Goal: Task Accomplishment & Management: Manage account settings

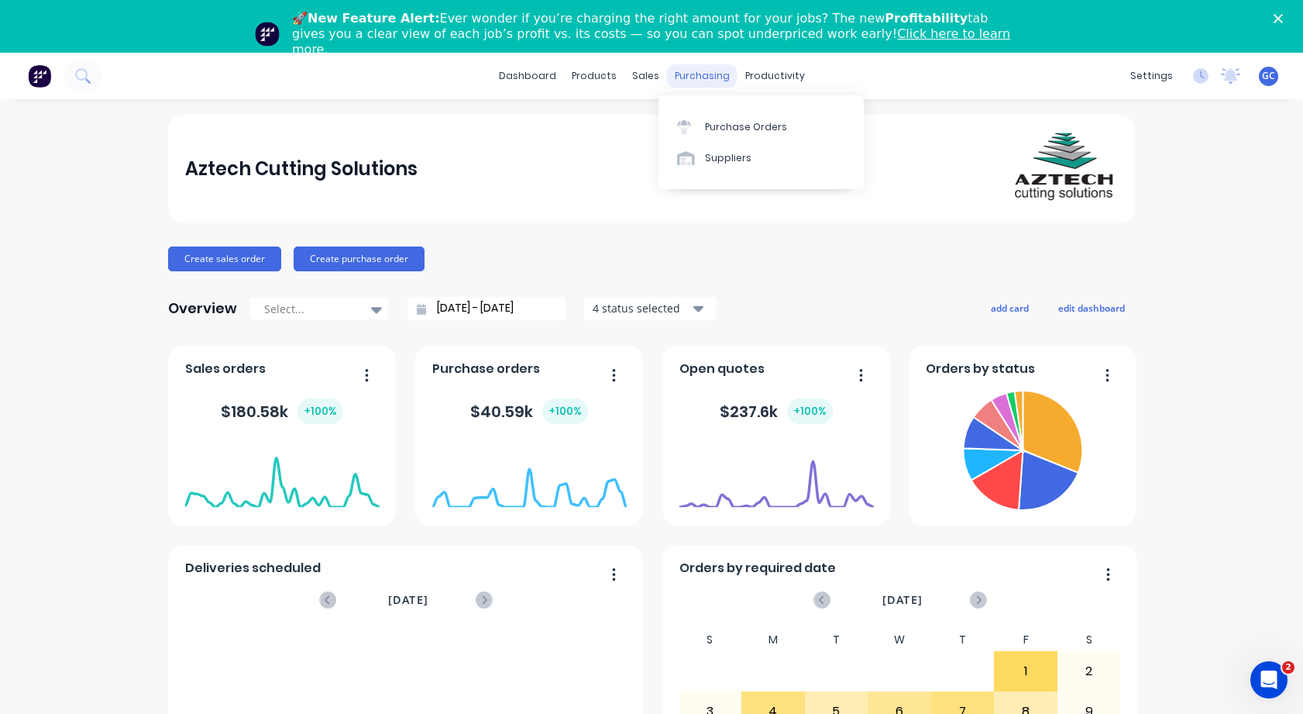
click at [693, 77] on div "purchasing" at bounding box center [702, 75] width 71 height 23
click at [739, 121] on div "Purchase Orders" at bounding box center [746, 127] width 82 height 14
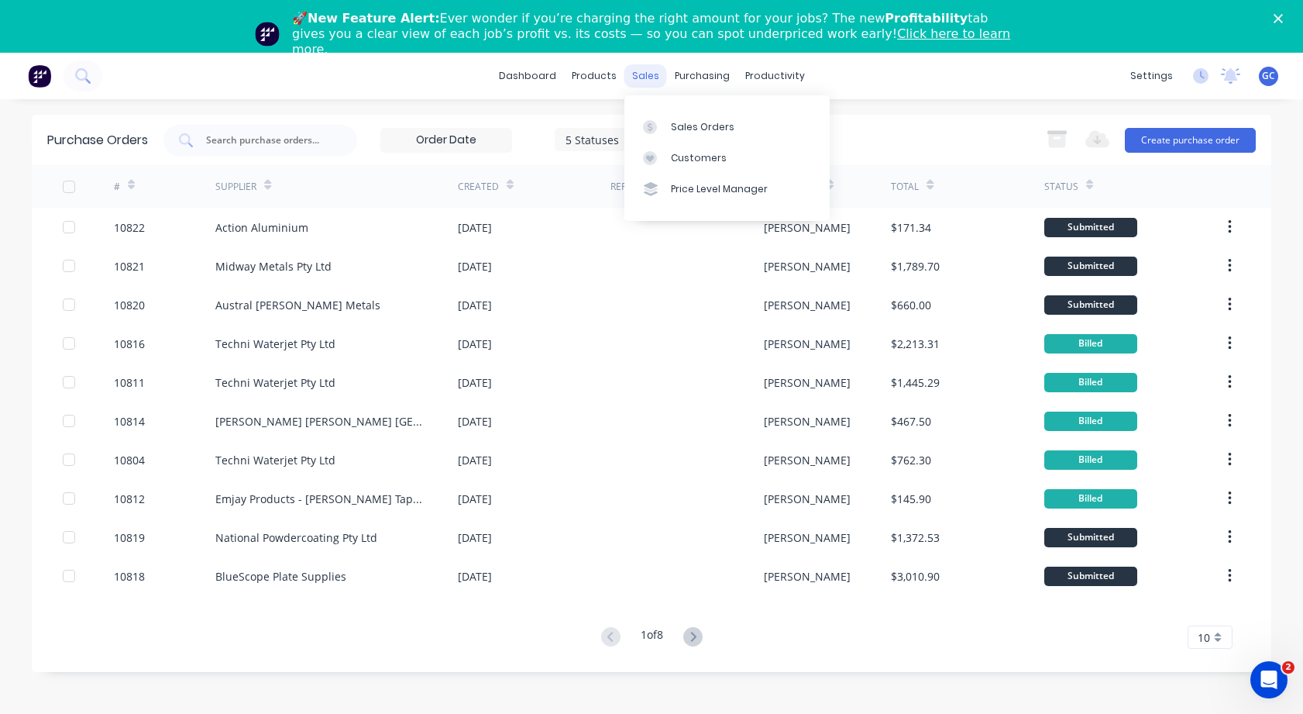
click at [649, 74] on div "sales" at bounding box center [646, 75] width 43 height 23
click at [686, 125] on div "Sales Orders" at bounding box center [703, 127] width 64 height 14
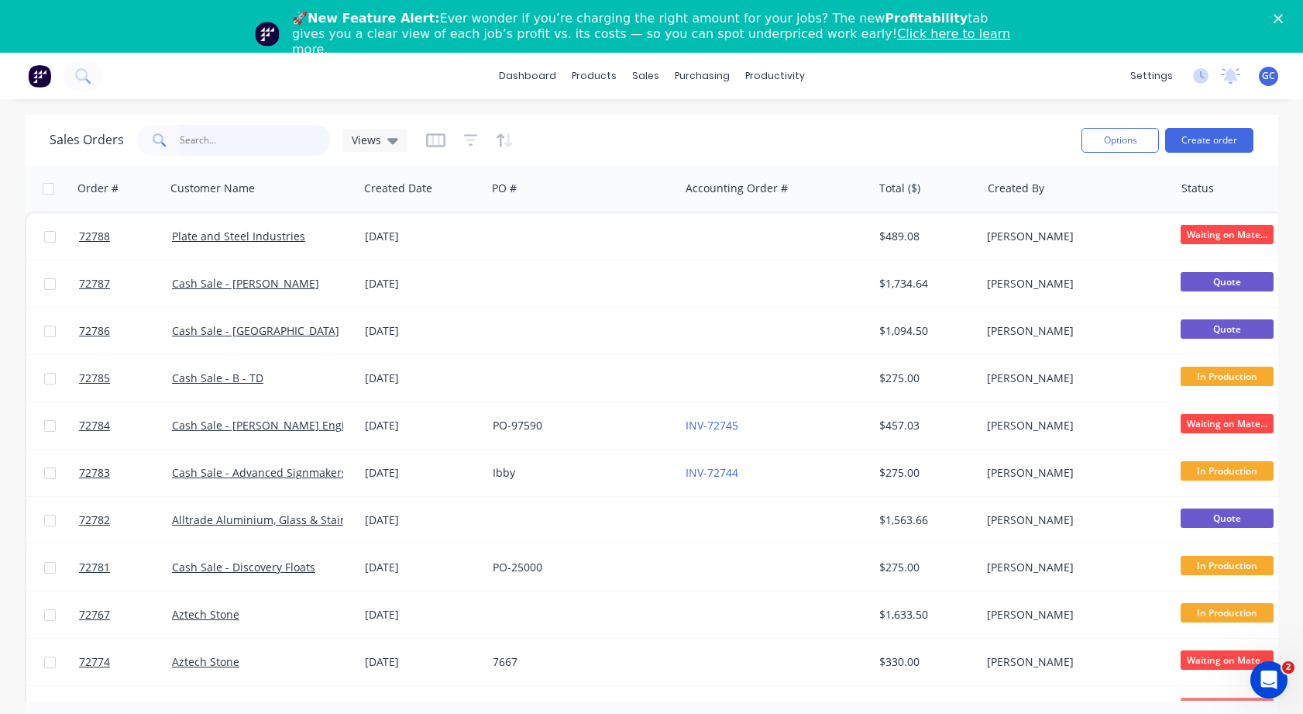
click at [189, 138] on input "text" at bounding box center [255, 140] width 151 height 31
type input "72768"
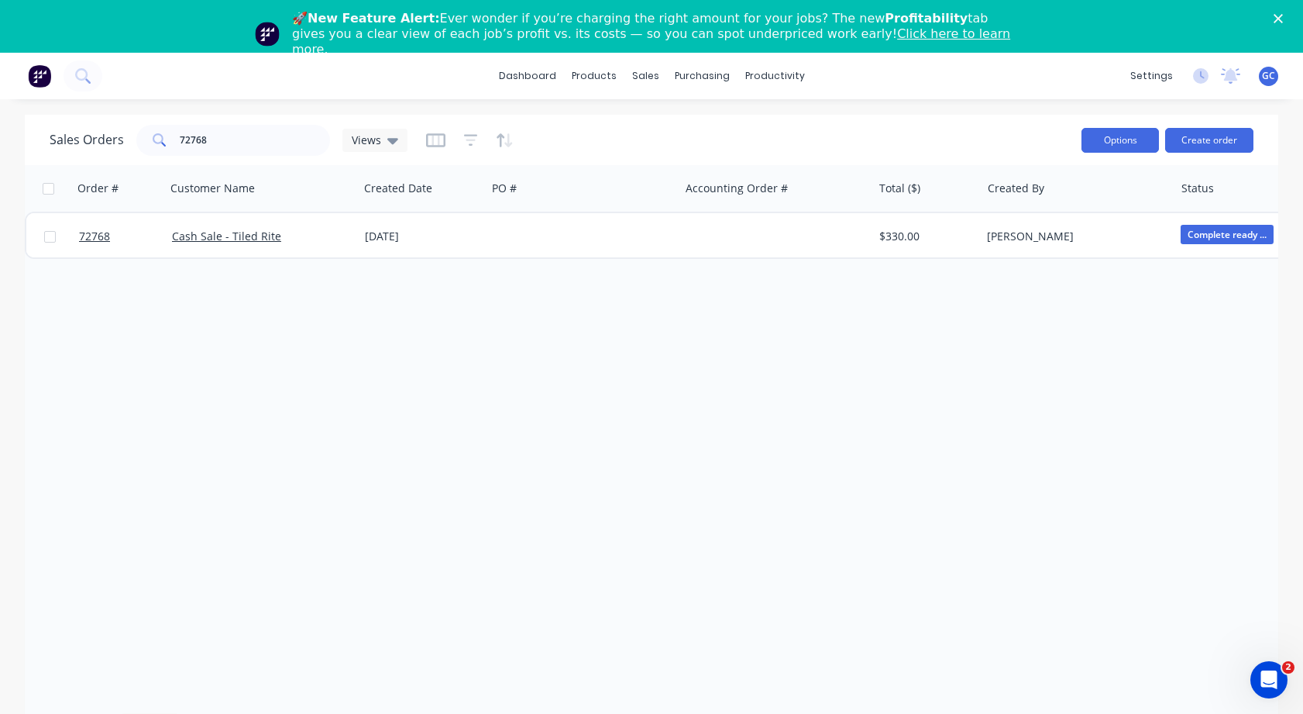
click at [1117, 139] on button "Options" at bounding box center [1120, 140] width 77 height 25
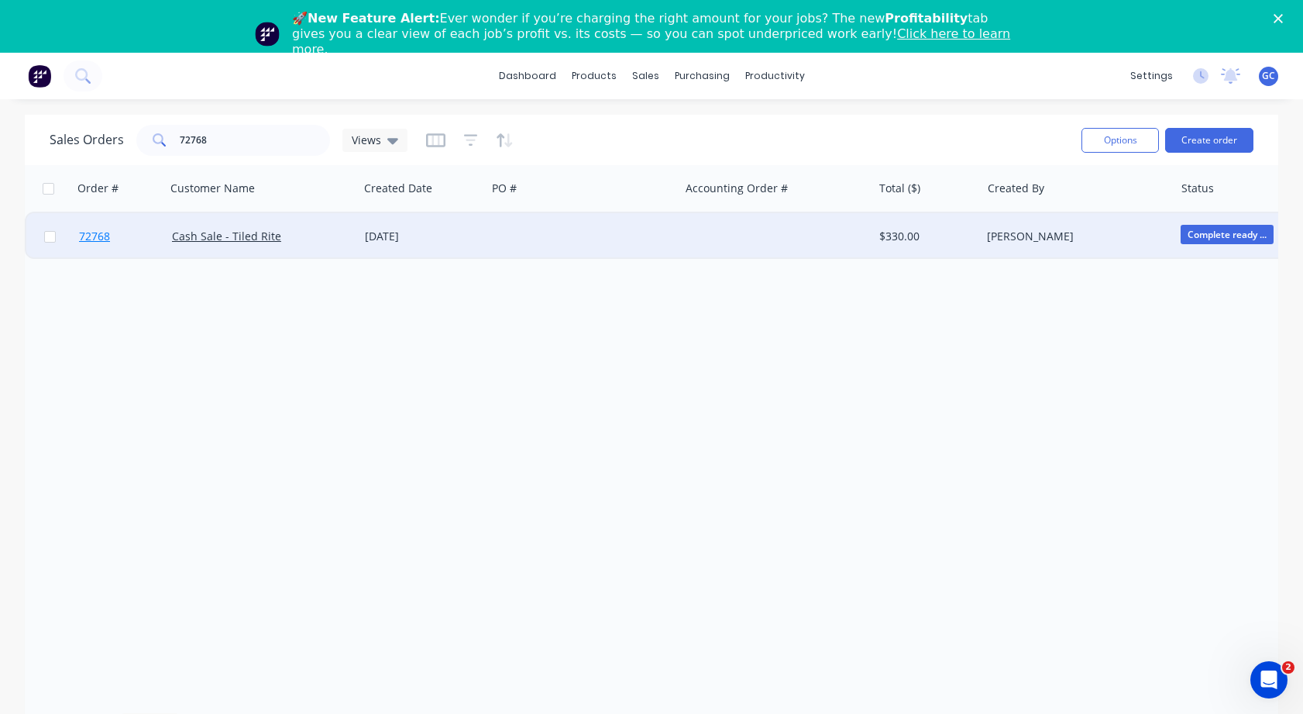
click at [95, 238] on span "72768" at bounding box center [94, 236] width 31 height 15
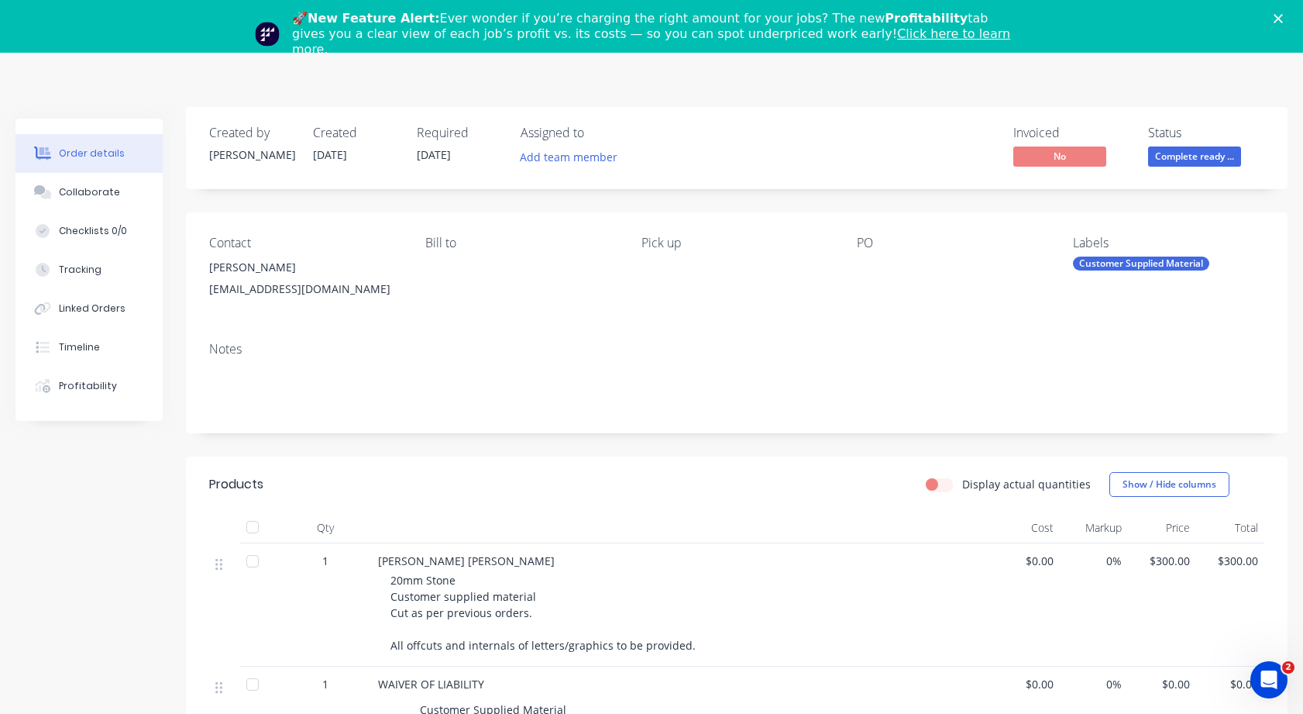
scroll to position [10, 0]
drag, startPoint x: 329, startPoint y: 291, endPoint x: 199, endPoint y: 291, distance: 129.4
click at [199, 291] on div "Contact [PERSON_NAME] [EMAIL_ADDRESS][DOMAIN_NAME] [PERSON_NAME] to Pick up PO …" at bounding box center [737, 272] width 1102 height 117
copy div "[EMAIL_ADDRESS][DOMAIN_NAME]"
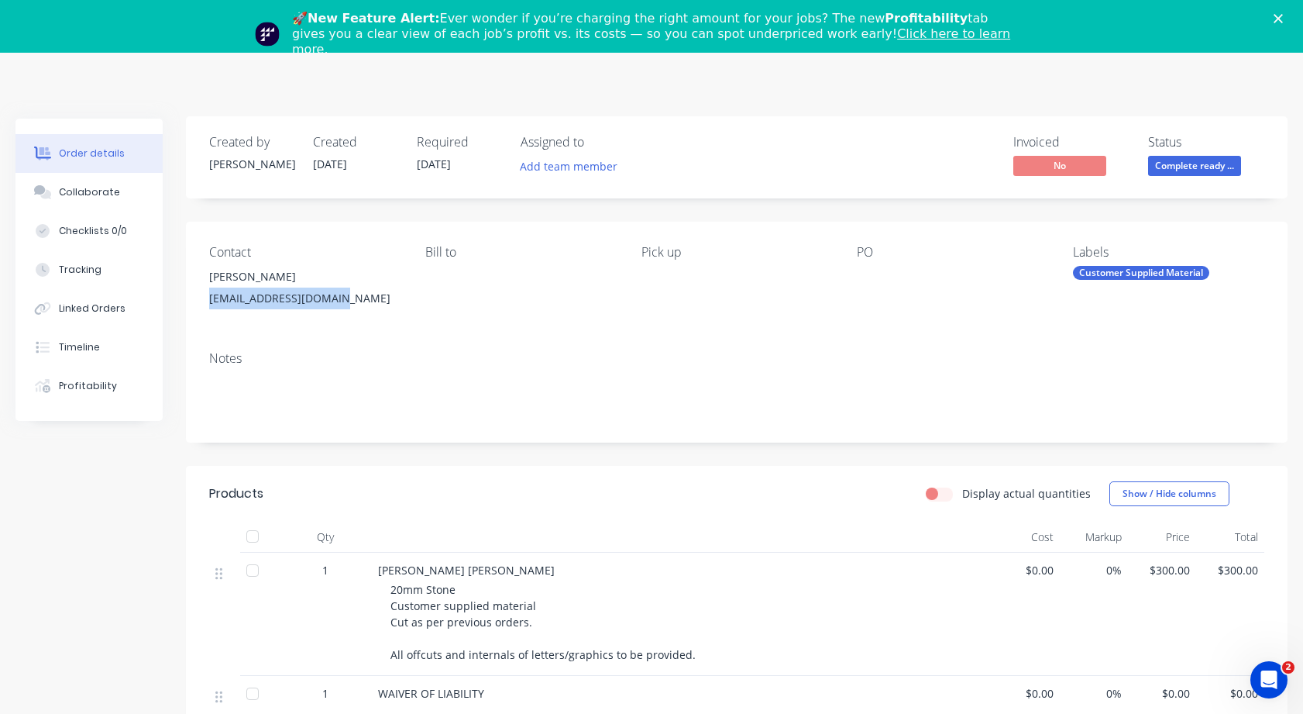
scroll to position [0, 0]
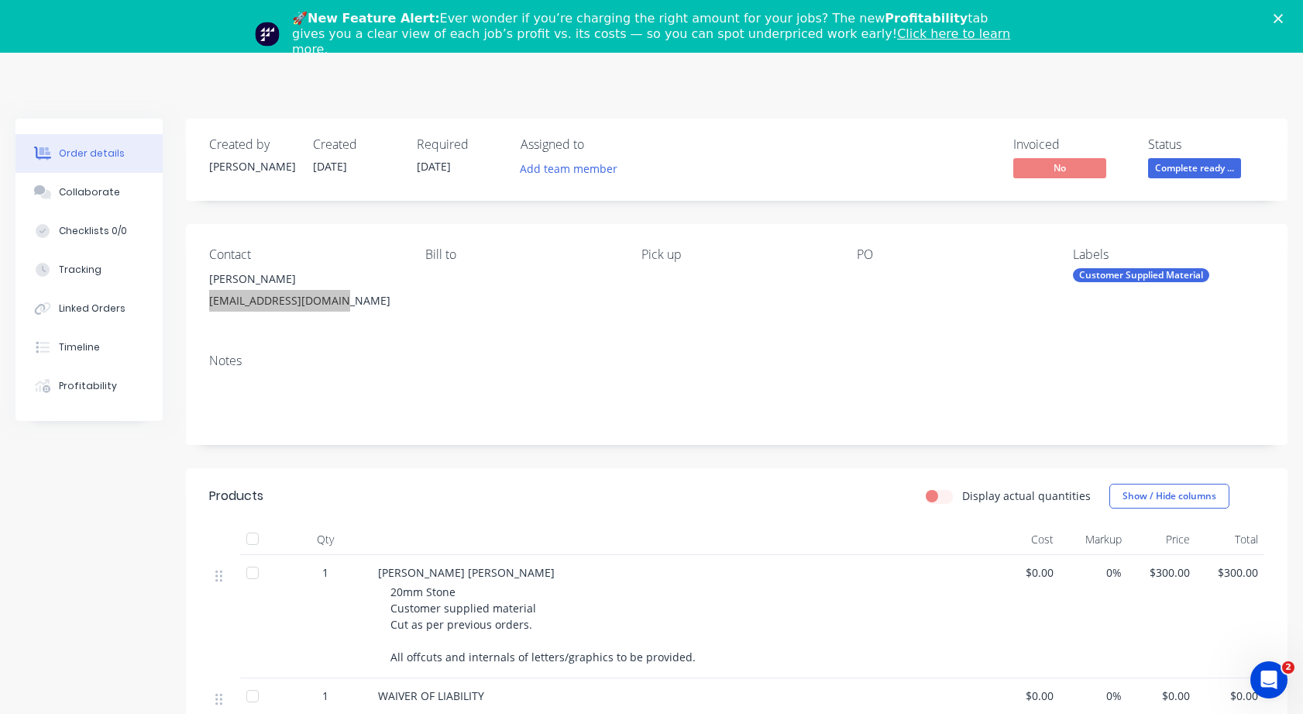
click at [1283, 16] on polygon "Close" at bounding box center [1278, 18] width 9 height 9
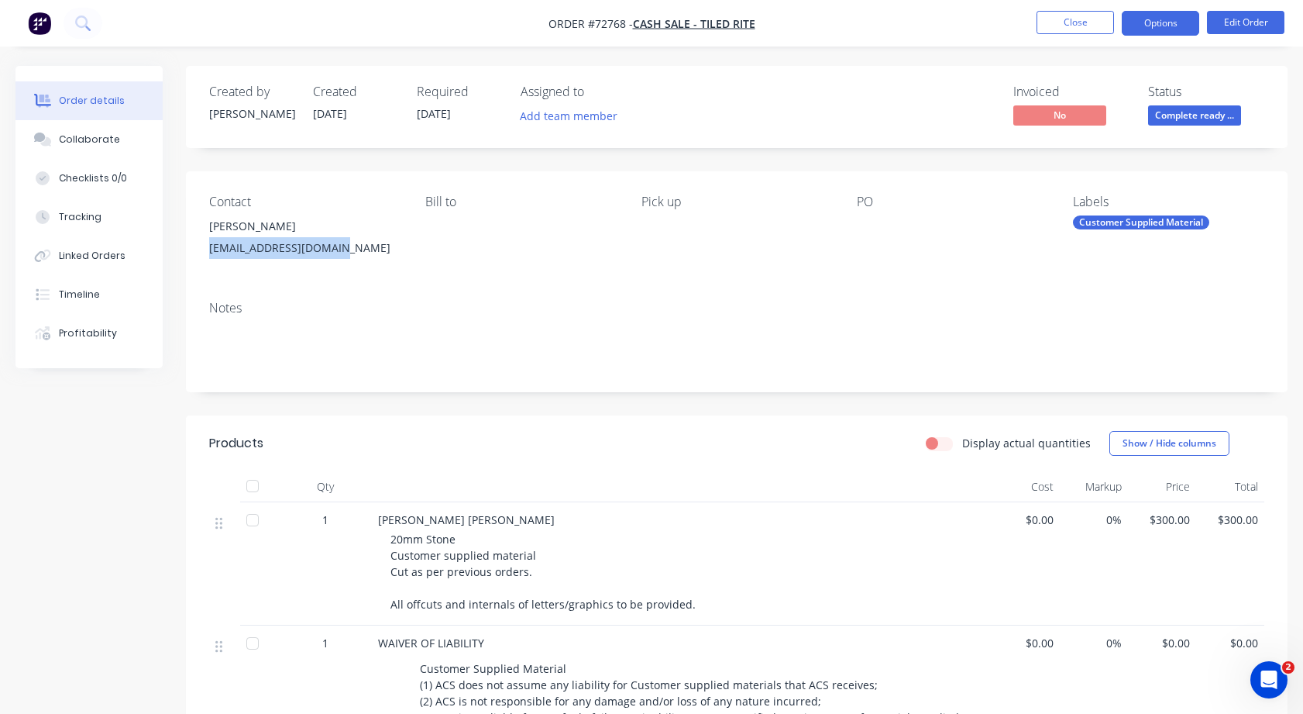
click at [1155, 22] on button "Options" at bounding box center [1160, 23] width 77 height 25
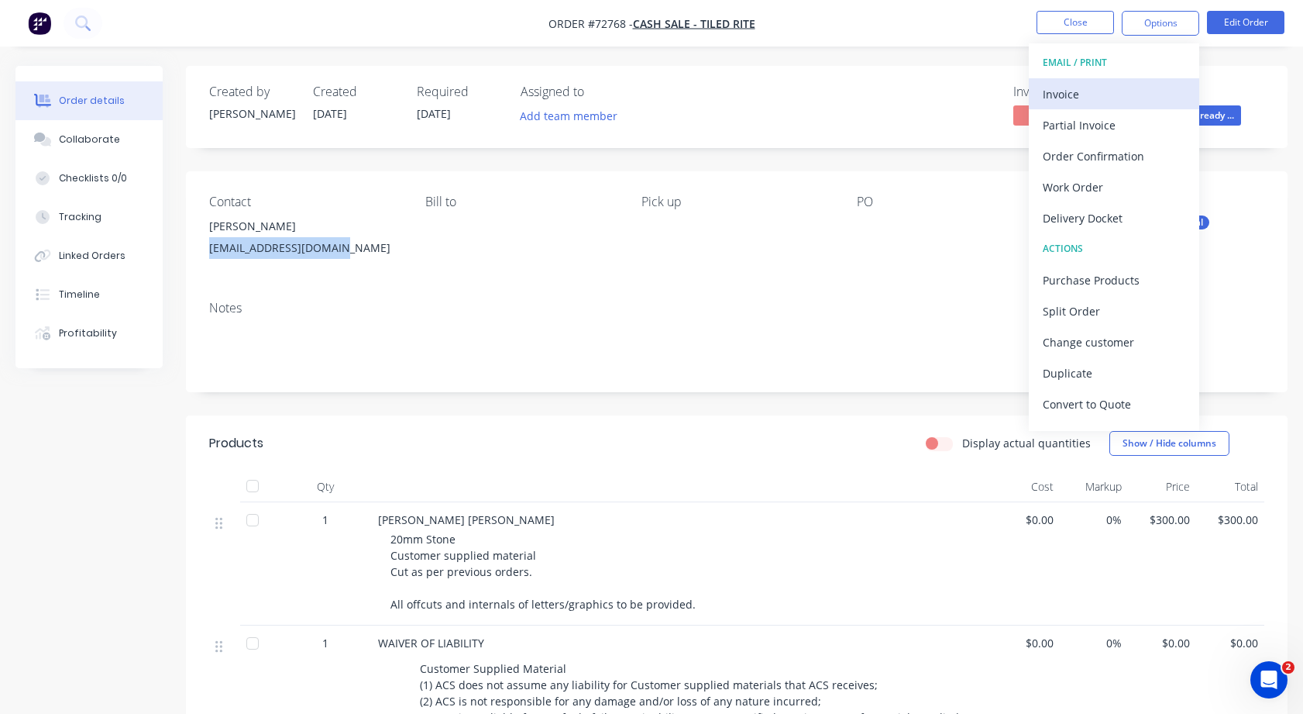
click at [1056, 95] on div "Invoice" at bounding box center [1114, 94] width 143 height 22
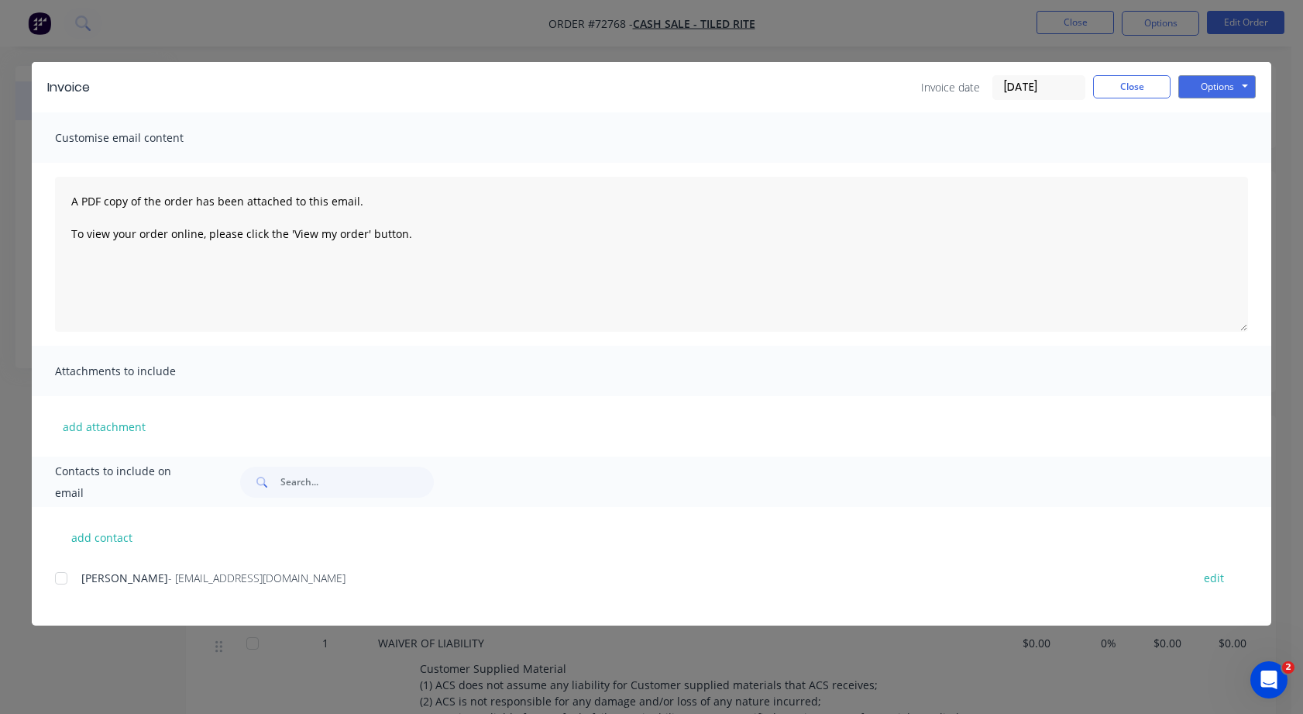
click at [63, 582] on div at bounding box center [61, 578] width 31 height 31
click at [1245, 84] on button "Options" at bounding box center [1217, 86] width 77 height 23
click at [1214, 138] on button "Print" at bounding box center [1228, 140] width 99 height 26
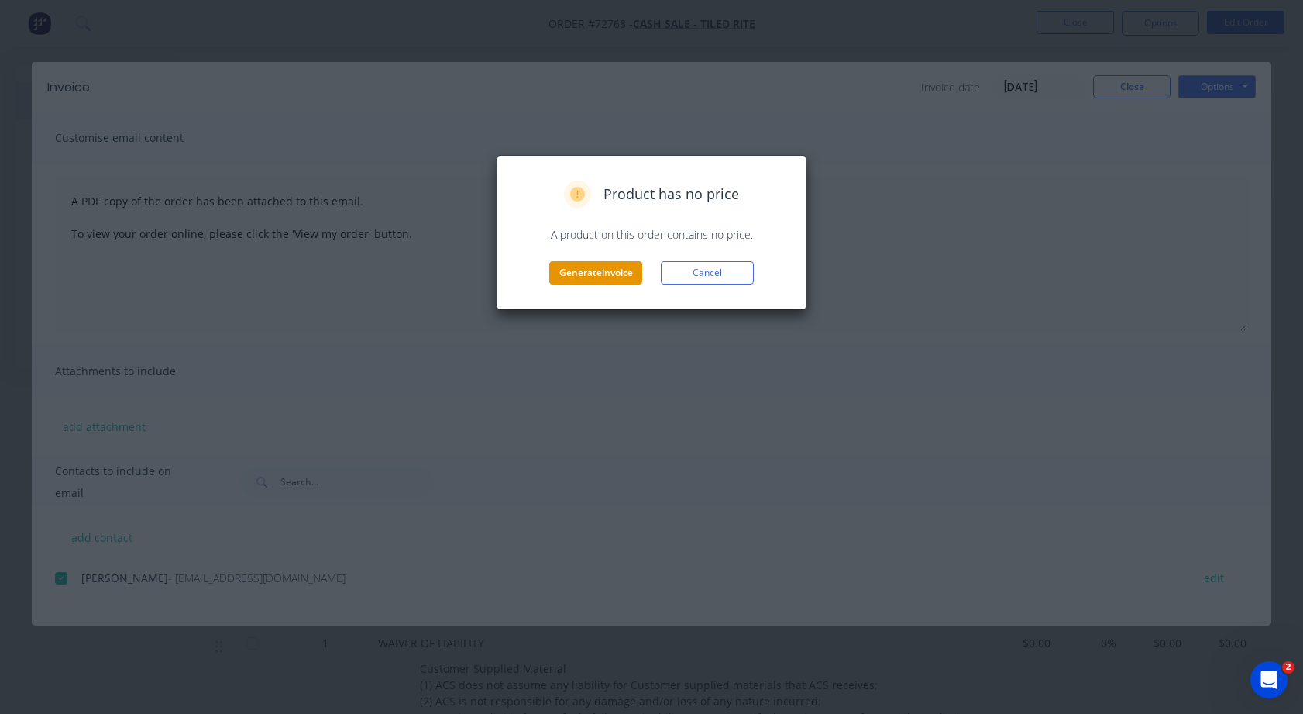
click at [610, 273] on button "Generate invoice" at bounding box center [595, 272] width 93 height 23
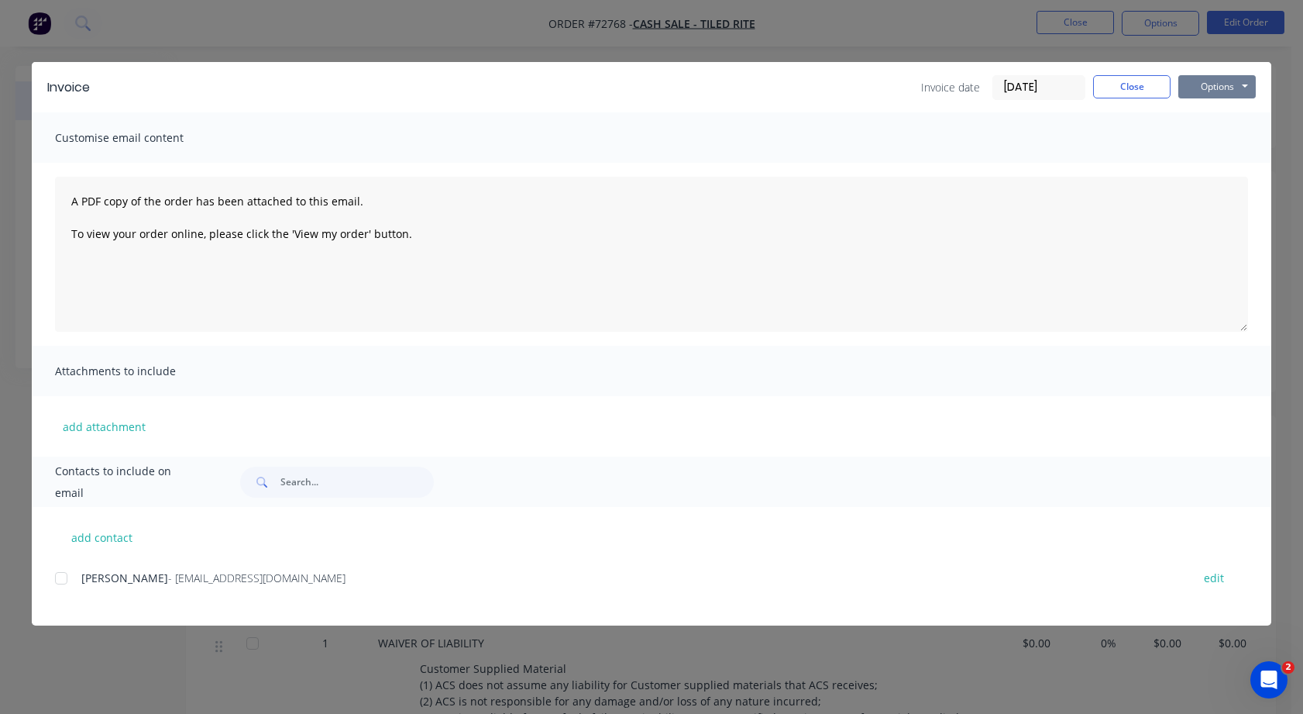
click at [1246, 84] on button "Options" at bounding box center [1217, 86] width 77 height 23
click at [1220, 138] on button "Print" at bounding box center [1228, 140] width 99 height 26
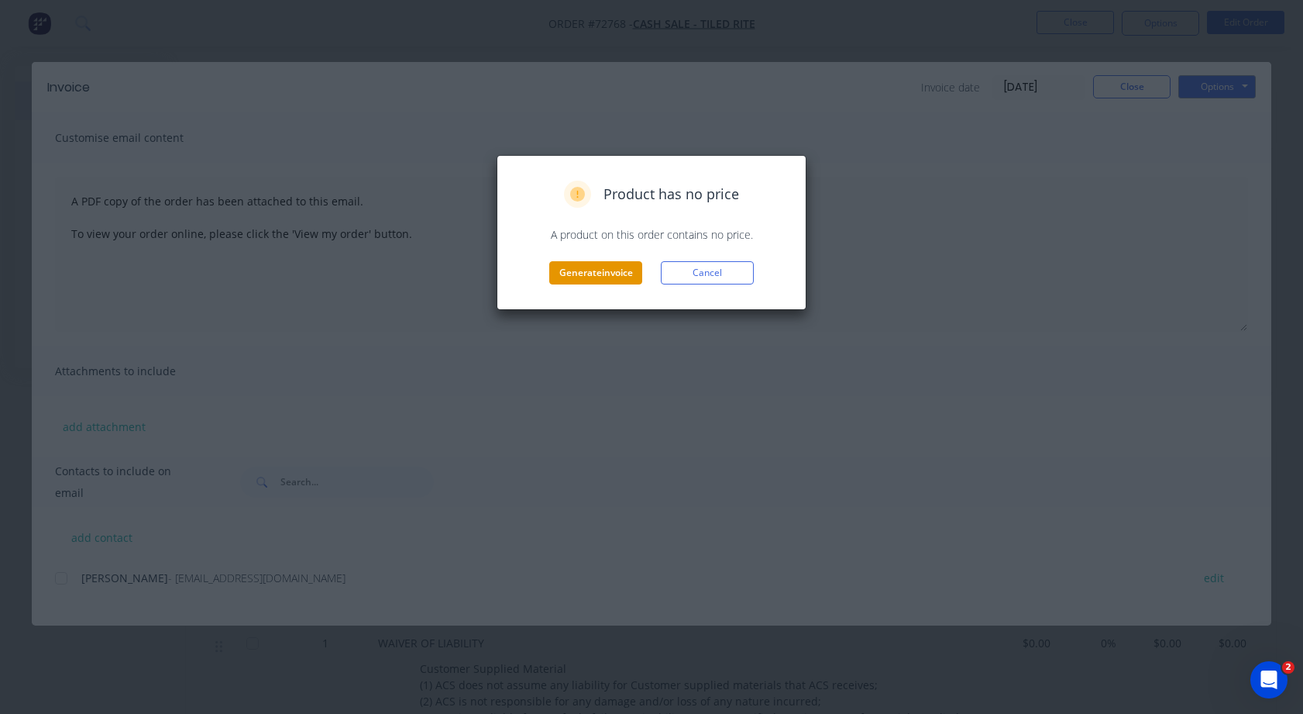
click at [602, 273] on button "Generate invoice" at bounding box center [595, 272] width 93 height 23
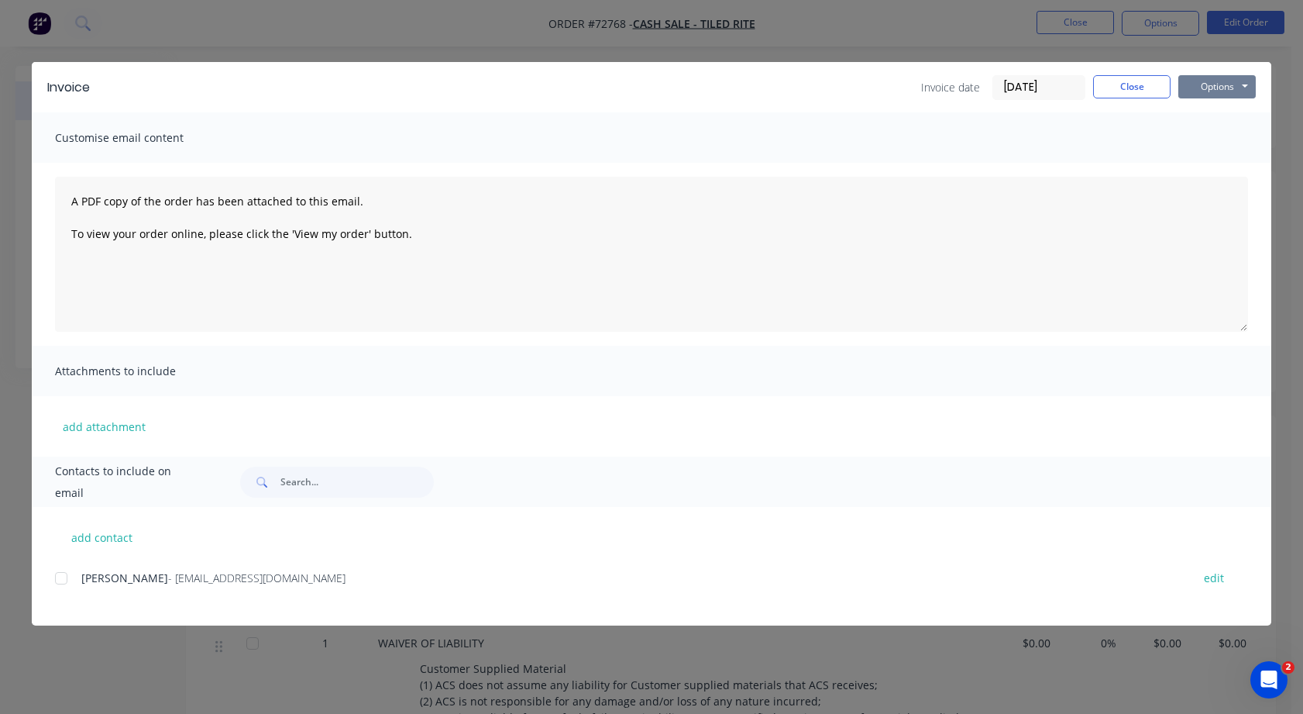
click at [1247, 84] on button "Options" at bounding box center [1217, 86] width 77 height 23
click at [1214, 112] on button "Preview" at bounding box center [1228, 115] width 99 height 26
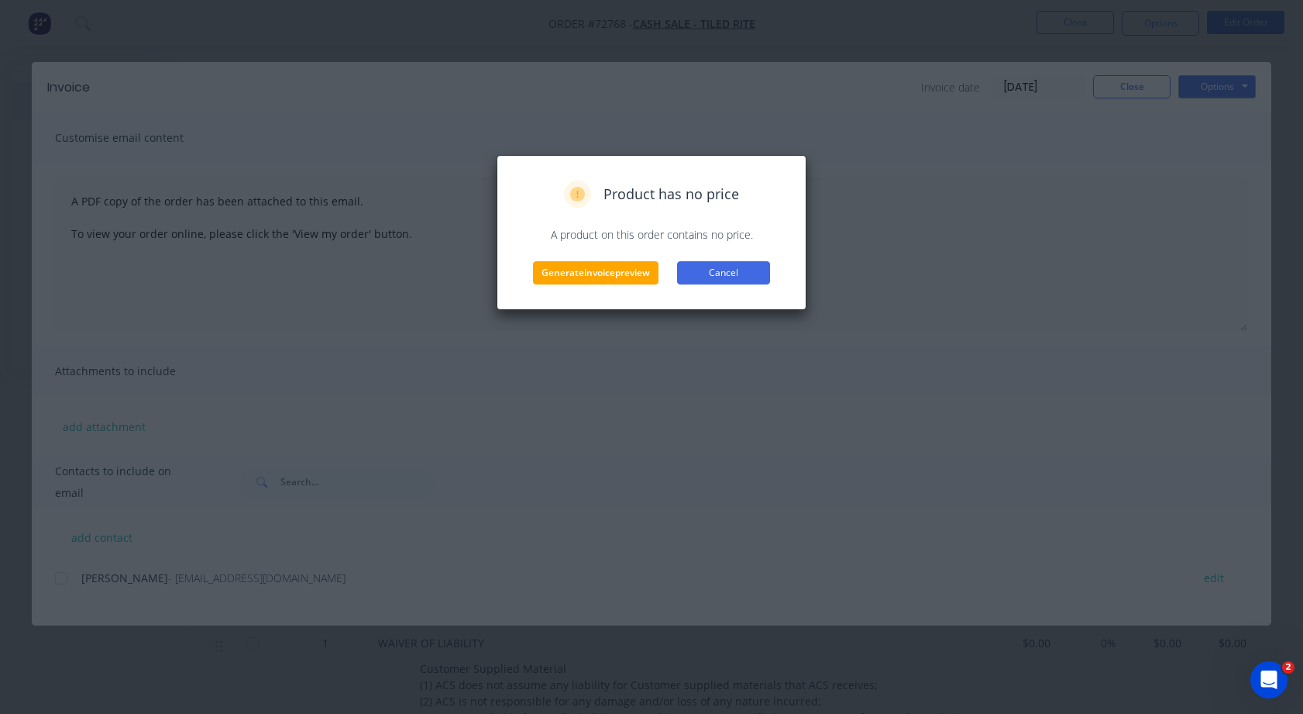
click at [735, 272] on button "Cancel" at bounding box center [723, 272] width 93 height 23
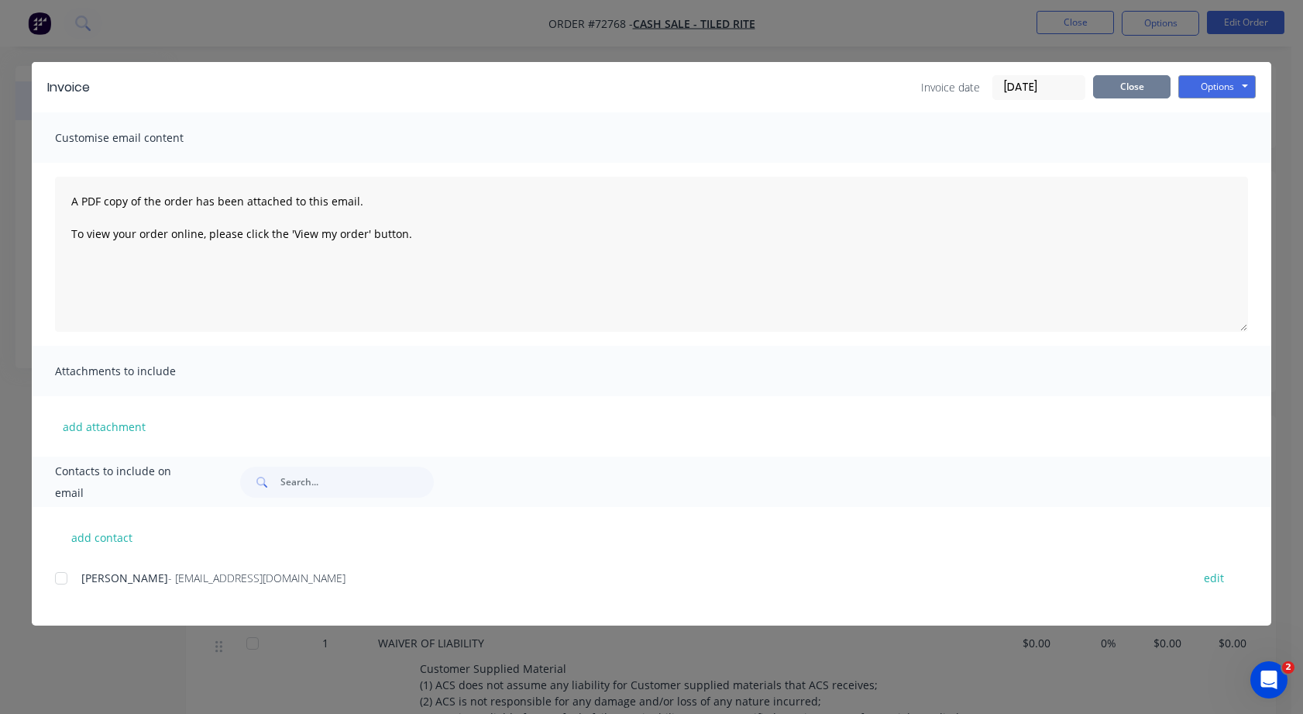
click at [1140, 85] on button "Close" at bounding box center [1131, 86] width 77 height 23
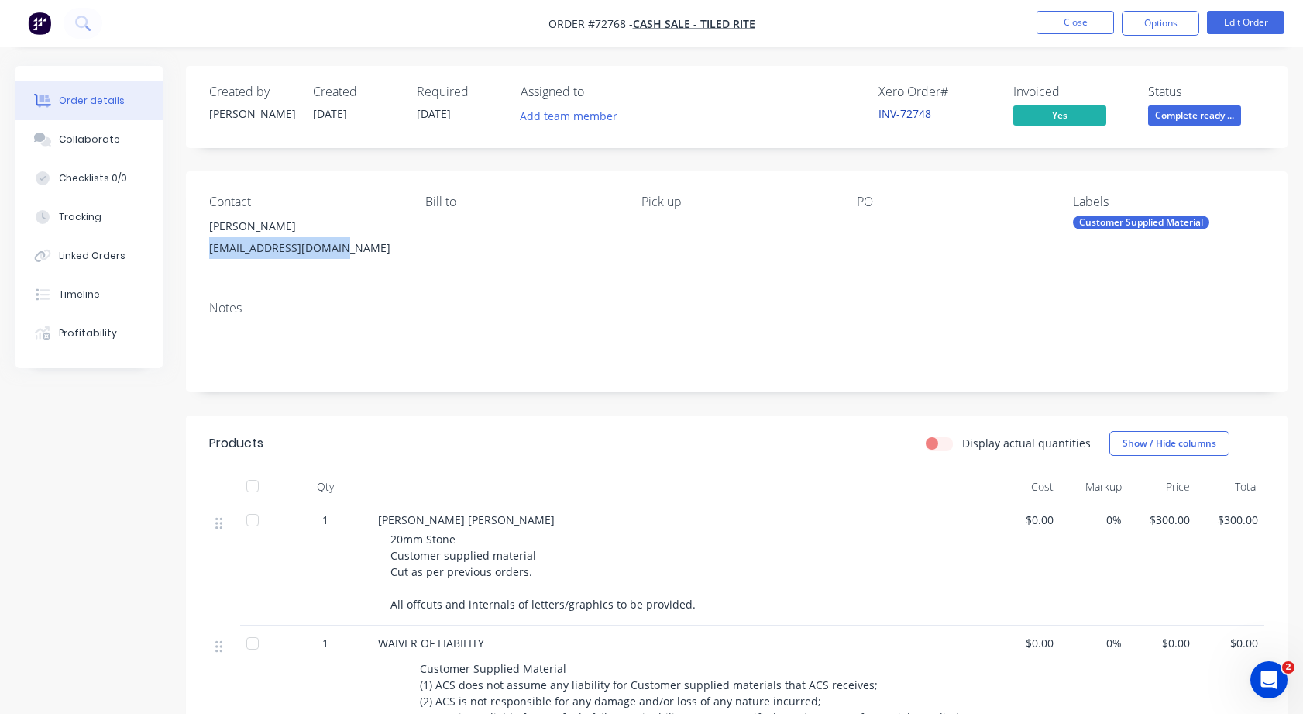
click at [901, 114] on link "INV-72748" at bounding box center [905, 113] width 53 height 15
click at [1073, 22] on button "Close" at bounding box center [1075, 22] width 77 height 23
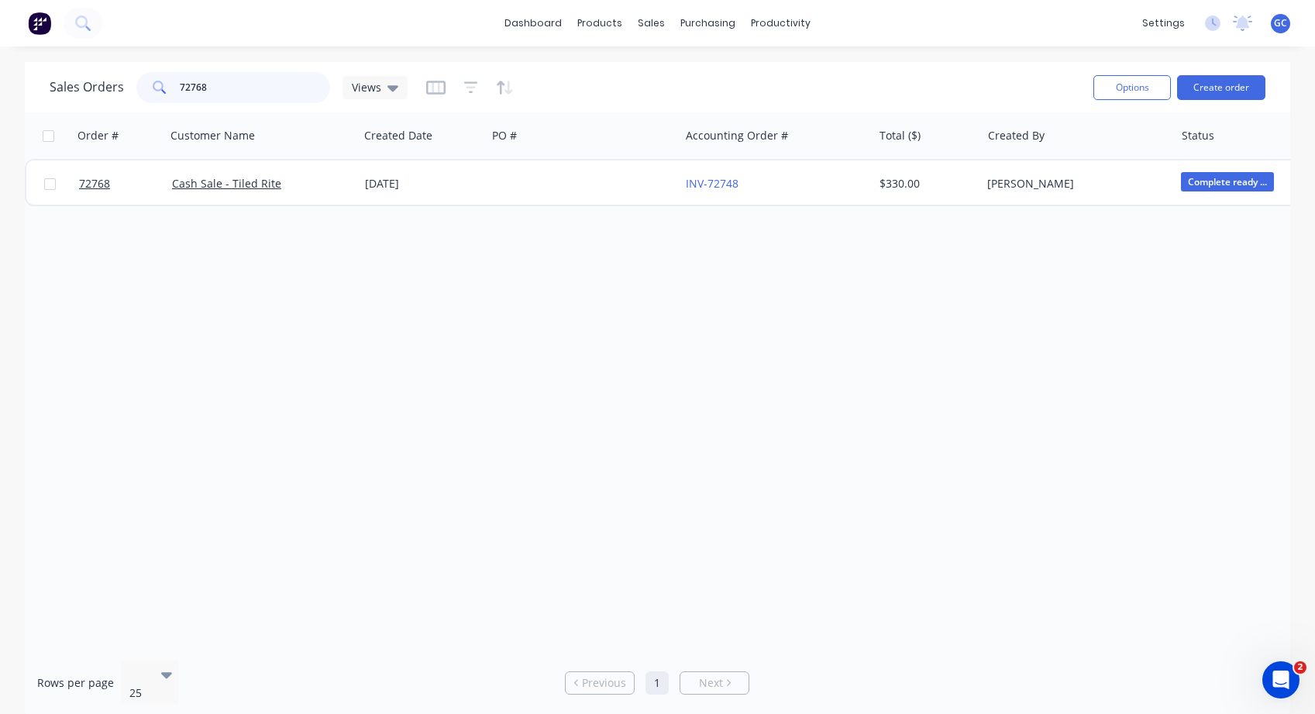
drag, startPoint x: 212, startPoint y: 86, endPoint x: 159, endPoint y: 82, distance: 53.6
click at [159, 82] on div "72768" at bounding box center [233, 87] width 194 height 31
type input "72776"
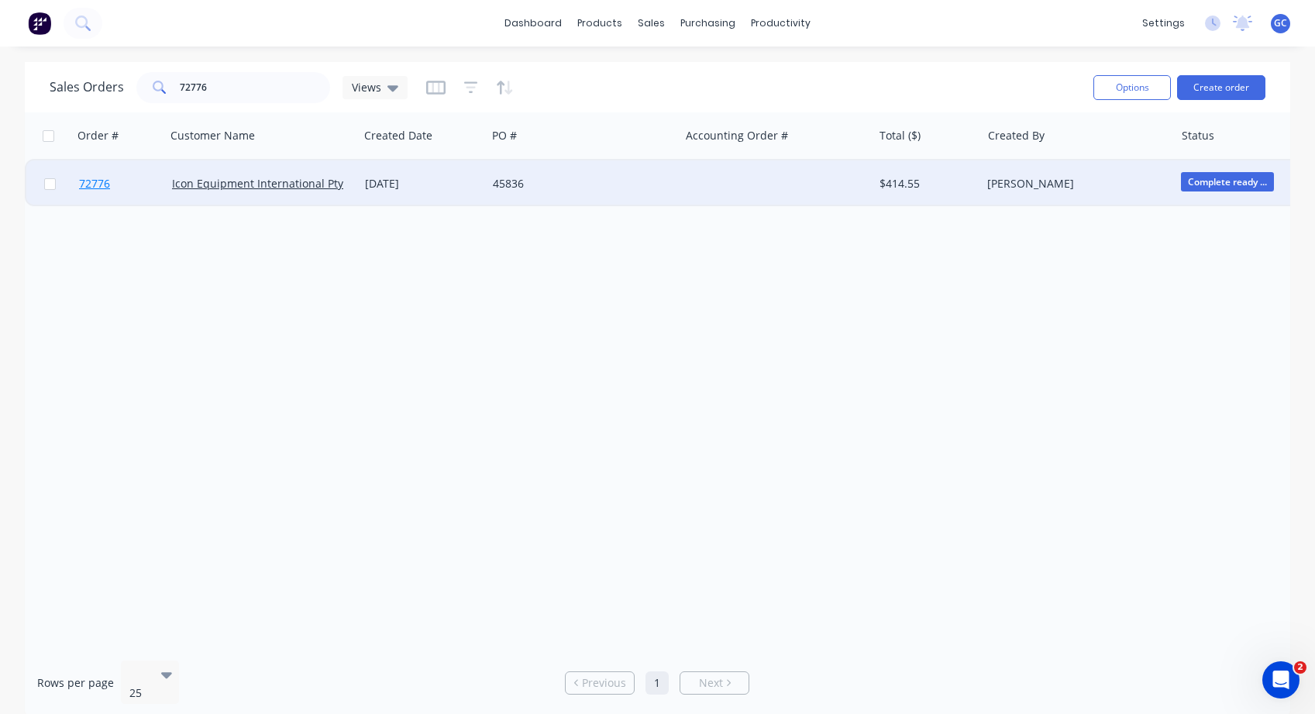
click at [92, 184] on span "72776" at bounding box center [94, 183] width 31 height 15
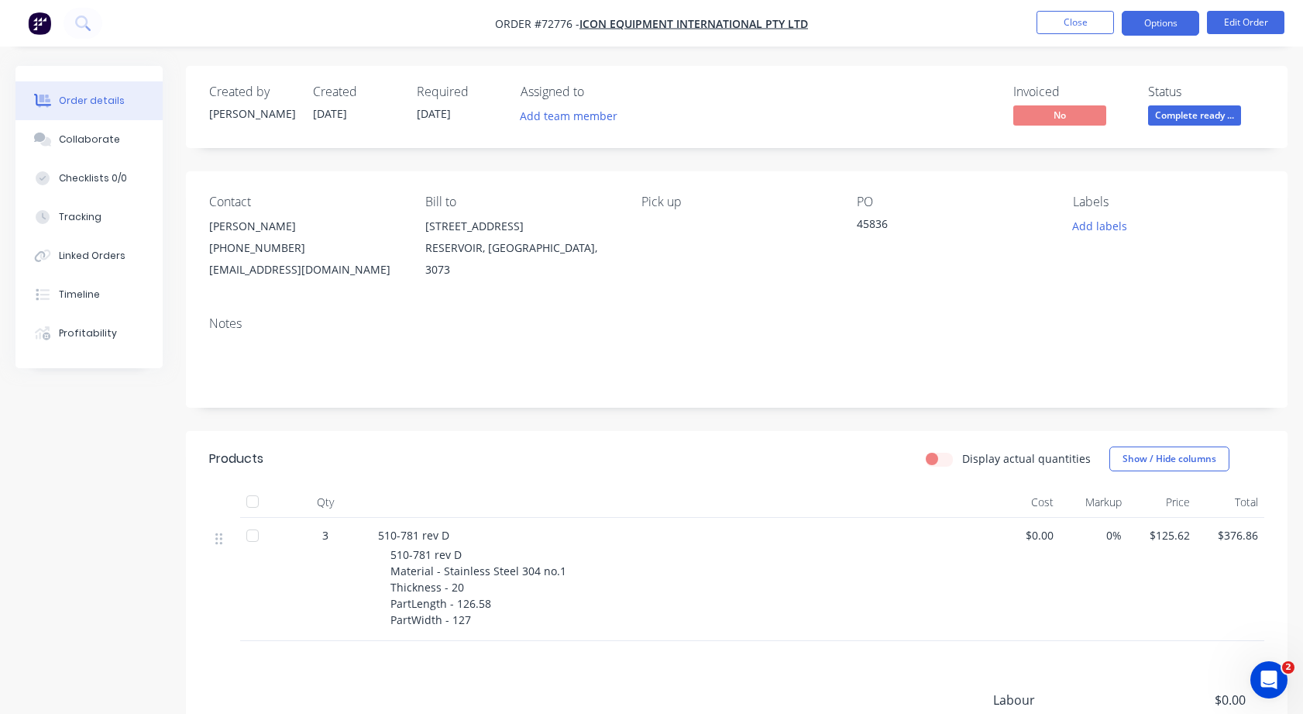
click at [1163, 21] on button "Options" at bounding box center [1160, 23] width 77 height 25
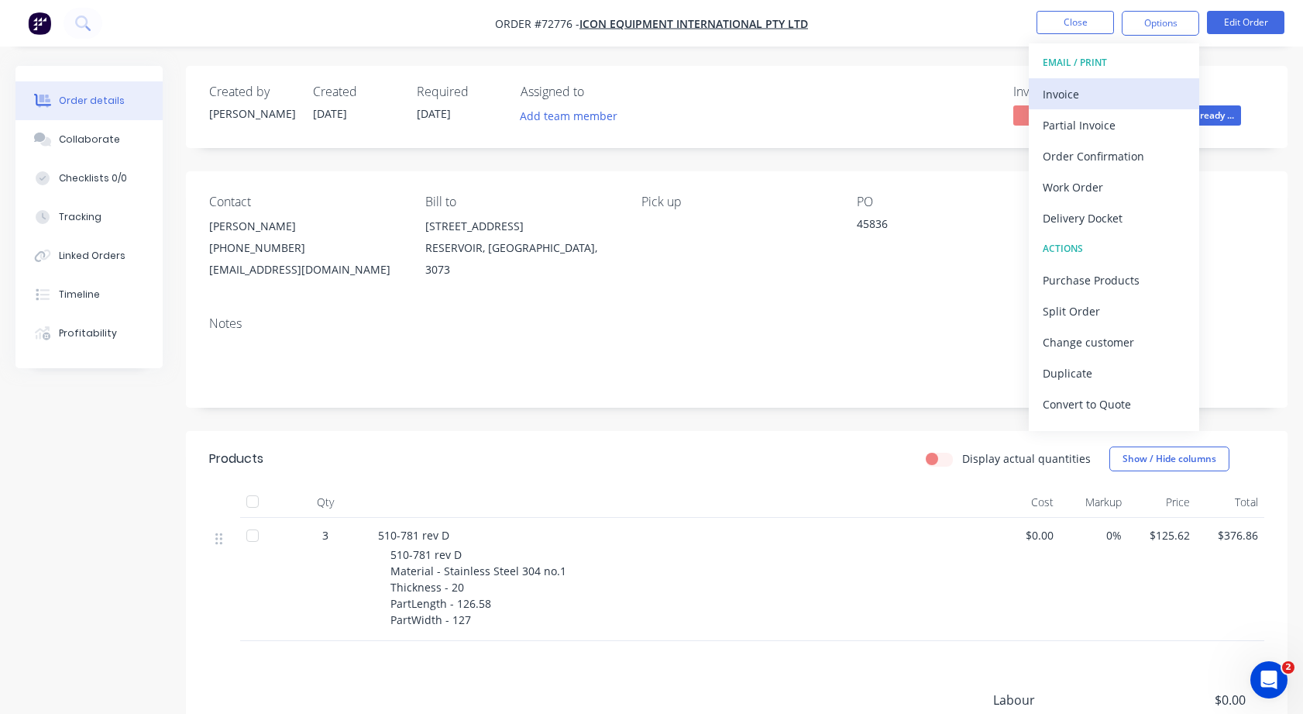
click at [1057, 92] on div "Invoice" at bounding box center [1114, 94] width 143 height 22
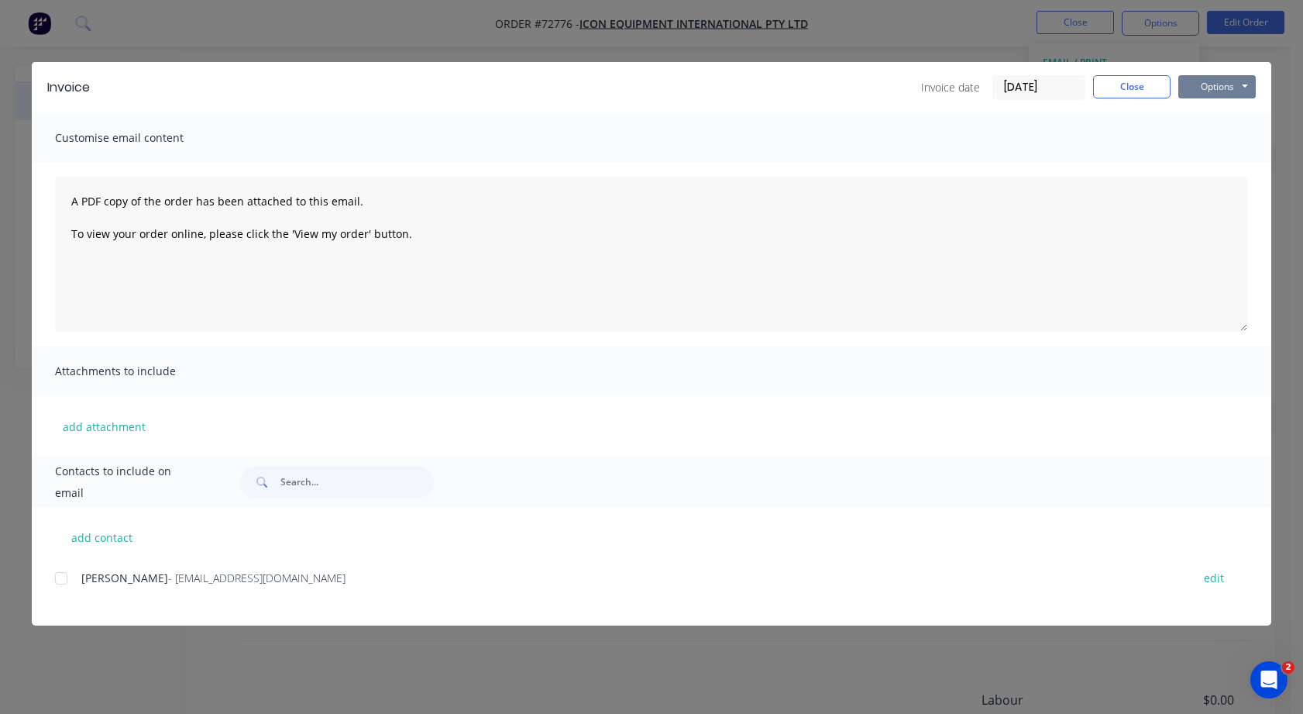
click at [1246, 83] on button "Options" at bounding box center [1217, 86] width 77 height 23
click at [1219, 138] on button "Print" at bounding box center [1228, 140] width 99 height 26
click at [1128, 88] on button "Close" at bounding box center [1131, 86] width 77 height 23
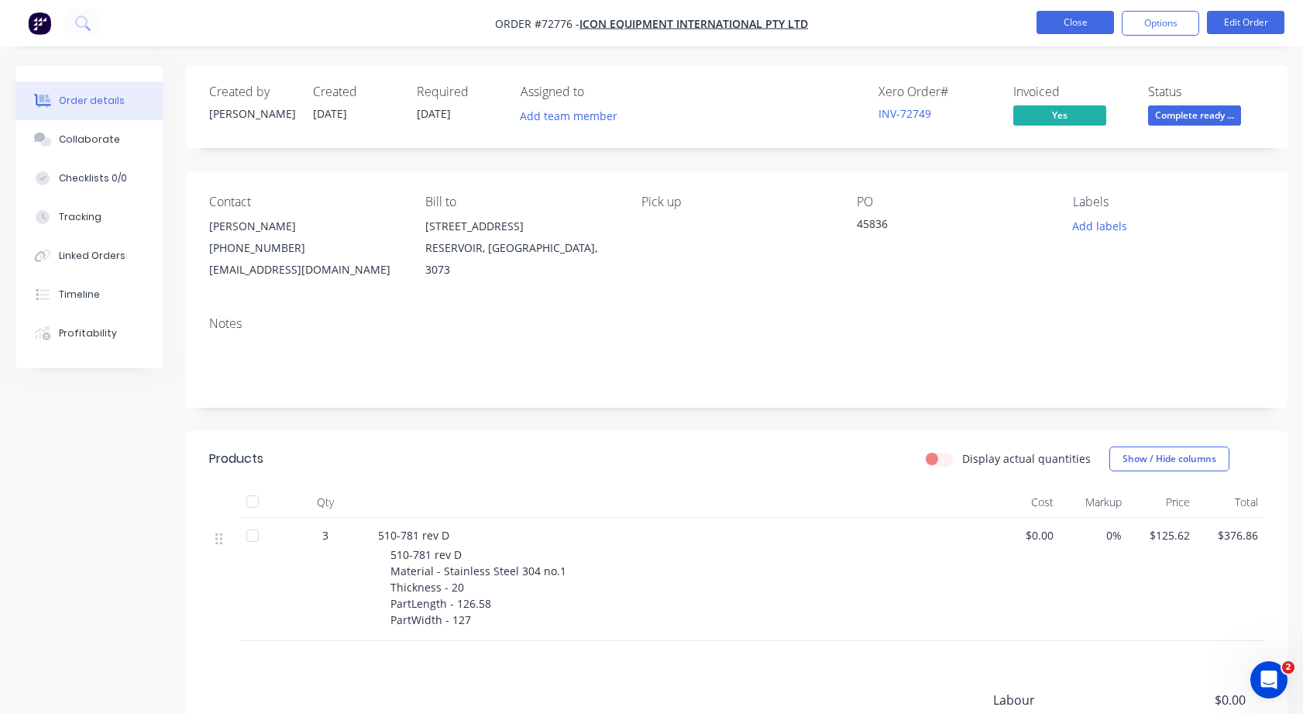
click at [1080, 22] on button "Close" at bounding box center [1075, 22] width 77 height 23
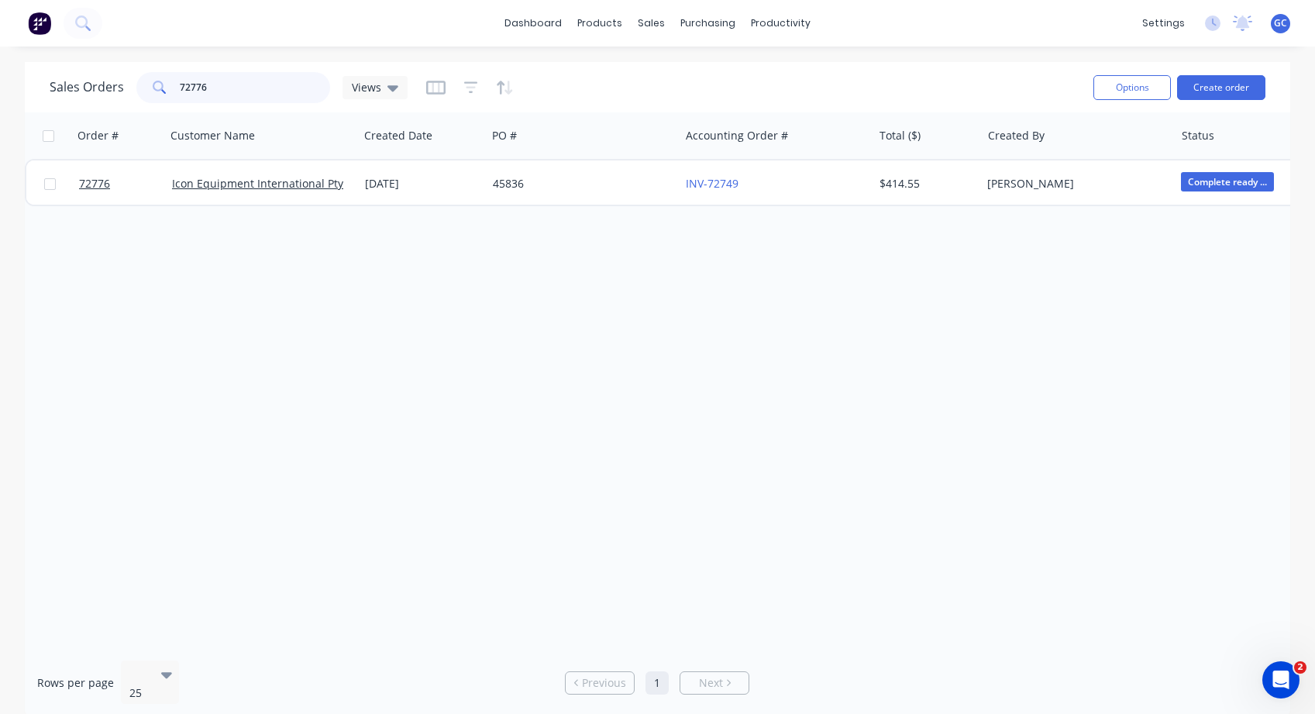
drag, startPoint x: 210, startPoint y: 81, endPoint x: 178, endPoint y: 81, distance: 31.8
click at [180, 81] on input "72776" at bounding box center [255, 87] width 151 height 31
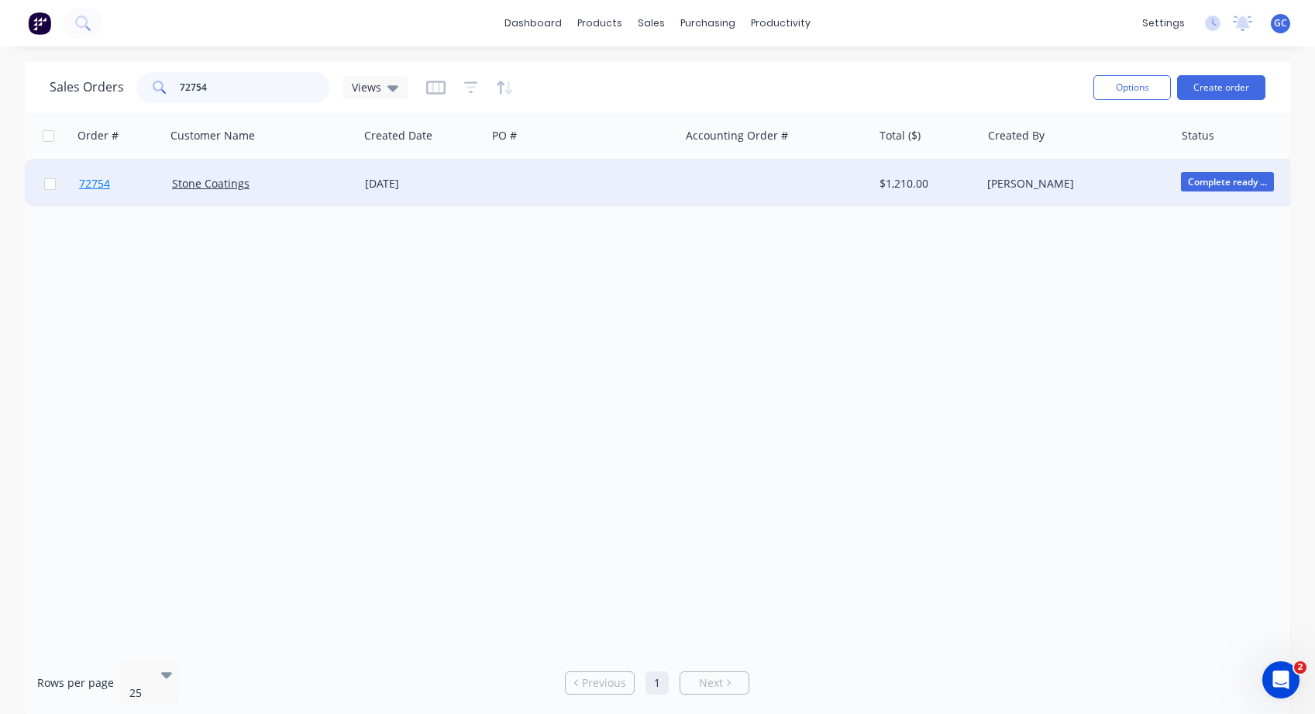
type input "72754"
click at [95, 181] on span "72754" at bounding box center [94, 183] width 31 height 15
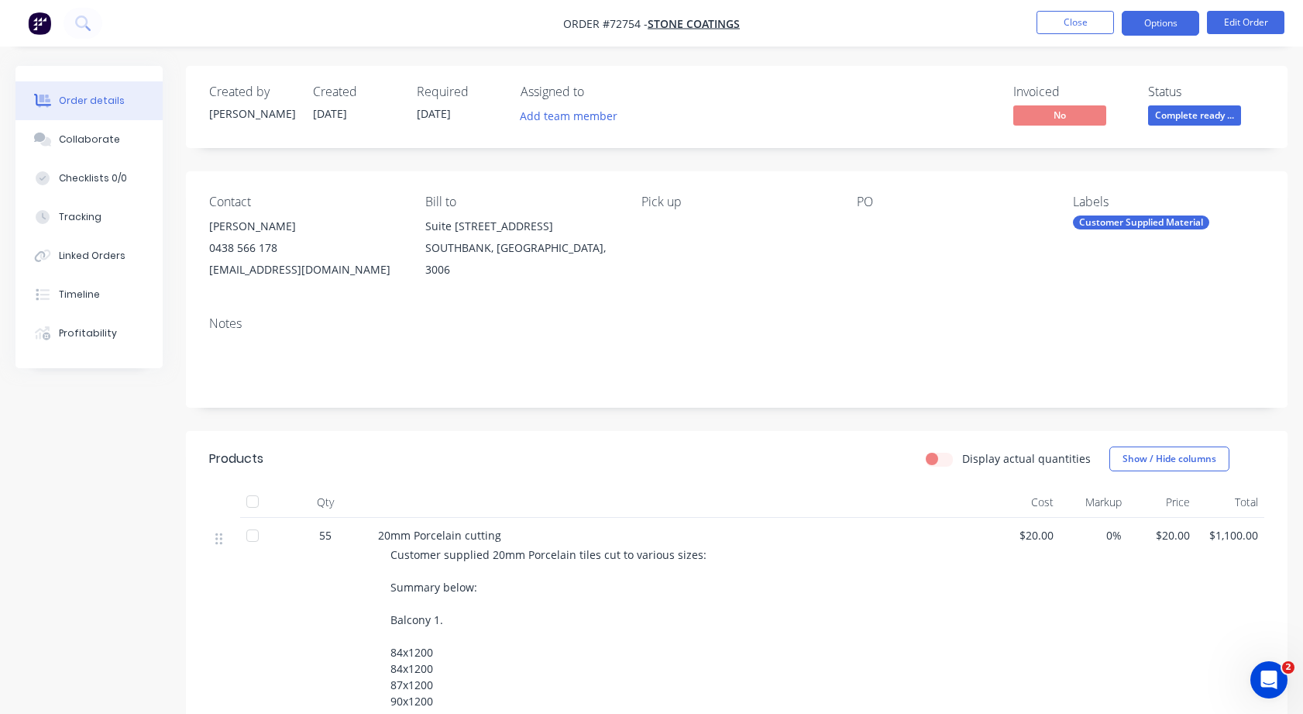
click at [1160, 19] on button "Options" at bounding box center [1160, 23] width 77 height 25
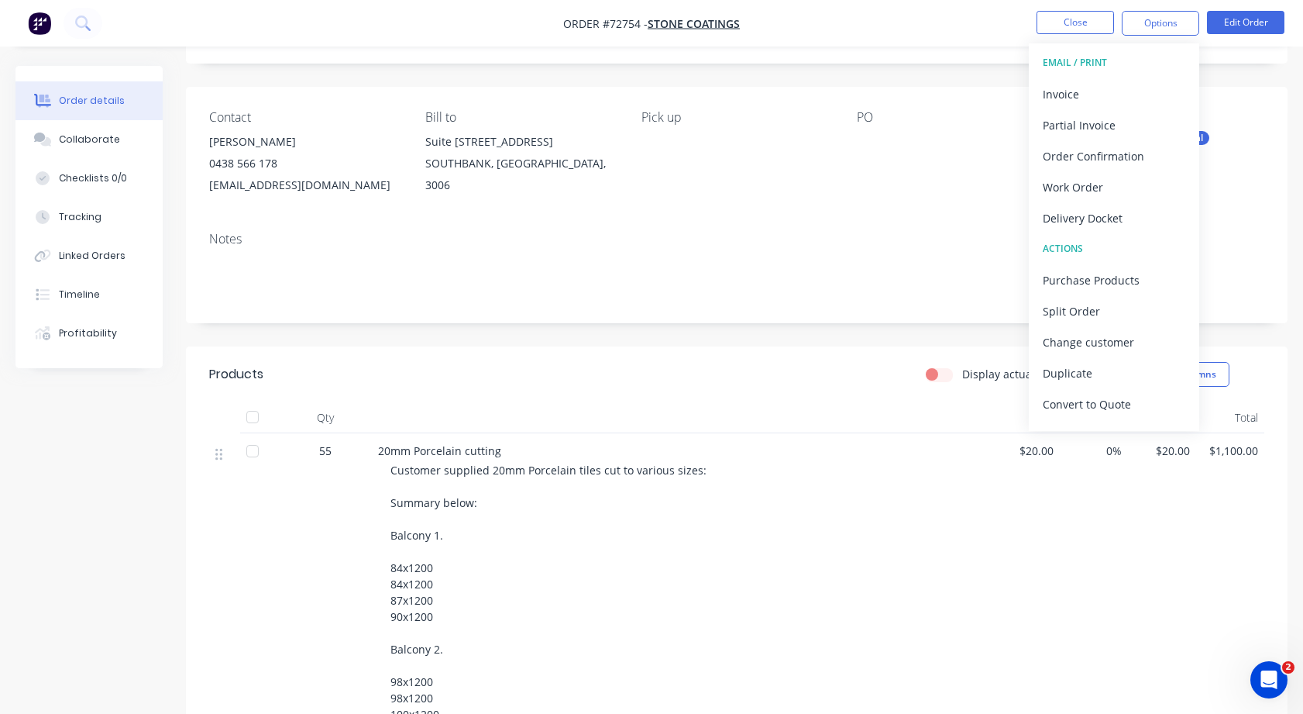
scroll to position [232, 0]
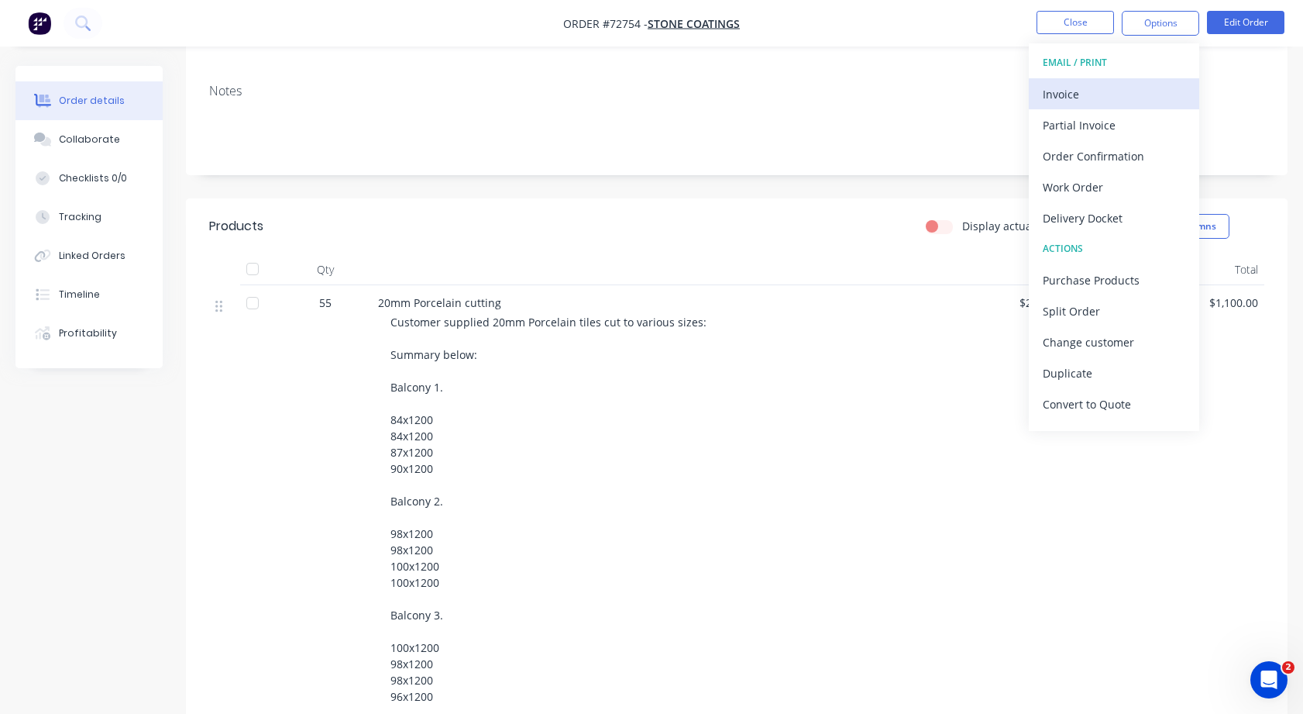
click at [1061, 90] on div "Invoice" at bounding box center [1114, 94] width 143 height 22
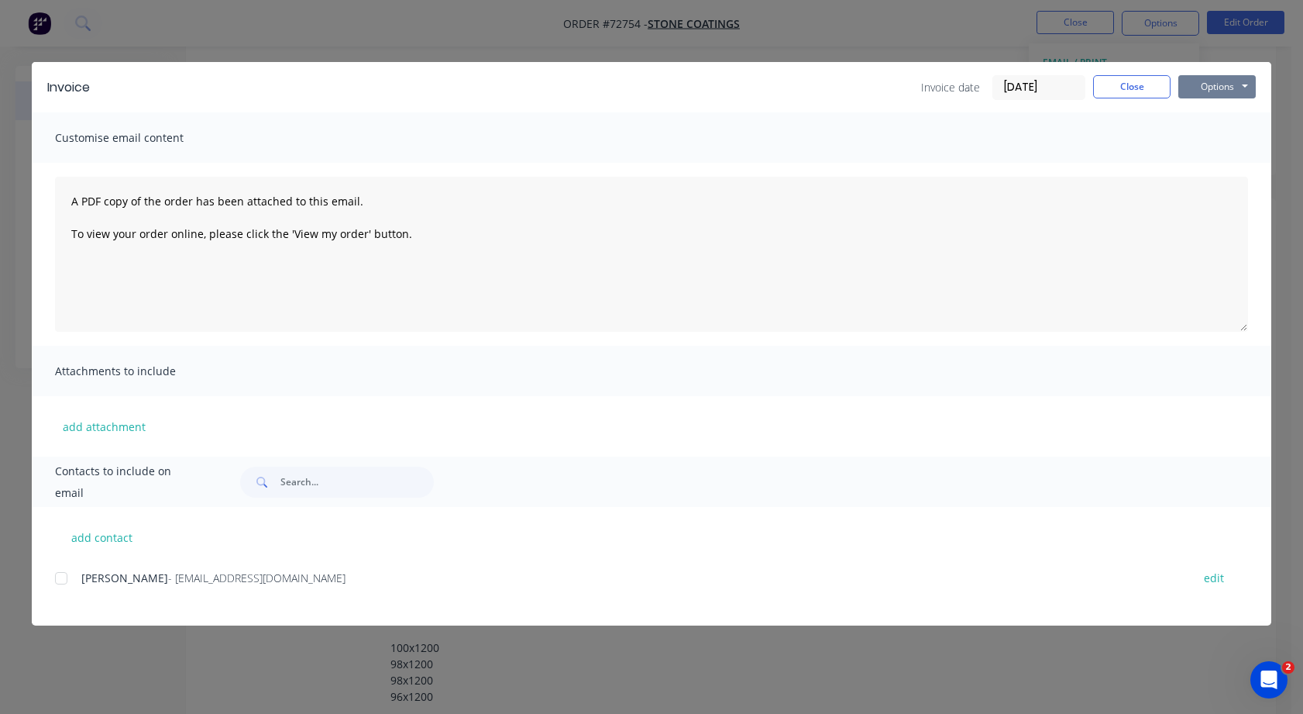
click at [1245, 84] on button "Options" at bounding box center [1217, 86] width 77 height 23
click at [1224, 142] on button "Print" at bounding box center [1228, 140] width 99 height 26
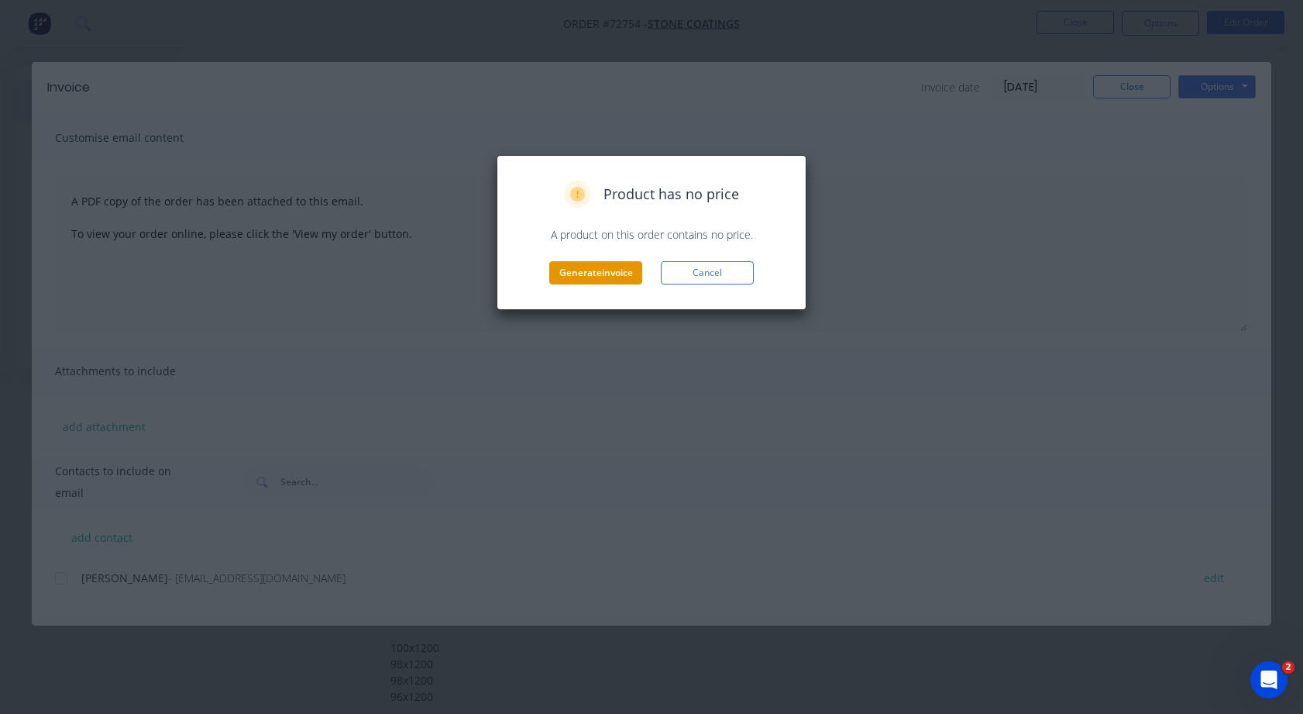
click at [584, 266] on button "Generate invoice" at bounding box center [595, 272] width 93 height 23
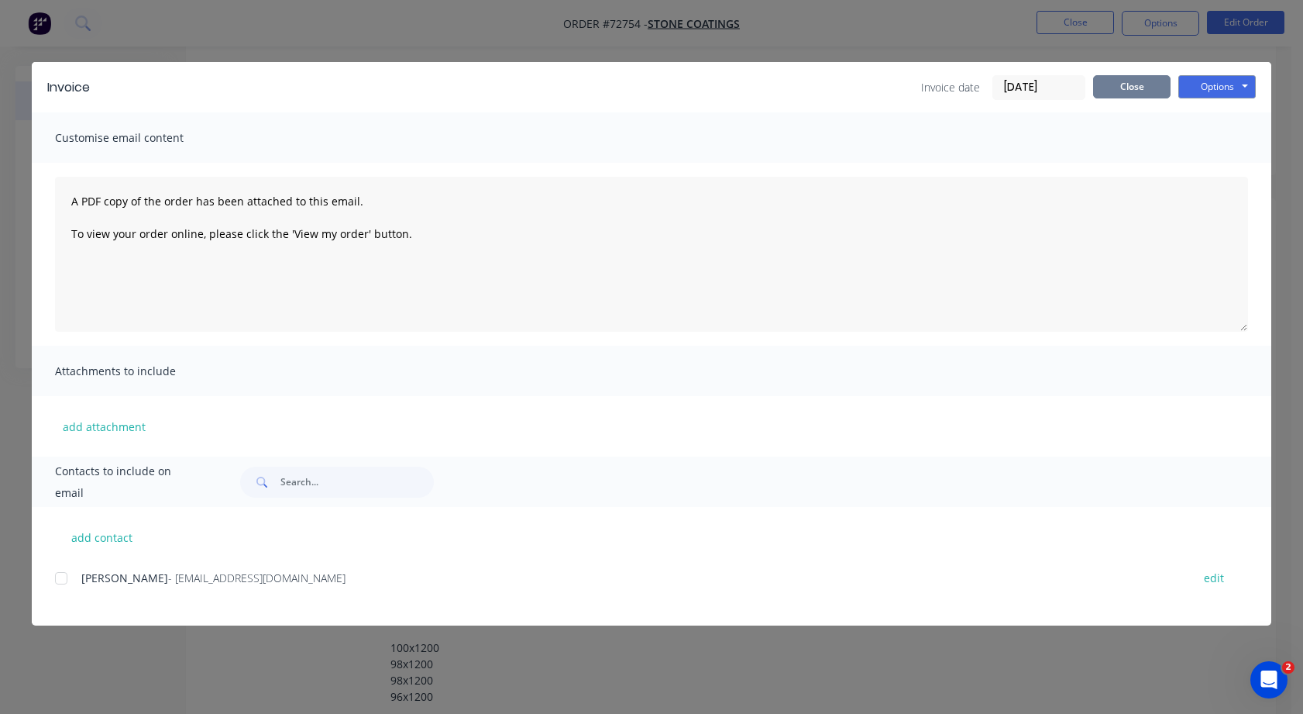
click at [1135, 87] on button "Close" at bounding box center [1131, 86] width 77 height 23
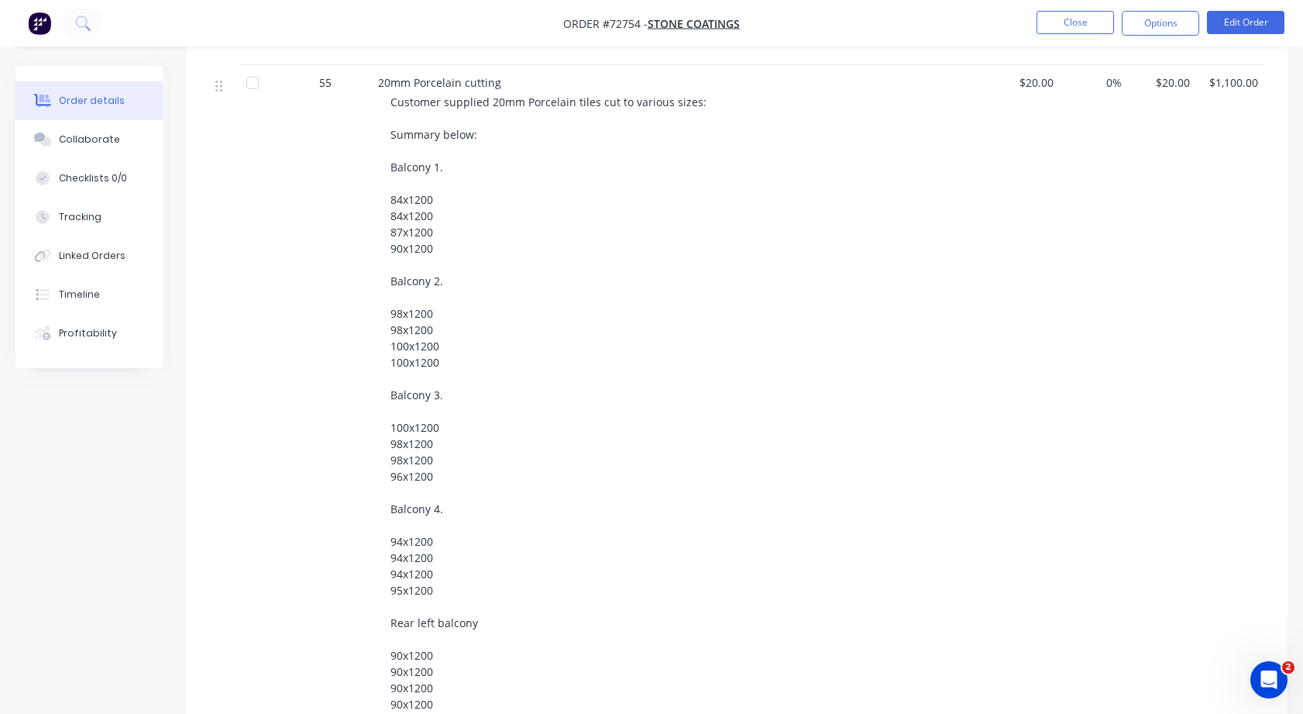
scroll to position [375, 0]
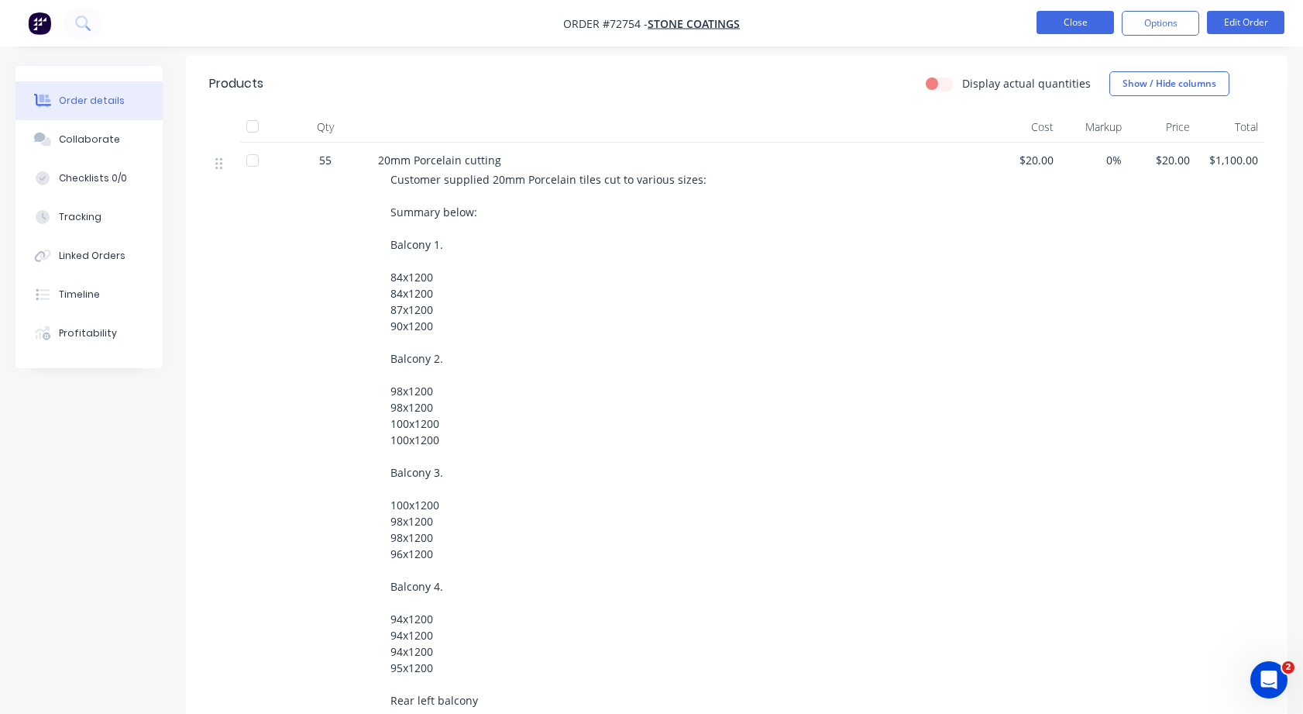
click at [1084, 19] on button "Close" at bounding box center [1075, 22] width 77 height 23
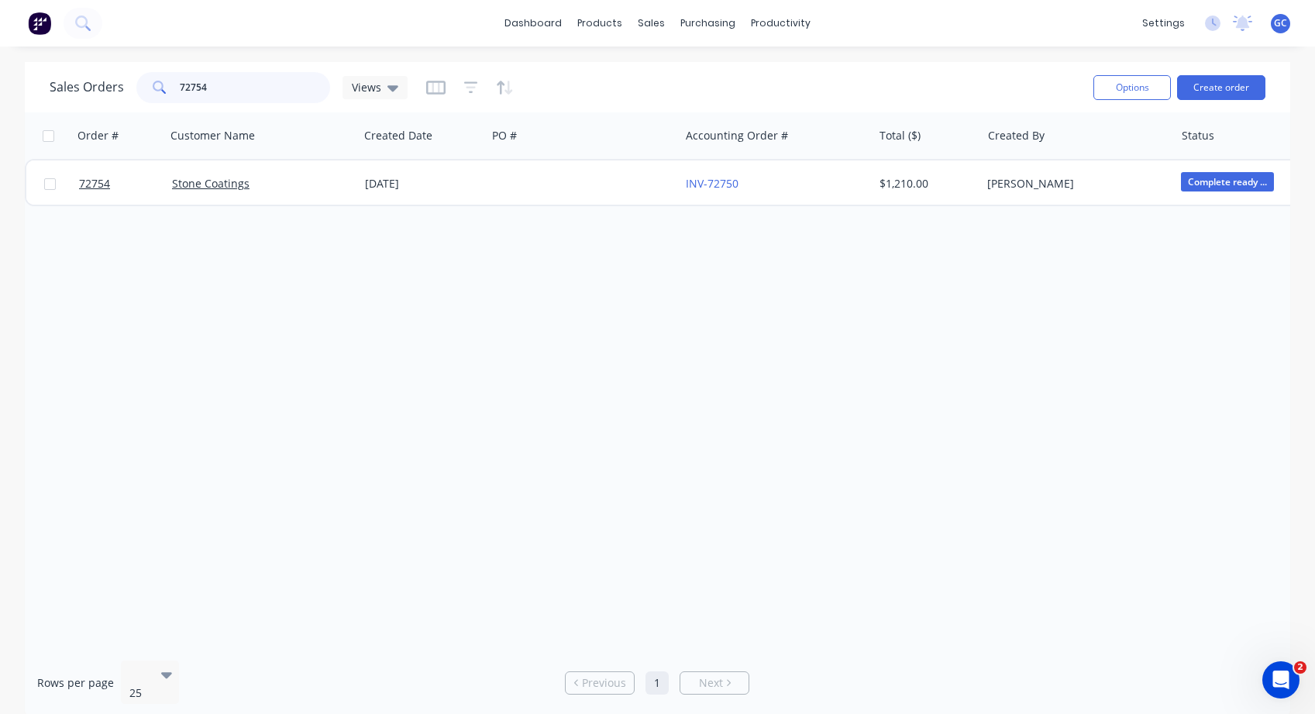
drag, startPoint x: 215, startPoint y: 88, endPoint x: 171, endPoint y: 83, distance: 44.5
click at [171, 83] on div "72754" at bounding box center [233, 87] width 194 height 31
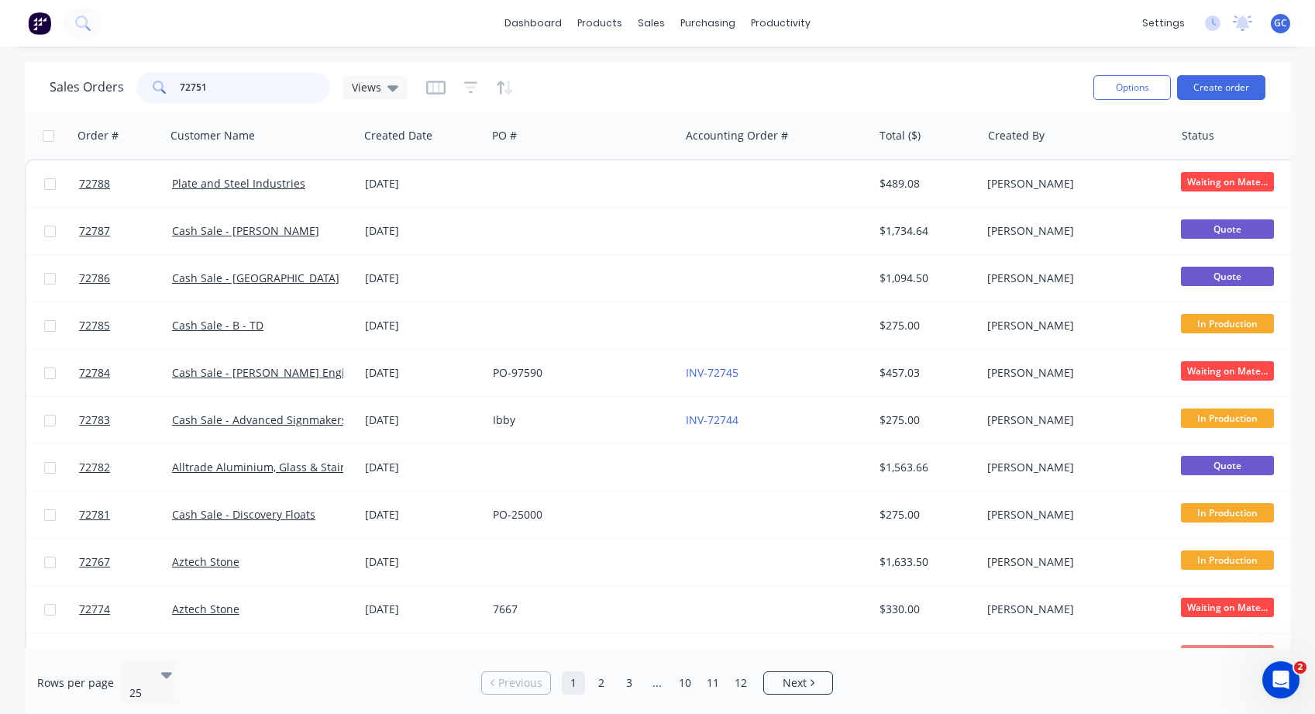
type input "72751"
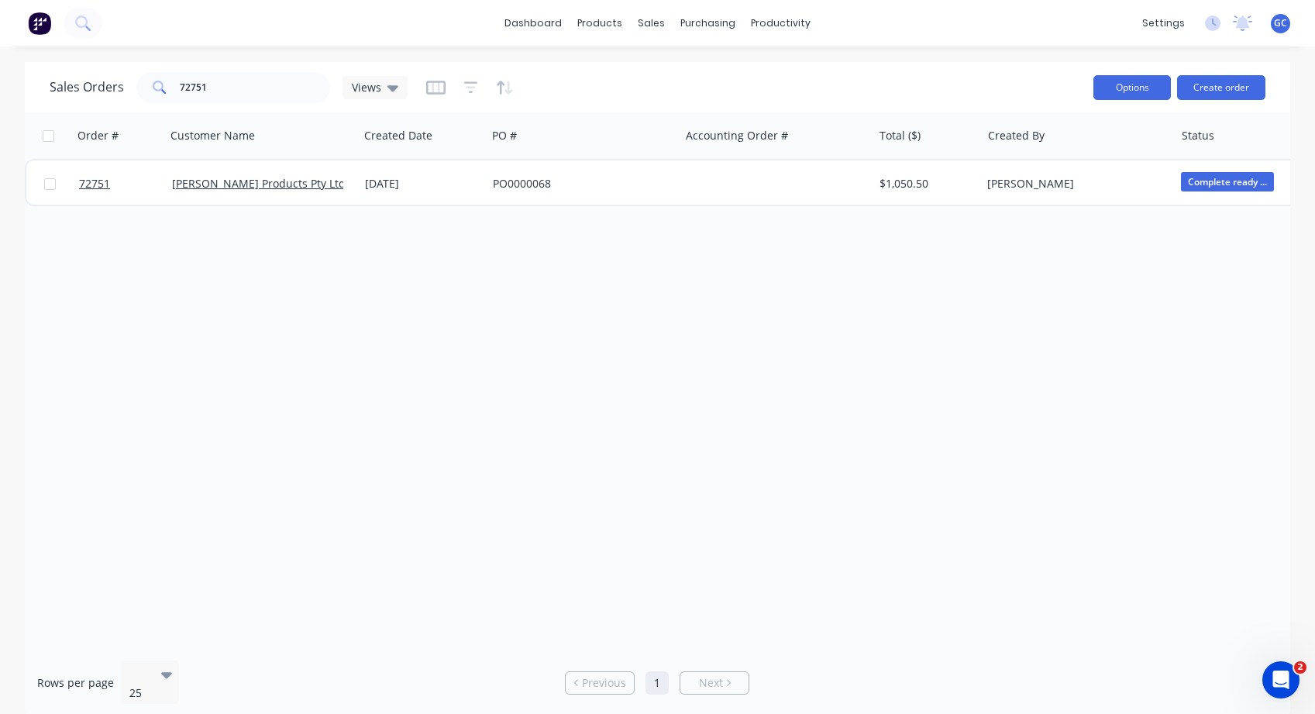
click at [1132, 84] on button "Options" at bounding box center [1131, 87] width 77 height 25
click at [1097, 289] on div "Order # Customer Name Created Date PO # Accounting Order # Total ($) Created By…" at bounding box center [658, 379] width 1266 height 535
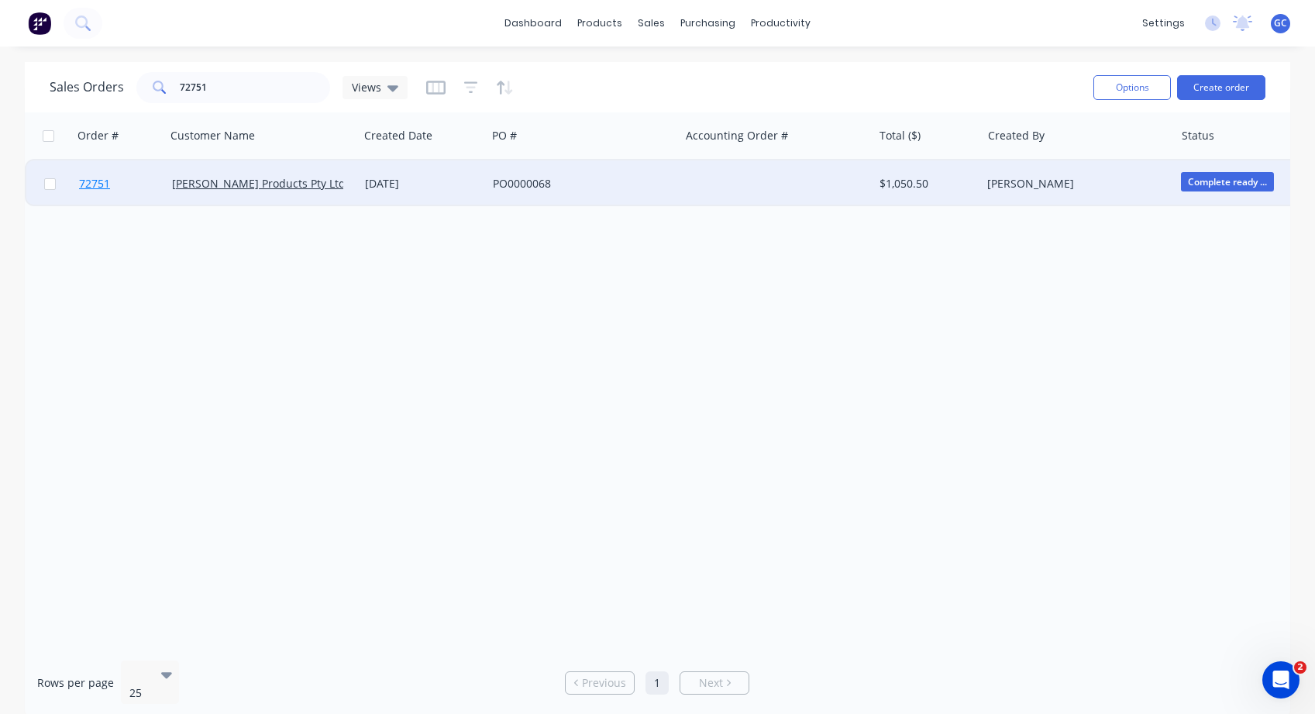
click at [98, 184] on span "72751" at bounding box center [94, 183] width 31 height 15
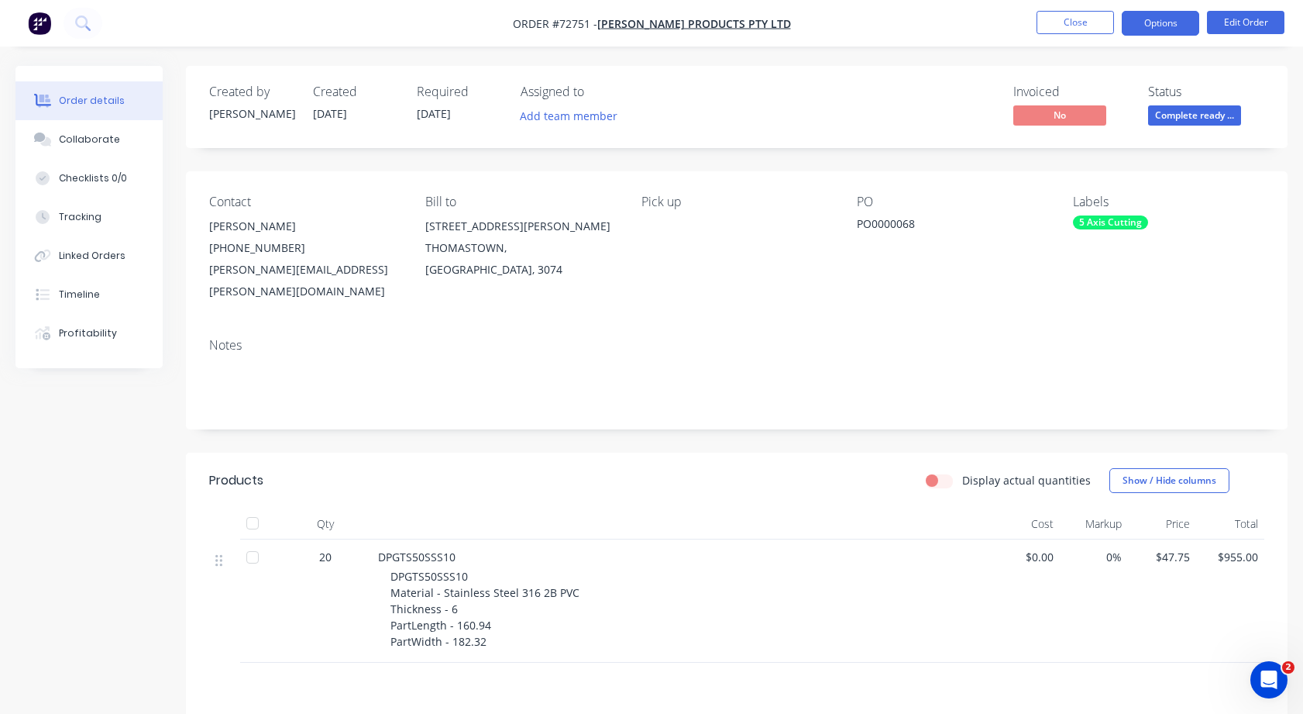
click at [1158, 22] on button "Options" at bounding box center [1160, 23] width 77 height 25
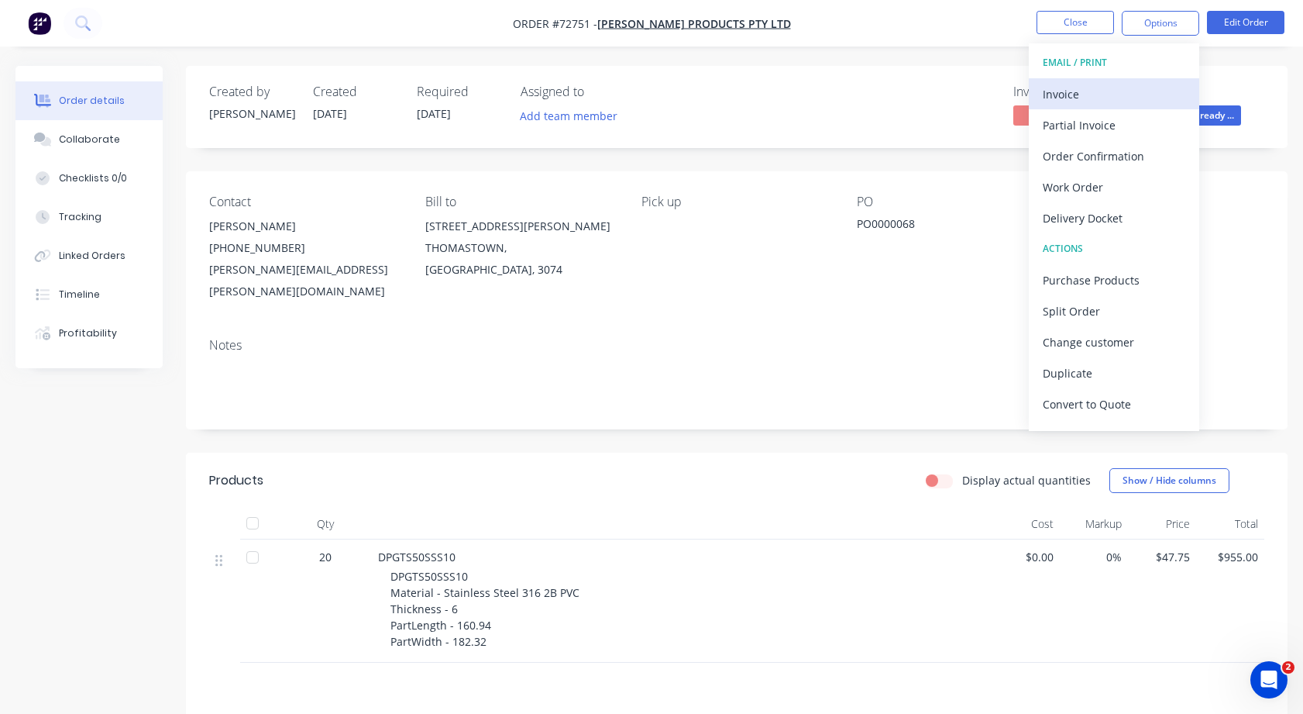
click at [1067, 95] on div "Invoice" at bounding box center [1114, 94] width 143 height 22
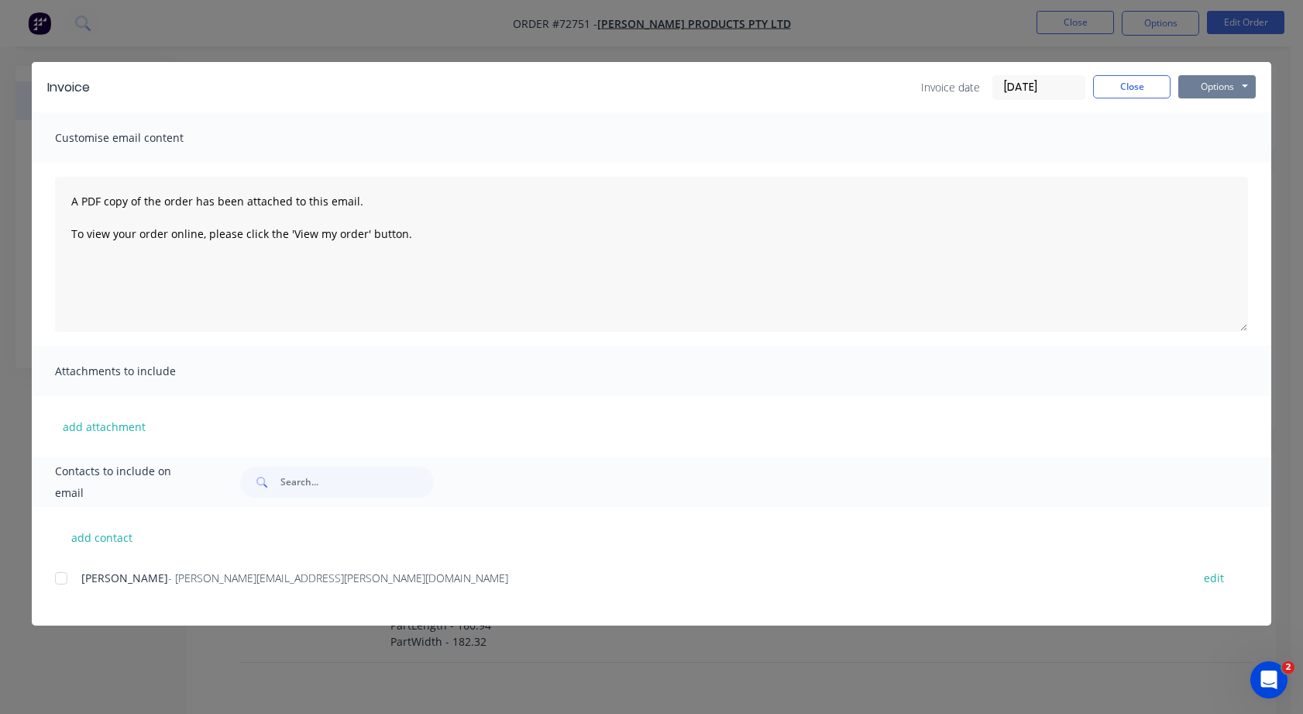
click at [1245, 81] on button "Options" at bounding box center [1217, 86] width 77 height 23
click at [1213, 141] on button "Print" at bounding box center [1228, 140] width 99 height 26
click at [1134, 88] on button "Close" at bounding box center [1131, 86] width 77 height 23
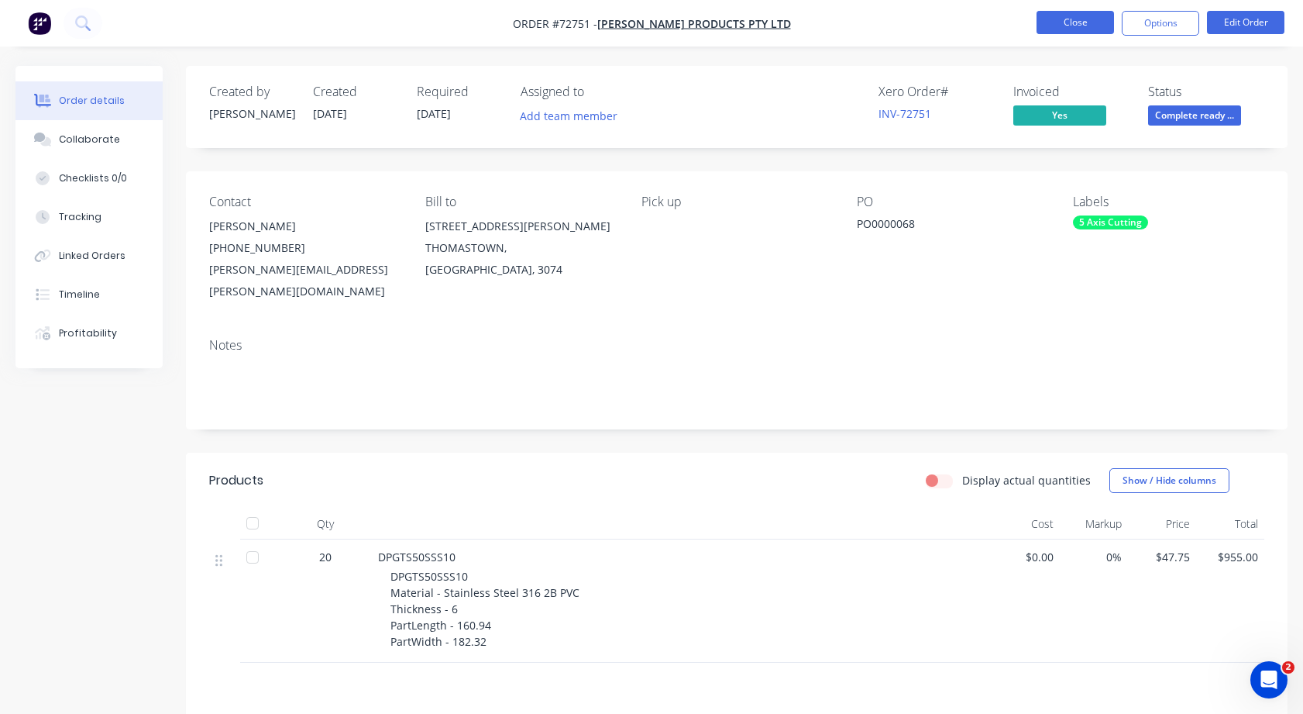
click at [1073, 26] on button "Close" at bounding box center [1075, 22] width 77 height 23
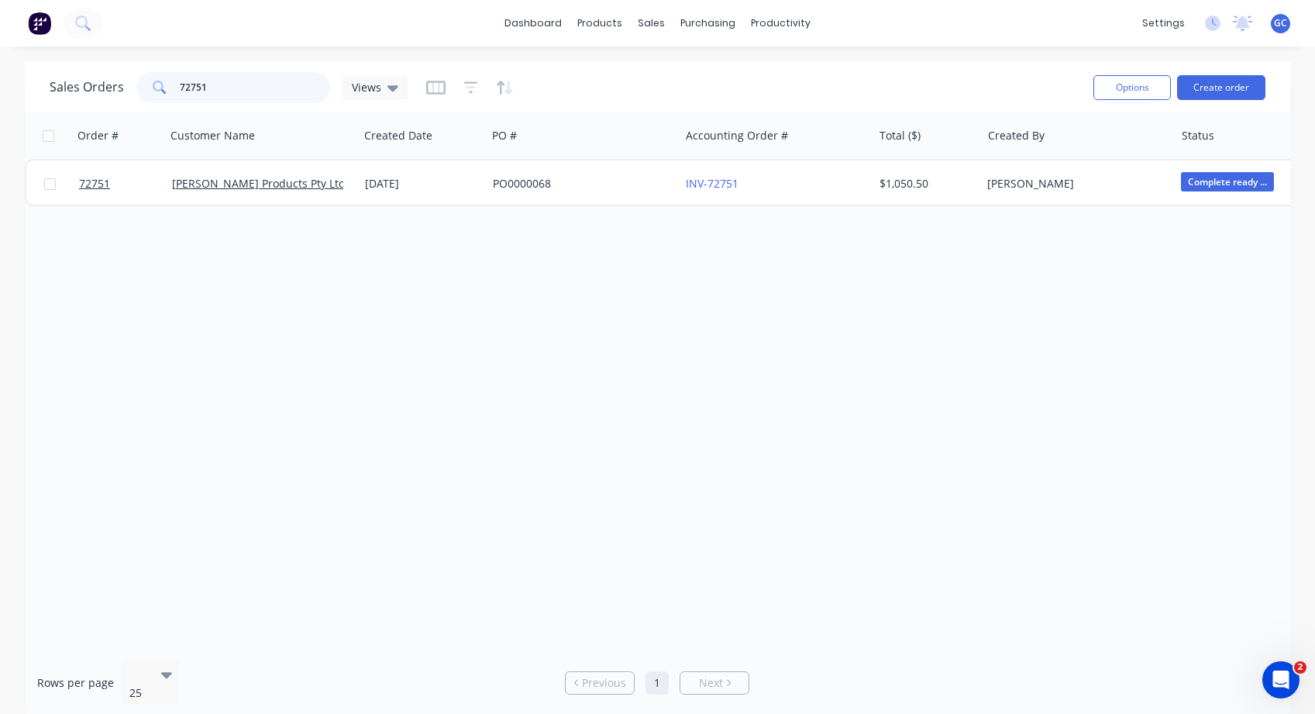
drag, startPoint x: 215, startPoint y: 84, endPoint x: 164, endPoint y: 80, distance: 52.1
click at [164, 80] on div "72751" at bounding box center [233, 87] width 194 height 31
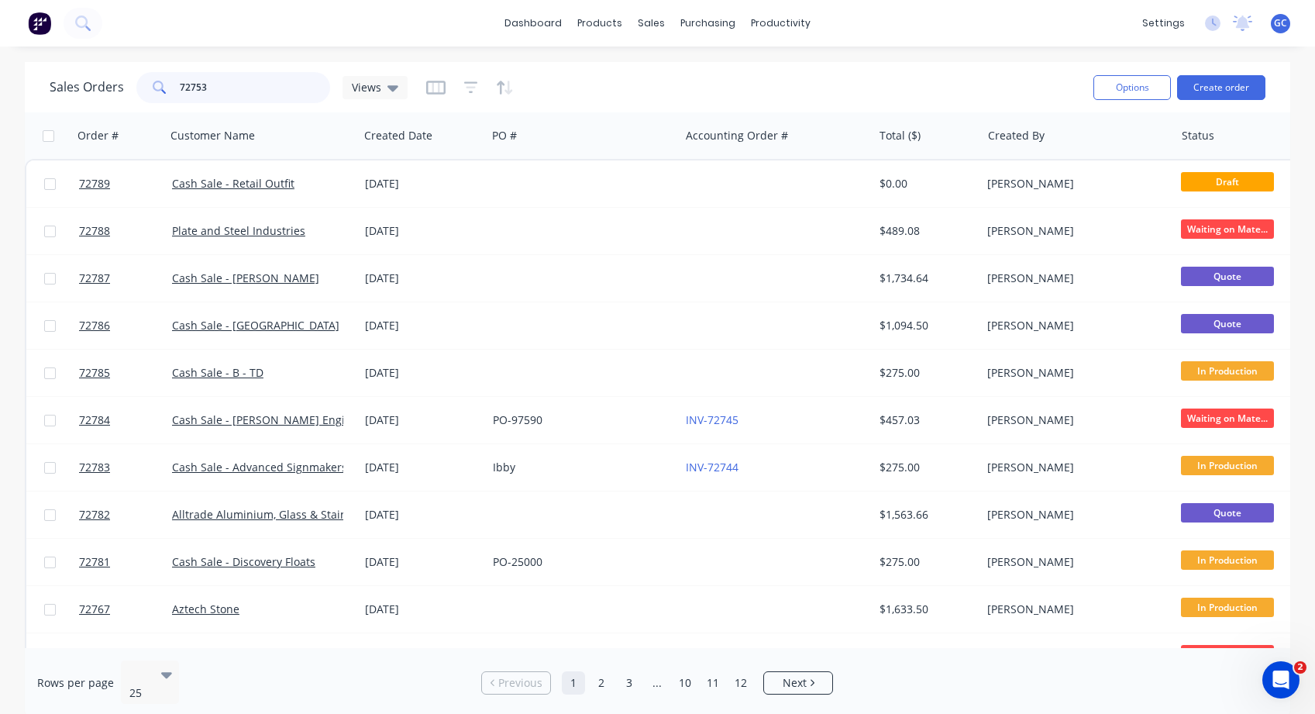
type input "72753"
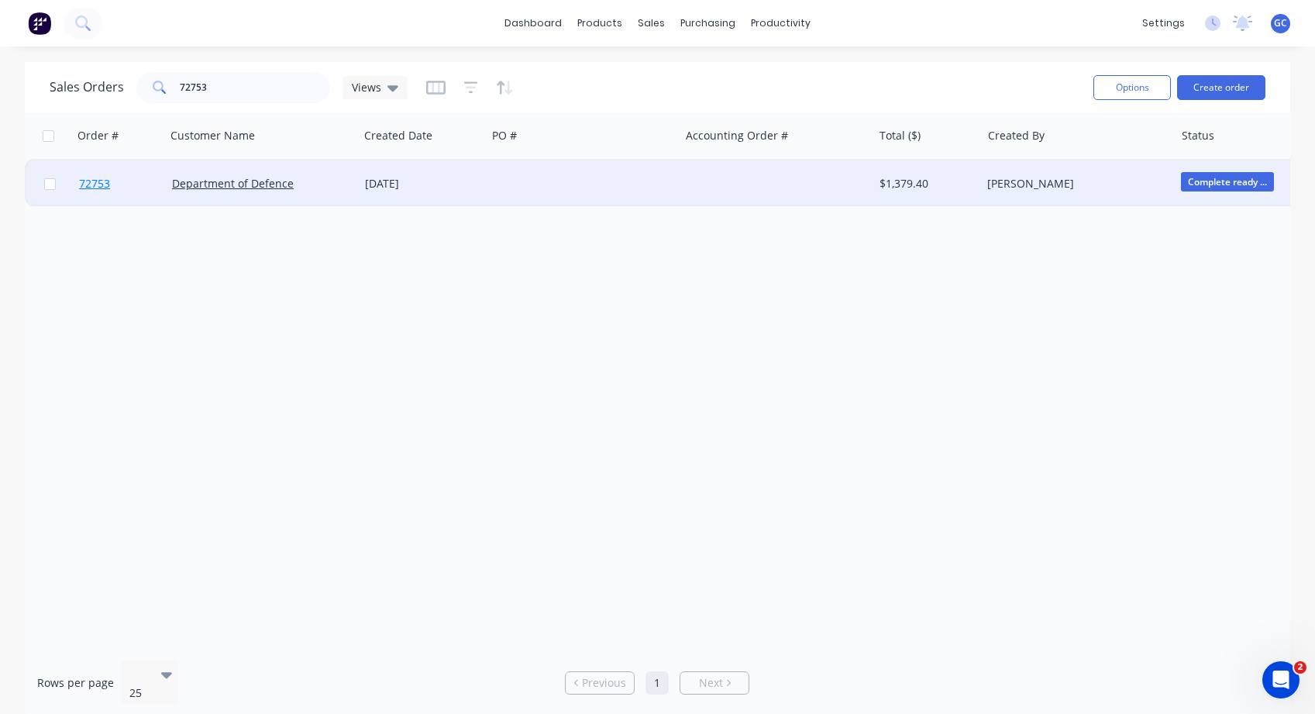
click at [96, 185] on span "72753" at bounding box center [94, 183] width 31 height 15
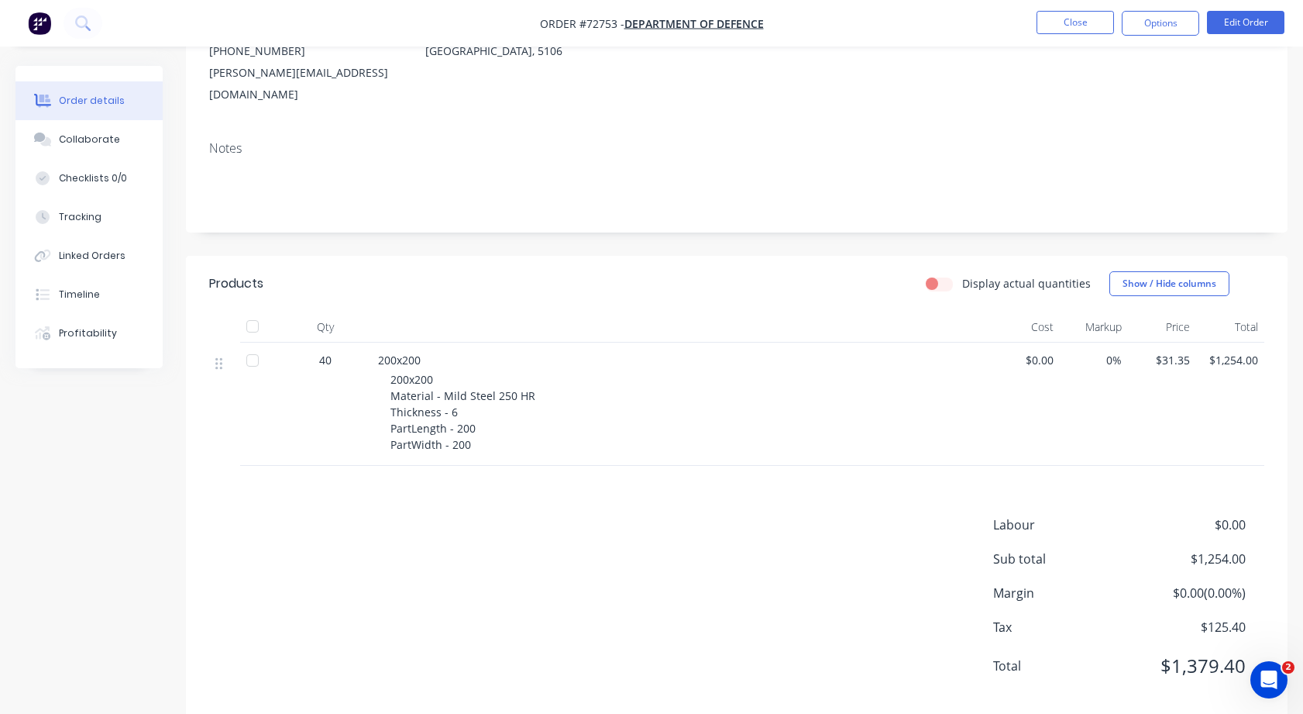
scroll to position [203, 0]
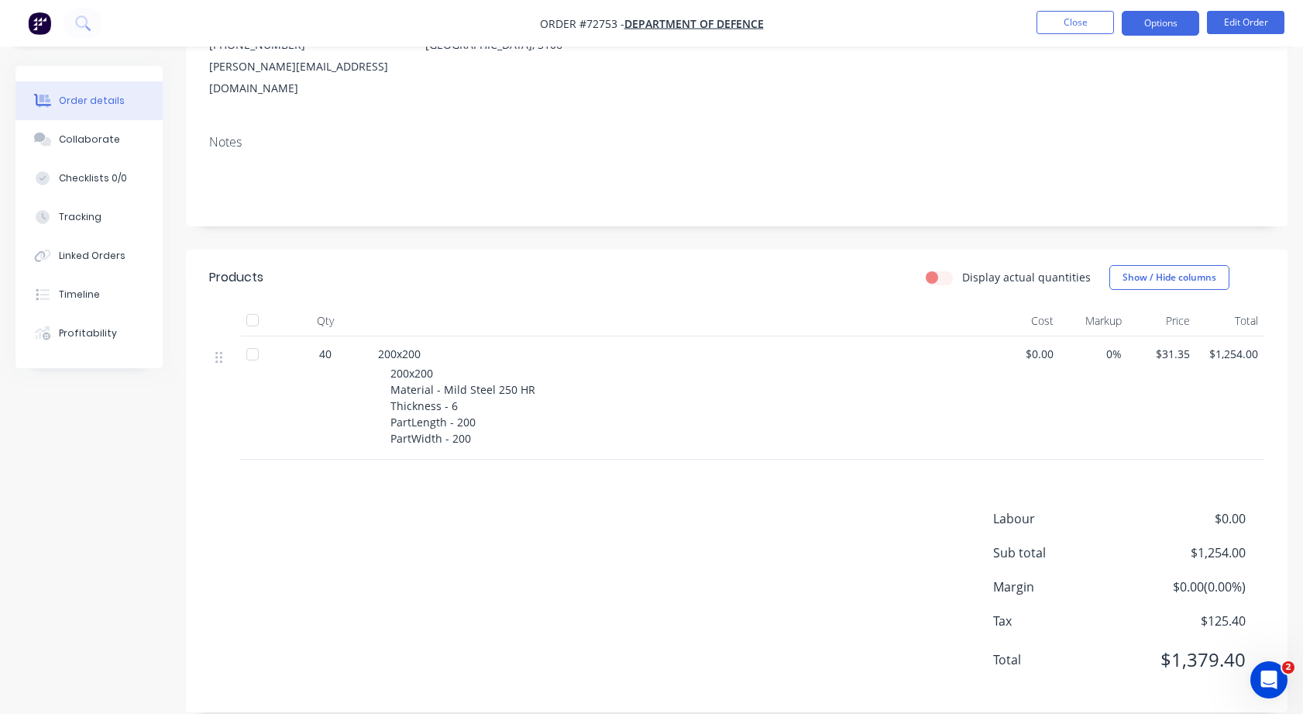
click at [1162, 22] on button "Options" at bounding box center [1160, 23] width 77 height 25
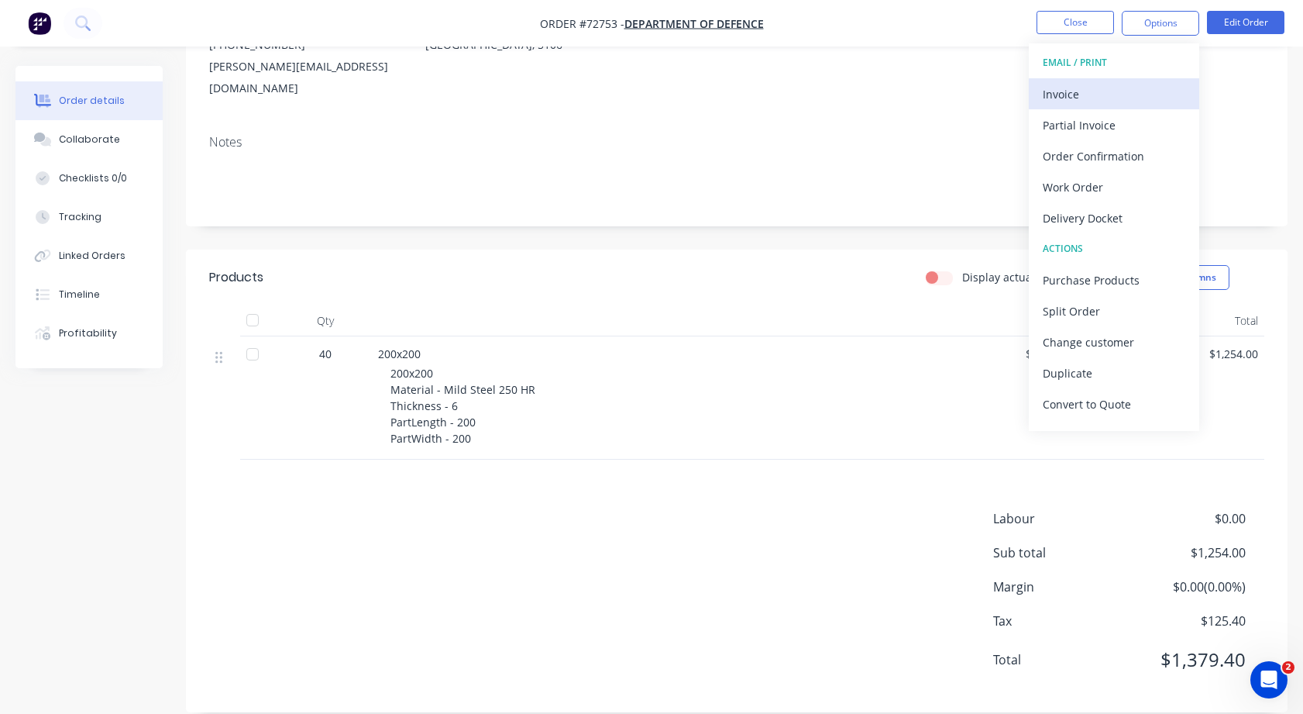
click at [1066, 96] on div "Invoice" at bounding box center [1114, 94] width 143 height 22
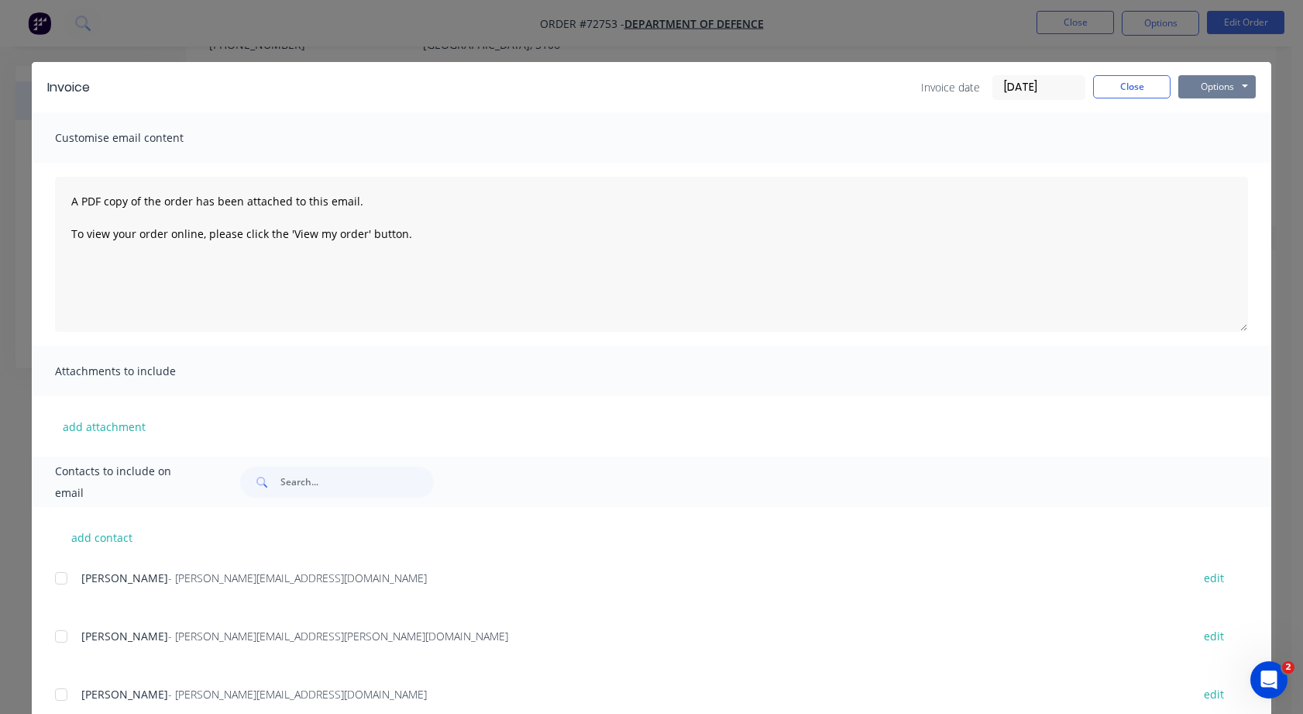
click at [1241, 85] on button "Options" at bounding box center [1217, 86] width 77 height 23
click at [1208, 137] on button "Print" at bounding box center [1228, 140] width 99 height 26
click at [1119, 84] on button "Close" at bounding box center [1131, 86] width 77 height 23
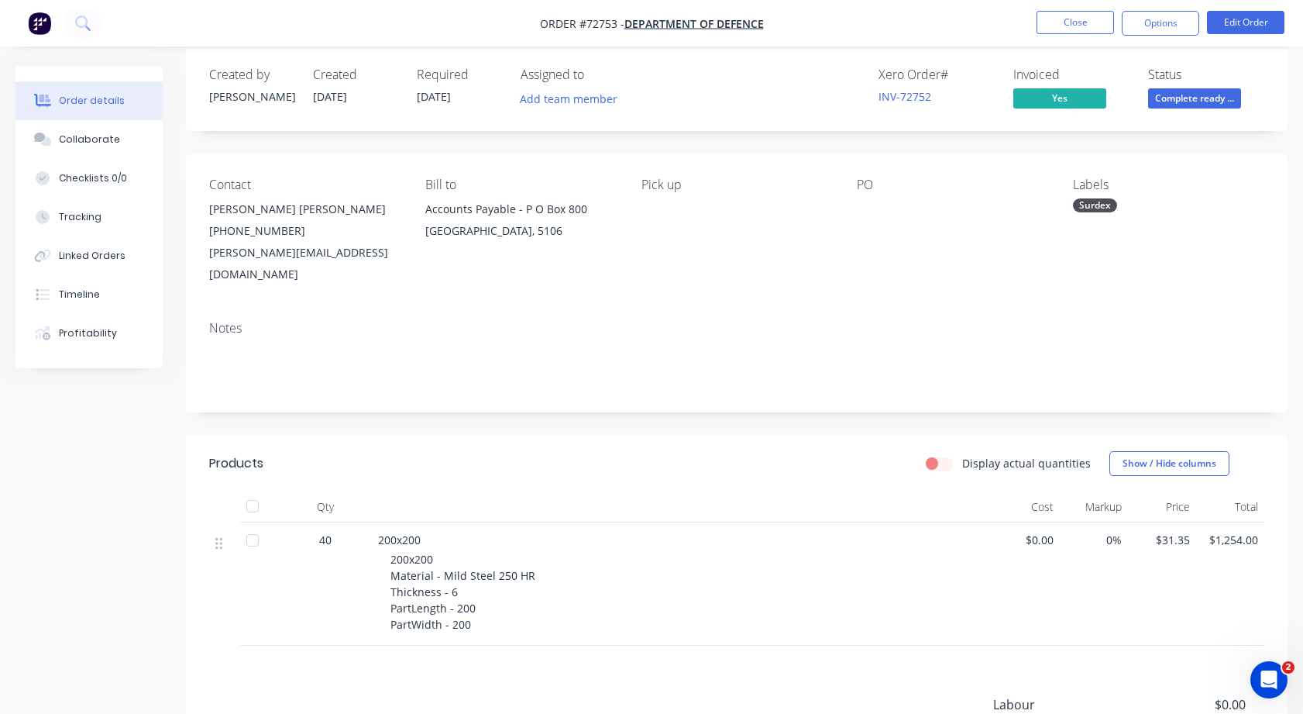
scroll to position [0, 0]
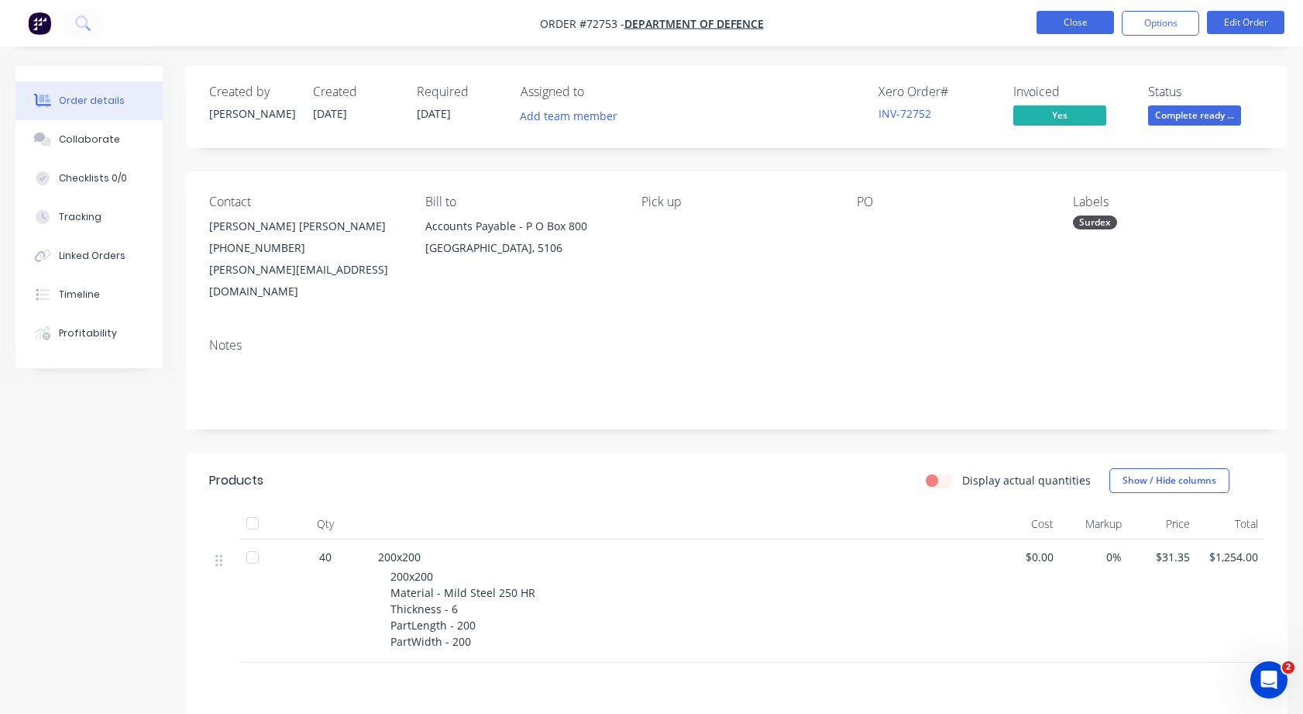
click at [1079, 23] on button "Close" at bounding box center [1075, 22] width 77 height 23
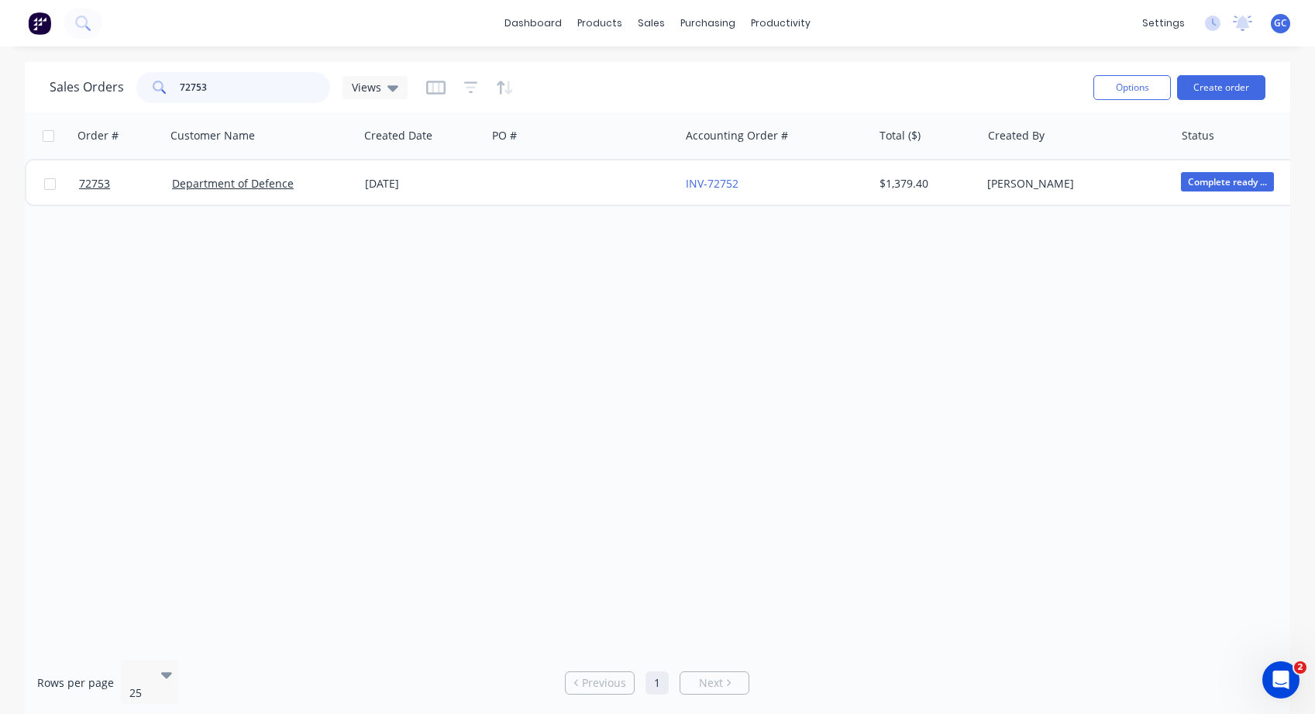
drag, startPoint x: 222, startPoint y: 85, endPoint x: 161, endPoint y: 77, distance: 60.9
click at [161, 77] on div "72753" at bounding box center [233, 87] width 194 height 31
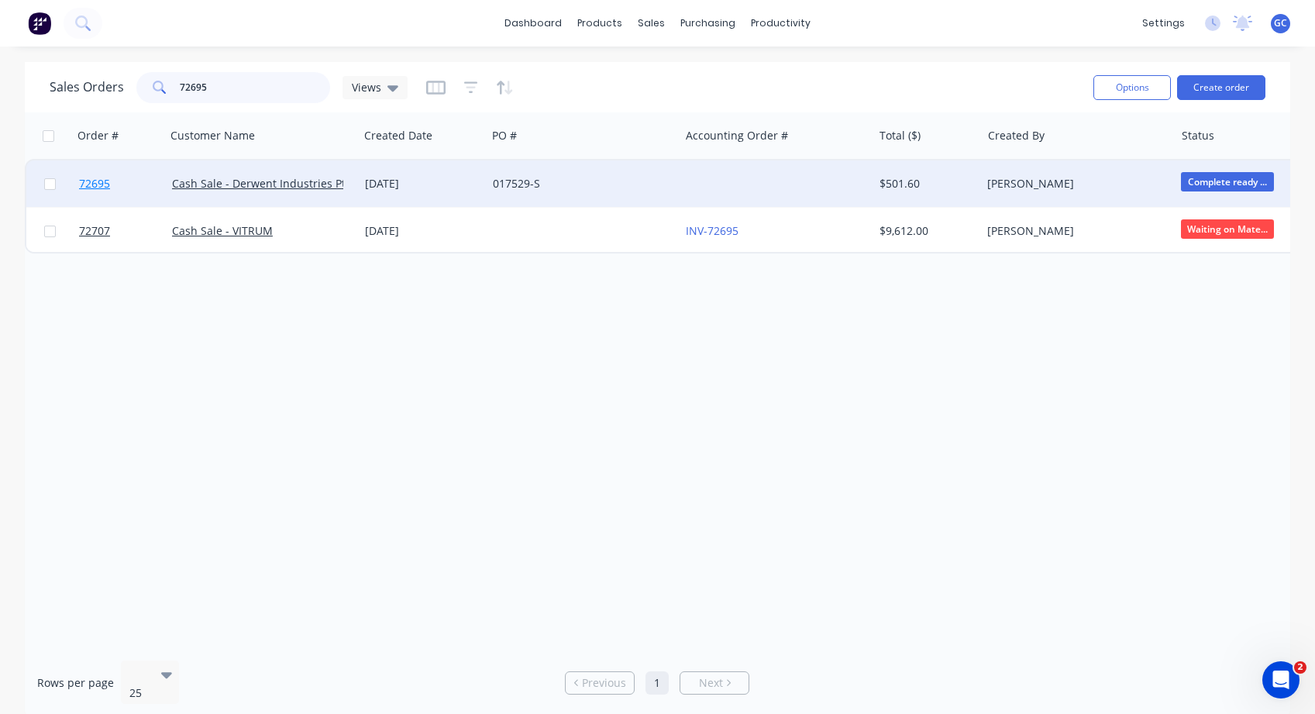
type input "72695"
click at [97, 180] on span "72695" at bounding box center [94, 183] width 31 height 15
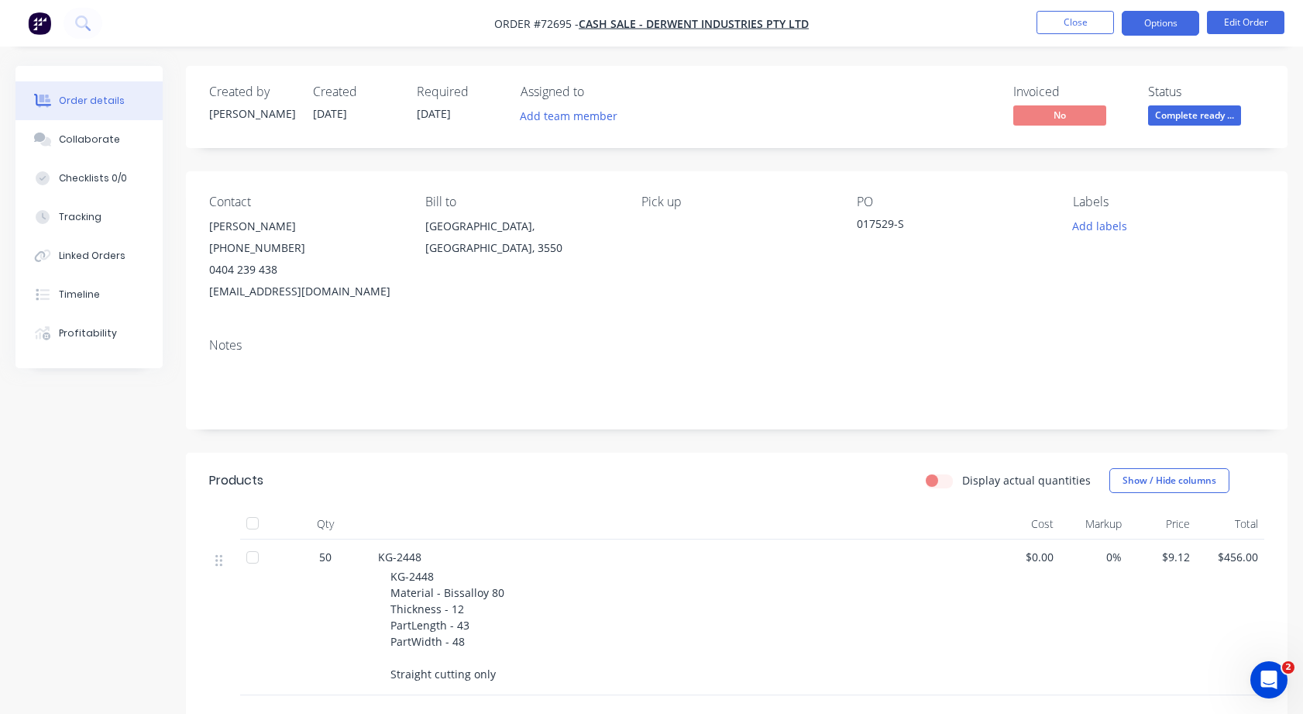
click at [1156, 18] on button "Options" at bounding box center [1160, 23] width 77 height 25
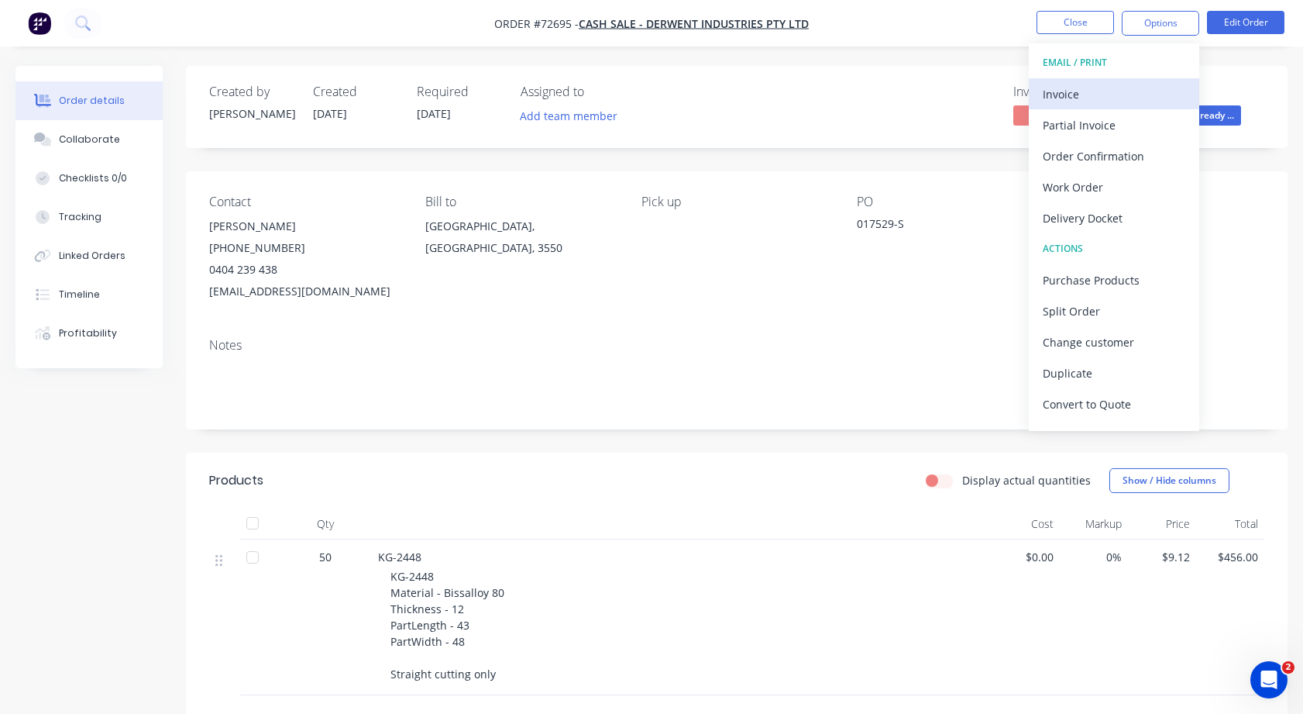
click at [1066, 89] on div "Invoice" at bounding box center [1114, 94] width 143 height 22
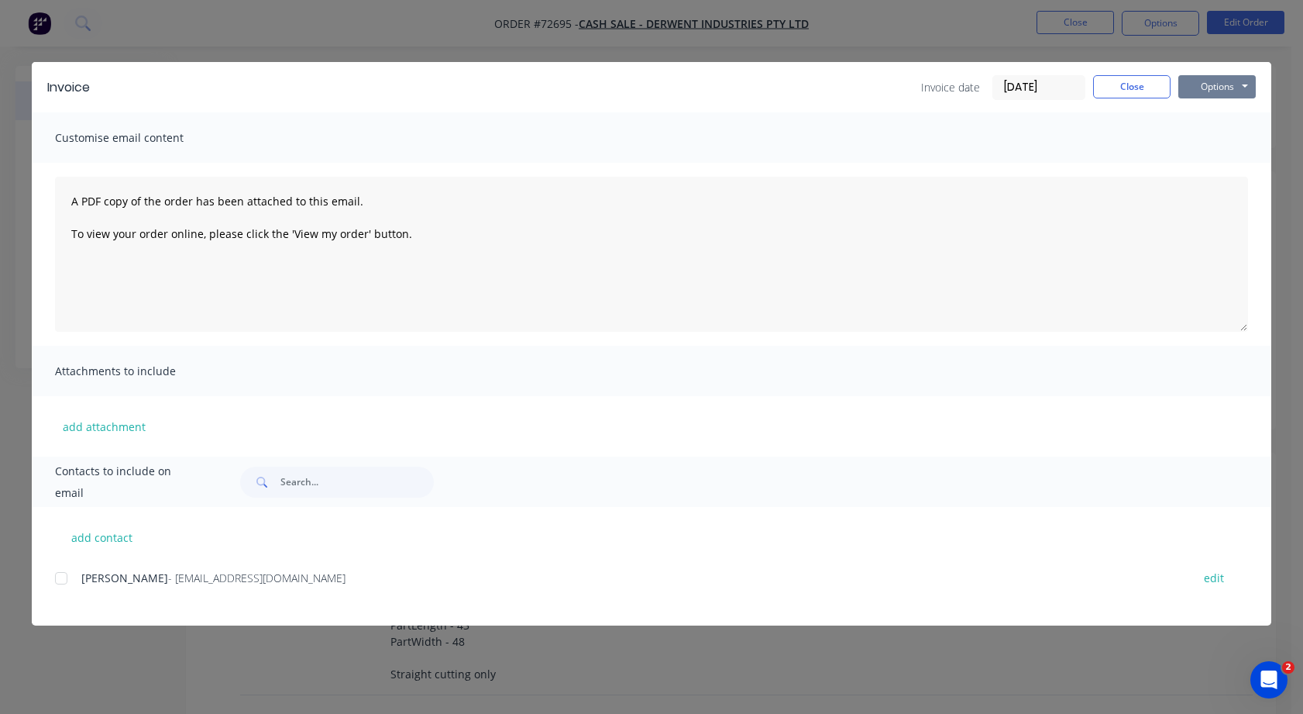
click at [1246, 84] on button "Options" at bounding box center [1217, 86] width 77 height 23
click at [1216, 141] on button "Print" at bounding box center [1228, 140] width 99 height 26
click at [1136, 84] on button "Close" at bounding box center [1131, 86] width 77 height 23
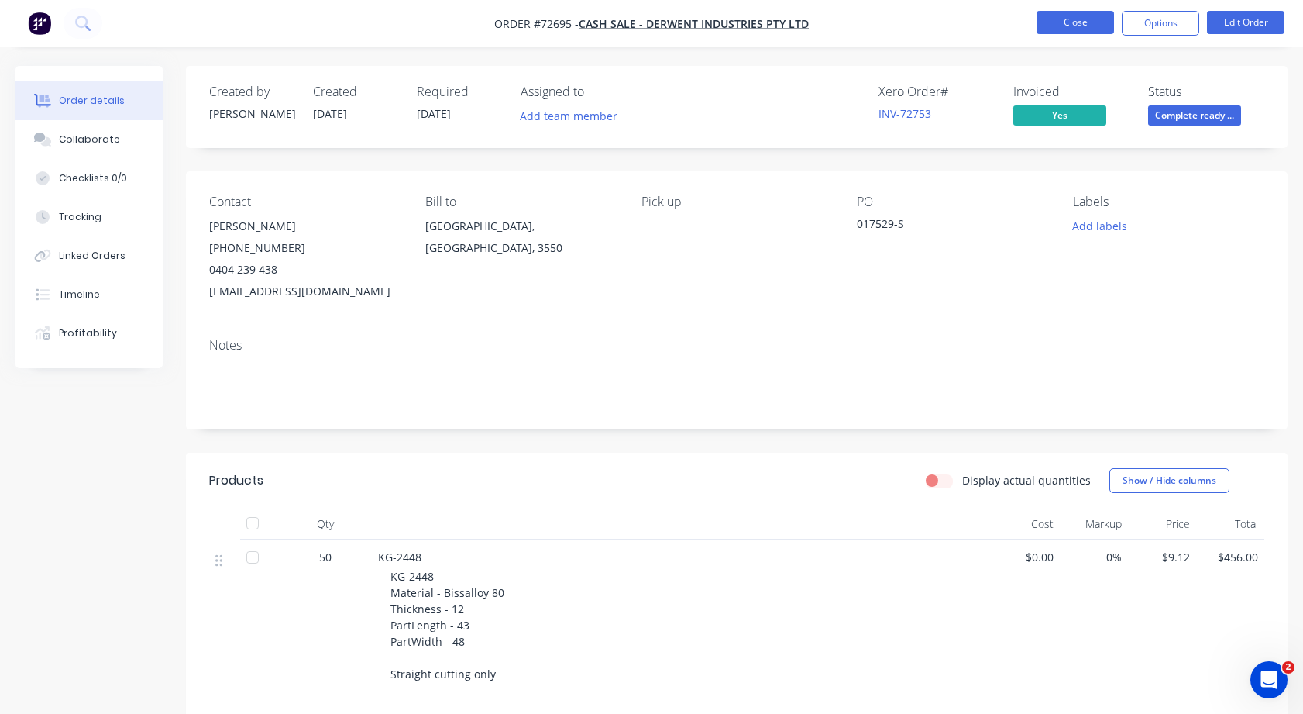
click at [1069, 26] on button "Close" at bounding box center [1075, 22] width 77 height 23
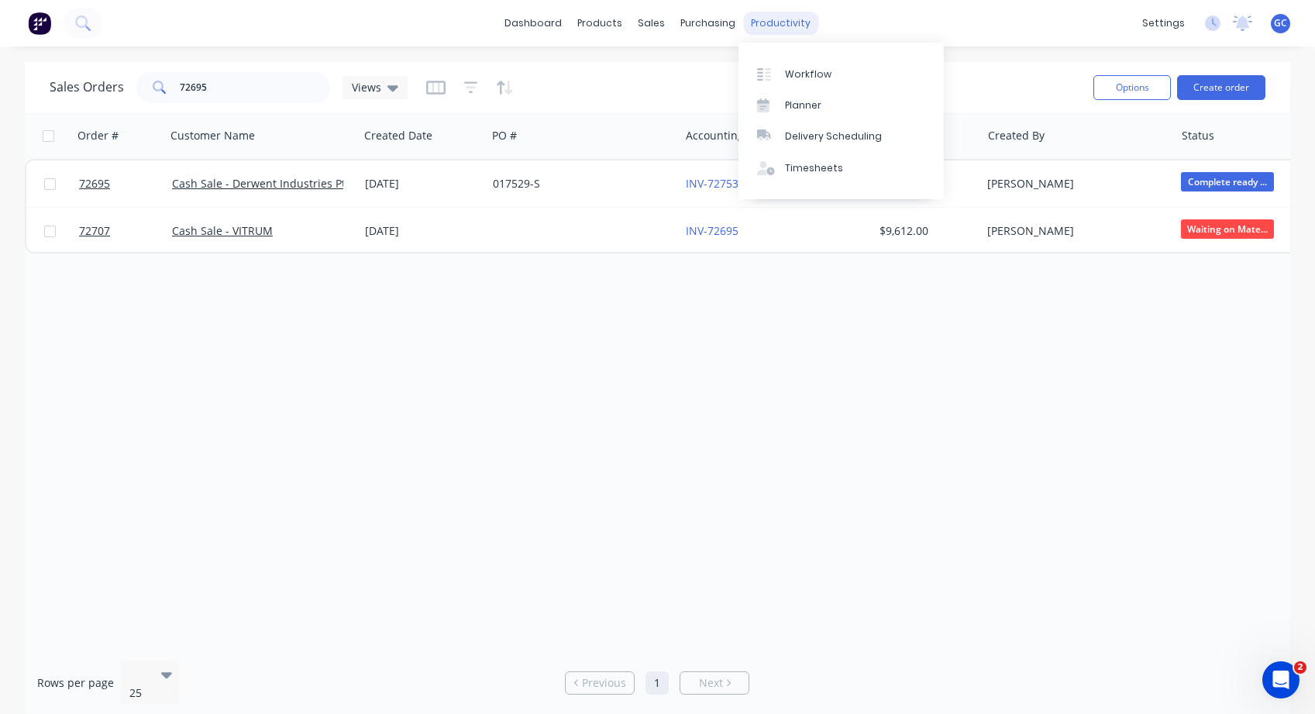
click at [769, 19] on div "productivity" at bounding box center [780, 23] width 75 height 23
click at [807, 71] on div "Workflow" at bounding box center [808, 74] width 46 height 14
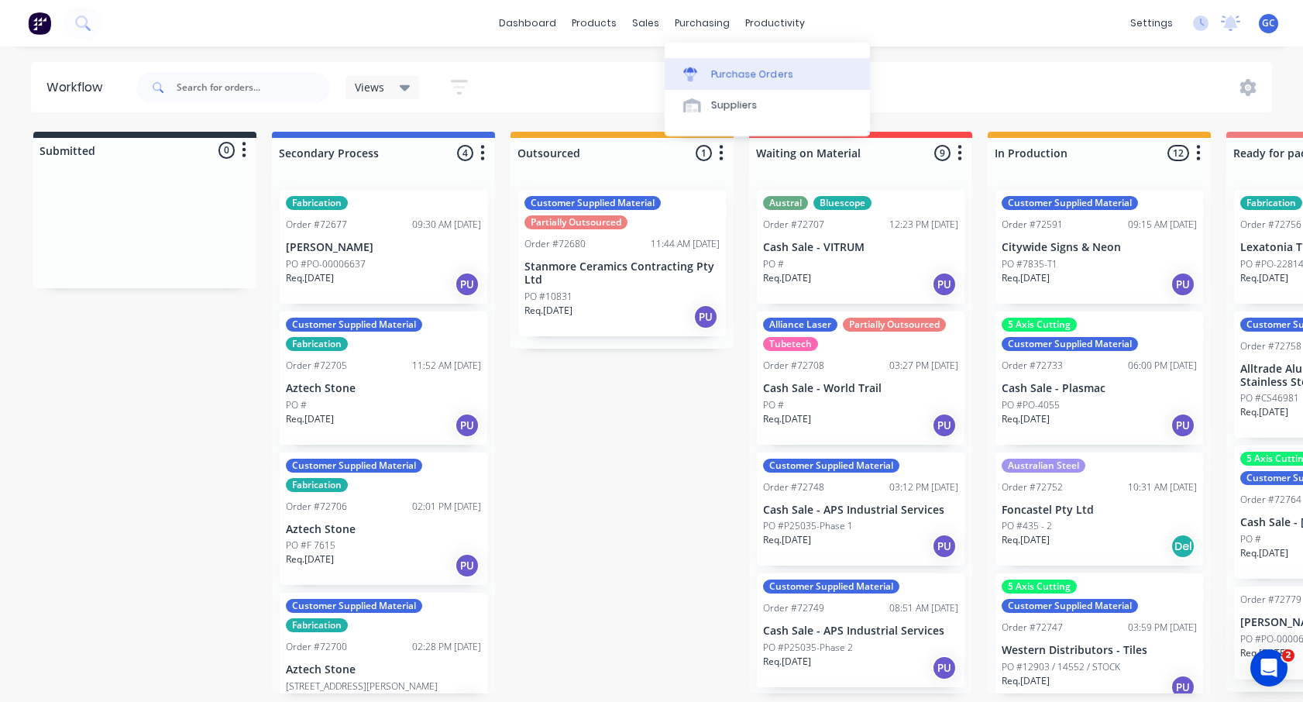
click at [731, 73] on div "Purchase Orders" at bounding box center [752, 74] width 82 height 14
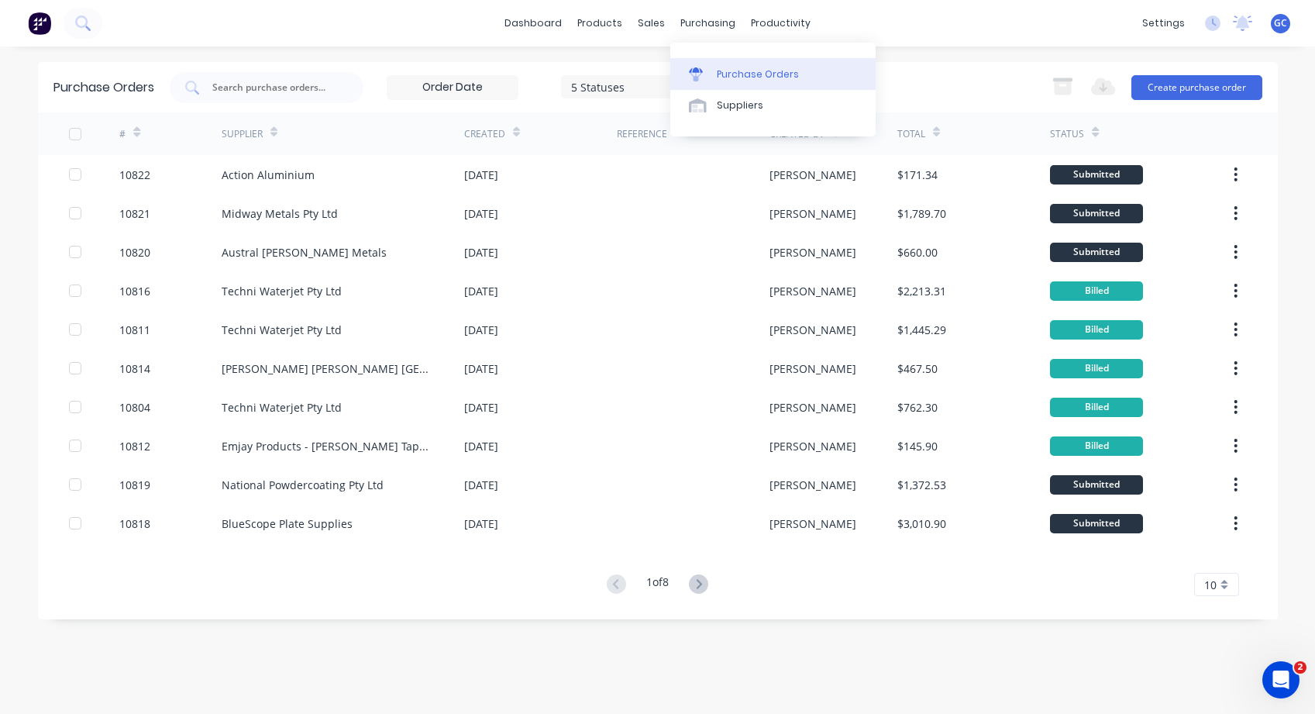
click at [727, 71] on div "Purchase Orders" at bounding box center [758, 74] width 82 height 14
click at [217, 82] on input "text" at bounding box center [275, 87] width 129 height 15
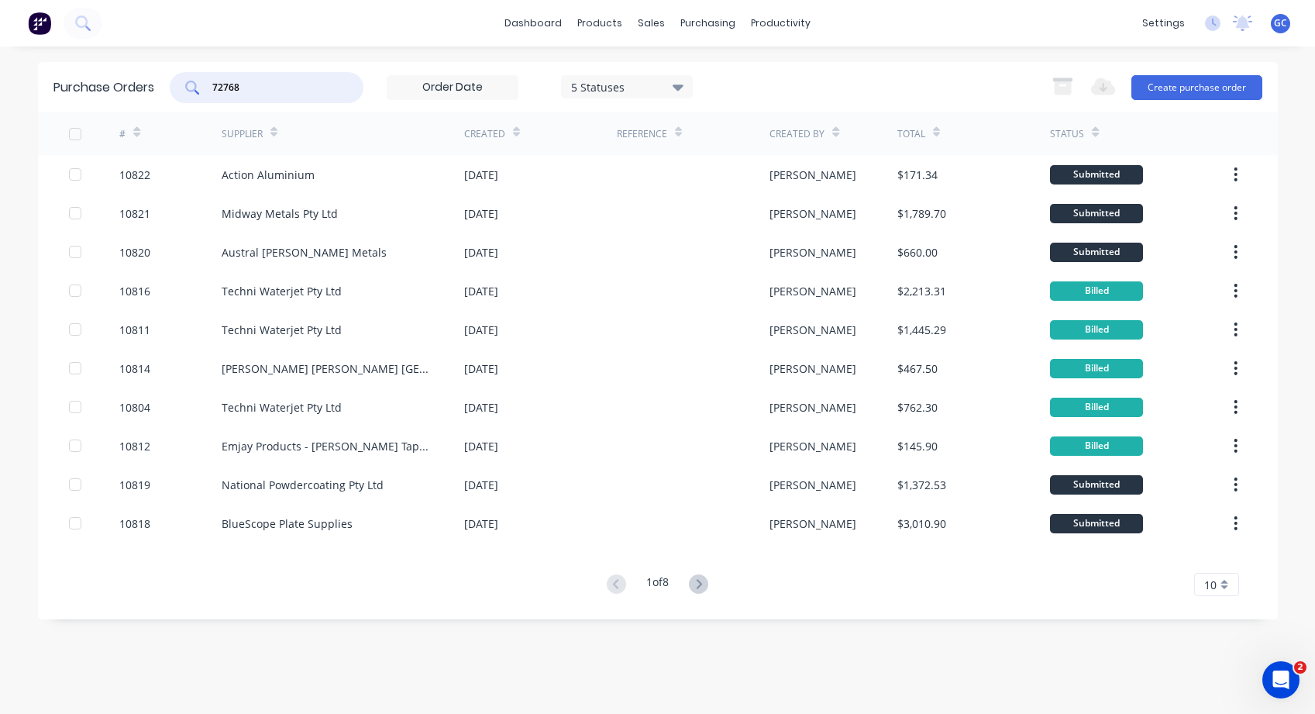
type input "72768"
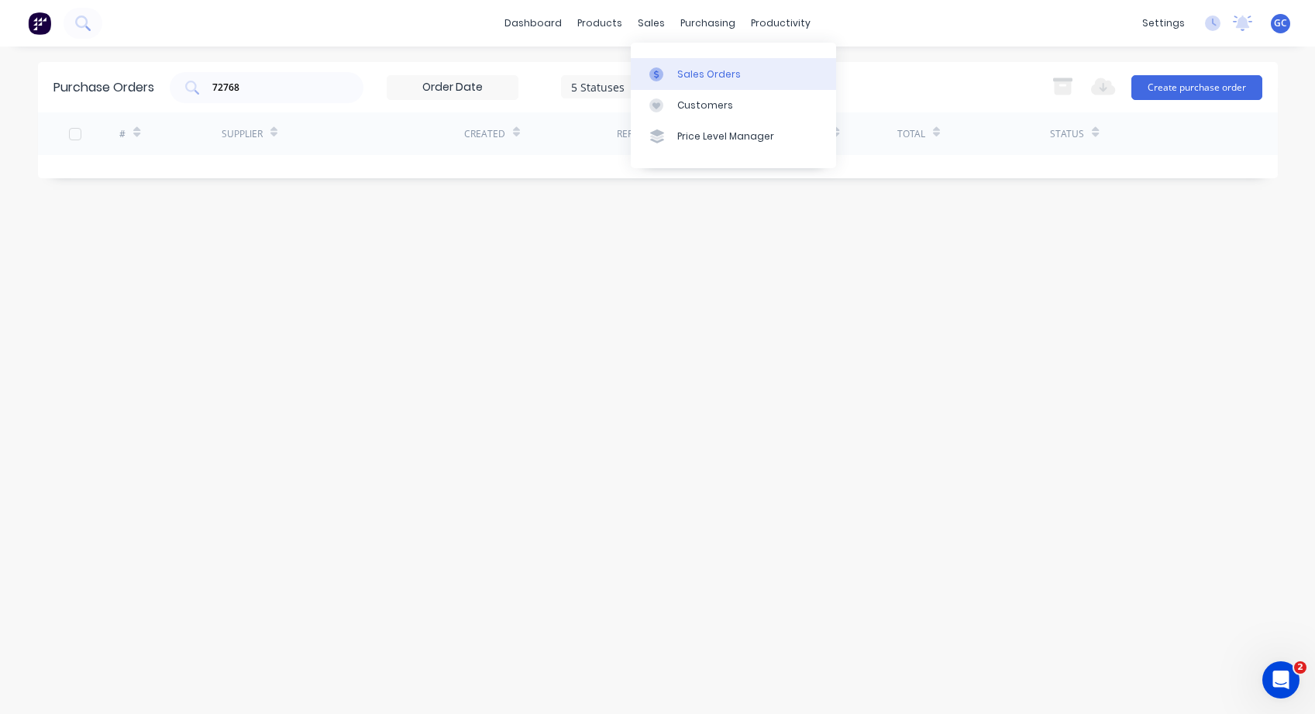
click at [679, 74] on div "Sales Orders" at bounding box center [709, 74] width 64 height 14
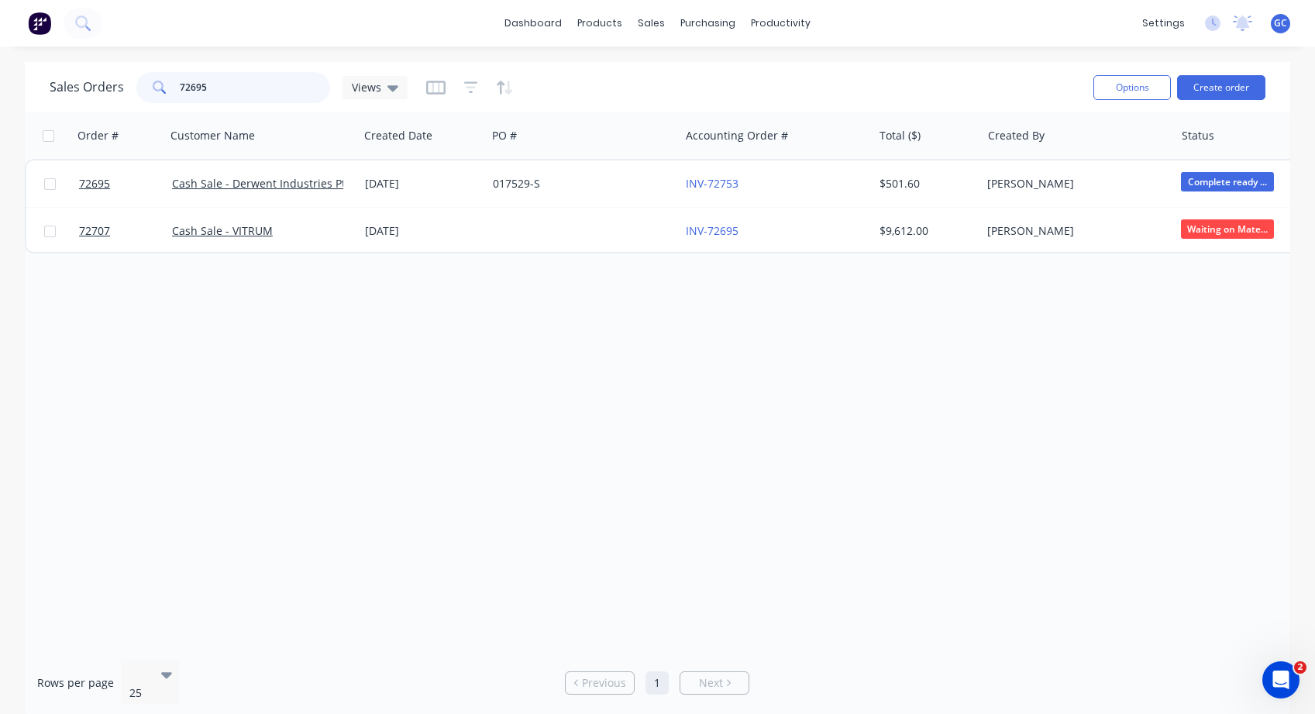
drag, startPoint x: 215, startPoint y: 86, endPoint x: 167, endPoint y: 86, distance: 48.0
click at [167, 86] on div "72695" at bounding box center [233, 87] width 194 height 31
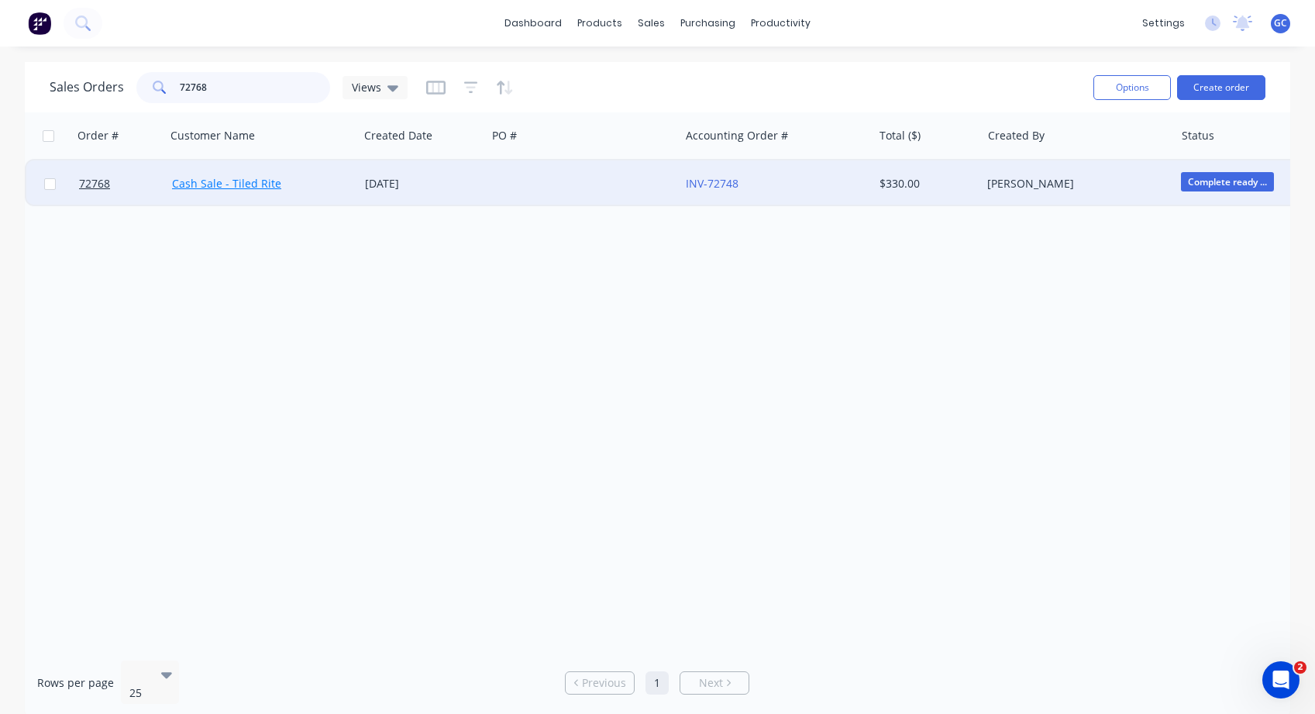
type input "72768"
click at [199, 185] on link "Cash Sale - Tiled Rite" at bounding box center [226, 183] width 109 height 15
click at [88, 182] on span "72768" at bounding box center [94, 183] width 31 height 15
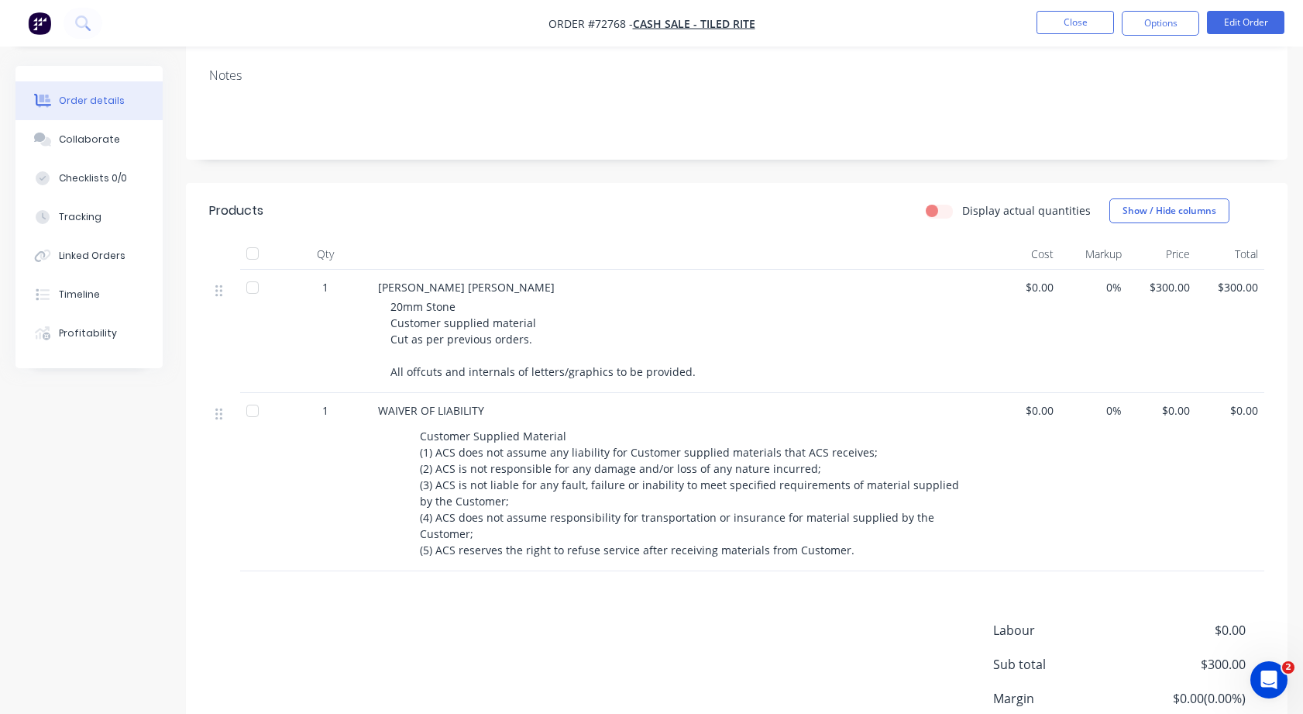
scroll to position [77, 0]
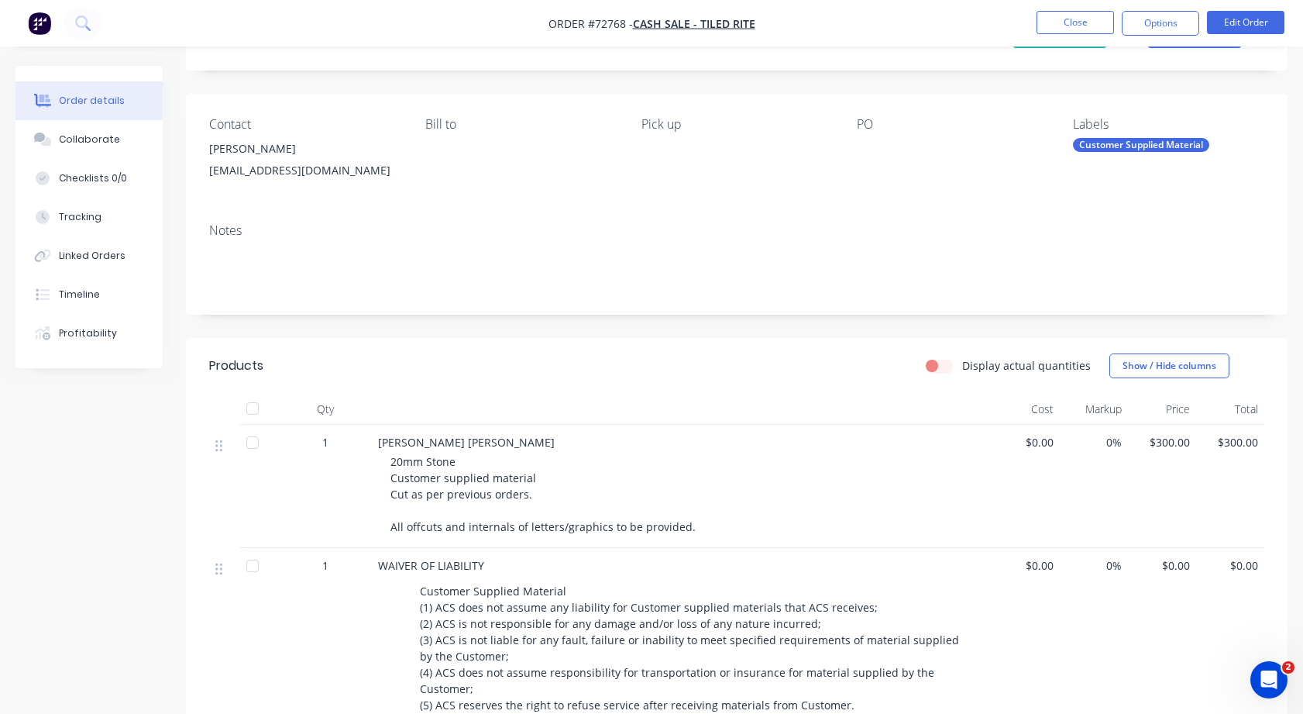
click at [338, 168] on div "[EMAIL_ADDRESS][DOMAIN_NAME]" at bounding box center [304, 171] width 191 height 22
drag, startPoint x: 327, startPoint y: 170, endPoint x: 199, endPoint y: 176, distance: 128.0
click at [199, 176] on div "Contact [PERSON_NAME] [EMAIL_ADDRESS][DOMAIN_NAME] [PERSON_NAME] to Pick up PO …" at bounding box center [737, 152] width 1102 height 117
copy div "[EMAIL_ADDRESS][DOMAIN_NAME]"
click at [1072, 25] on button "Close" at bounding box center [1075, 22] width 77 height 23
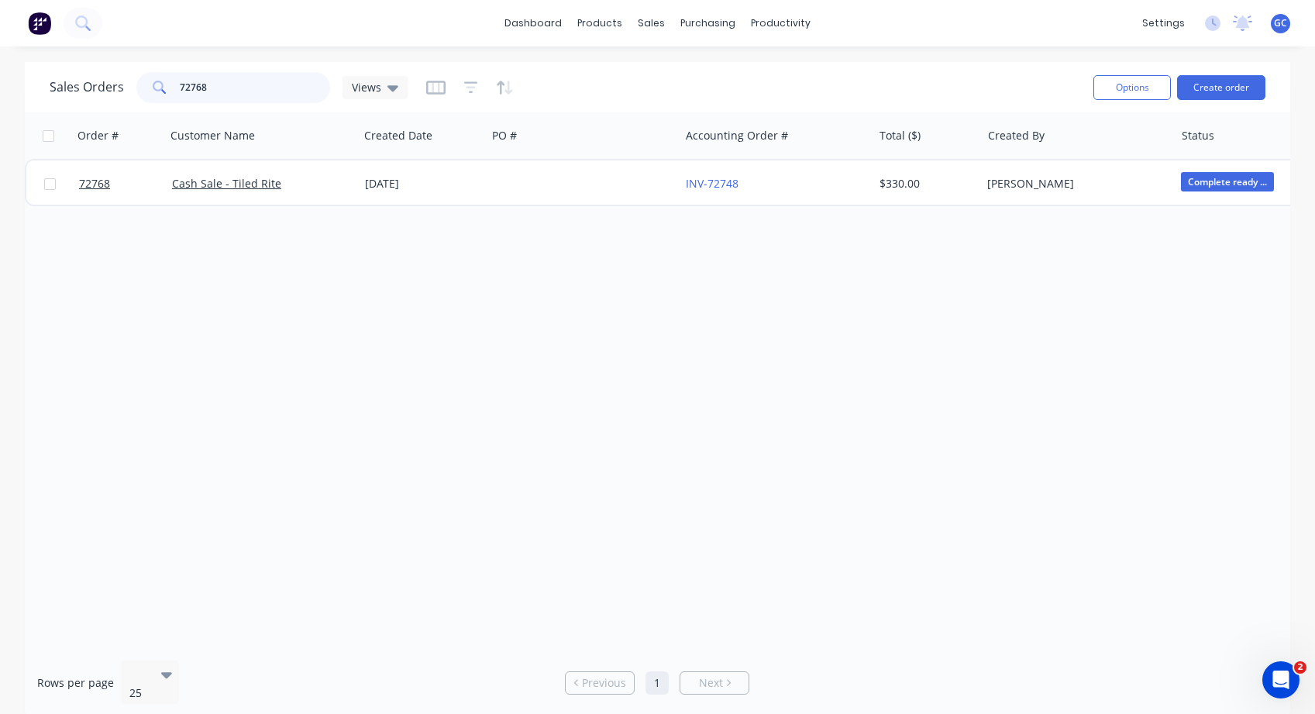
drag, startPoint x: 213, startPoint y: 87, endPoint x: 170, endPoint y: 86, distance: 42.6
click at [170, 86] on div "72768" at bounding box center [233, 87] width 194 height 31
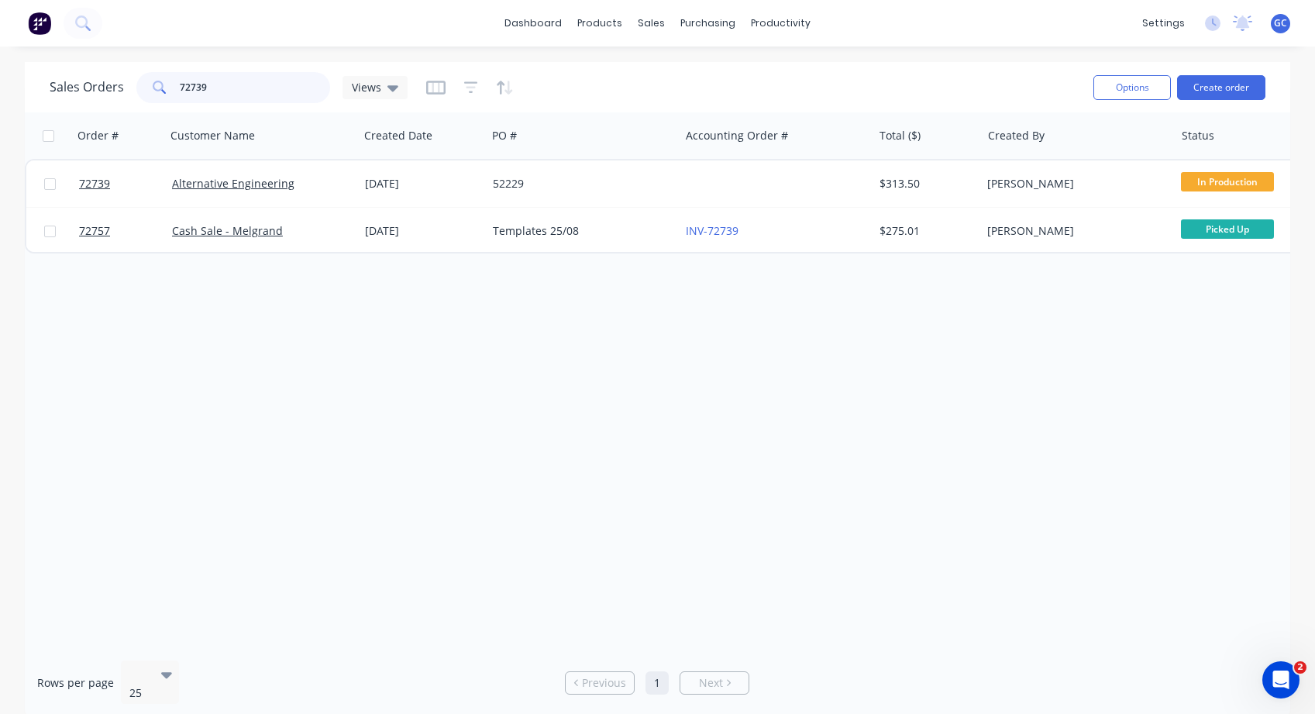
type input "72739"
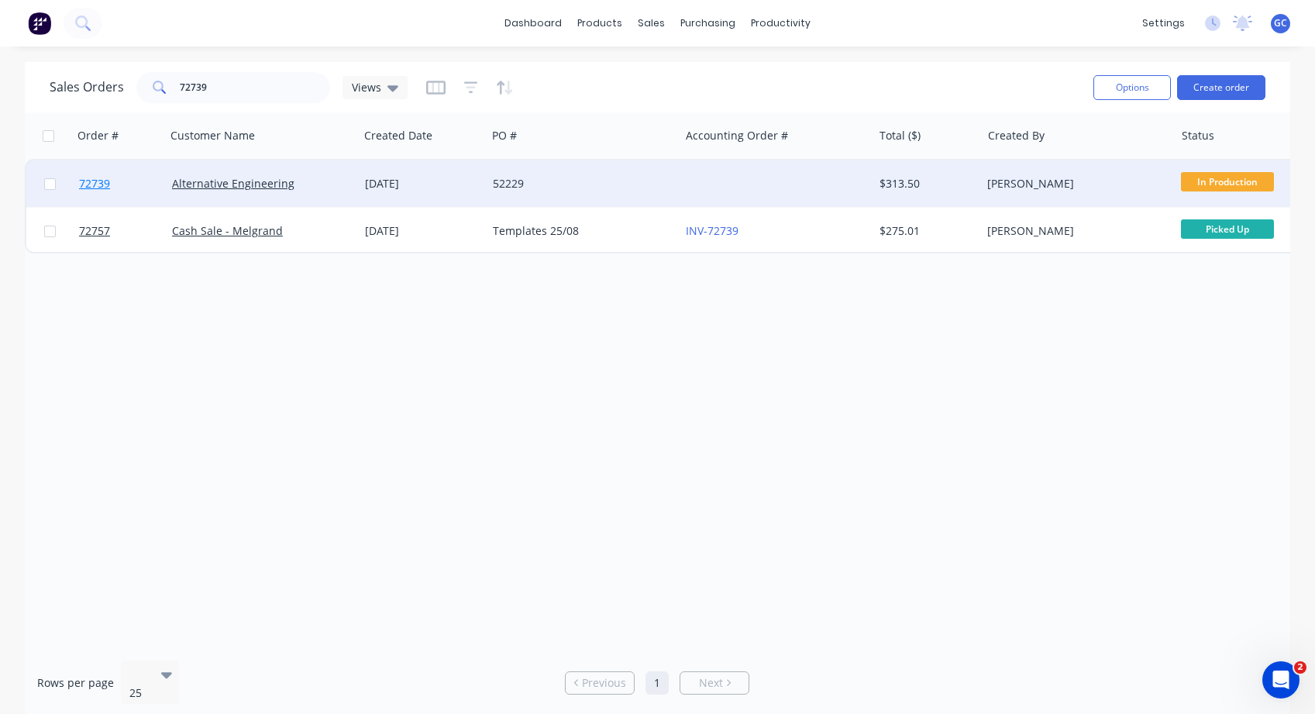
click at [95, 184] on span "72739" at bounding box center [94, 183] width 31 height 15
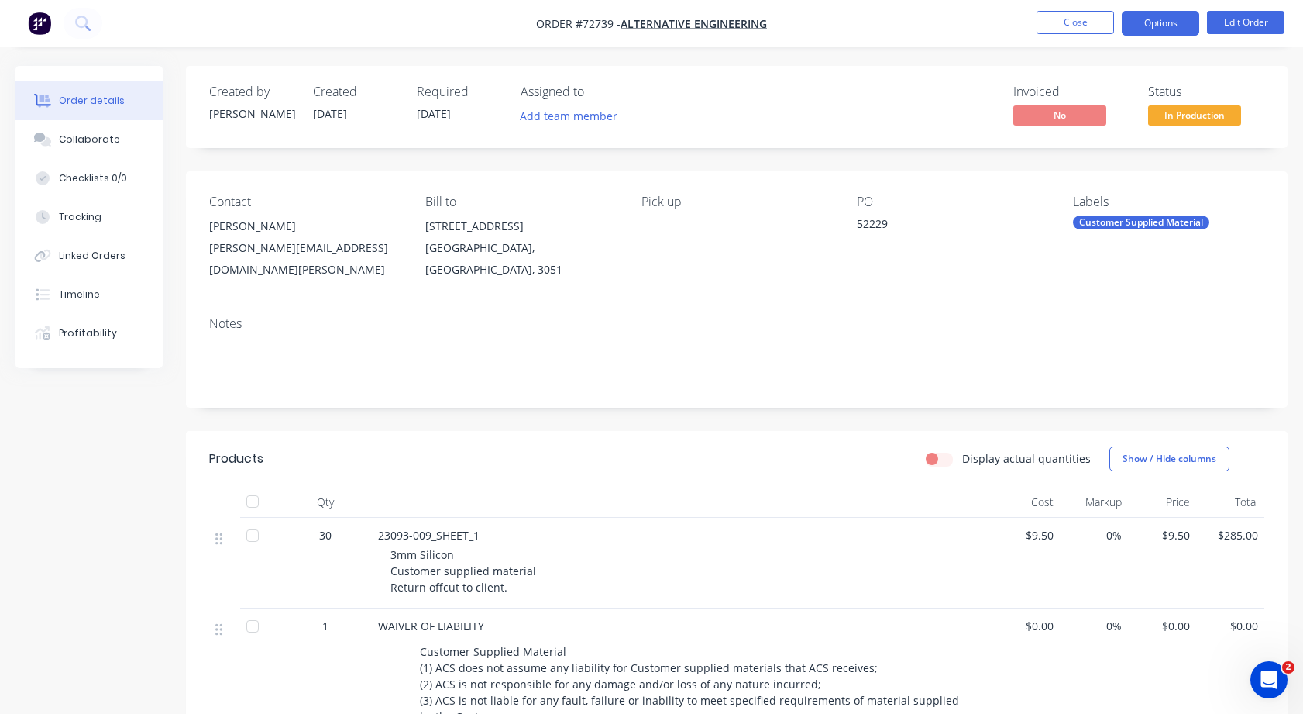
click at [1161, 17] on button "Options" at bounding box center [1160, 23] width 77 height 25
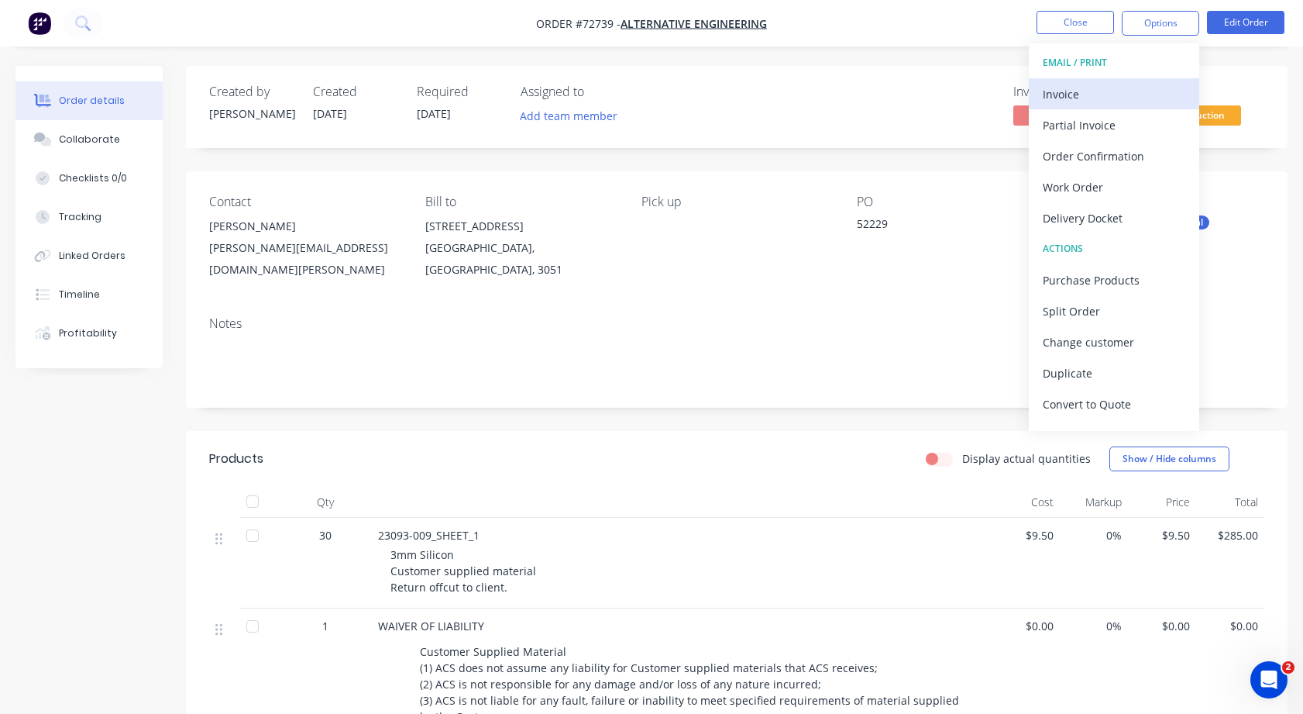
click at [1069, 93] on div "Invoice" at bounding box center [1114, 94] width 143 height 22
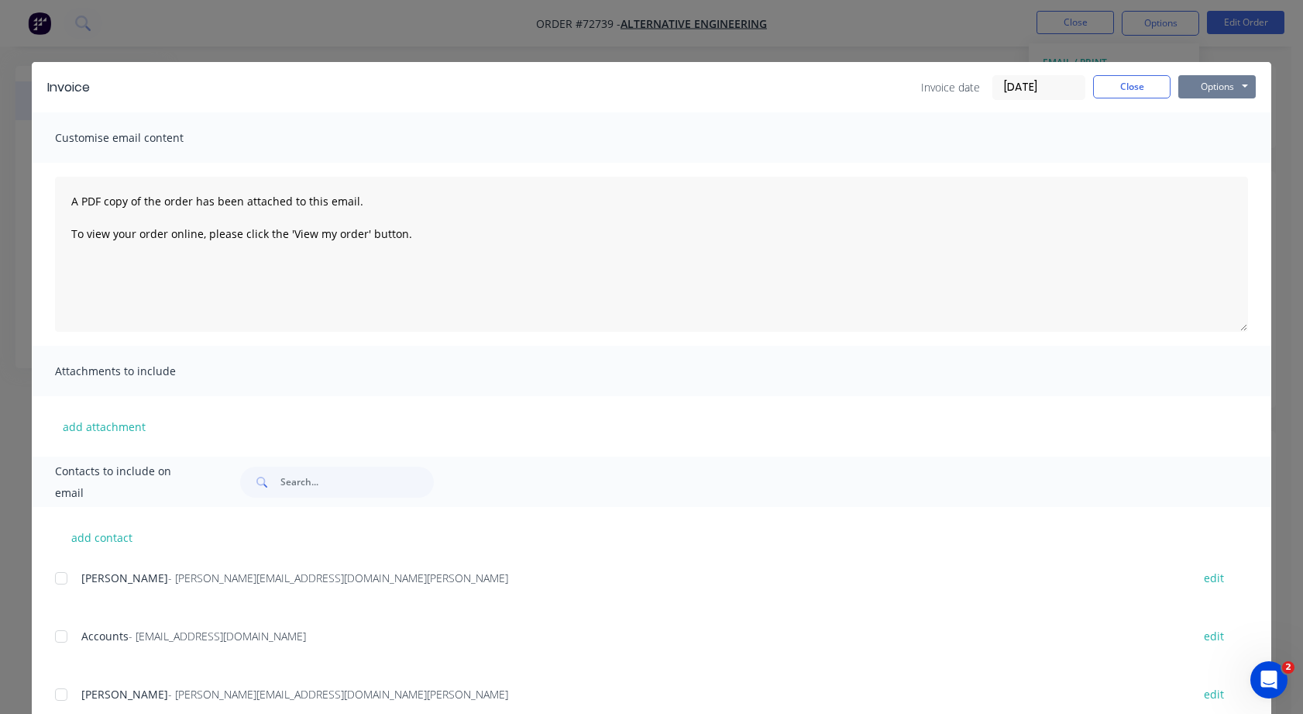
click at [1241, 83] on button "Options" at bounding box center [1217, 86] width 77 height 23
click at [1207, 139] on button "Print" at bounding box center [1228, 140] width 99 height 26
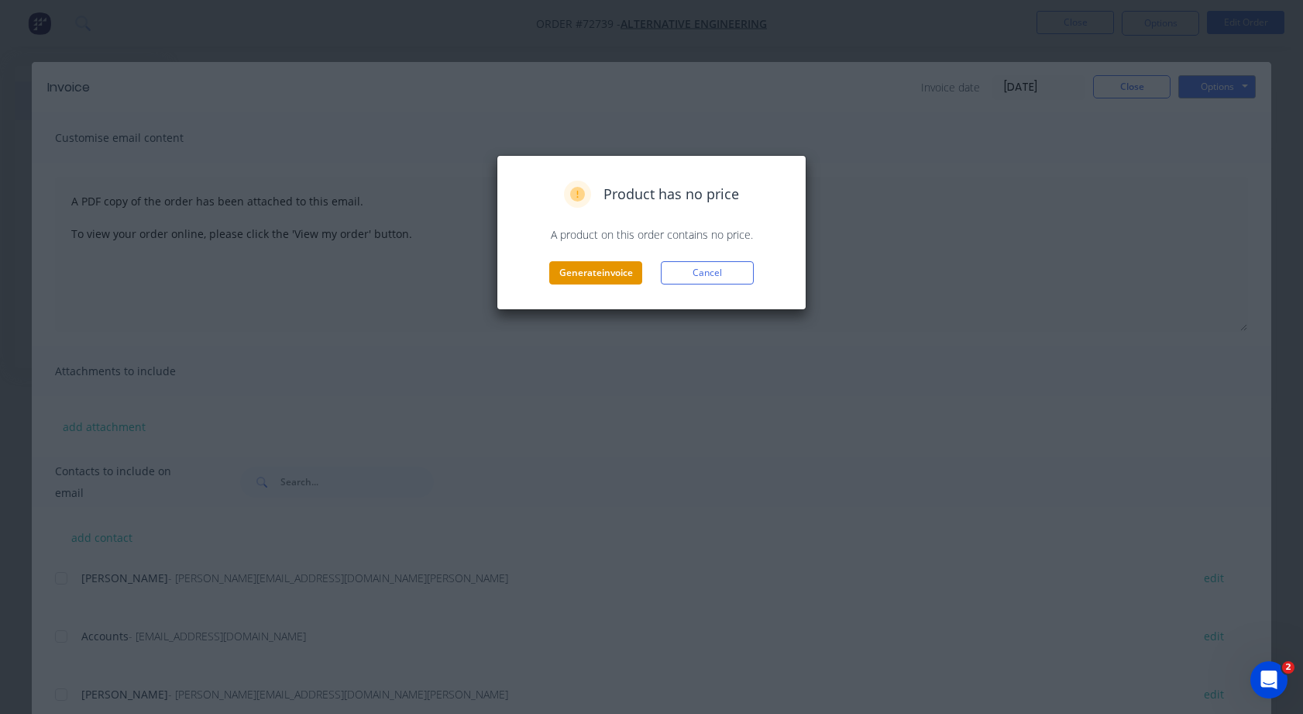
click at [597, 272] on button "Generate invoice" at bounding box center [595, 272] width 93 height 23
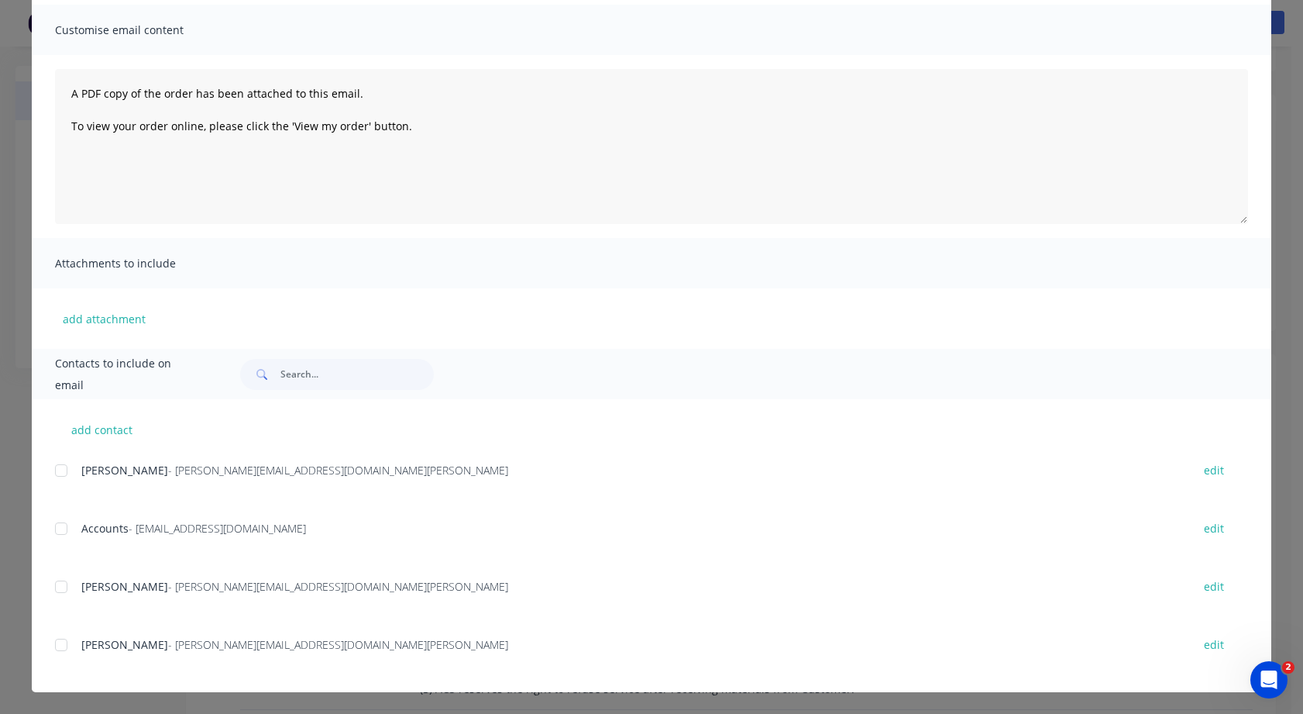
scroll to position [77, 0]
click at [53, 588] on div at bounding box center [61, 586] width 31 height 31
click at [56, 531] on div at bounding box center [61, 528] width 31 height 31
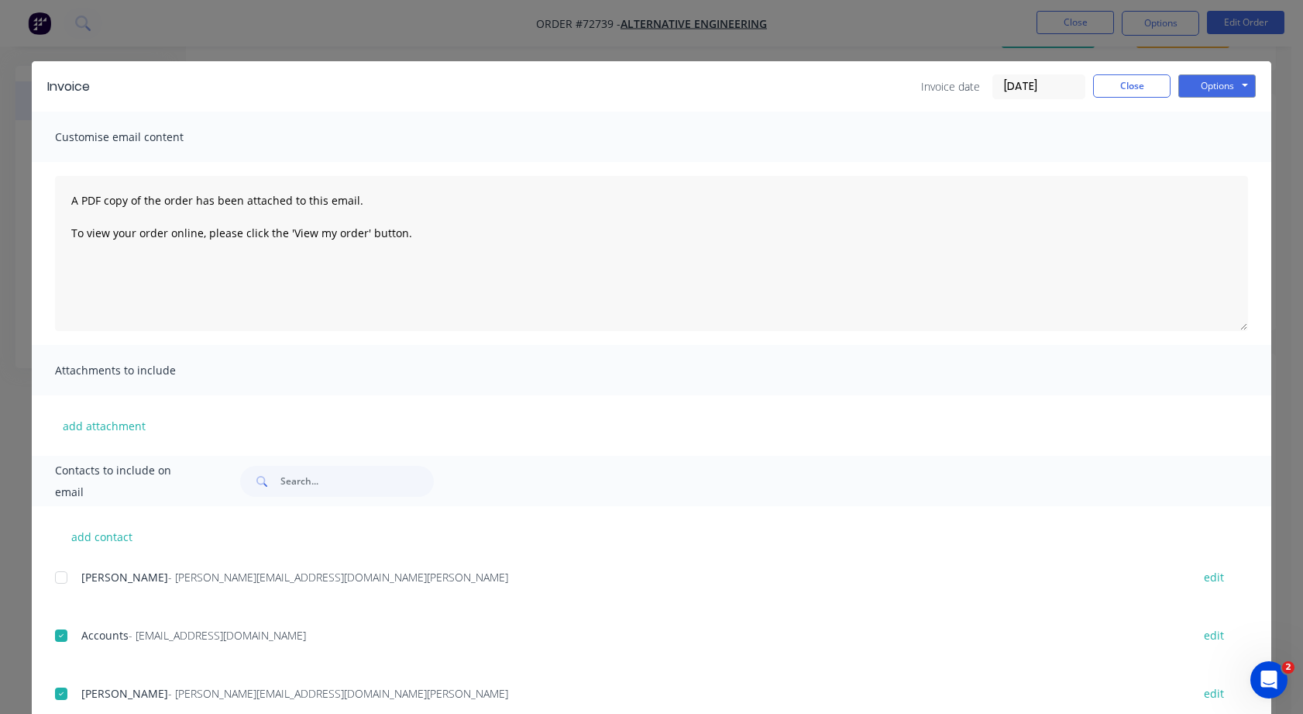
scroll to position [0, 0]
click at [1240, 84] on button "Options" at bounding box center [1217, 86] width 77 height 23
click at [1213, 136] on button "Print" at bounding box center [1228, 140] width 99 height 26
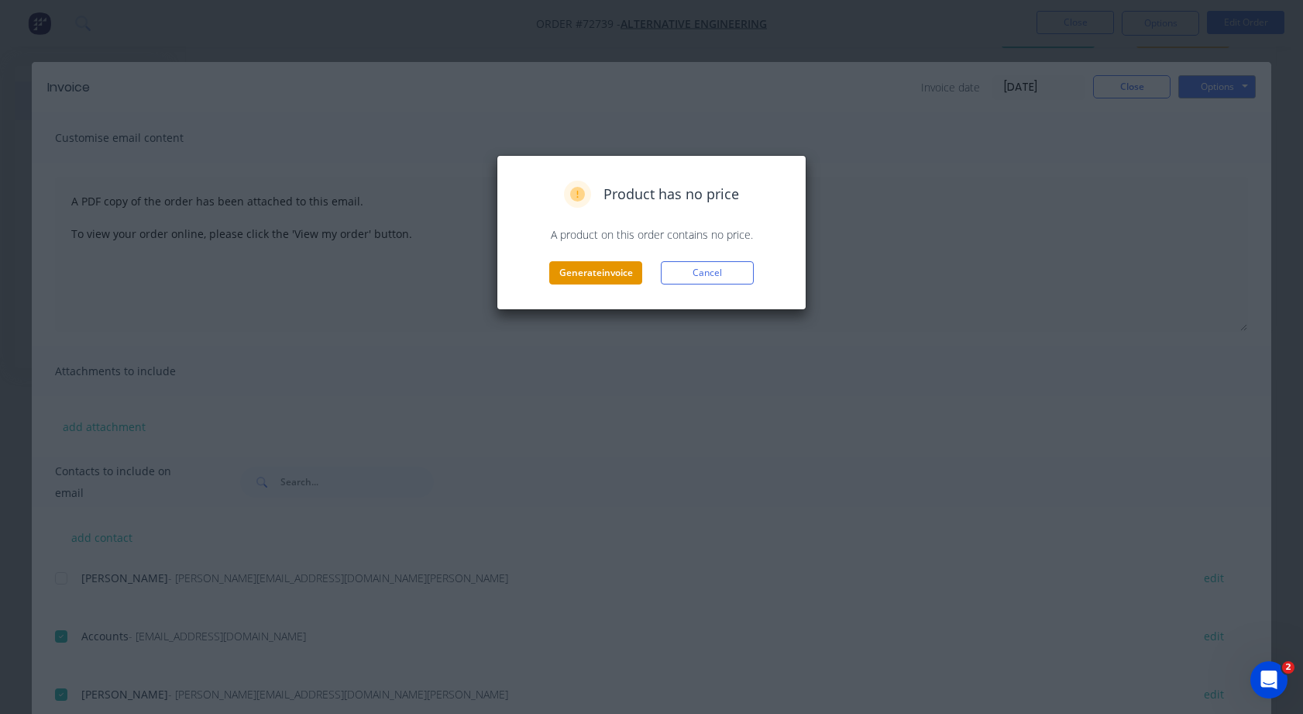
click at [590, 271] on button "Generate invoice" at bounding box center [595, 272] width 93 height 23
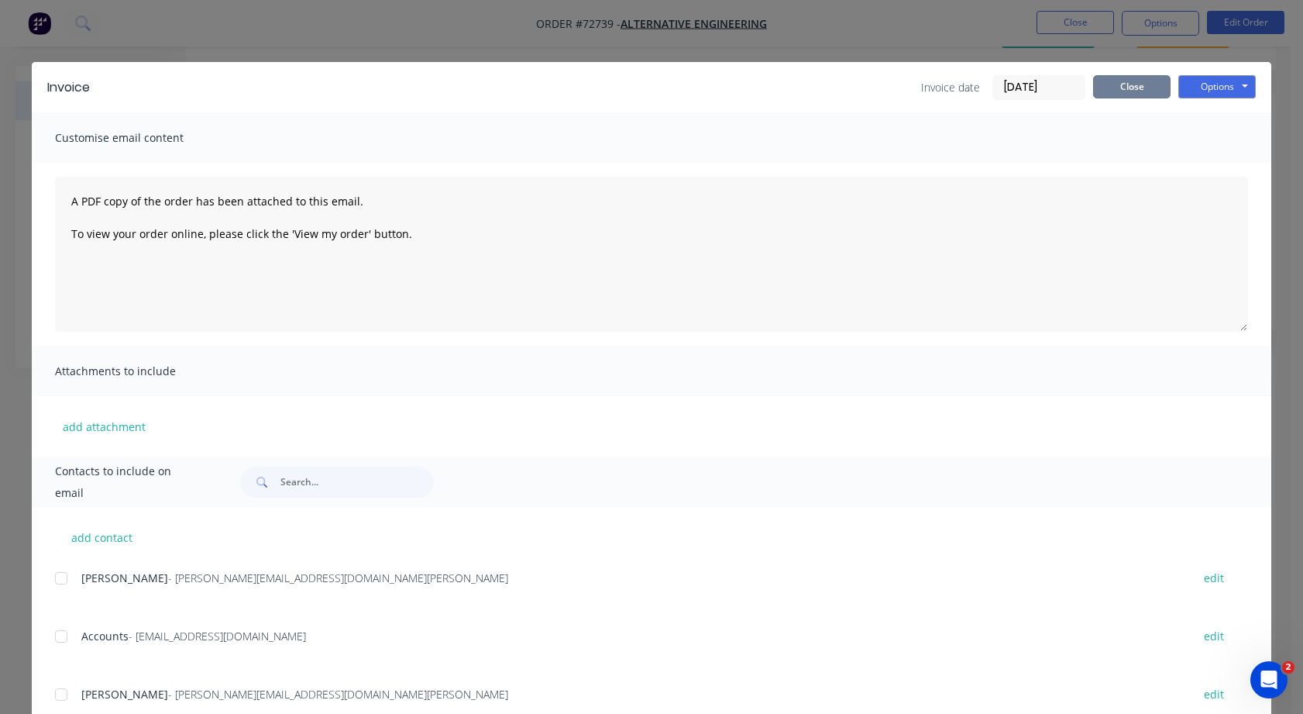
click at [1131, 84] on button "Close" at bounding box center [1131, 86] width 77 height 23
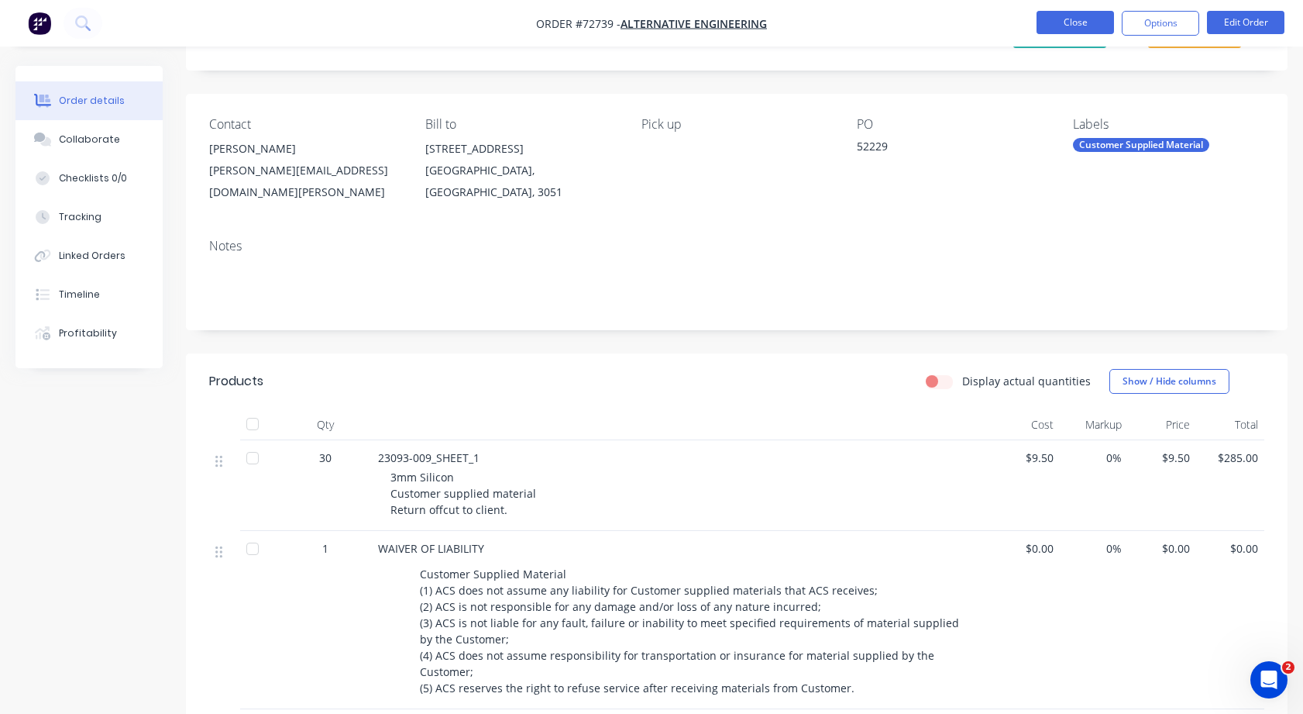
click at [1076, 23] on button "Close" at bounding box center [1075, 22] width 77 height 23
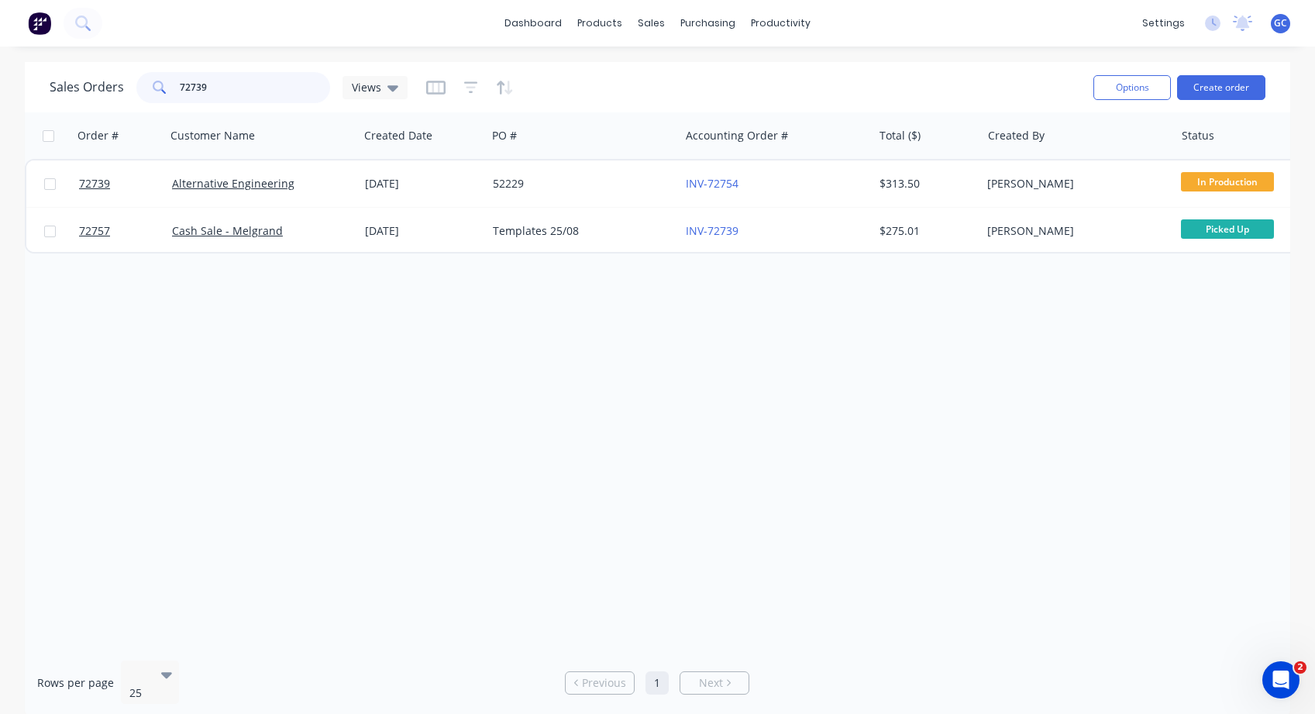
drag, startPoint x: 215, startPoint y: 84, endPoint x: 164, endPoint y: 83, distance: 51.2
click at [164, 83] on div "72739" at bounding box center [233, 87] width 194 height 31
type input "72788"
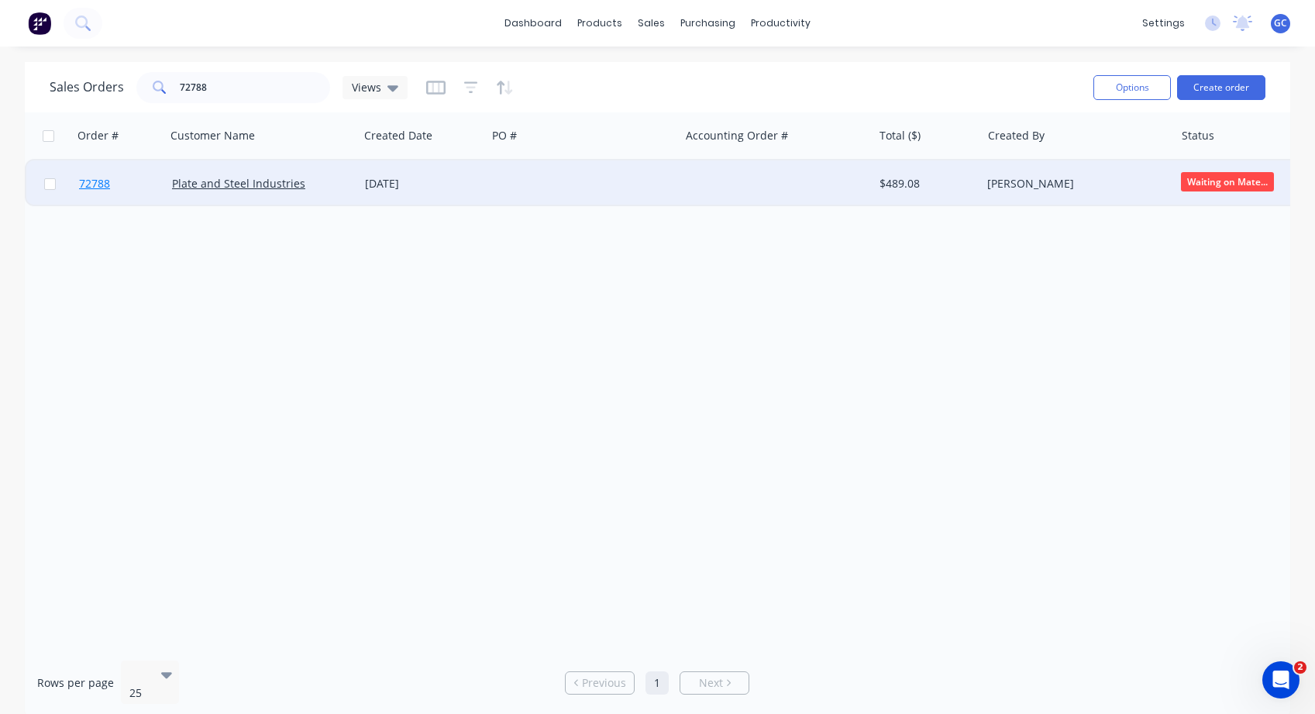
click at [91, 183] on span "72788" at bounding box center [94, 183] width 31 height 15
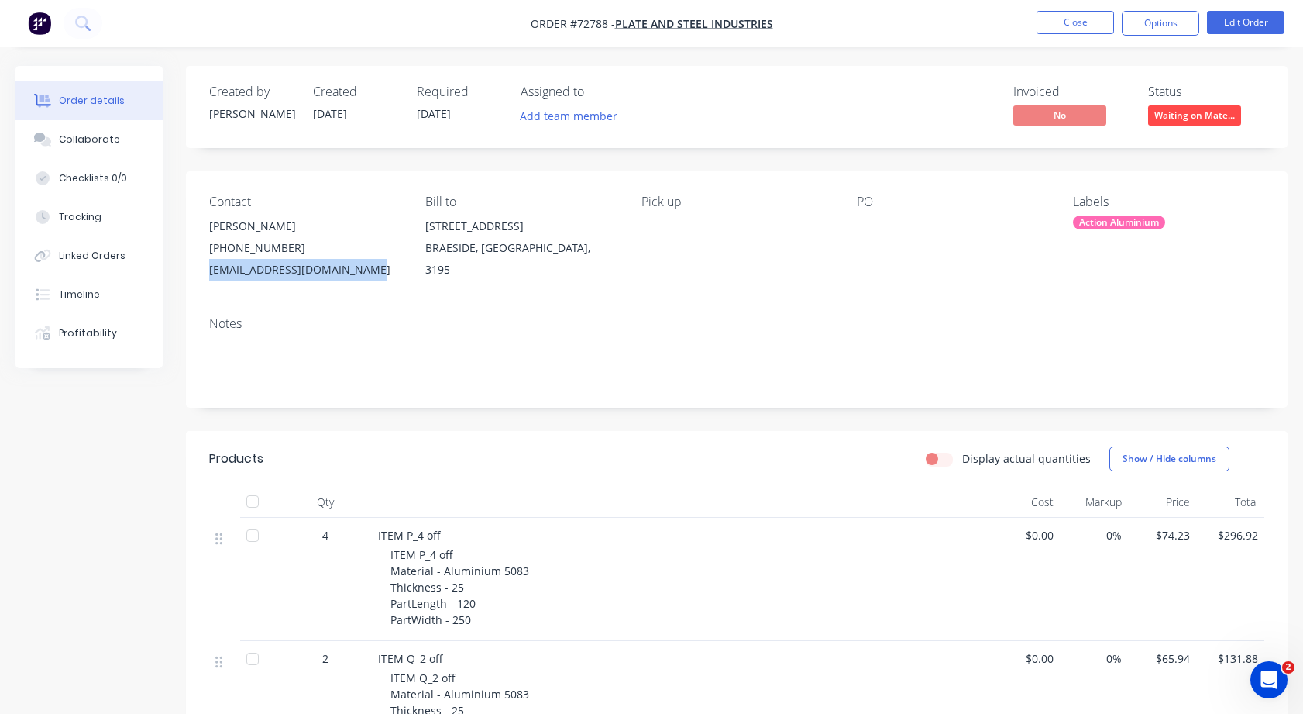
drag, startPoint x: 377, startPoint y: 268, endPoint x: 195, endPoint y: 272, distance: 181.4
click at [195, 273] on div "Contact [PERSON_NAME] [PHONE_NUMBER] [EMAIL_ADDRESS][DOMAIN_NAME] Bill to [STRE…" at bounding box center [737, 237] width 1102 height 133
copy div "[EMAIL_ADDRESS][DOMAIN_NAME]"
click at [1165, 20] on button "Options" at bounding box center [1160, 23] width 77 height 25
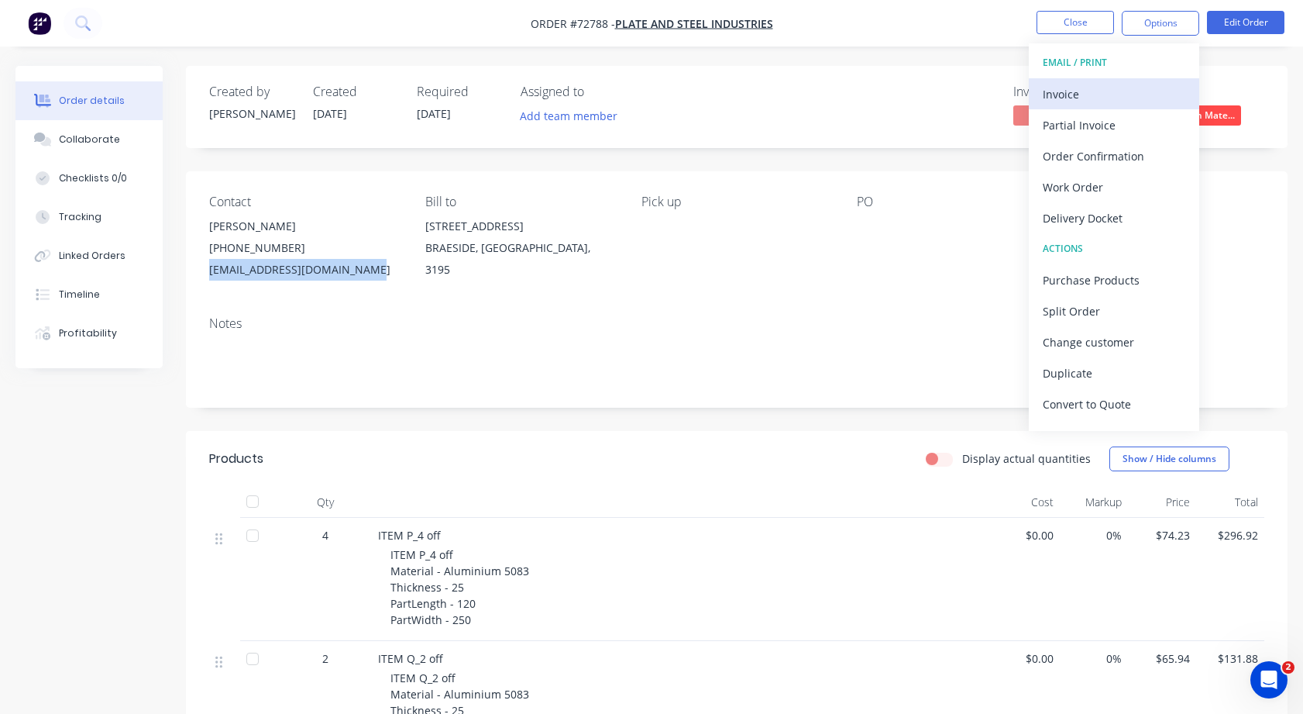
click at [1055, 92] on div "Invoice" at bounding box center [1114, 94] width 143 height 22
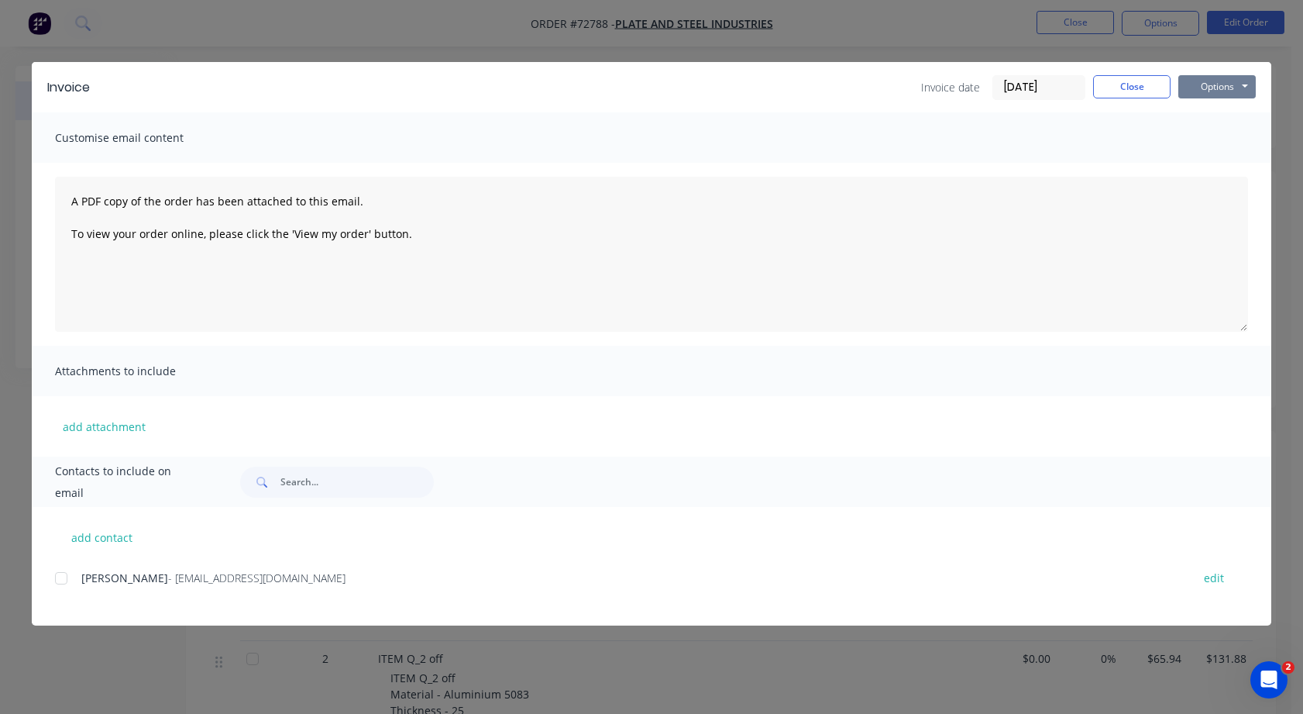
click at [1248, 84] on button "Options" at bounding box center [1217, 86] width 77 height 23
click at [1216, 137] on button "Print" at bounding box center [1228, 140] width 99 height 26
click at [1124, 87] on button "Close" at bounding box center [1131, 86] width 77 height 23
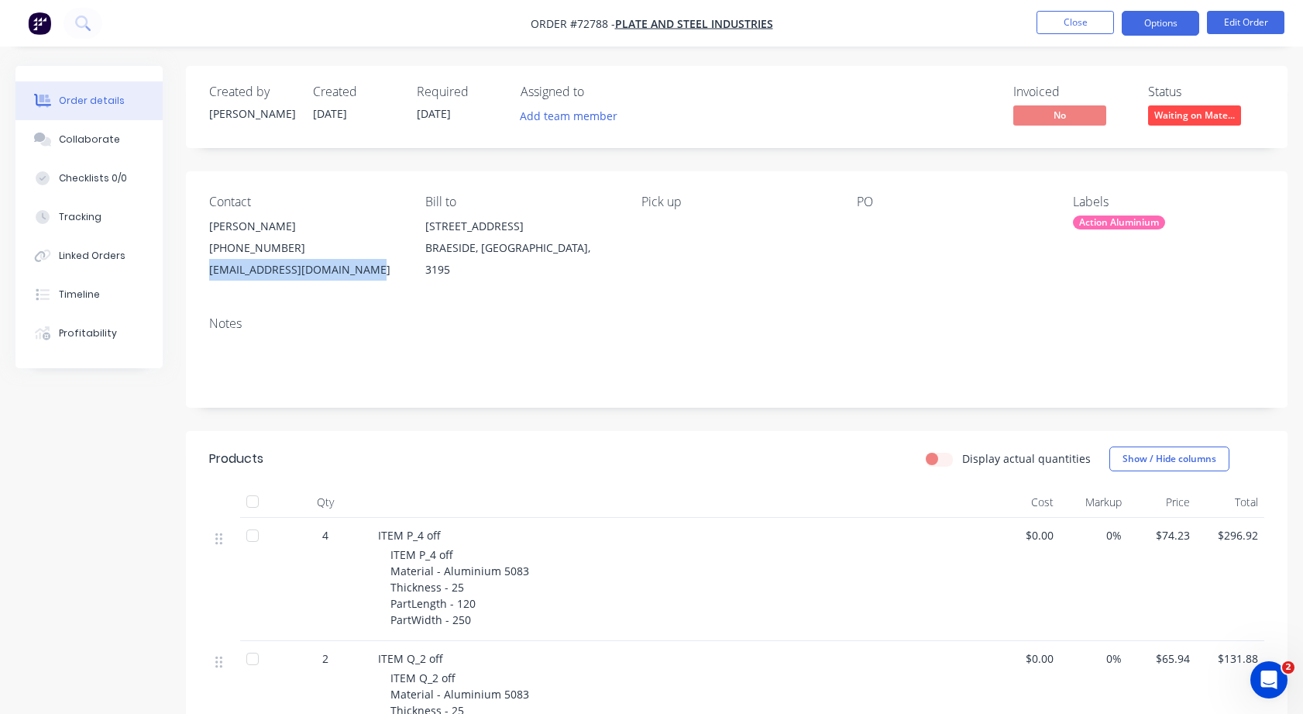
click at [1161, 22] on button "Options" at bounding box center [1160, 23] width 77 height 25
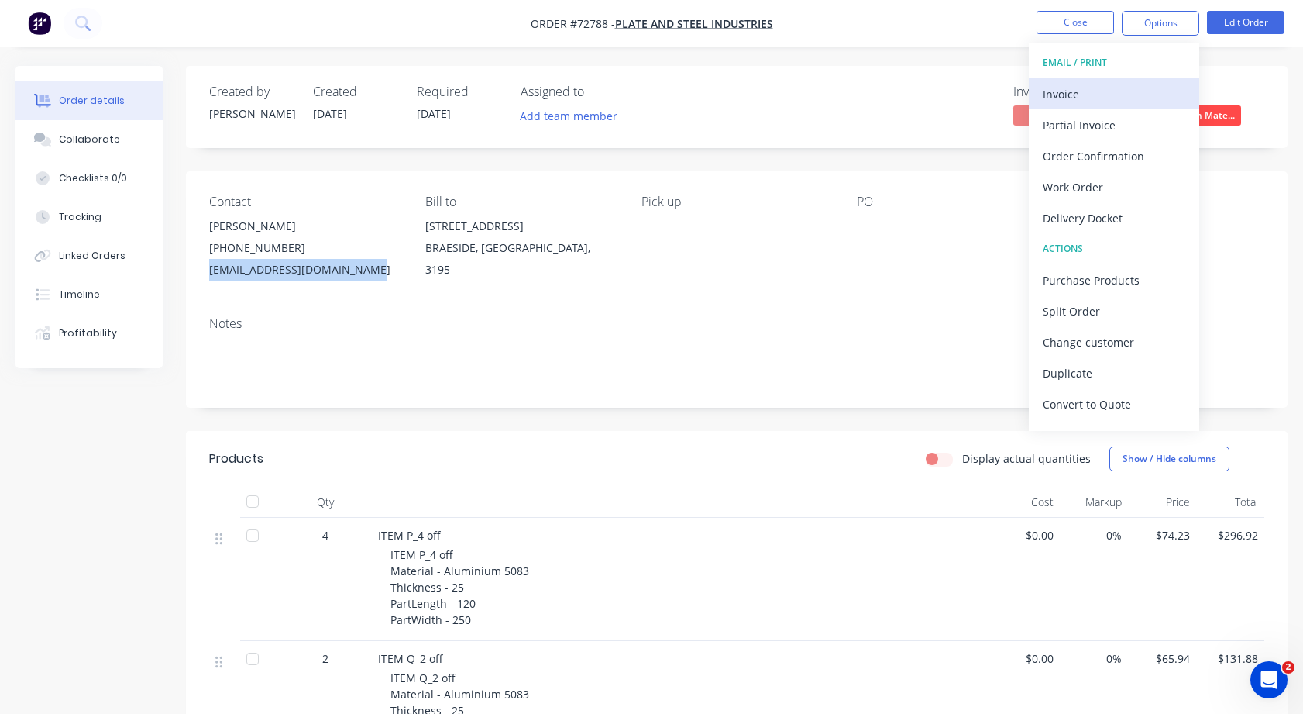
click at [1077, 93] on div "Invoice" at bounding box center [1114, 94] width 143 height 22
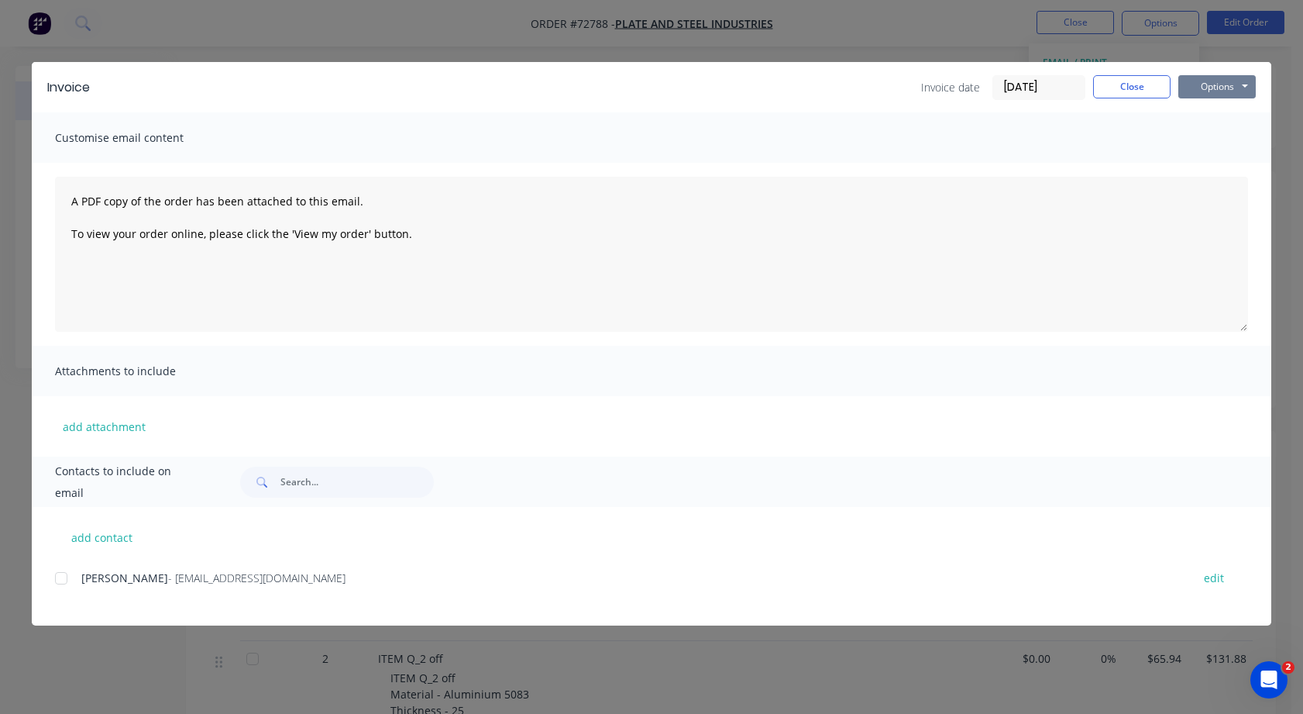
click at [1245, 84] on button "Options" at bounding box center [1217, 86] width 77 height 23
click at [1217, 137] on button "Print" at bounding box center [1228, 140] width 99 height 26
click at [61, 581] on div at bounding box center [61, 578] width 31 height 31
click at [1245, 83] on button "Options" at bounding box center [1217, 86] width 77 height 23
click at [1214, 137] on button "Print" at bounding box center [1228, 140] width 99 height 26
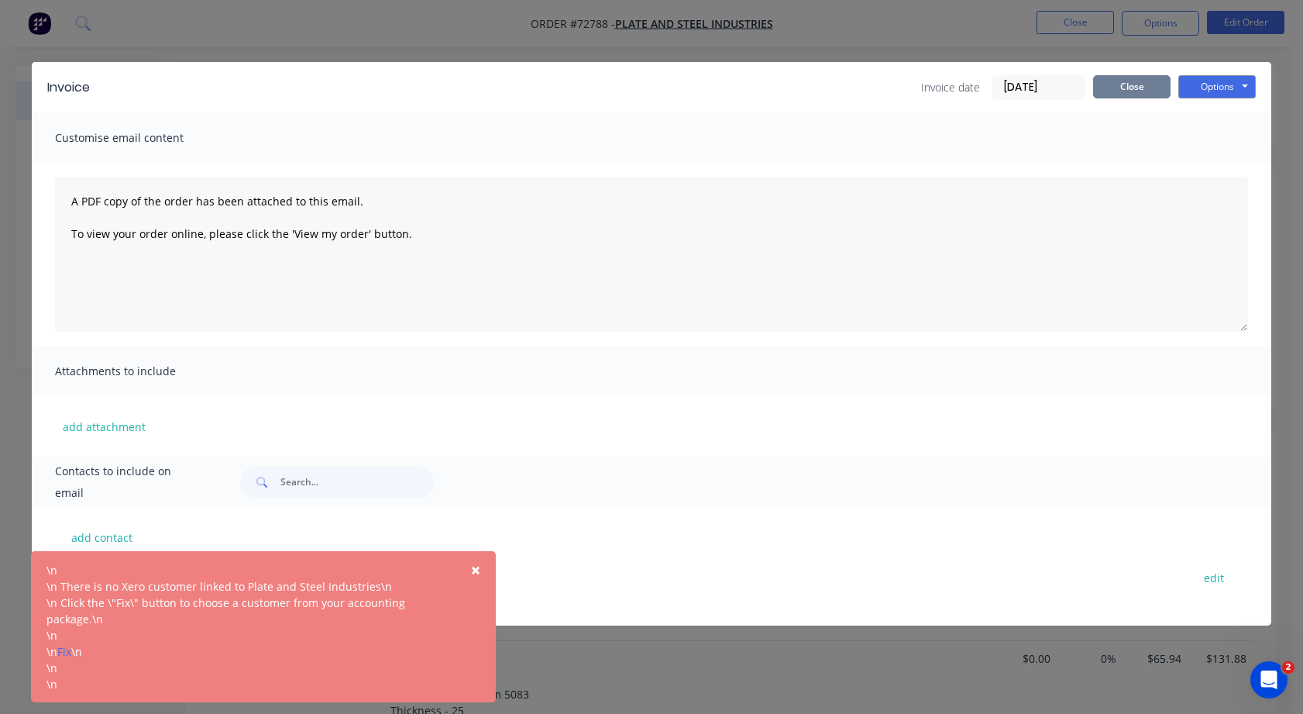
click at [1128, 86] on button "Close" at bounding box center [1131, 86] width 77 height 23
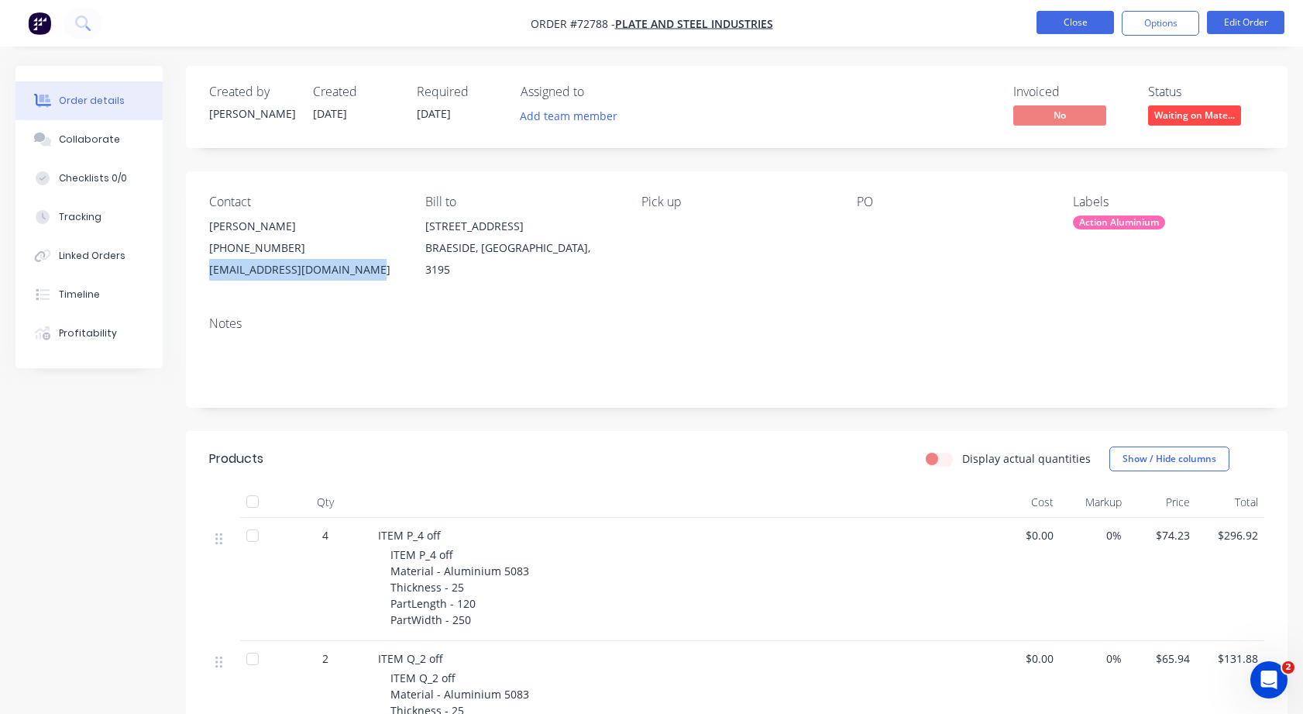
click at [1070, 22] on button "Close" at bounding box center [1075, 22] width 77 height 23
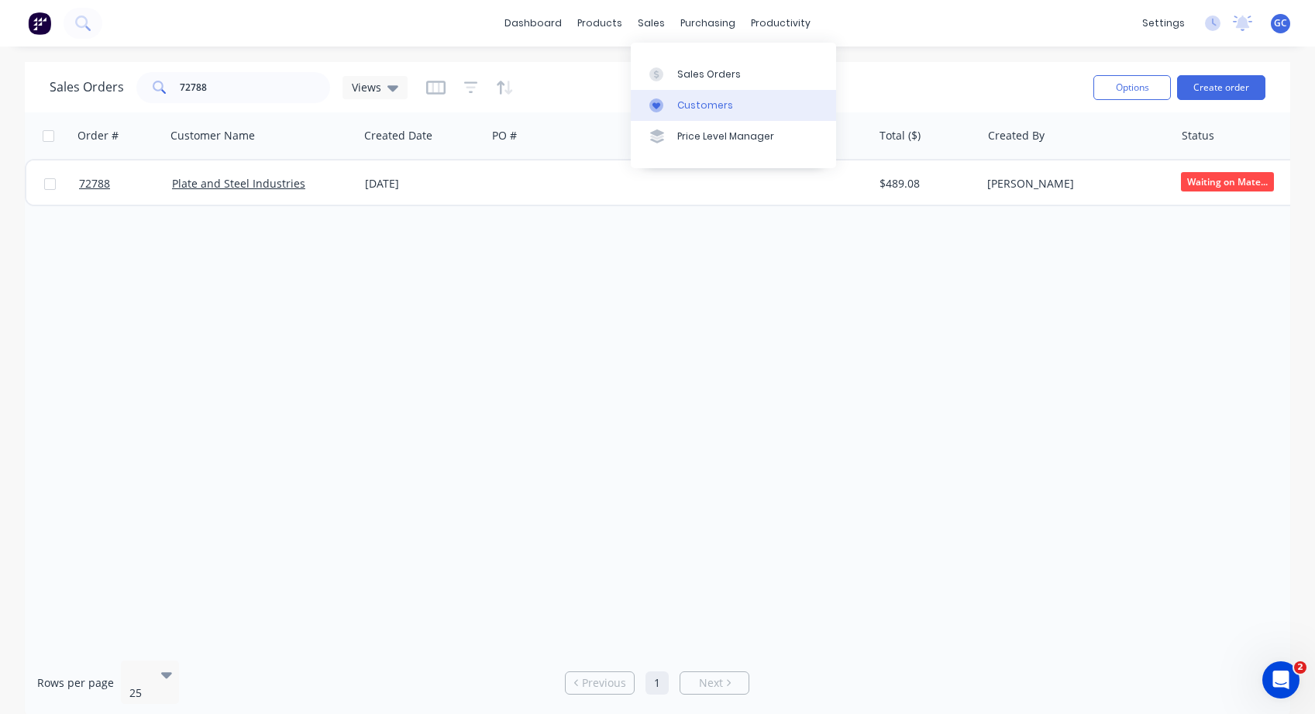
click at [701, 103] on div "Customers" at bounding box center [705, 105] width 56 height 14
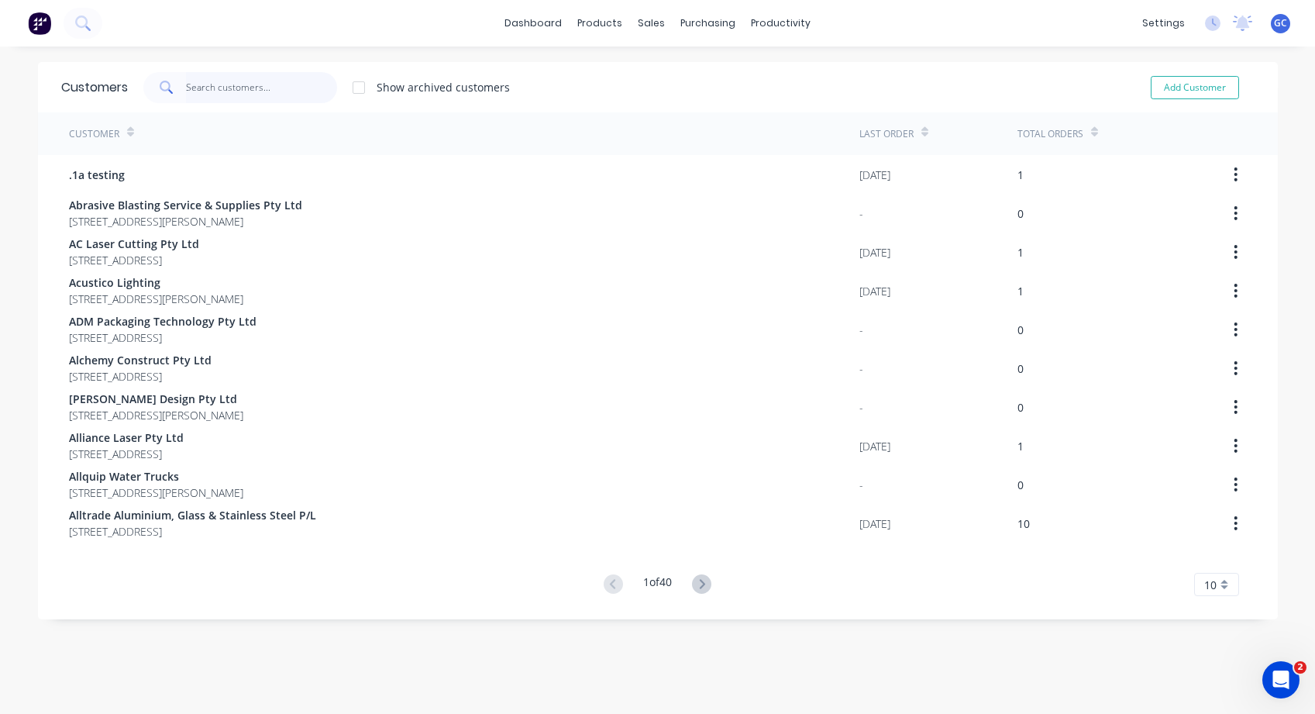
click at [186, 80] on input "text" at bounding box center [261, 87] width 151 height 31
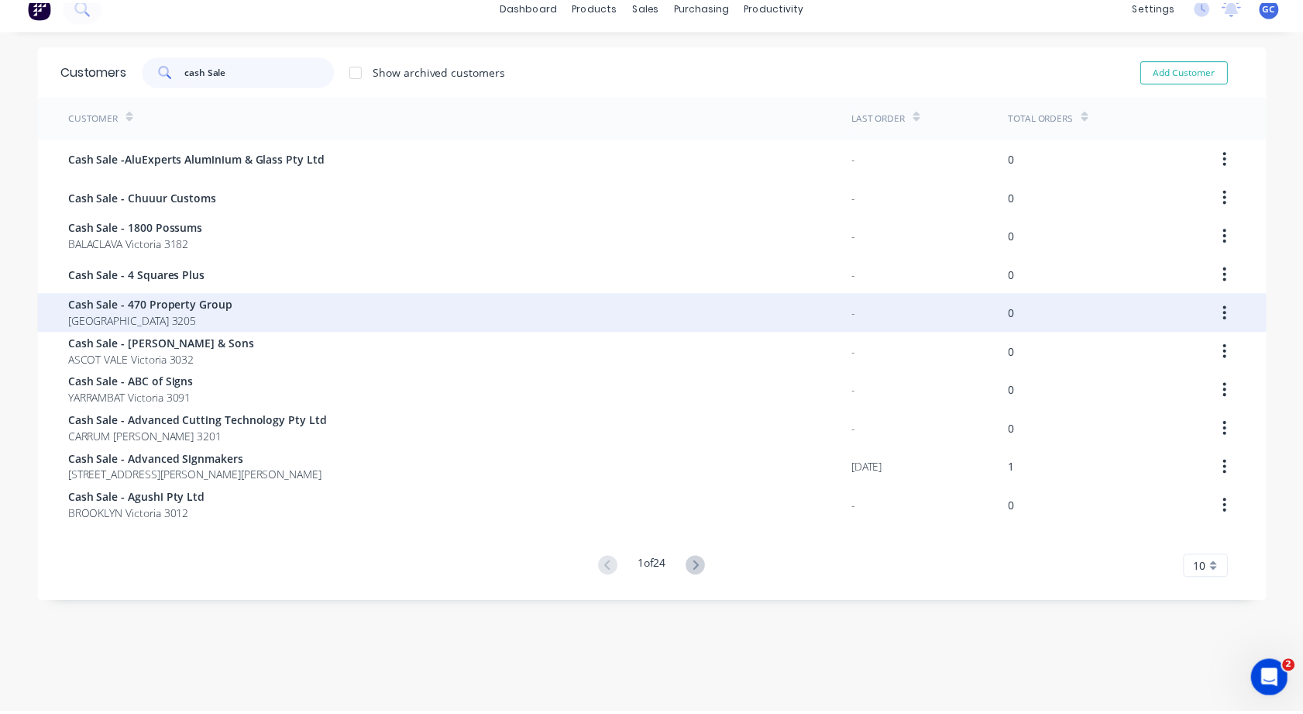
scroll to position [31, 0]
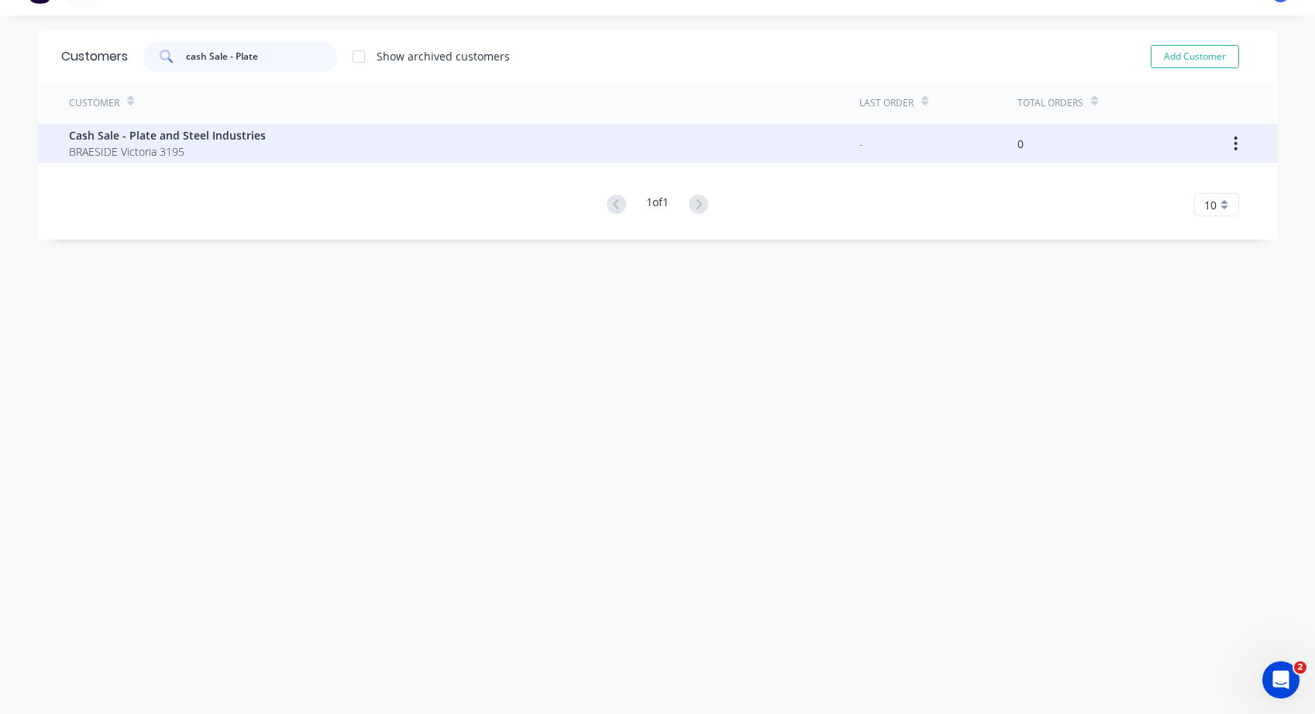
type input "cash Sale - Plate"
click at [144, 133] on span "Cash Sale - Plate and Steel Industries" at bounding box center [167, 135] width 197 height 16
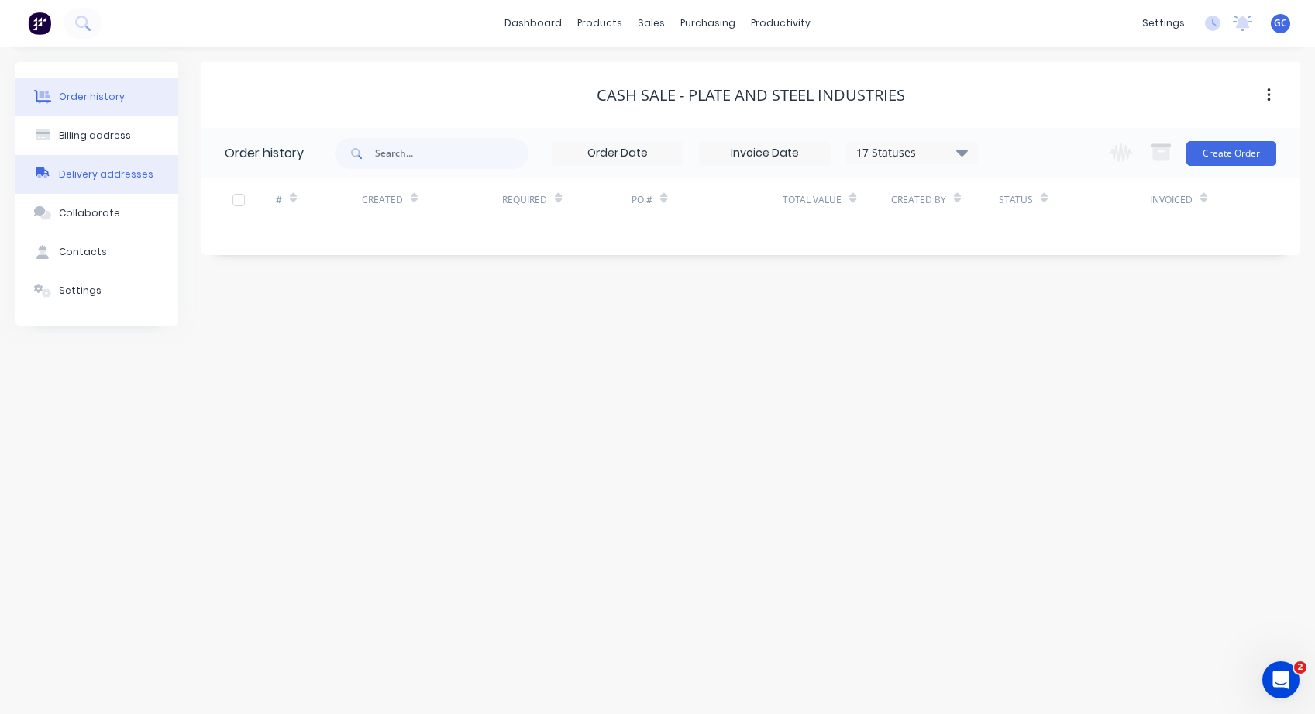
click at [100, 170] on div "Delivery addresses" at bounding box center [106, 174] width 95 height 14
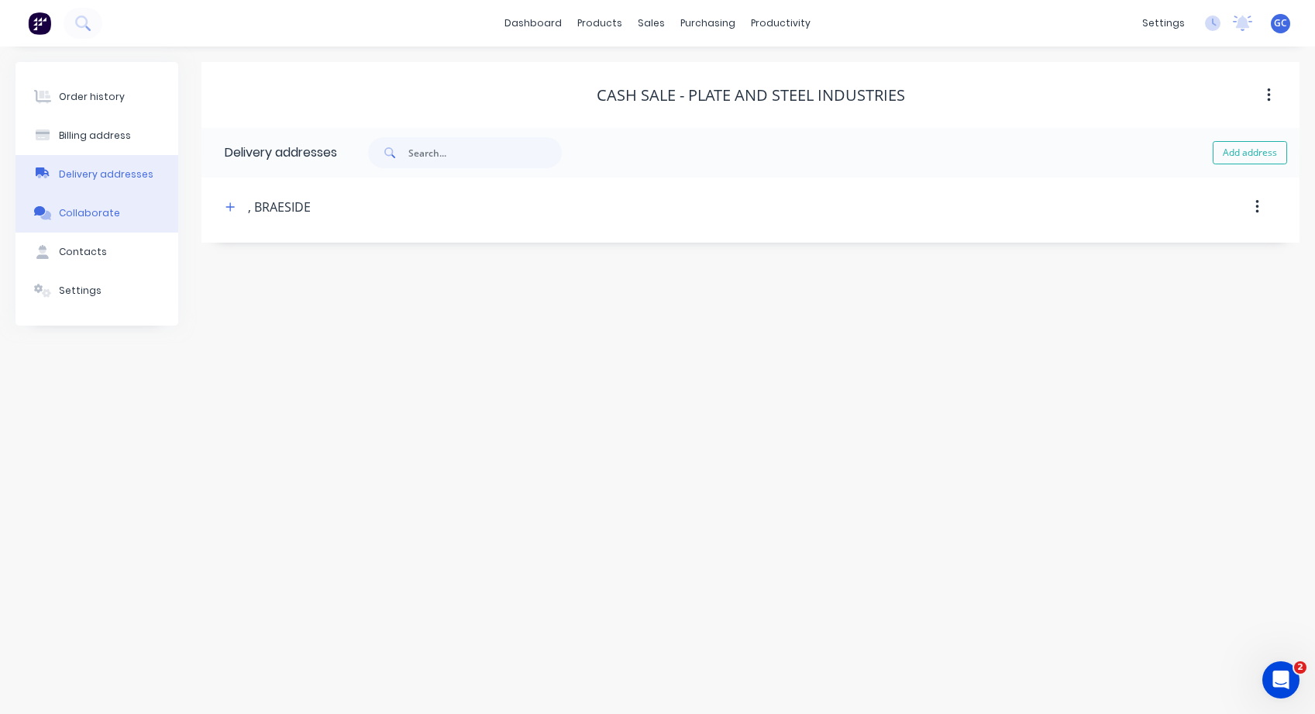
click at [102, 213] on div "Collaborate" at bounding box center [89, 213] width 61 height 14
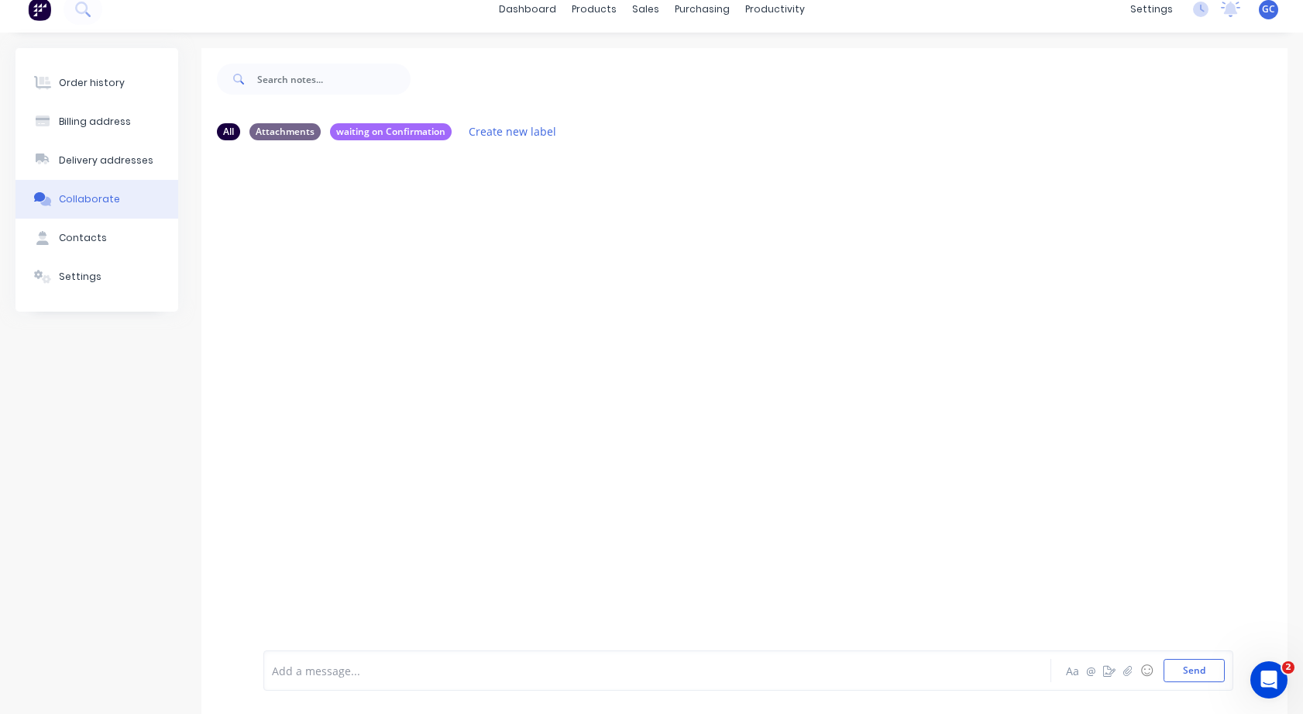
scroll to position [35, 0]
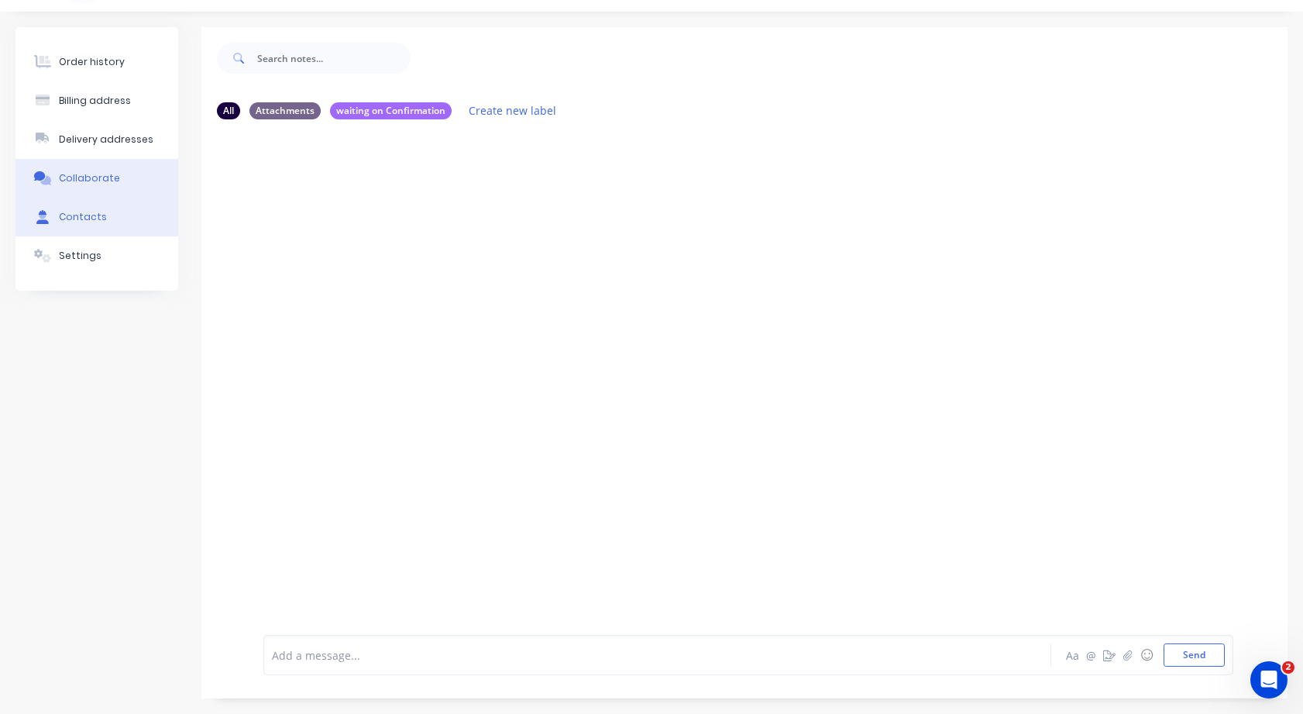
click at [83, 214] on div "Contacts" at bounding box center [83, 217] width 48 height 14
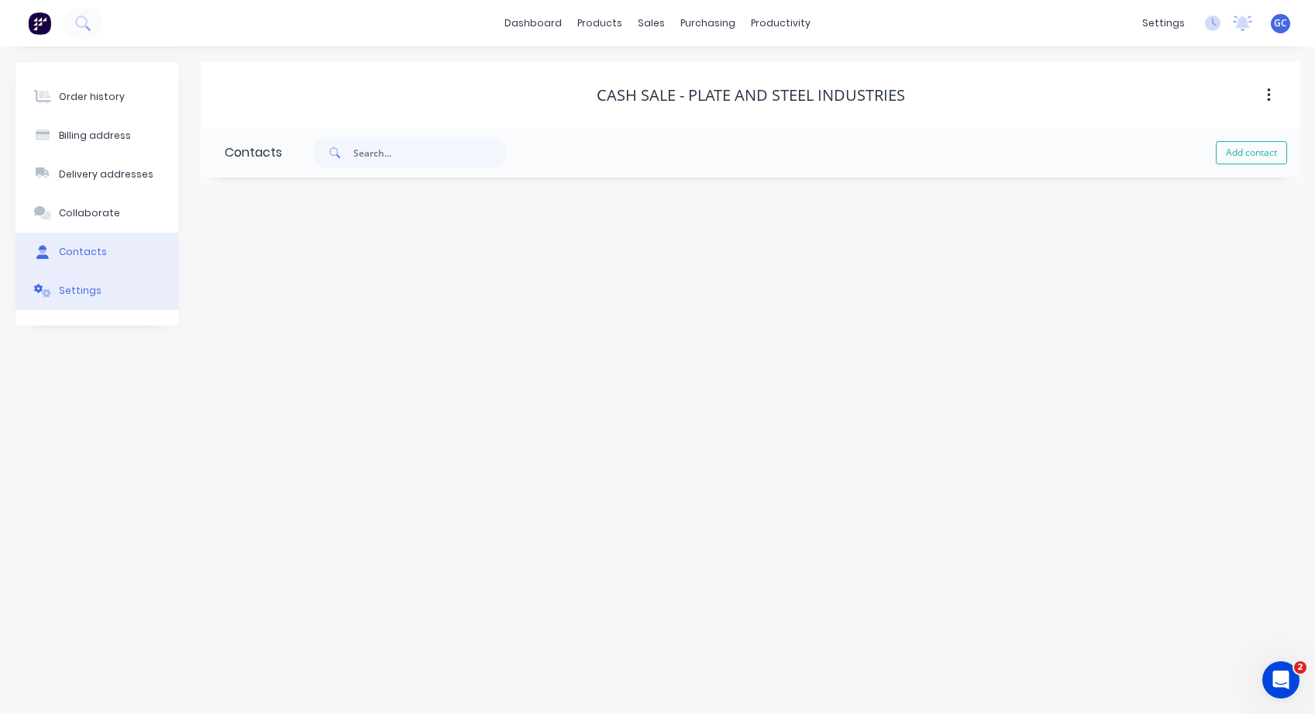
click at [77, 289] on div "Settings" at bounding box center [80, 291] width 43 height 14
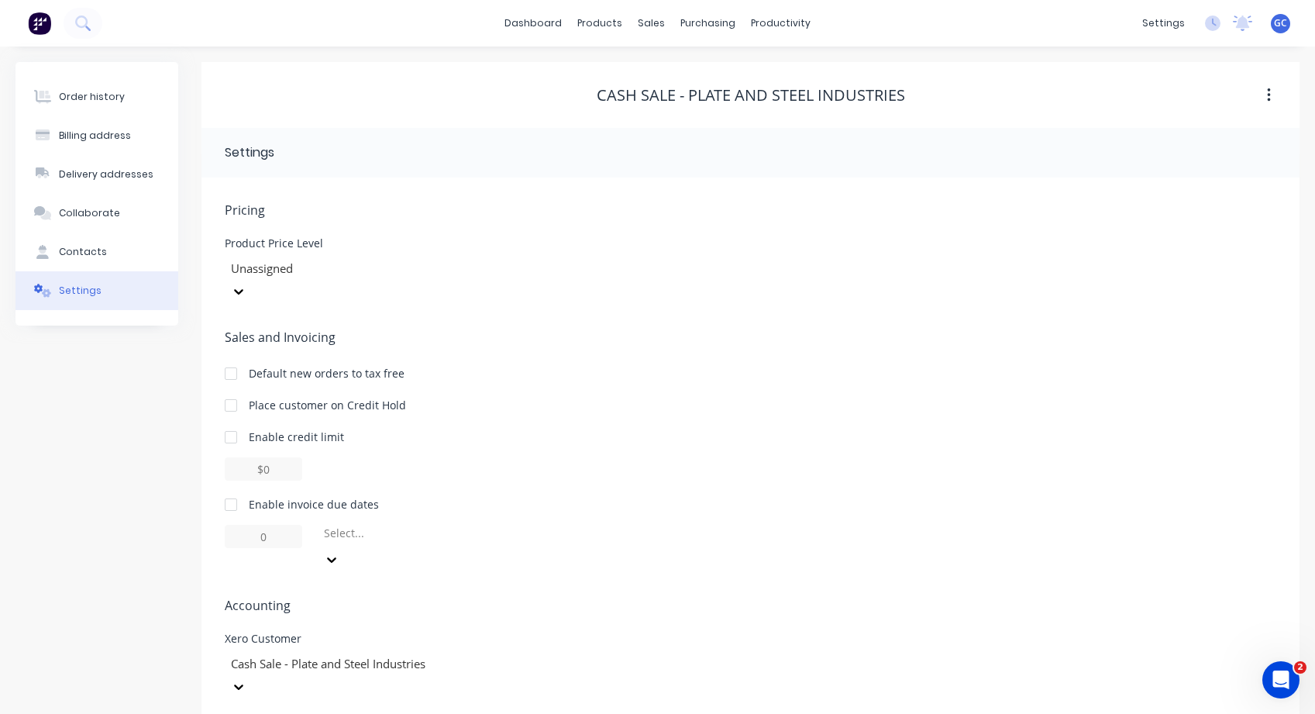
click at [457, 652] on div "Cash Sale - Plate and Steel Industries" at bounding box center [341, 675] width 232 height 46
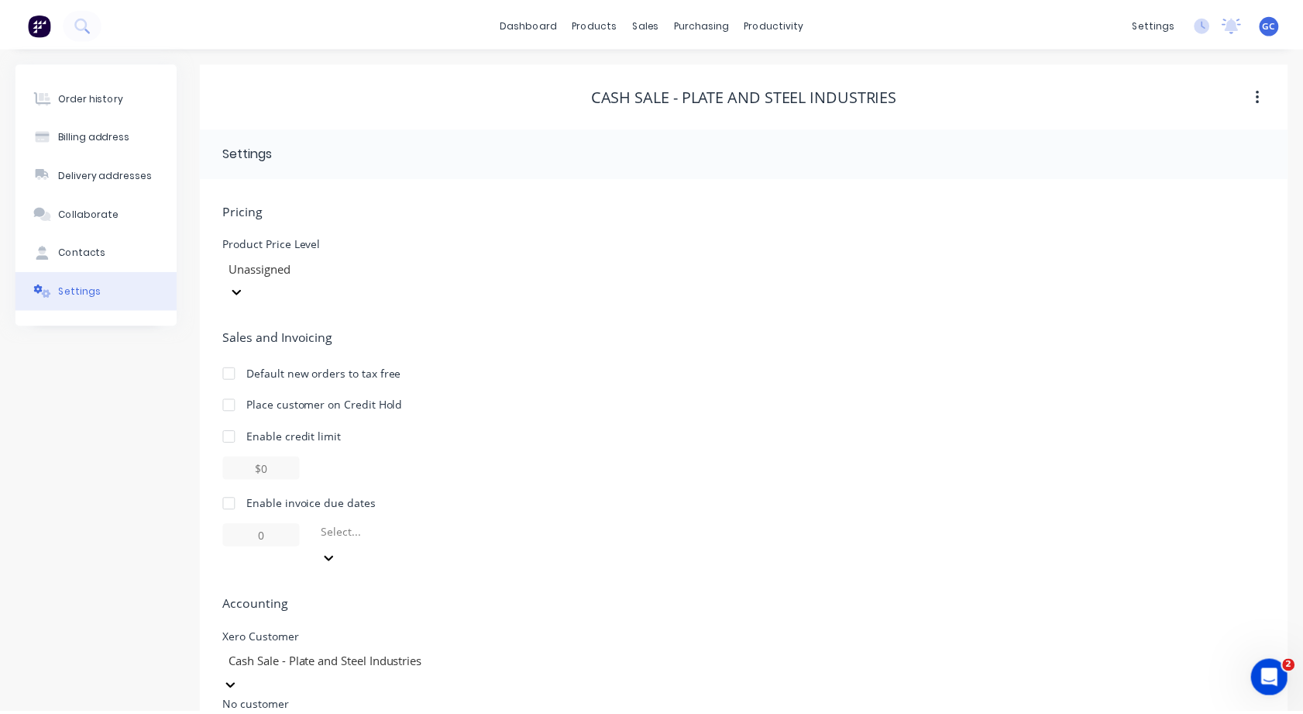
scroll to position [153, 0]
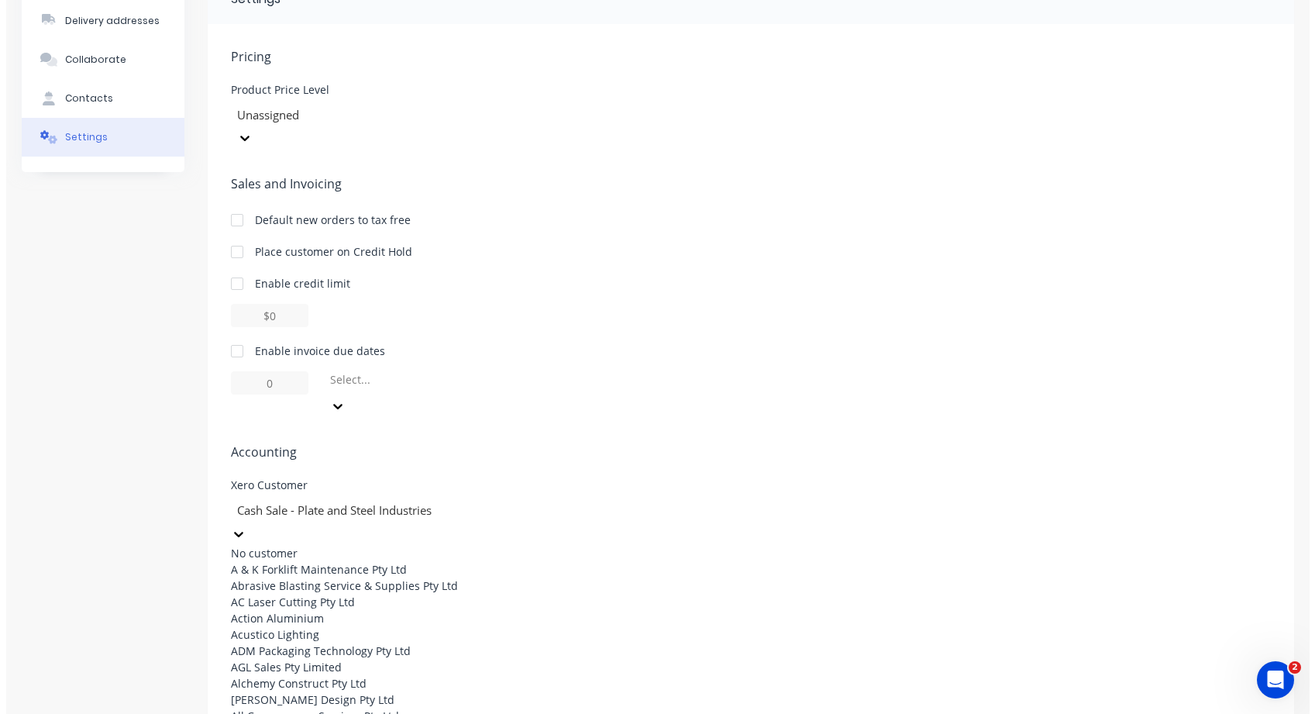
scroll to position [0, 0]
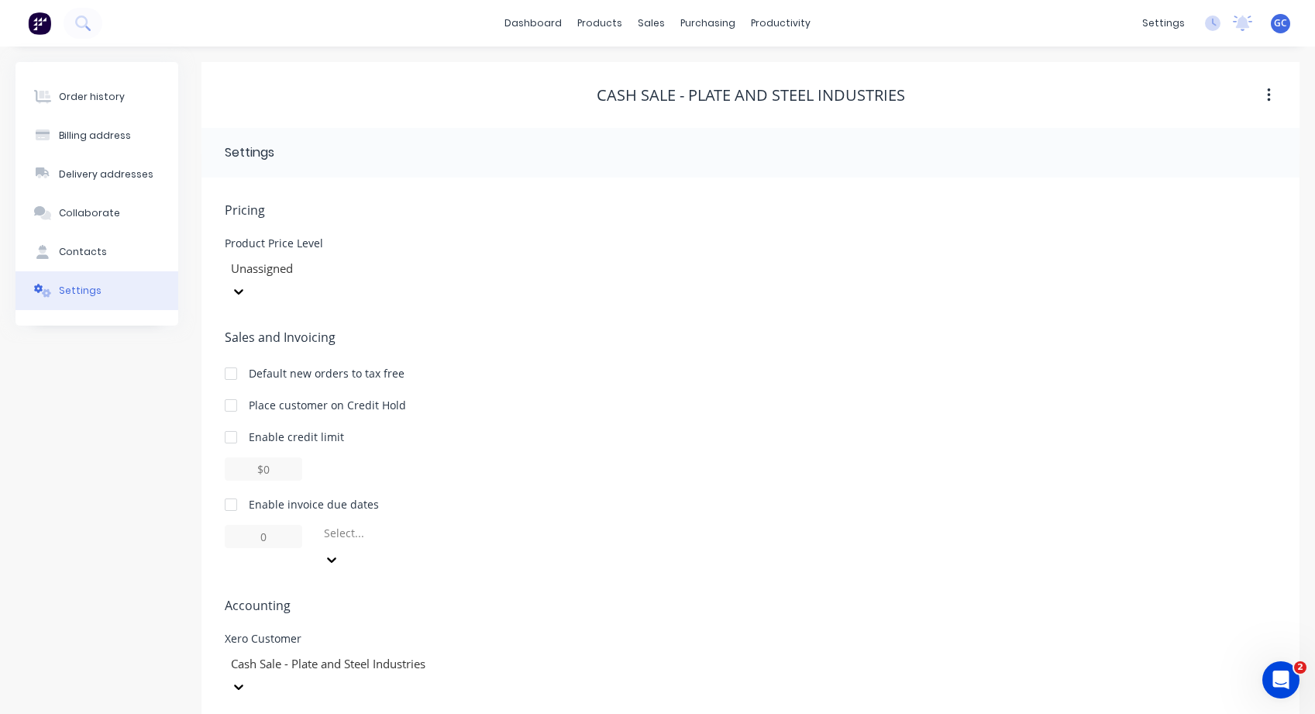
click at [457, 652] on div "Cash Sale - Plate and Steel Industries" at bounding box center [341, 675] width 232 height 46
click at [439, 652] on div "Cash Sale - Plate and Steel Industries" at bounding box center [341, 675] width 232 height 46
drag, startPoint x: 706, startPoint y: 357, endPoint x: 680, endPoint y: 298, distance: 64.9
click at [708, 365] on div "Default new orders to tax free" at bounding box center [751, 373] width 1052 height 16
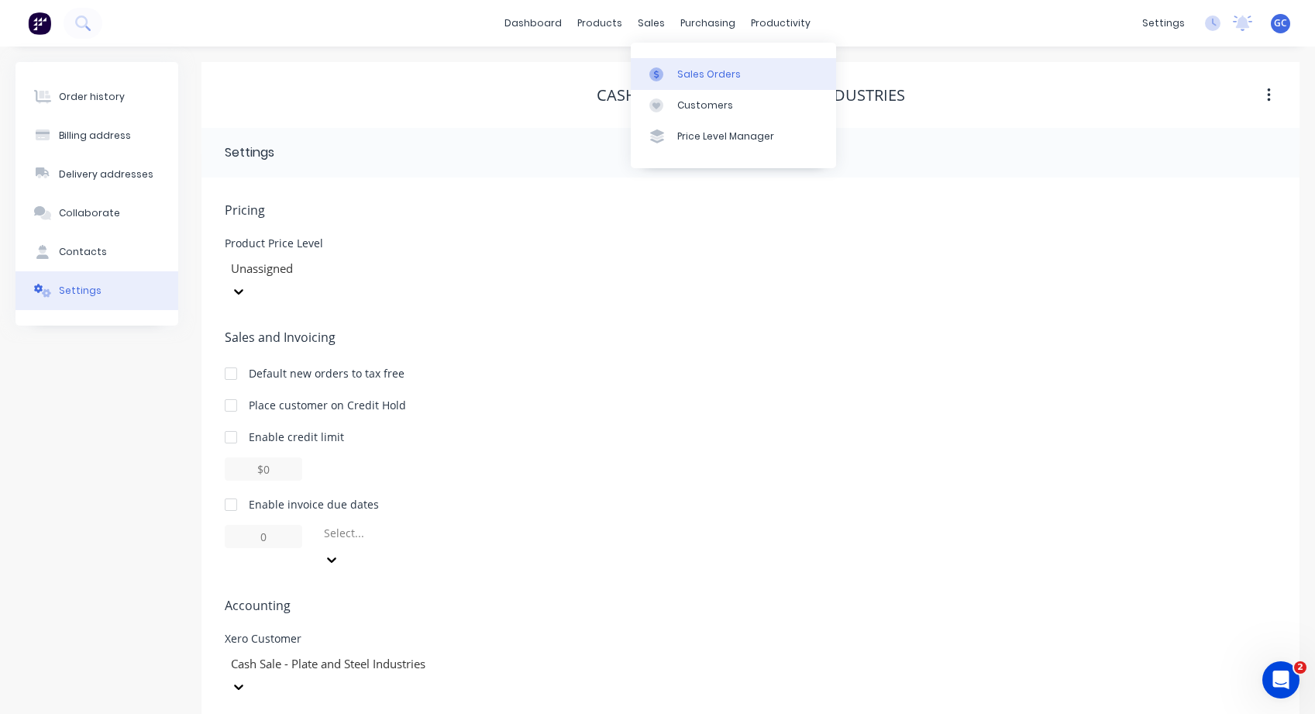
click at [670, 64] on link "Sales Orders" at bounding box center [733, 73] width 205 height 31
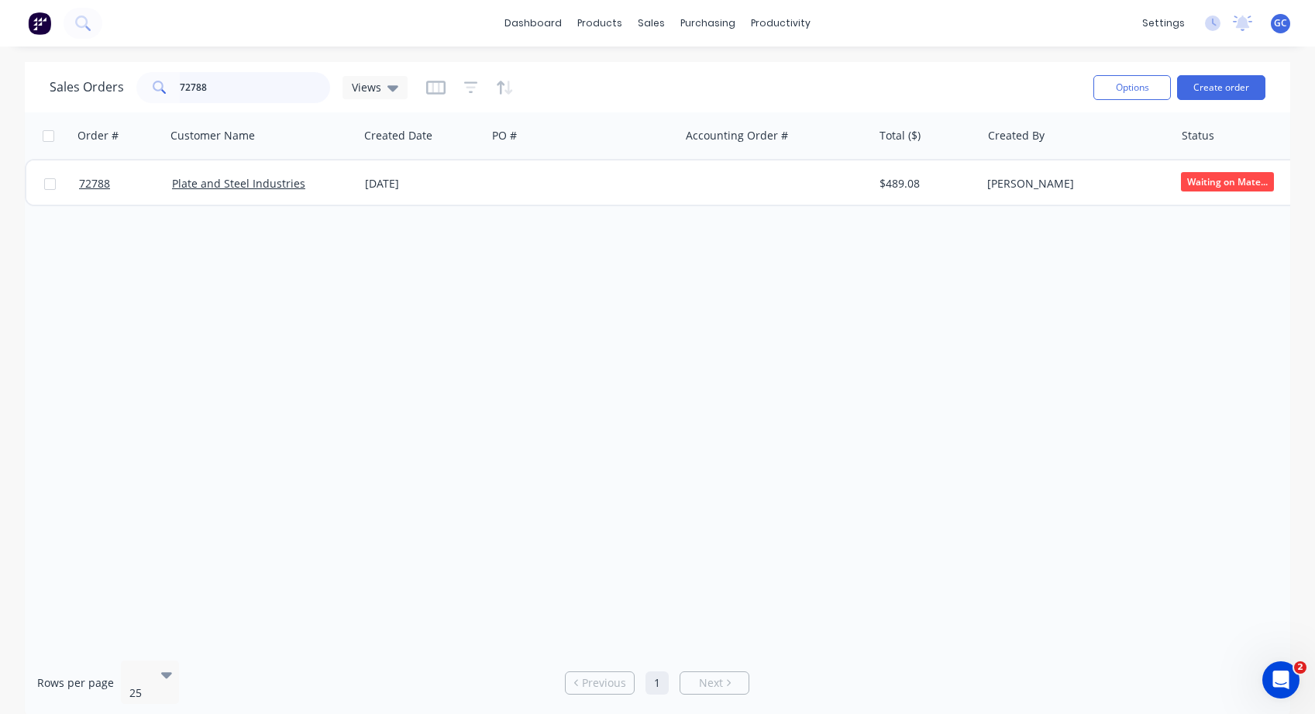
click at [102, 82] on div "Sales Orders 72788 Views" at bounding box center [229, 87] width 358 height 31
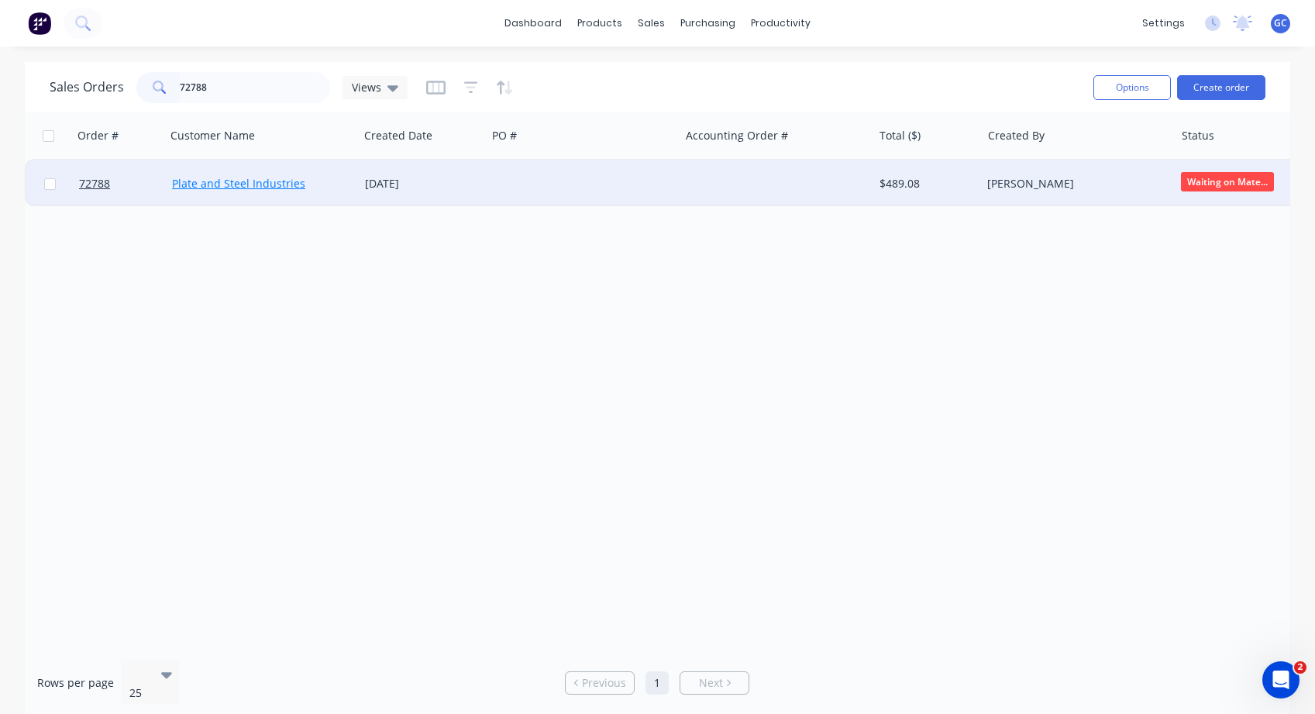
click at [256, 185] on link "Plate and Steel Industries" at bounding box center [238, 183] width 133 height 15
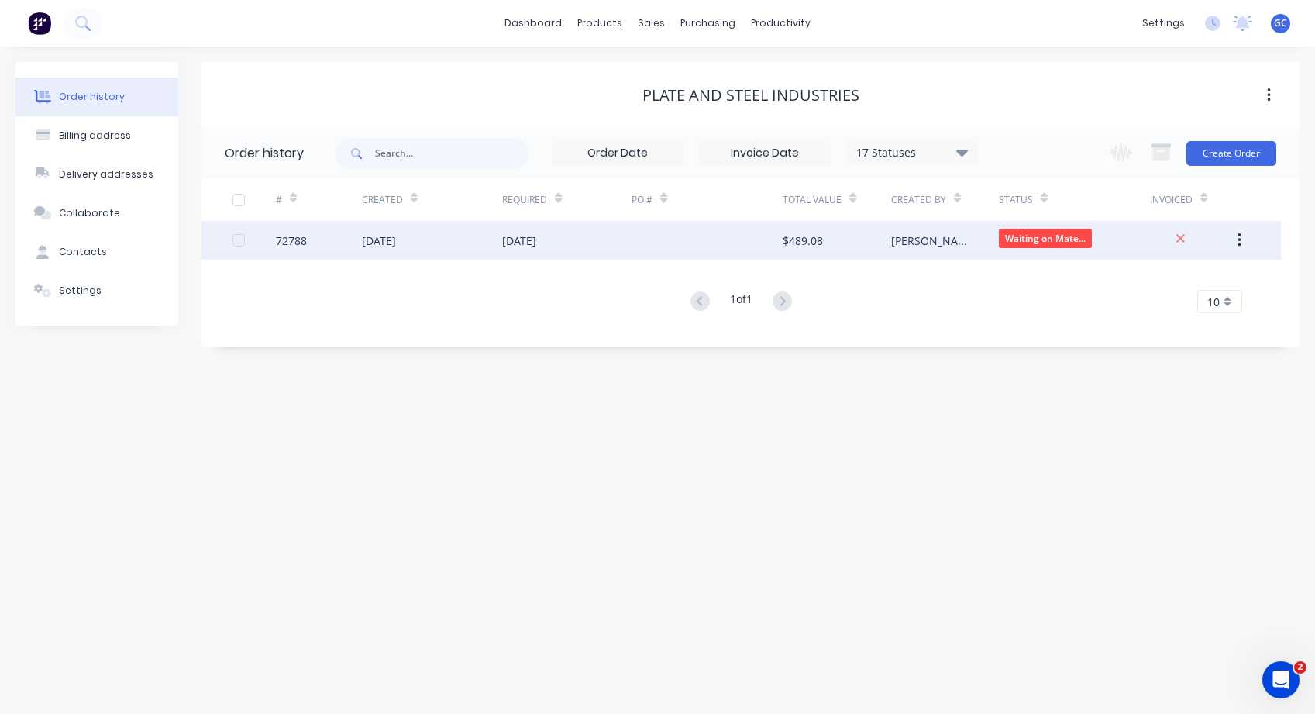
click at [608, 238] on div "[DATE]" at bounding box center [566, 240] width 129 height 39
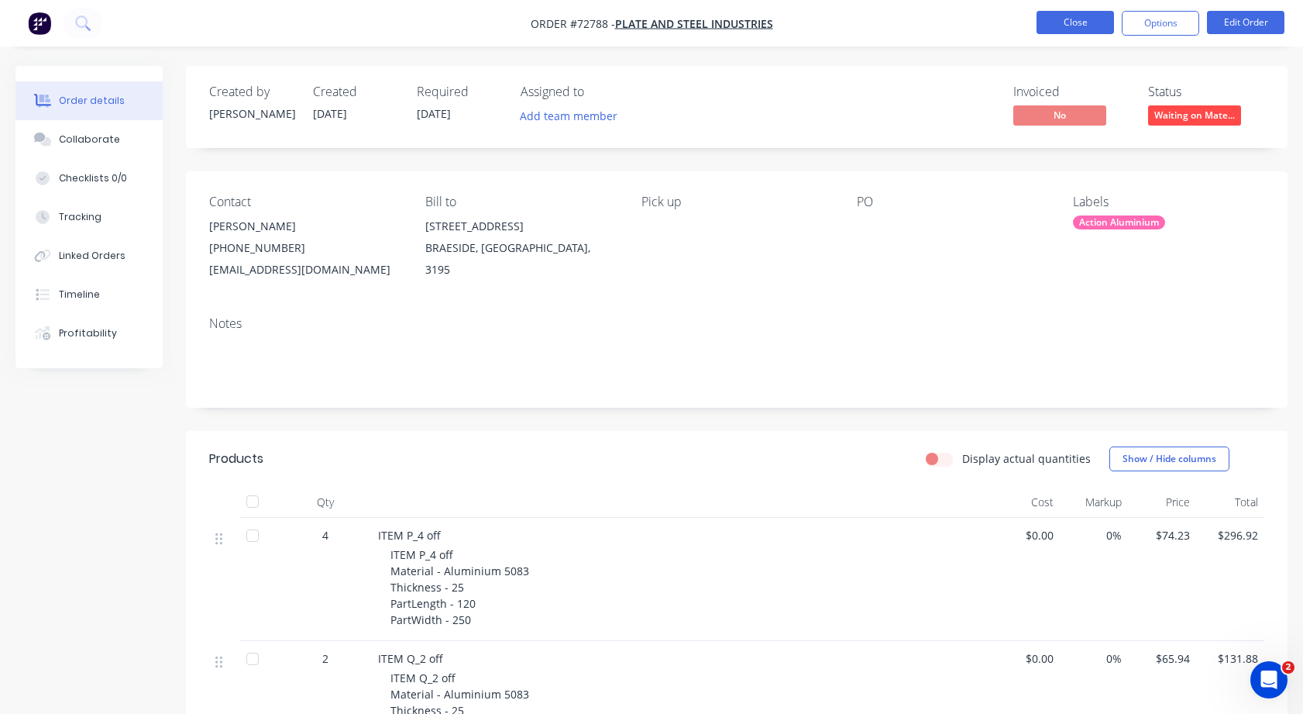
click at [1076, 21] on button "Close" at bounding box center [1075, 22] width 77 height 23
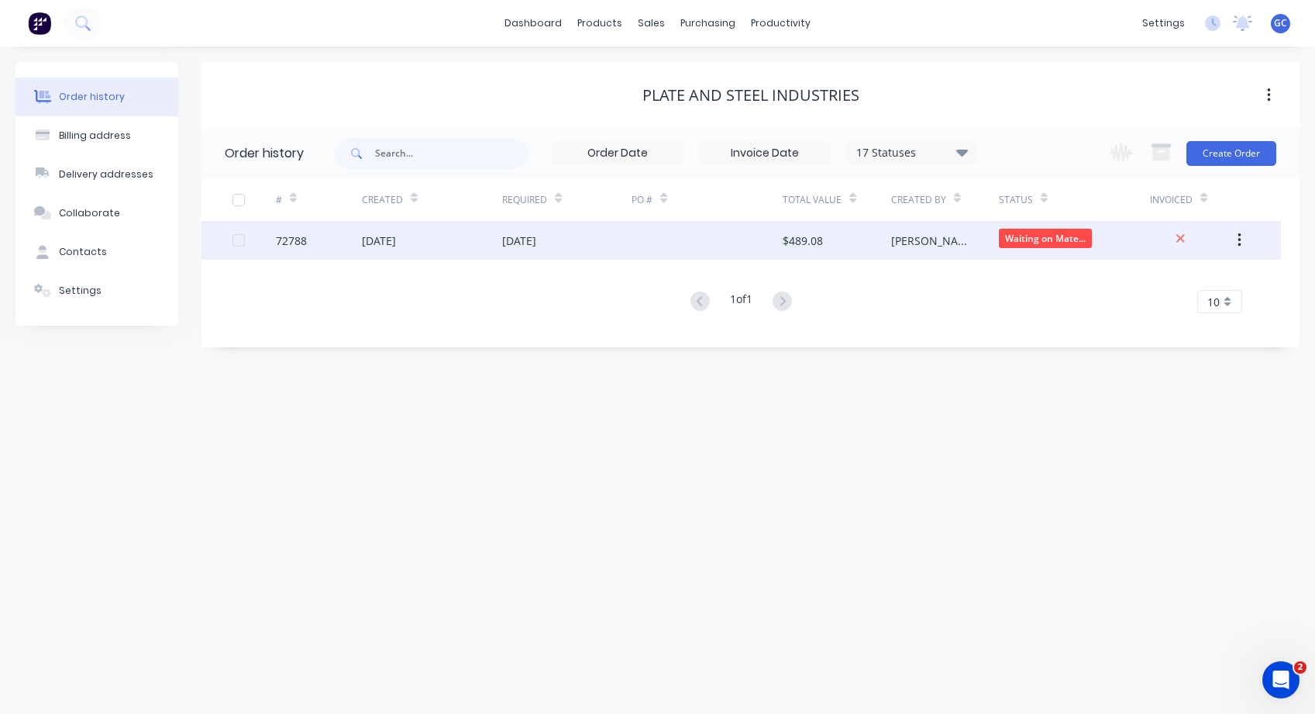
click at [960, 245] on div "[PERSON_NAME]" at bounding box center [945, 240] width 108 height 39
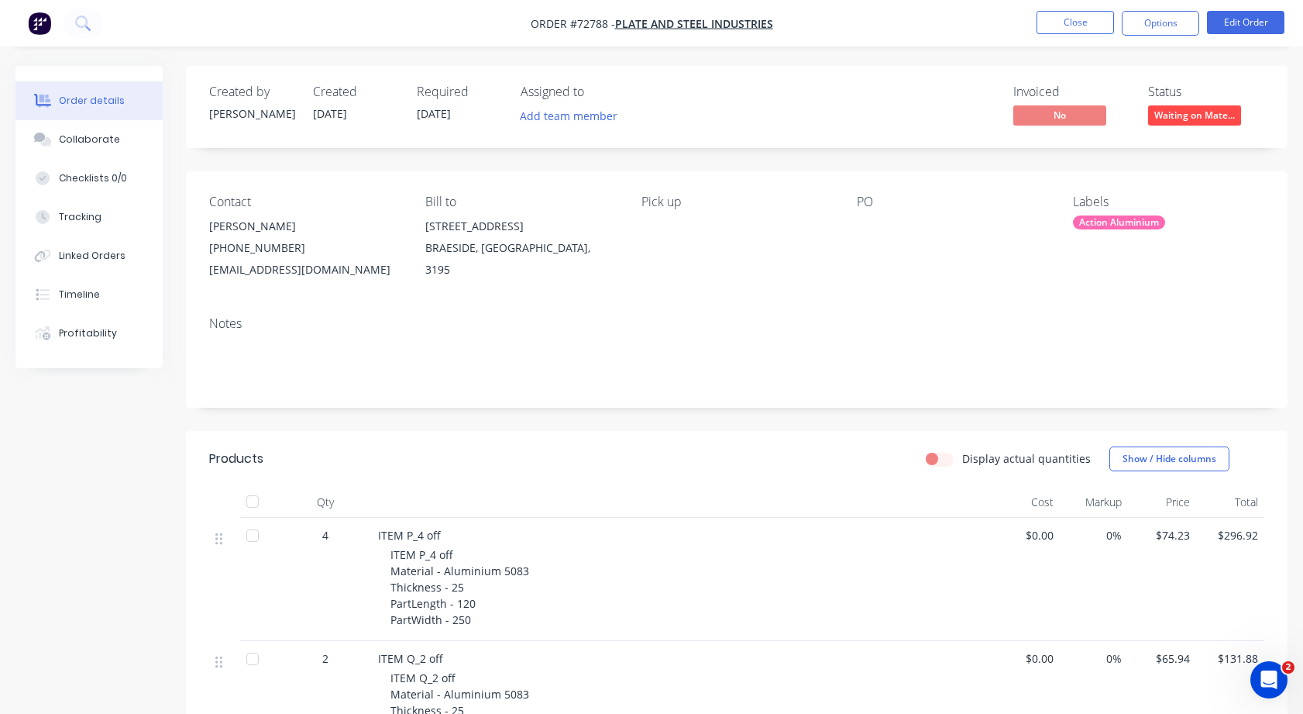
click at [1195, 102] on div "Status Waiting on Mate..." at bounding box center [1206, 106] width 116 height 45
click at [1195, 115] on body "Order #72788 - Plate and Steel Industries Close Options Edit Order Order detail…" at bounding box center [651, 581] width 1303 height 1163
click at [1195, 115] on span "Waiting on Mate..." at bounding box center [1194, 114] width 93 height 19
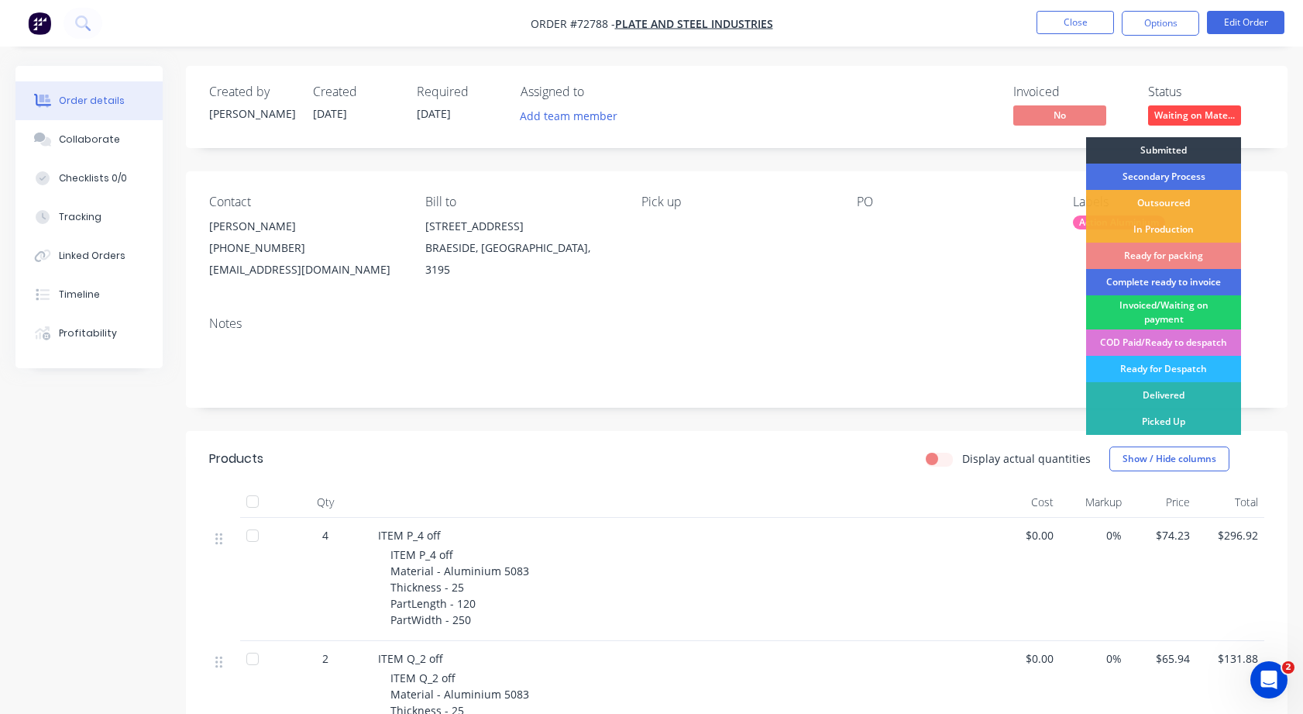
click at [984, 321] on div "Notes" at bounding box center [736, 323] width 1055 height 15
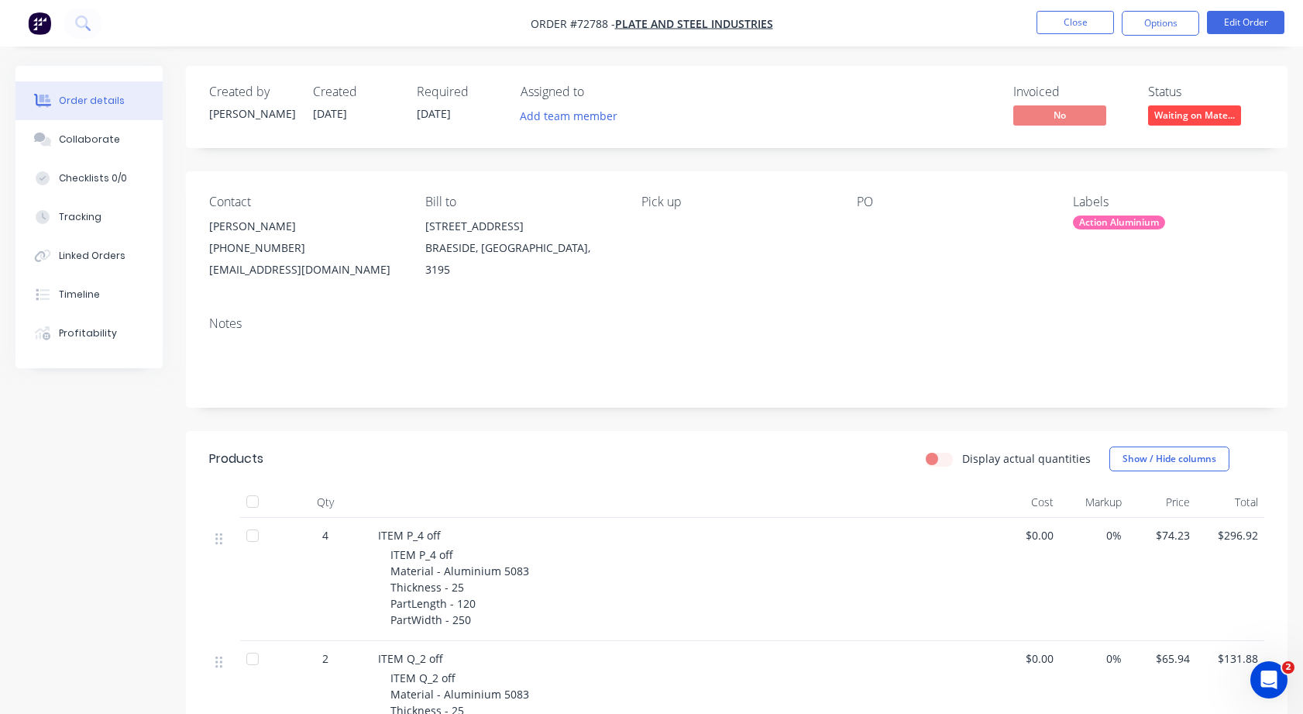
click at [305, 234] on div "[PERSON_NAME]" at bounding box center [304, 226] width 191 height 22
drag, startPoint x: 284, startPoint y: 244, endPoint x: 808, endPoint y: 182, distance: 528.3
click at [285, 243] on div "[PHONE_NUMBER]" at bounding box center [304, 248] width 191 height 22
click at [1239, 29] on button "Edit Order" at bounding box center [1245, 22] width 77 height 23
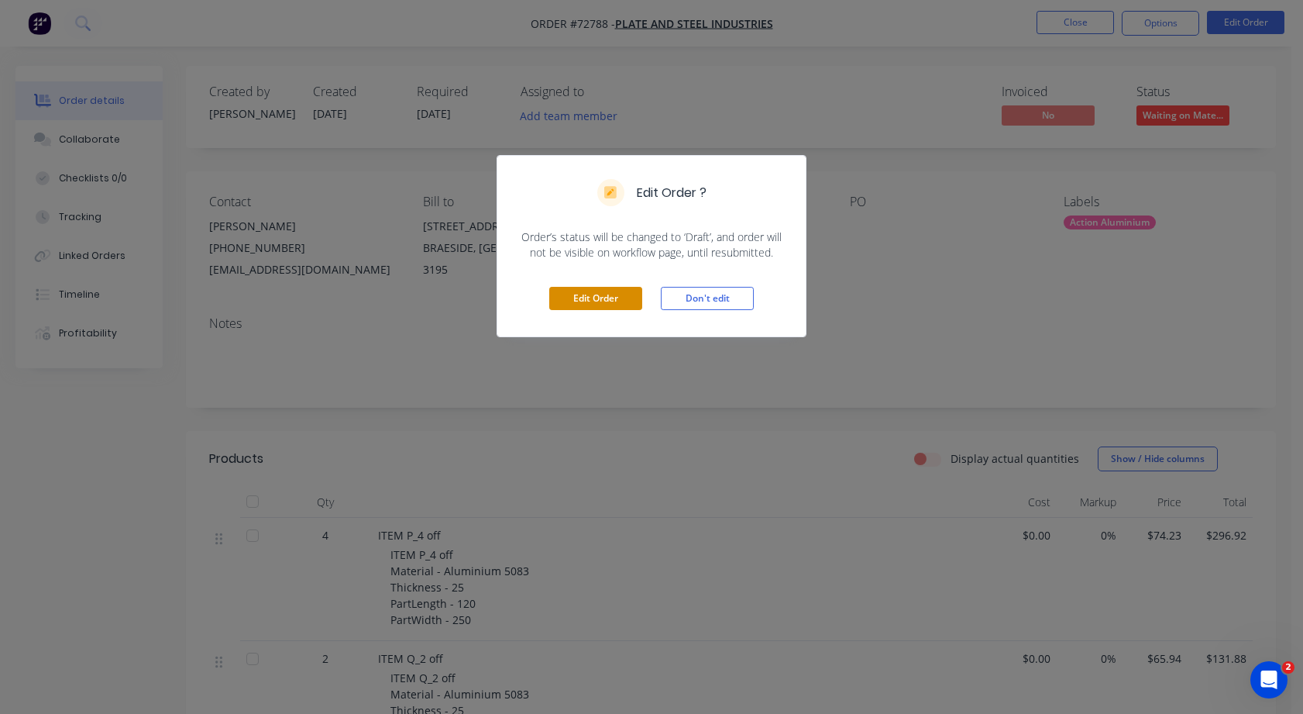
click at [603, 293] on button "Edit Order" at bounding box center [595, 298] width 93 height 23
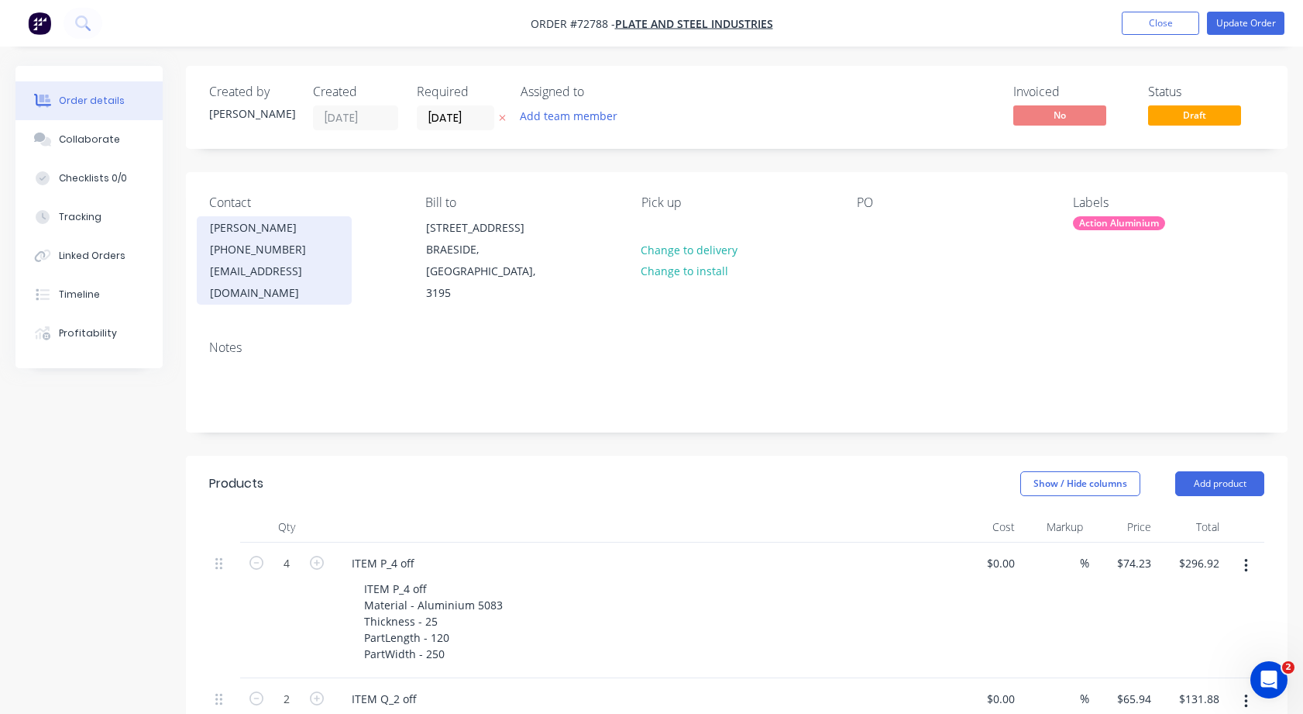
click at [268, 263] on div "[EMAIL_ADDRESS][DOMAIN_NAME]" at bounding box center [274, 281] width 129 height 43
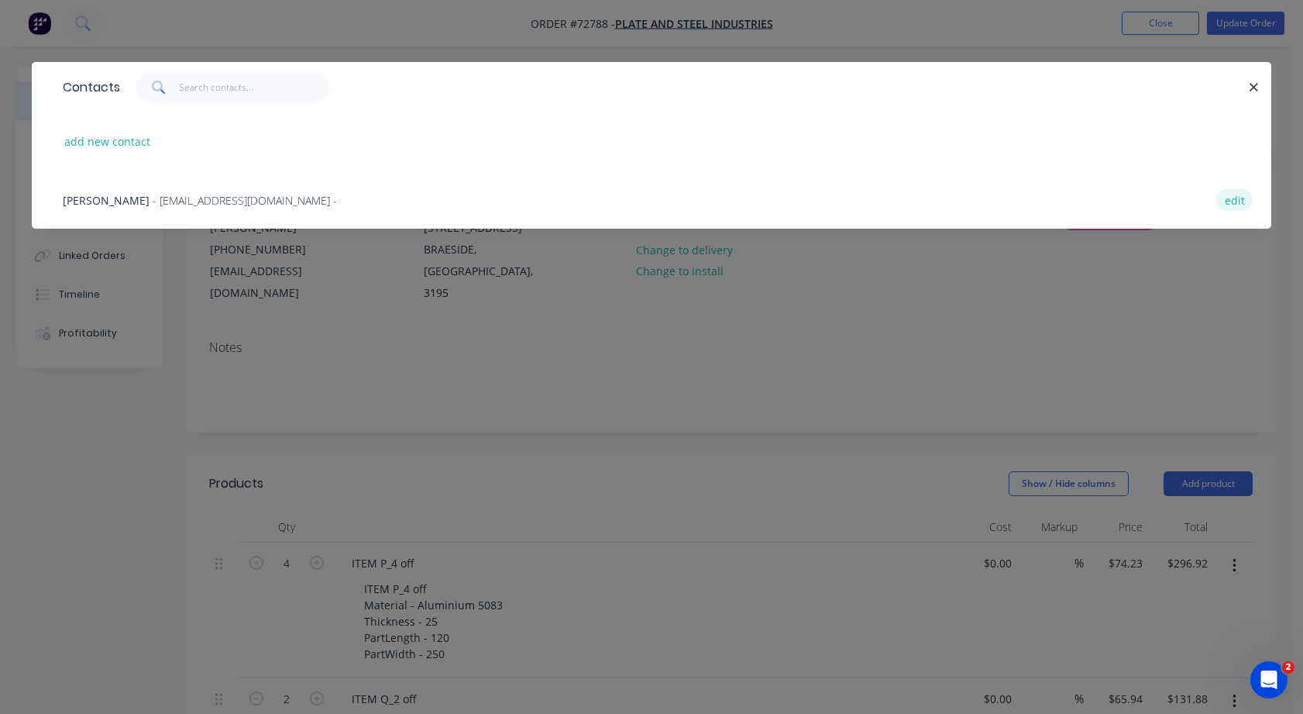
click at [1242, 201] on button "edit" at bounding box center [1235, 199] width 36 height 21
select select "AU"
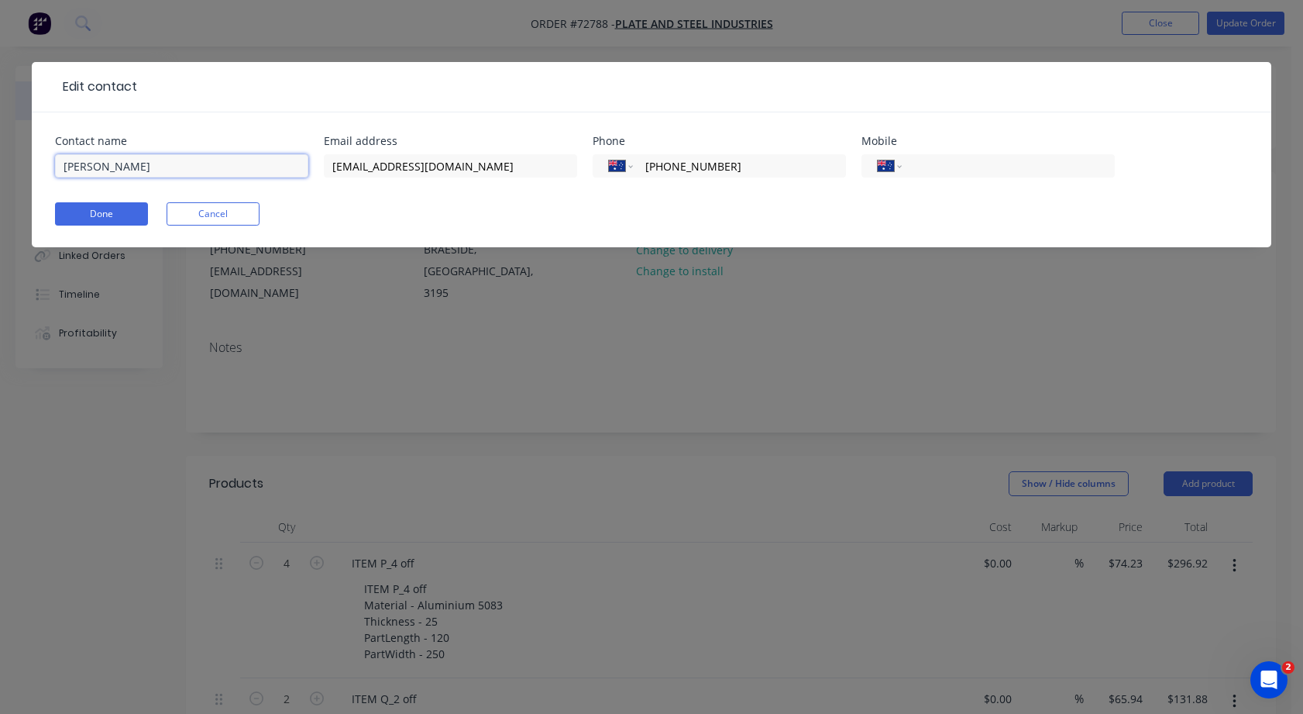
click at [98, 161] on input "[PERSON_NAME]" at bounding box center [181, 165] width 253 height 23
type input "[PERSON_NAME]"
click at [126, 206] on button "Done" at bounding box center [101, 213] width 93 height 23
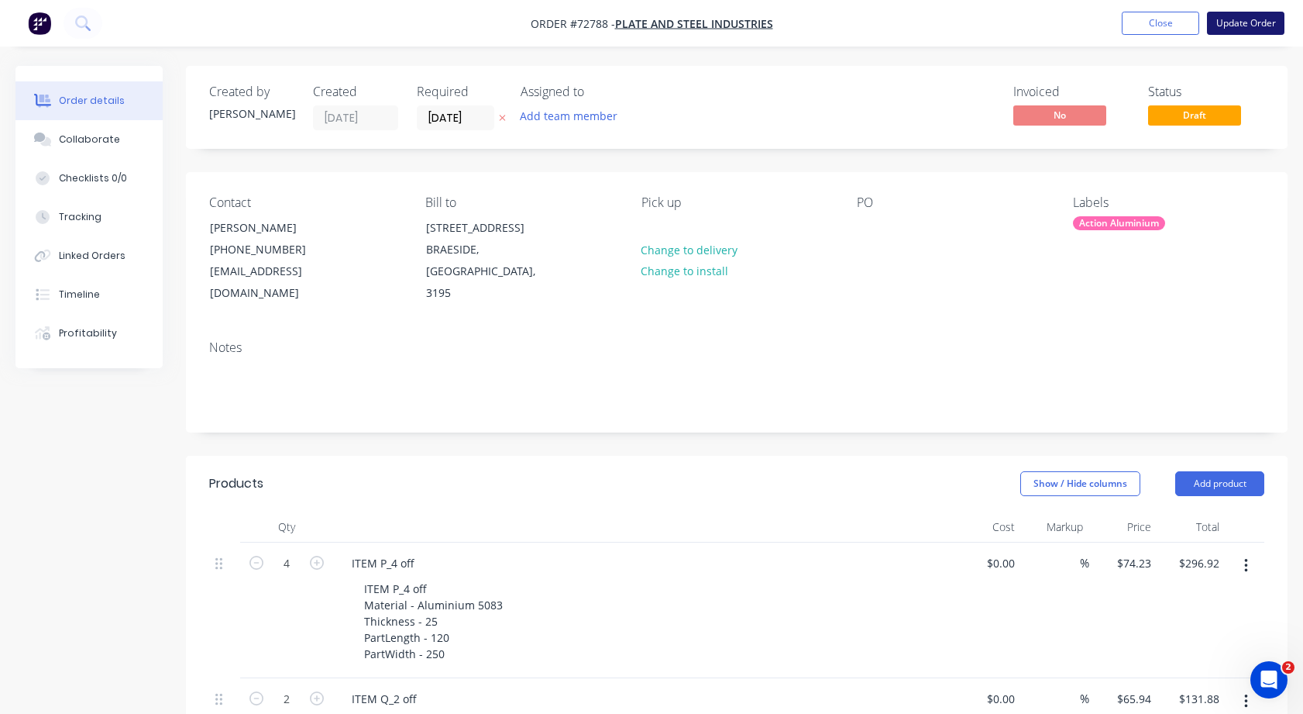
click at [1235, 26] on button "Update Order" at bounding box center [1245, 23] width 77 height 23
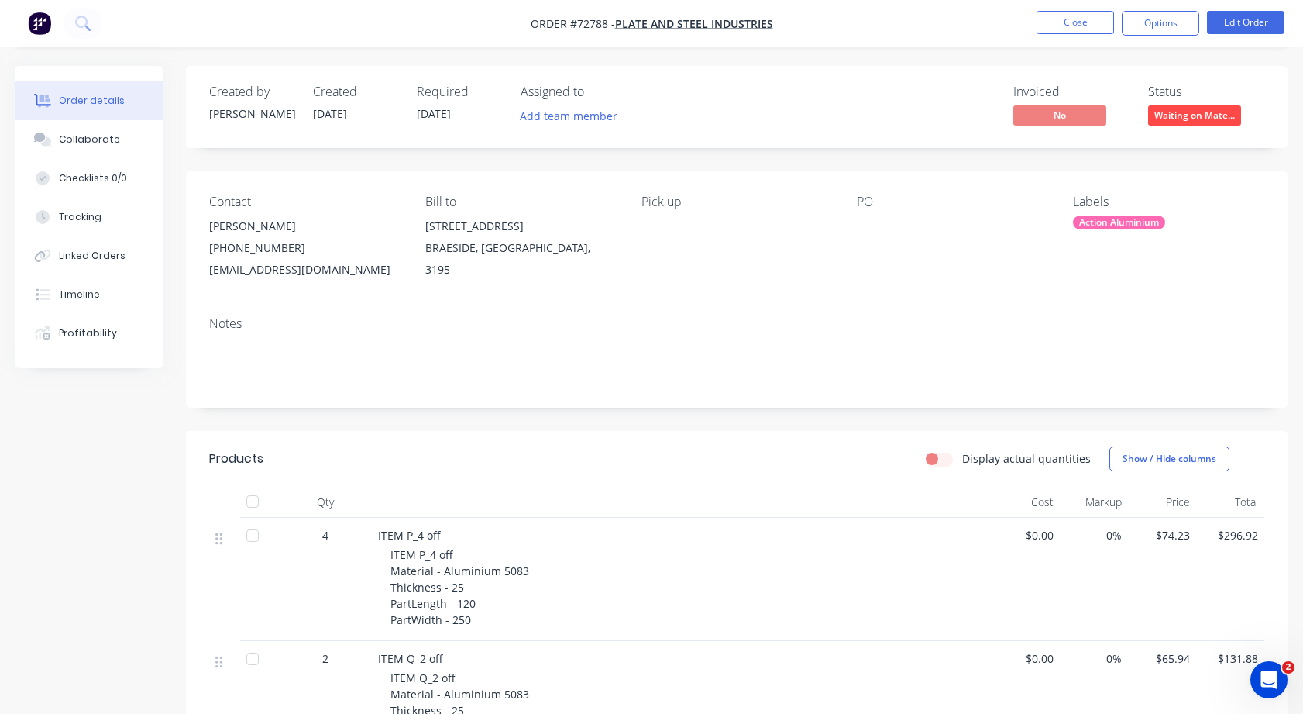
click at [924, 317] on div "Notes" at bounding box center [736, 323] width 1055 height 15
click at [1156, 29] on button "Options" at bounding box center [1160, 23] width 77 height 25
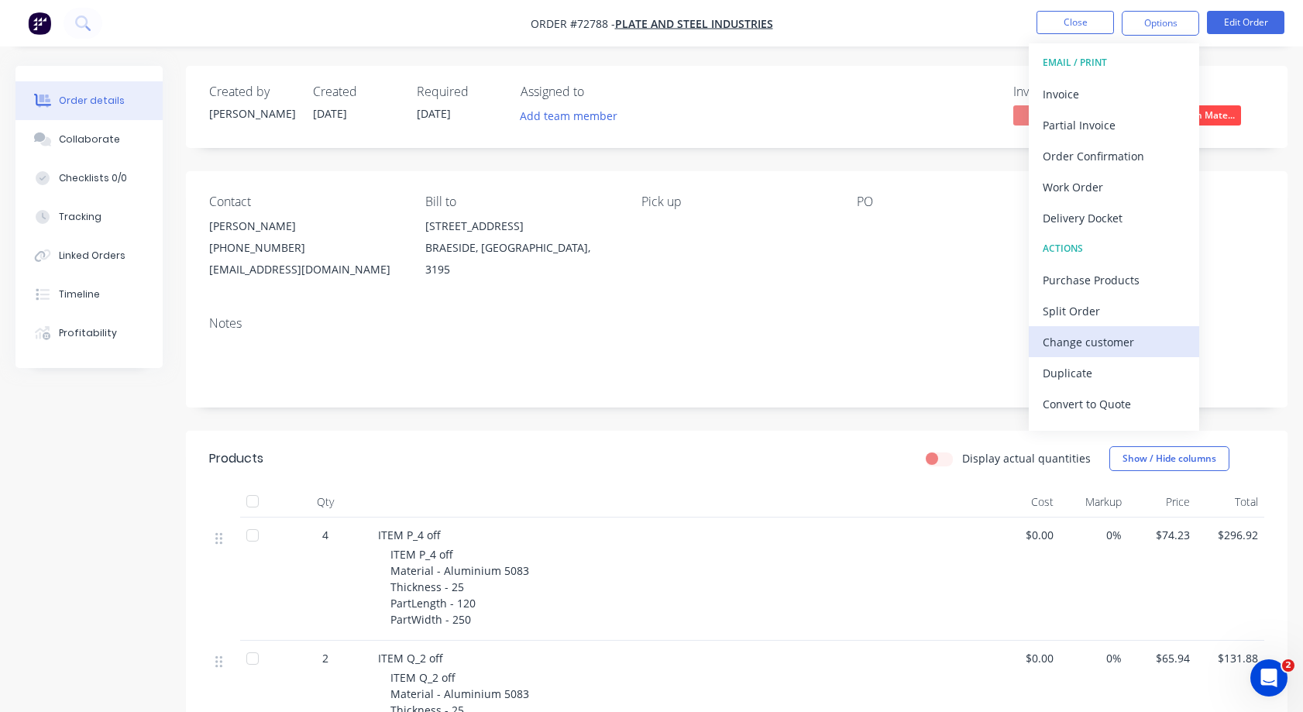
click at [1098, 343] on div "Change customer" at bounding box center [1114, 342] width 143 height 22
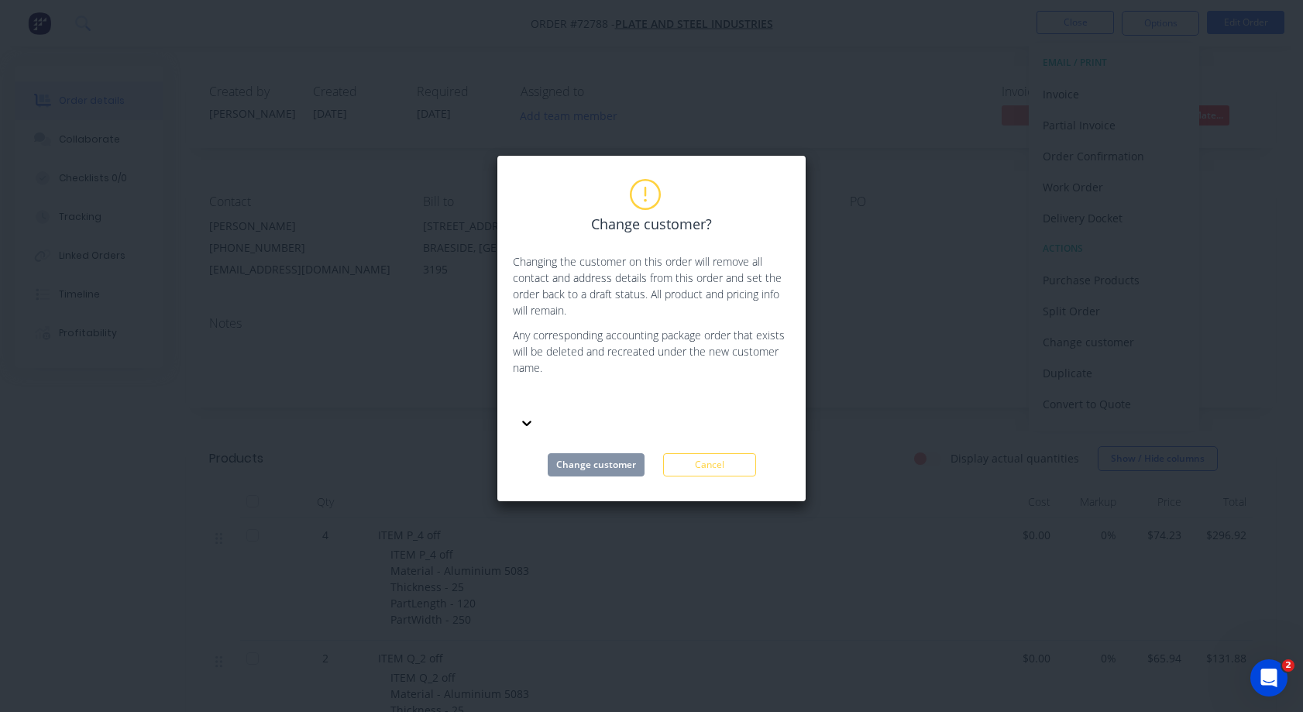
click at [625, 404] on div at bounding box center [629, 400] width 223 height 19
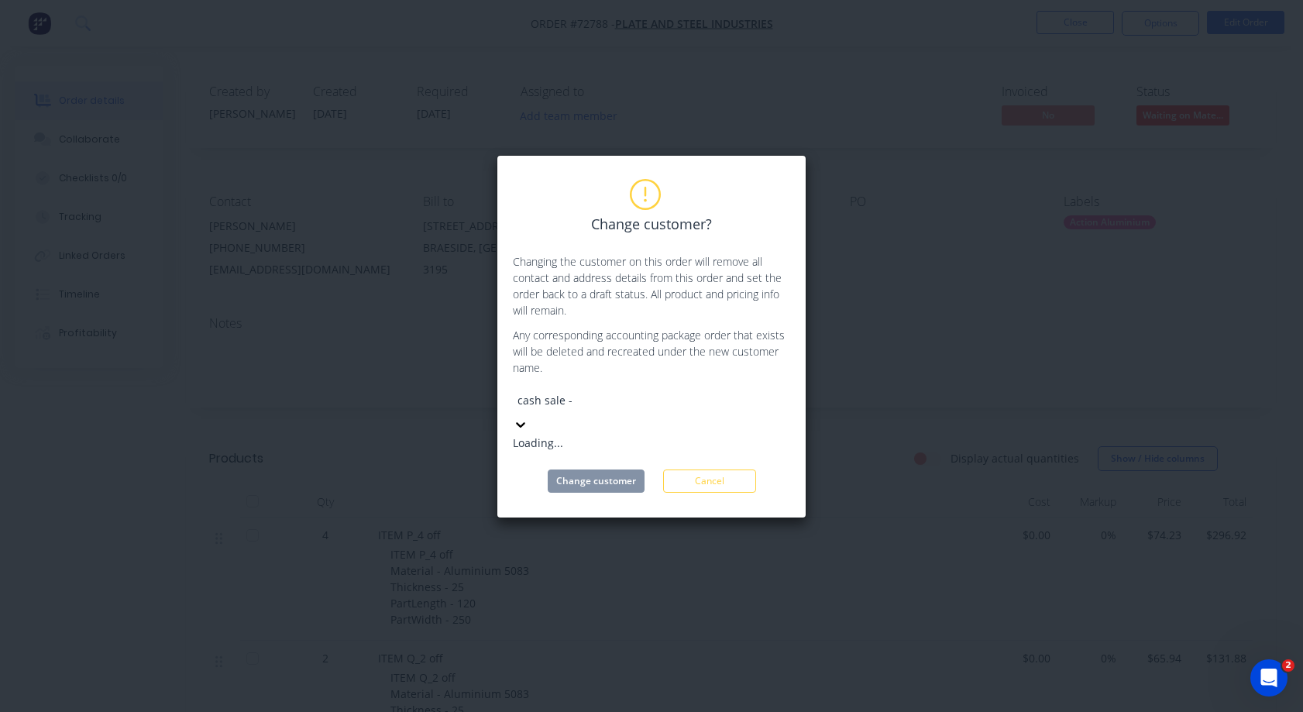
type input "cash sale -"
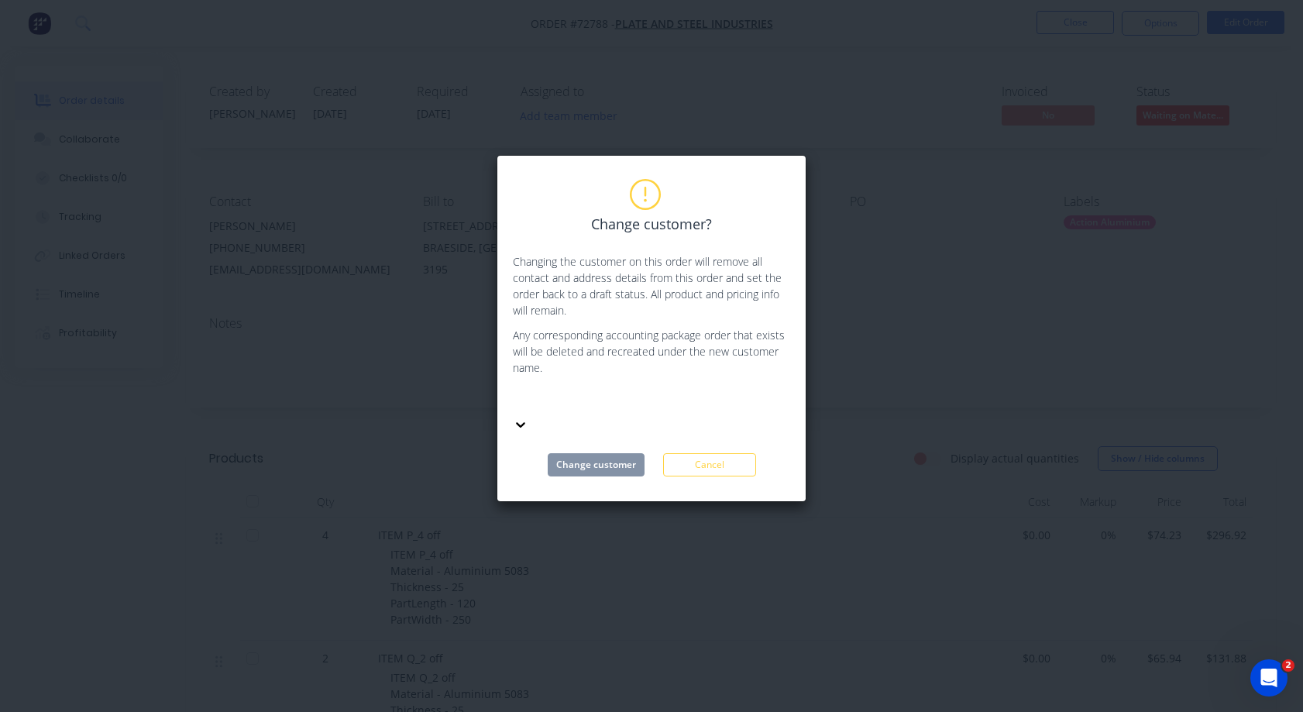
drag, startPoint x: 602, startPoint y: 396, endPoint x: 566, endPoint y: 395, distance: 35.7
click at [566, 395] on div at bounding box center [629, 400] width 223 height 19
click at [678, 453] on button "Cancel" at bounding box center [709, 464] width 93 height 23
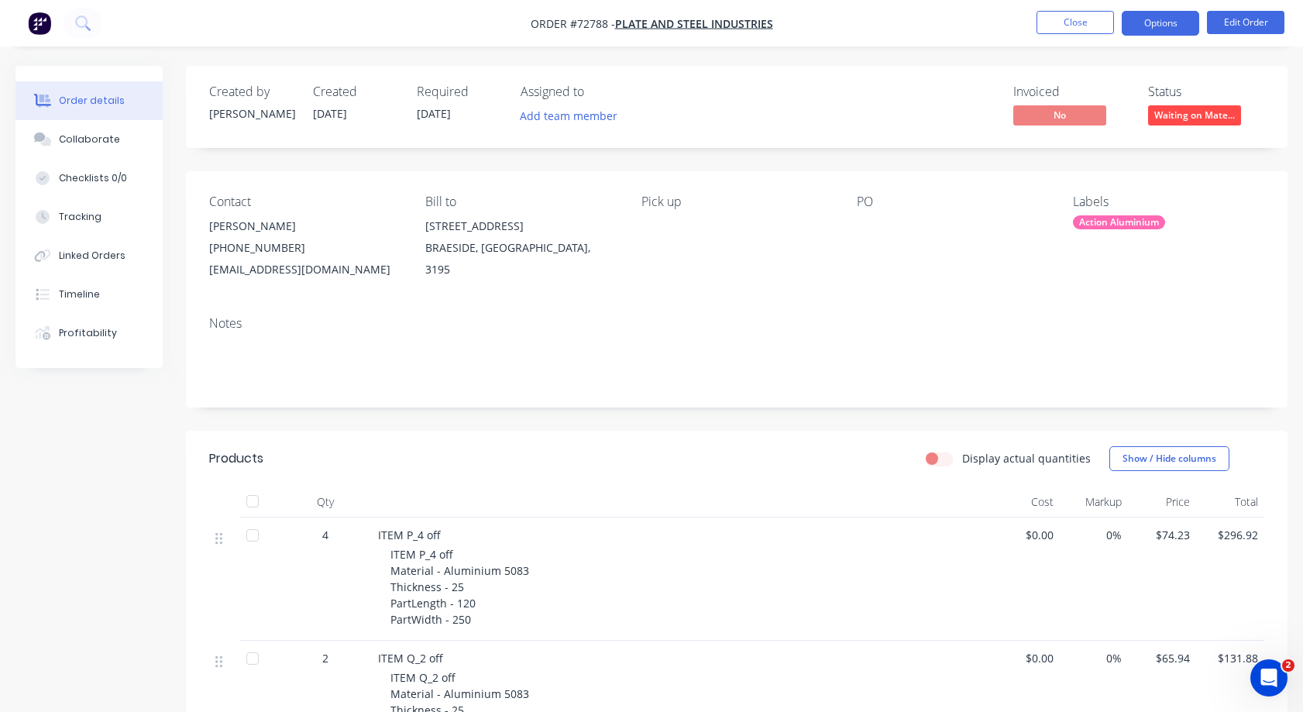
click at [1156, 23] on button "Options" at bounding box center [1160, 23] width 77 height 25
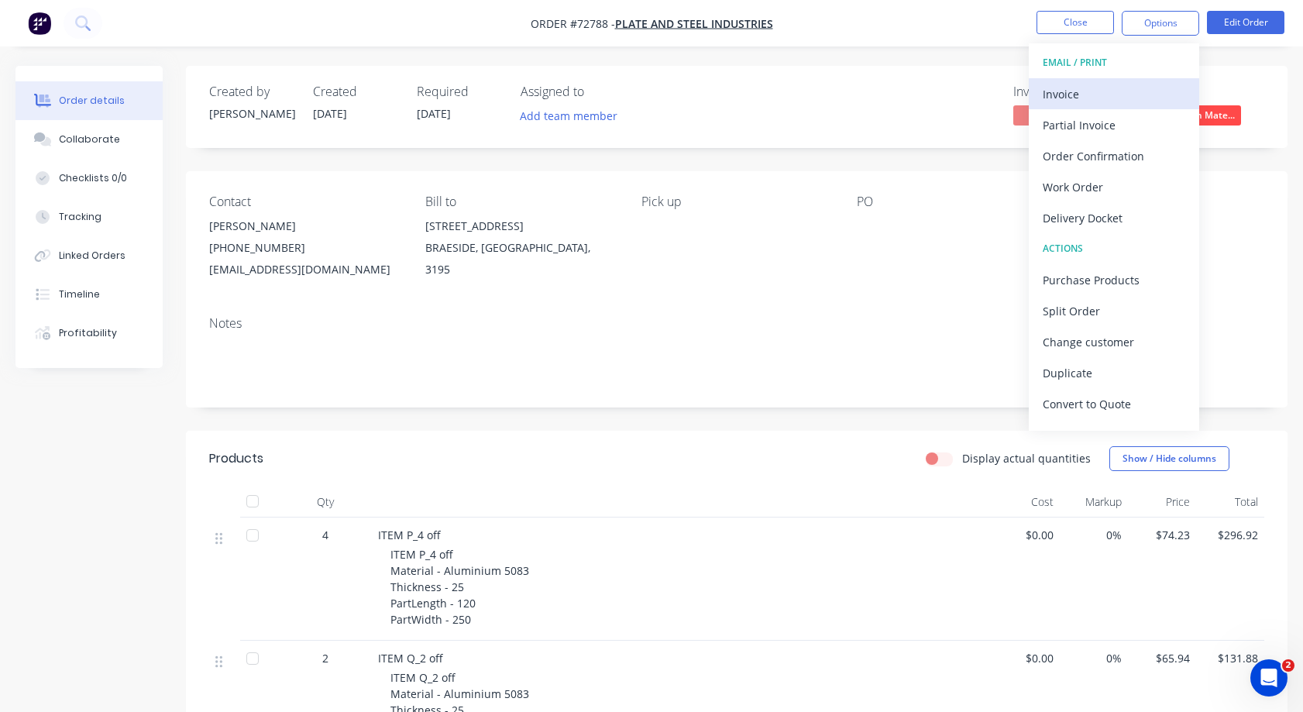
click at [1062, 93] on div "Invoice" at bounding box center [1114, 94] width 143 height 22
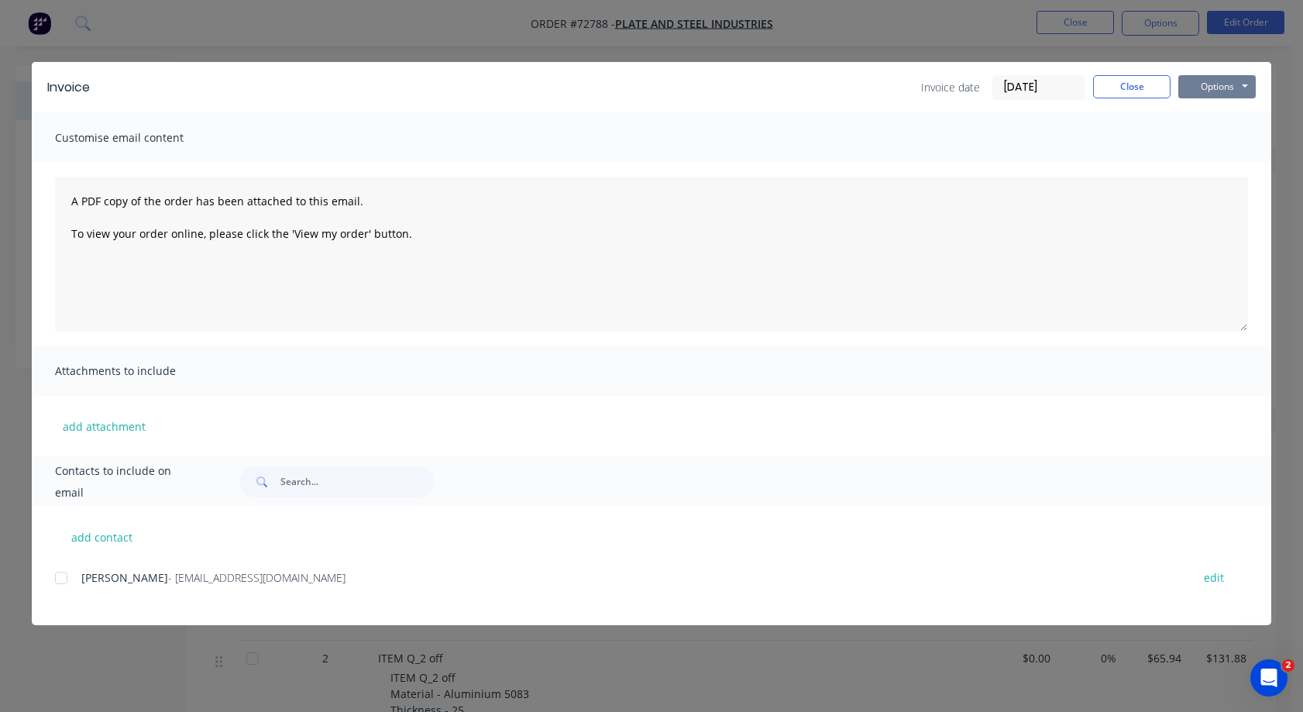
click at [1246, 81] on button "Options" at bounding box center [1217, 86] width 77 height 23
click at [1218, 138] on button "Print" at bounding box center [1228, 140] width 99 height 26
click at [1133, 87] on button "Close" at bounding box center [1131, 86] width 77 height 23
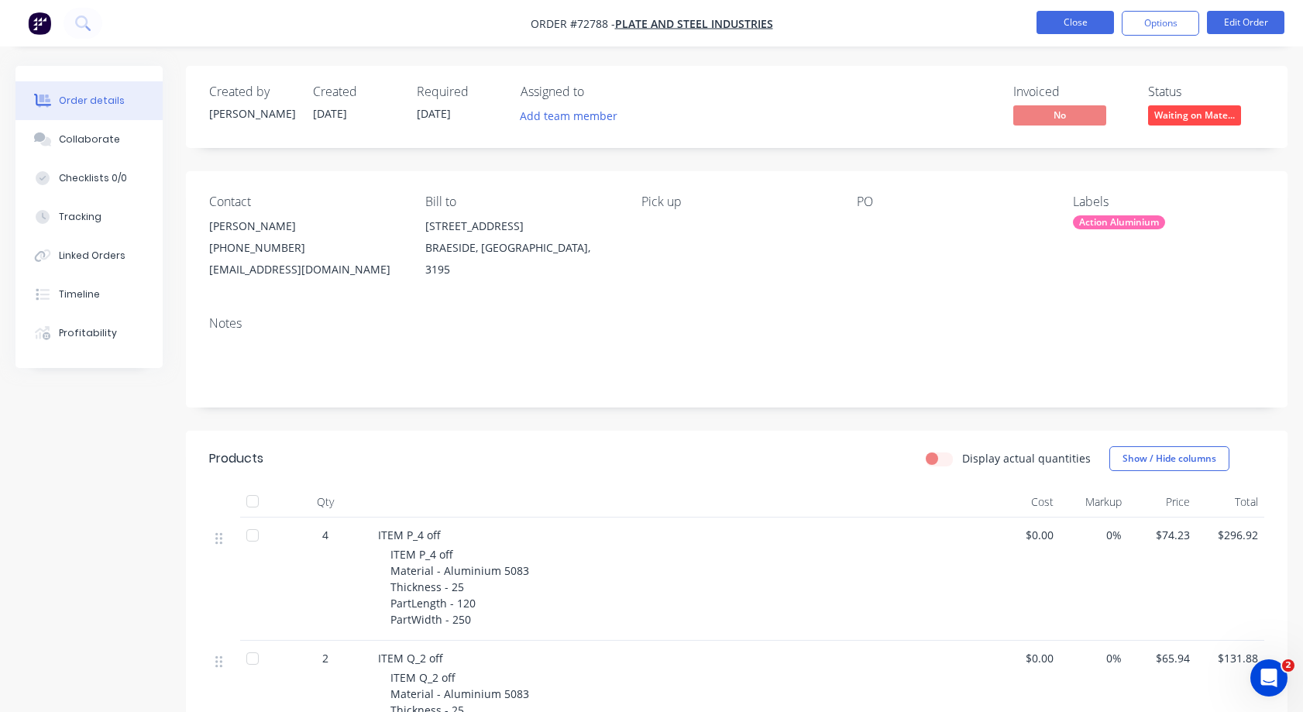
click at [1069, 22] on button "Close" at bounding box center [1075, 22] width 77 height 23
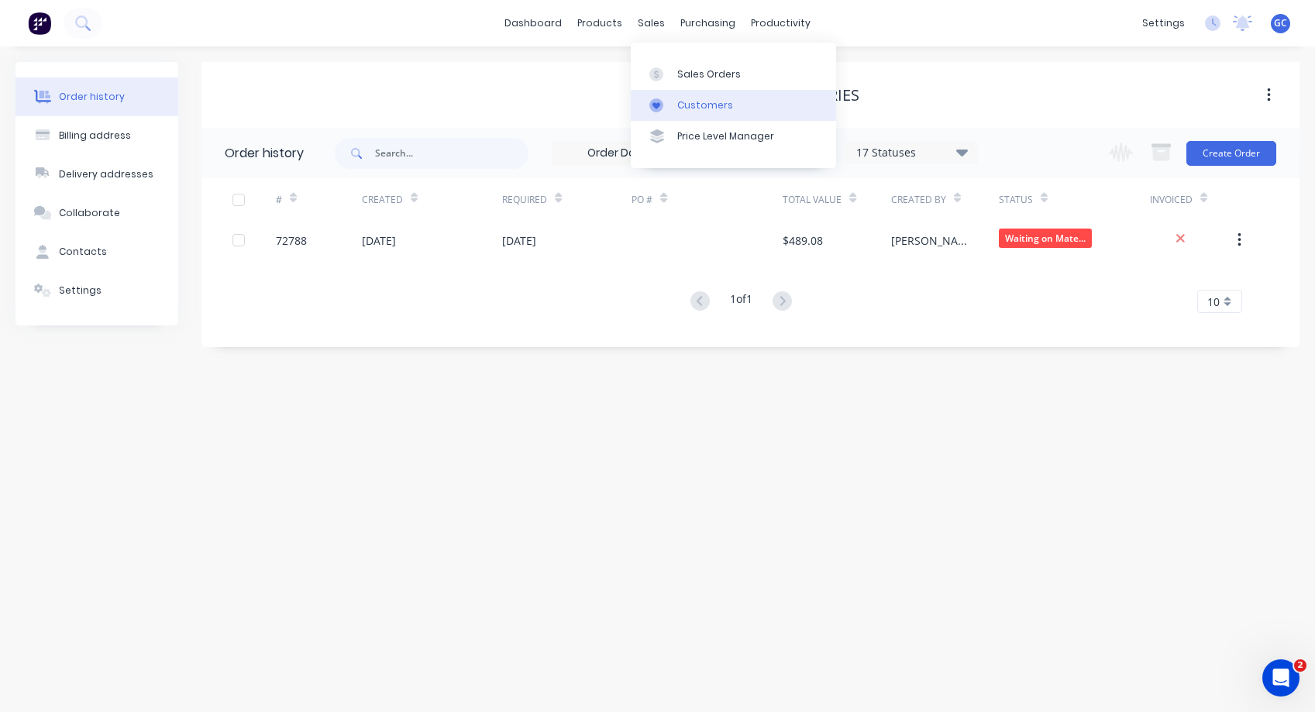
click at [701, 103] on div "Customers" at bounding box center [705, 105] width 56 height 14
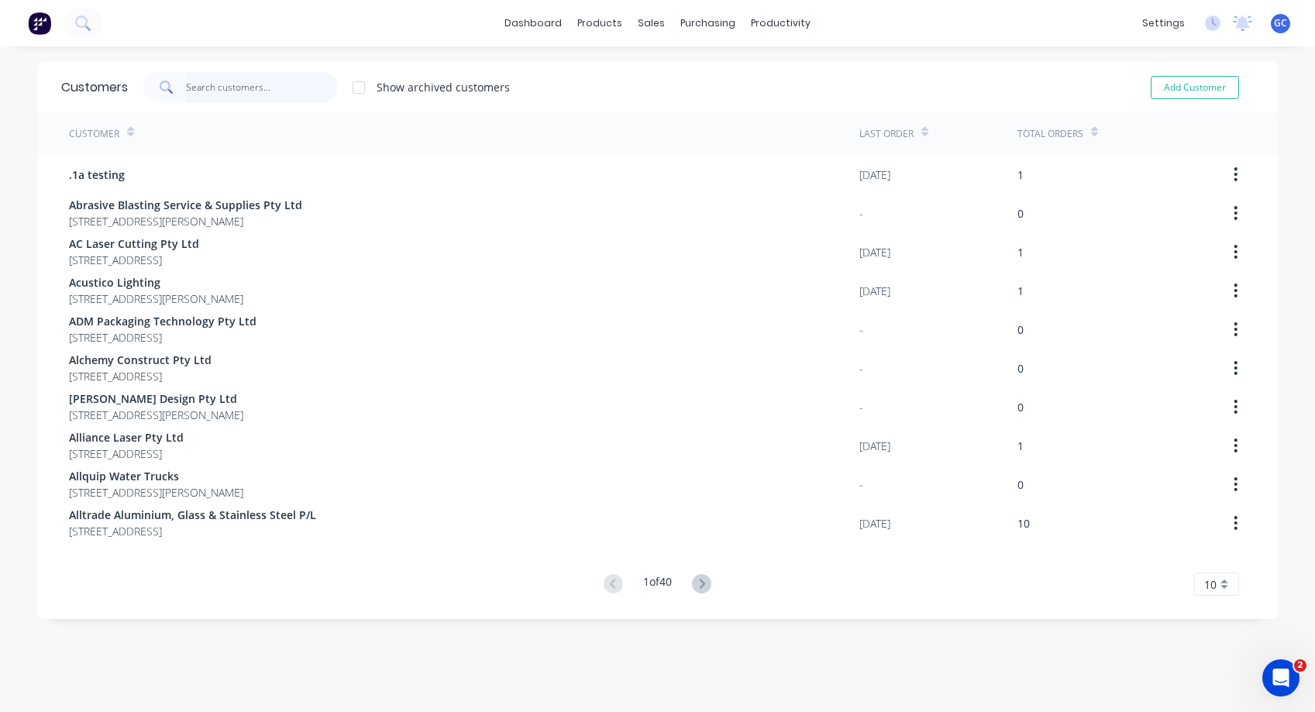
click at [195, 88] on input "text" at bounding box center [261, 87] width 151 height 31
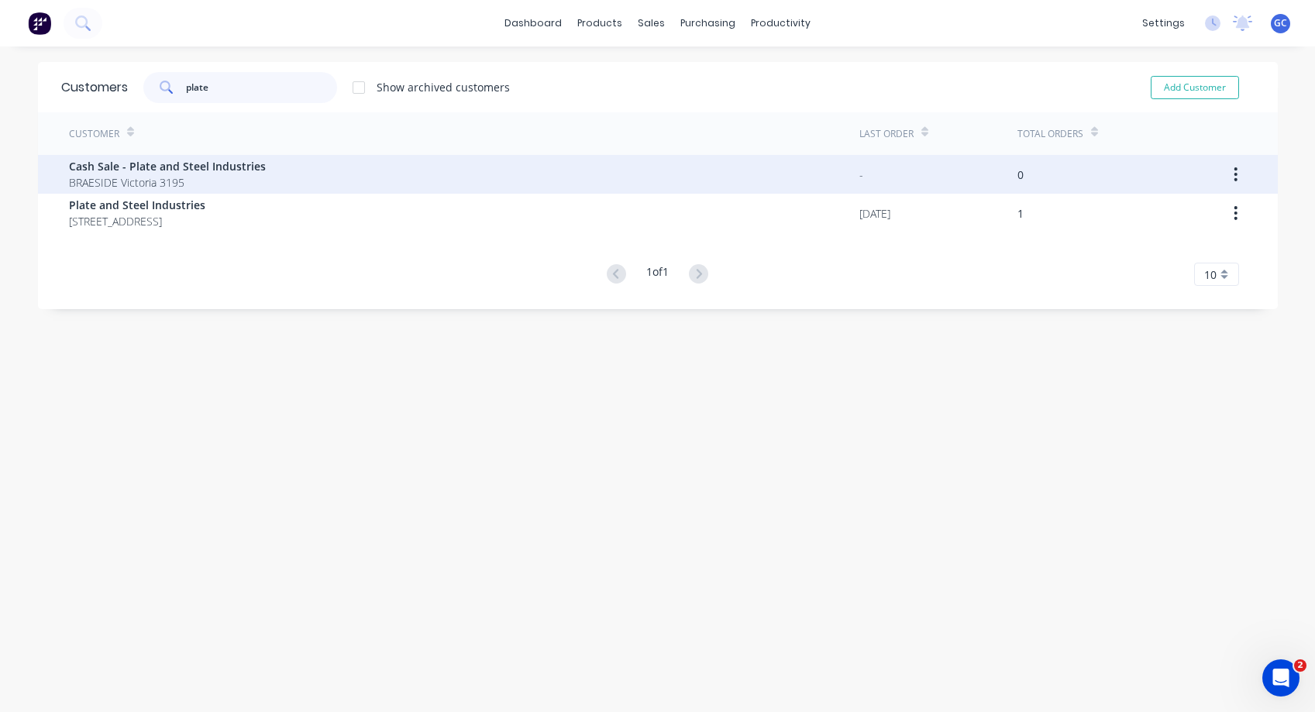
type input "plate"
click at [1234, 176] on icon "button" at bounding box center [1236, 174] width 4 height 17
click at [1142, 214] on div "Archive" at bounding box center [1180, 215] width 119 height 22
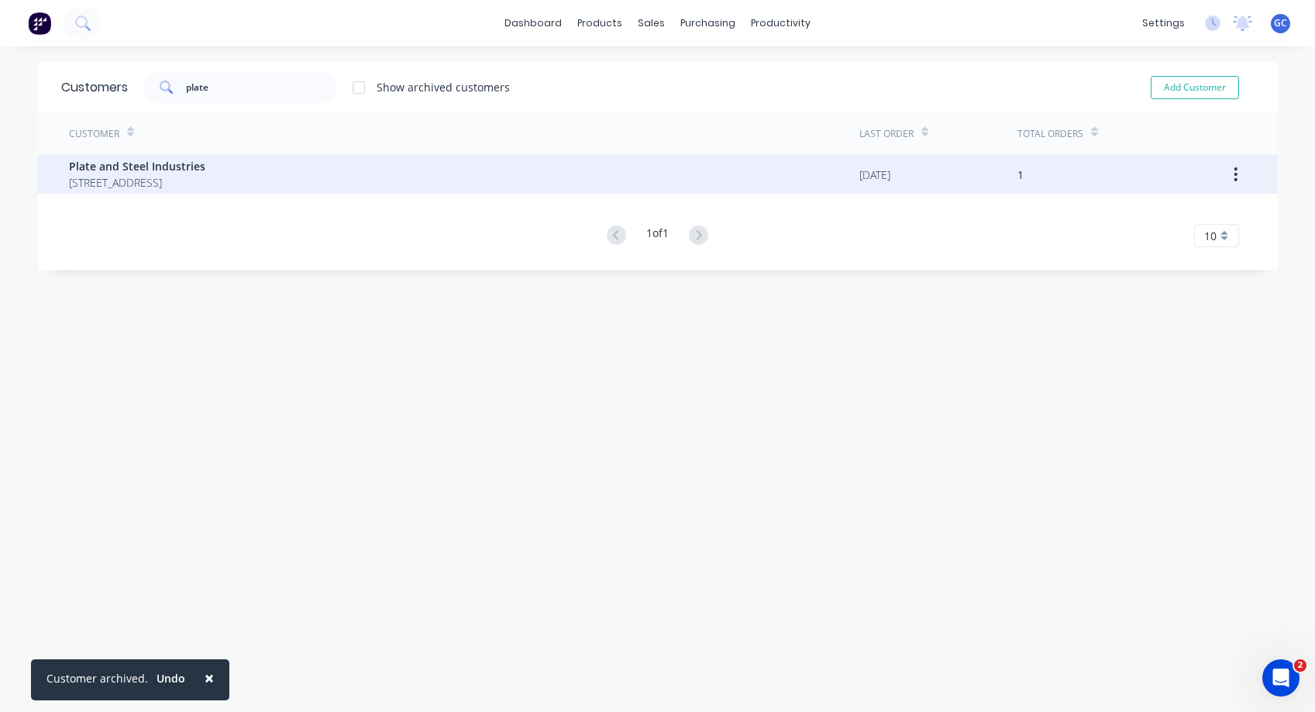
click at [98, 165] on span "Plate and Steel Industries" at bounding box center [137, 166] width 136 height 16
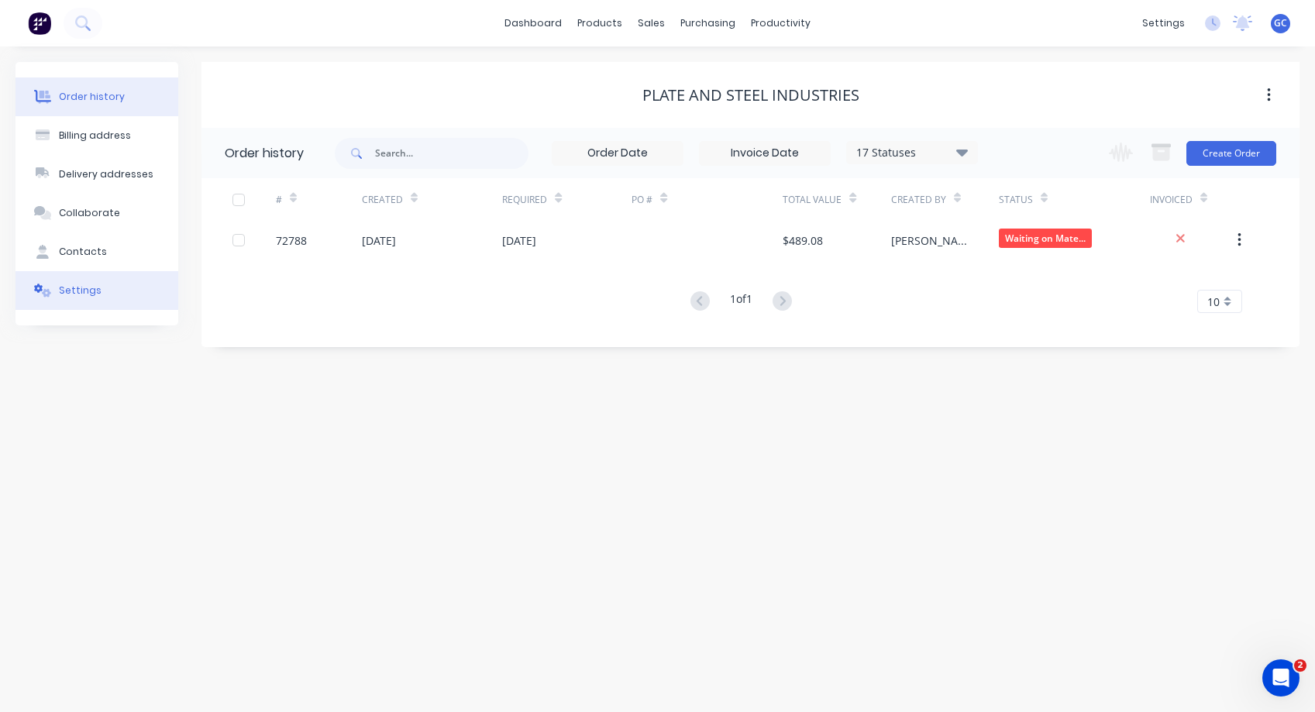
click at [84, 289] on div "Settings" at bounding box center [80, 291] width 43 height 14
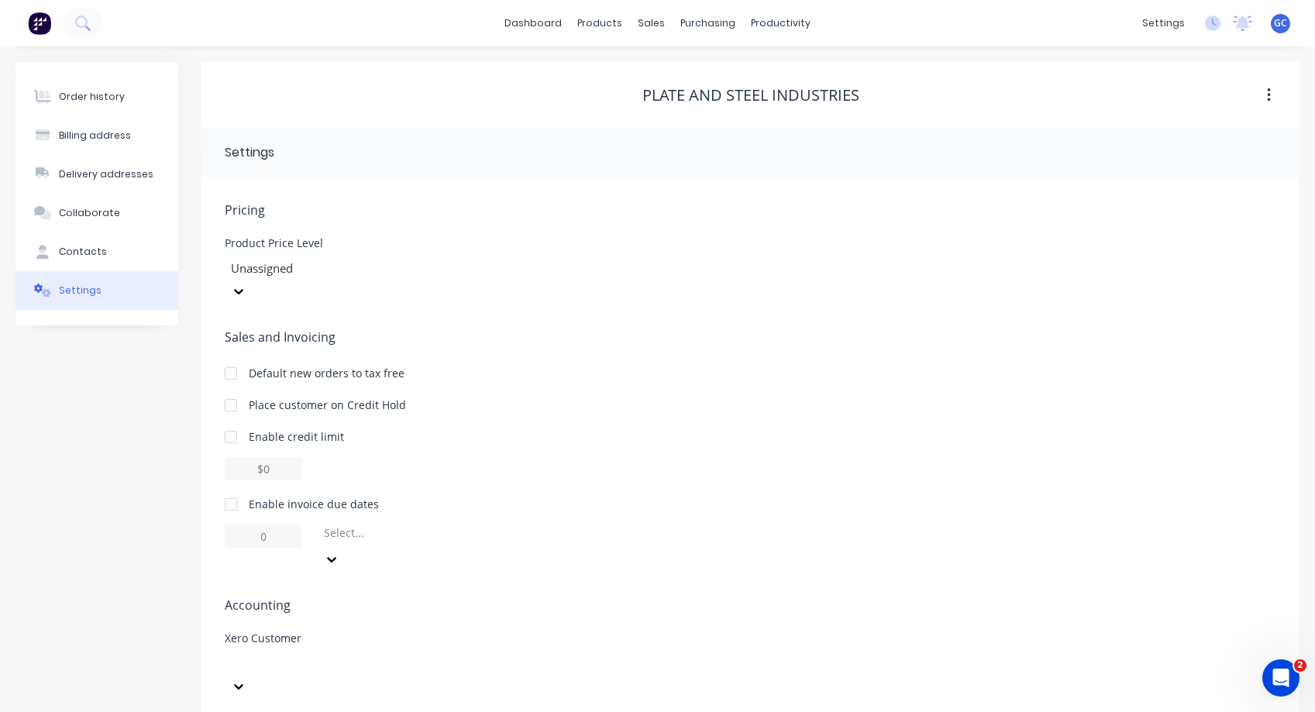
click at [230, 422] on div at bounding box center [230, 437] width 31 height 31
type input "$0.00"
click at [235, 489] on div at bounding box center [230, 504] width 31 height 31
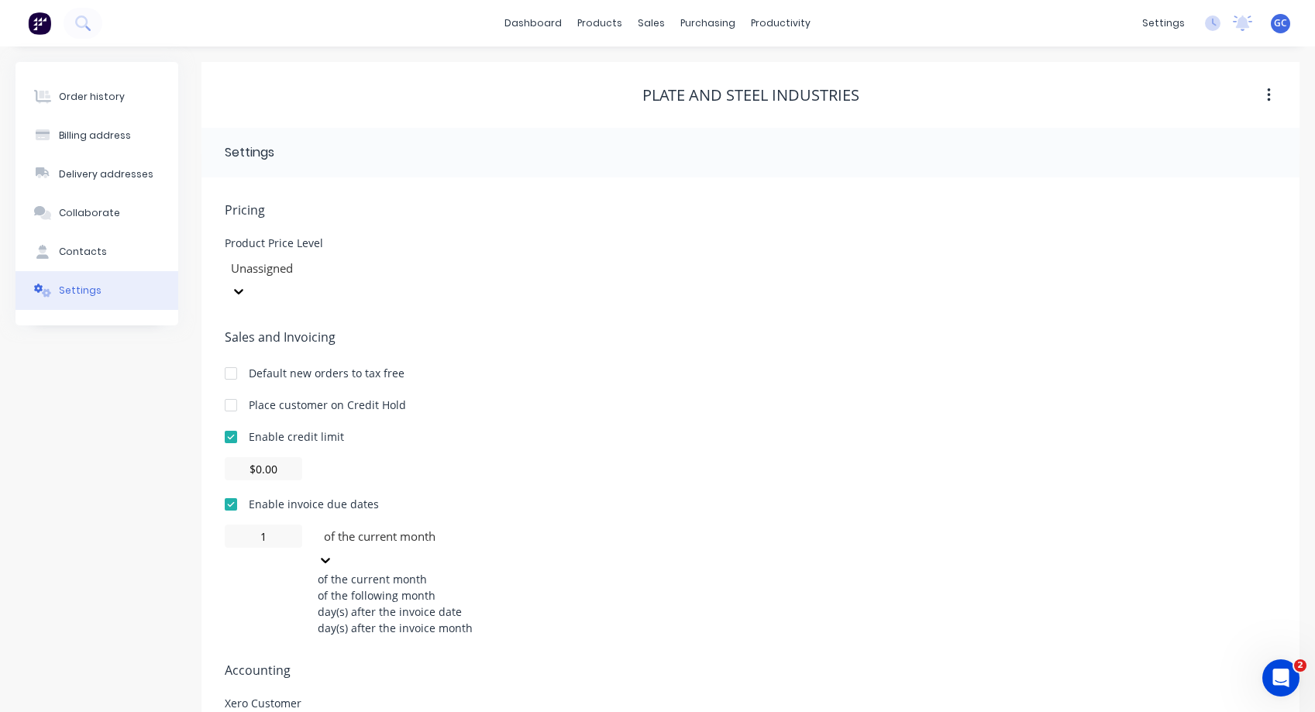
click at [333, 553] on icon at bounding box center [325, 560] width 15 height 15
click at [463, 607] on div "day(s) after the invoice date" at bounding box center [434, 612] width 232 height 16
type input "0"
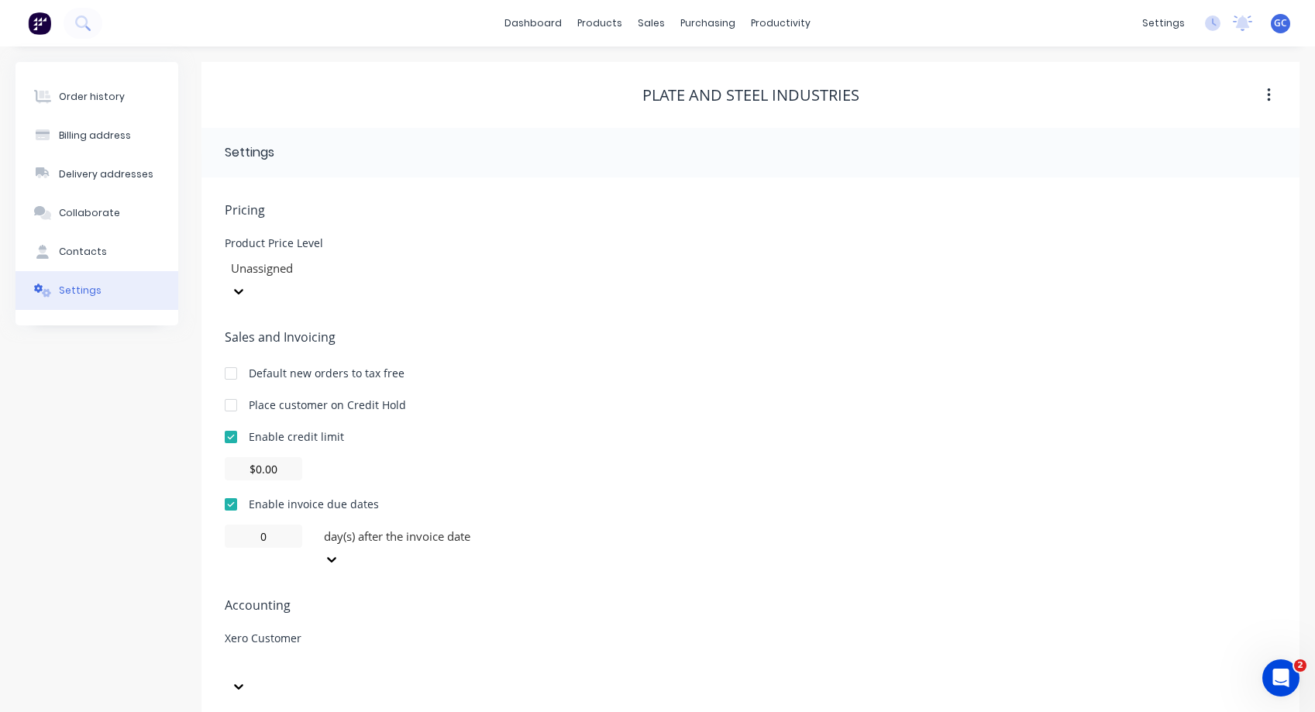
click at [457, 652] on div at bounding box center [341, 675] width 232 height 46
type input "plate"
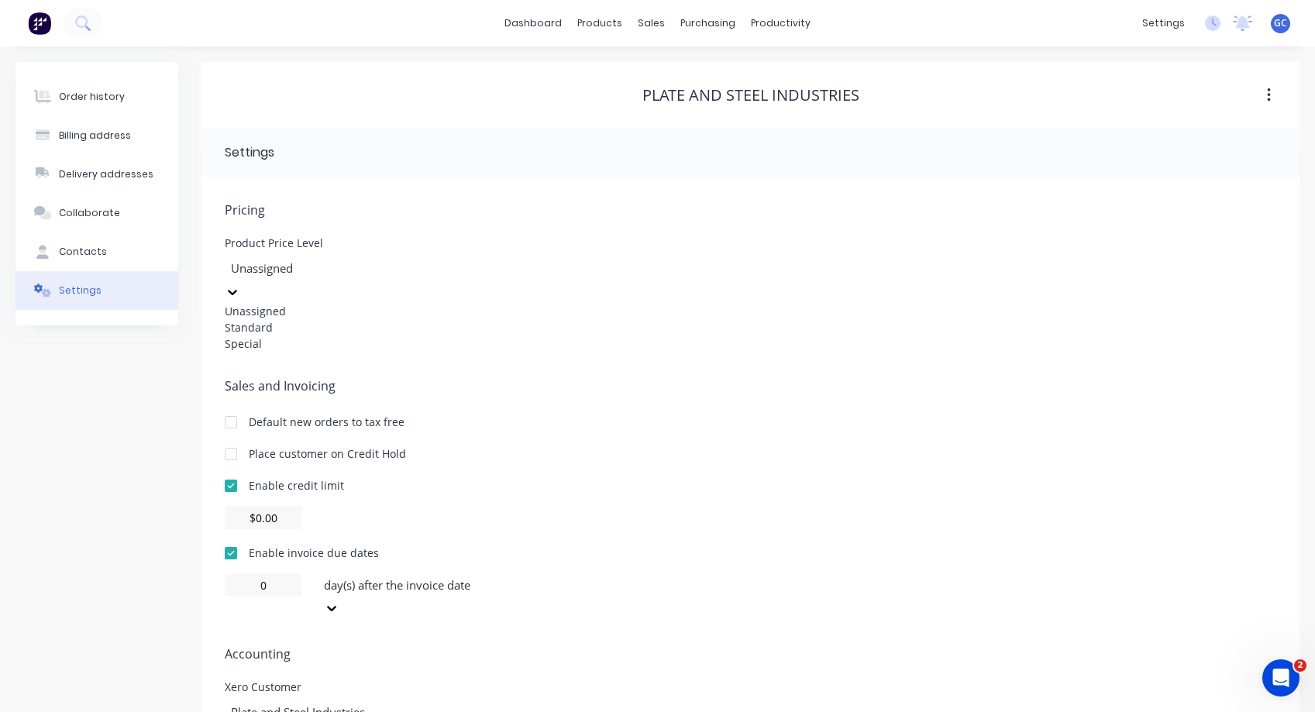
click at [240, 284] on icon at bounding box center [232, 291] width 15 height 15
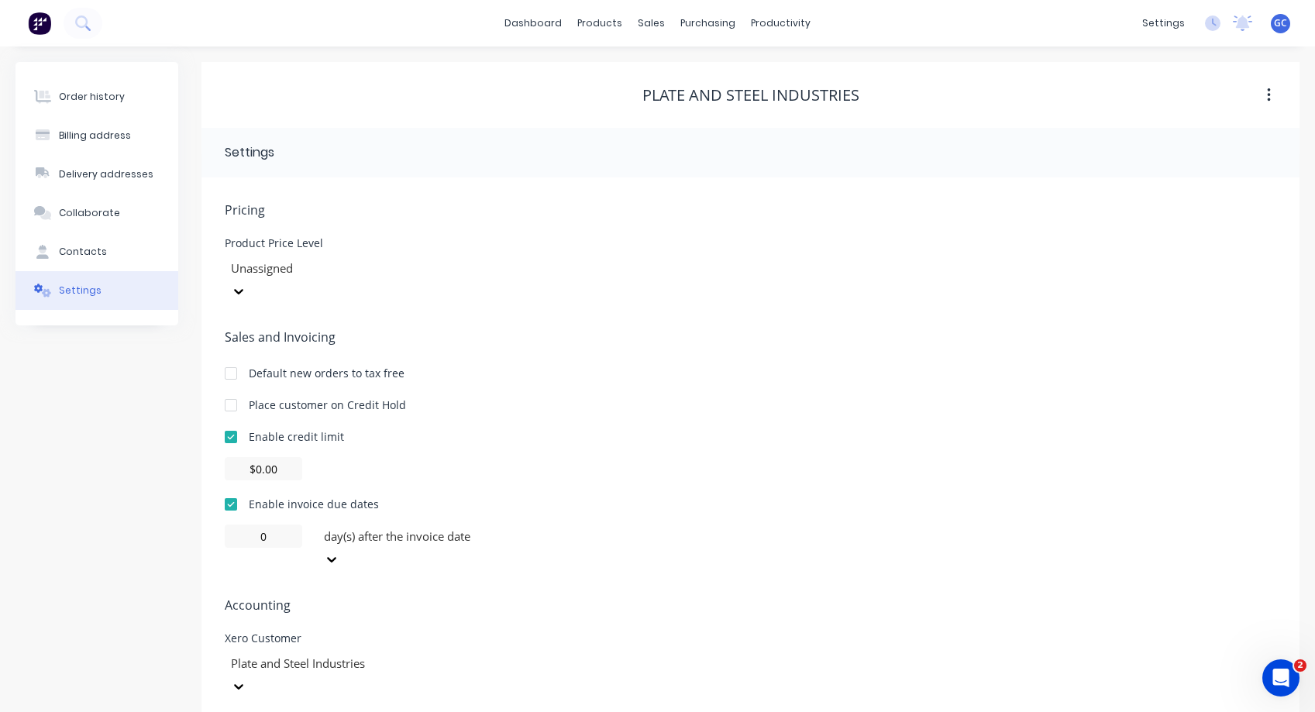
click at [589, 328] on span "Sales and Invoicing" at bounding box center [751, 337] width 1052 height 19
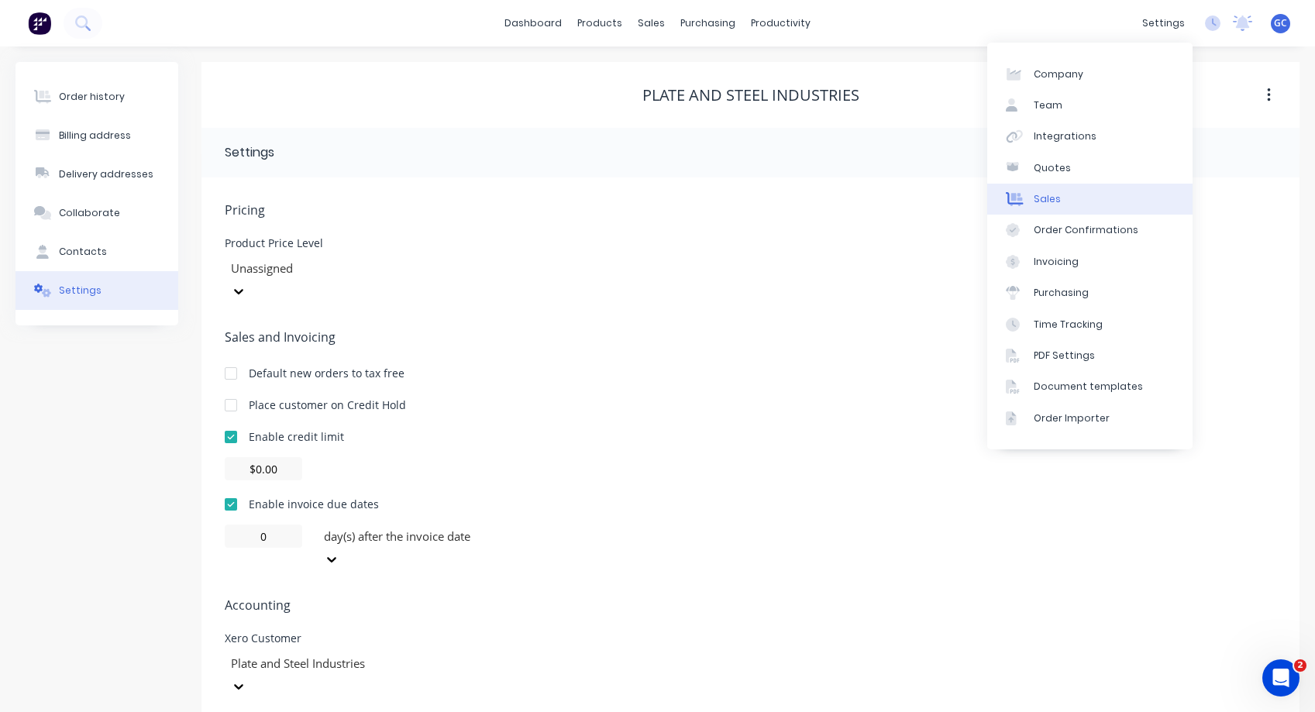
click at [1042, 197] on div "Sales" at bounding box center [1047, 199] width 27 height 14
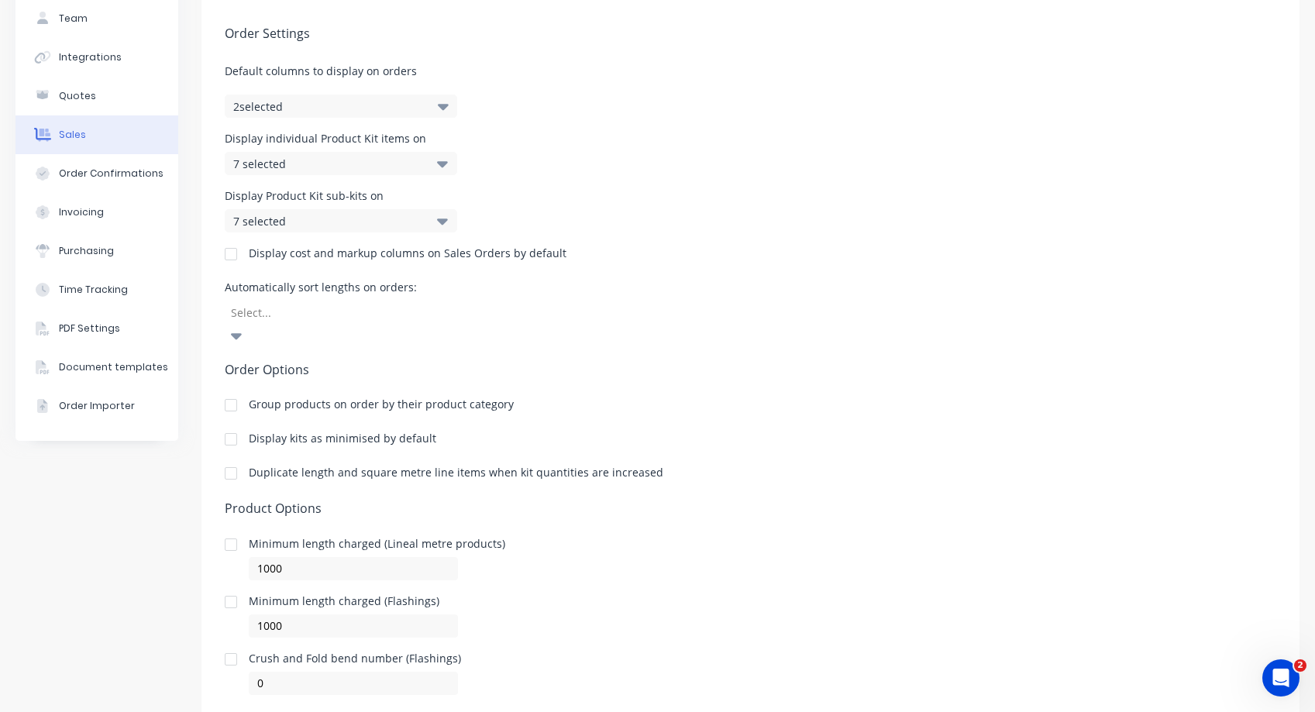
scroll to position [139, 0]
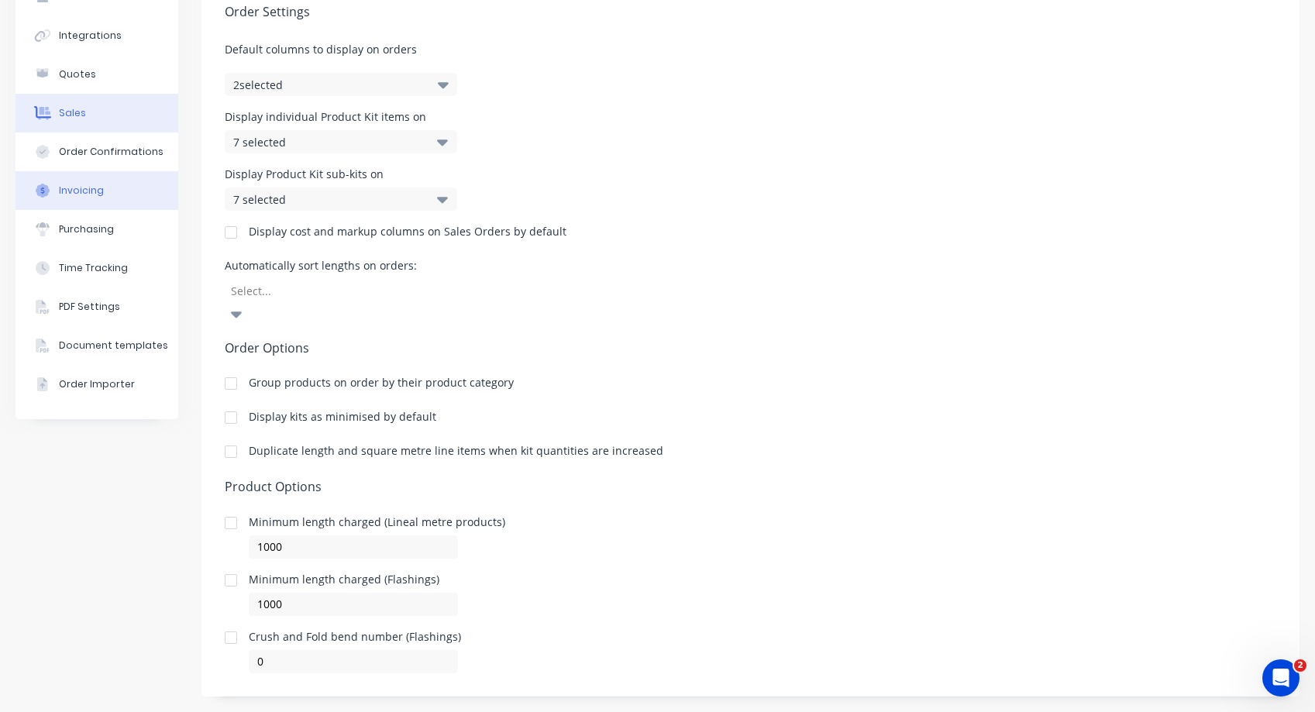
click at [74, 188] on div "Invoicing" at bounding box center [81, 191] width 45 height 14
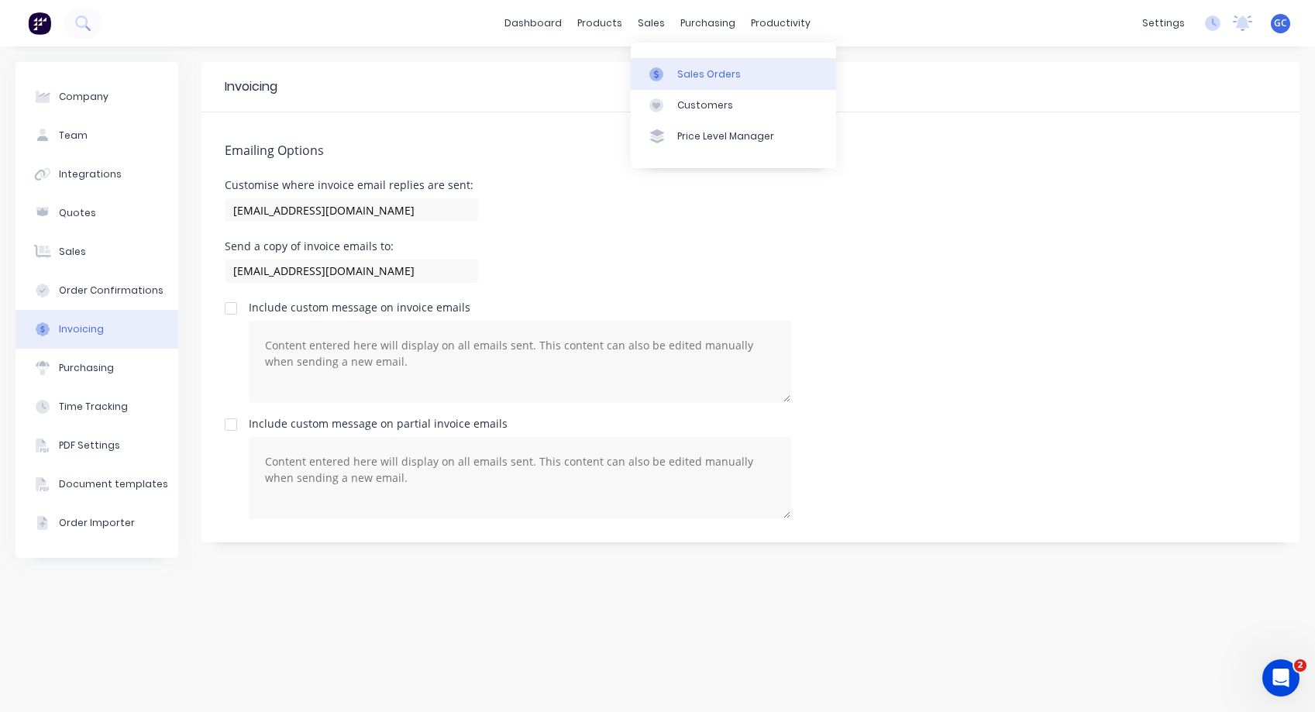
click at [692, 73] on div "Sales Orders" at bounding box center [709, 74] width 64 height 14
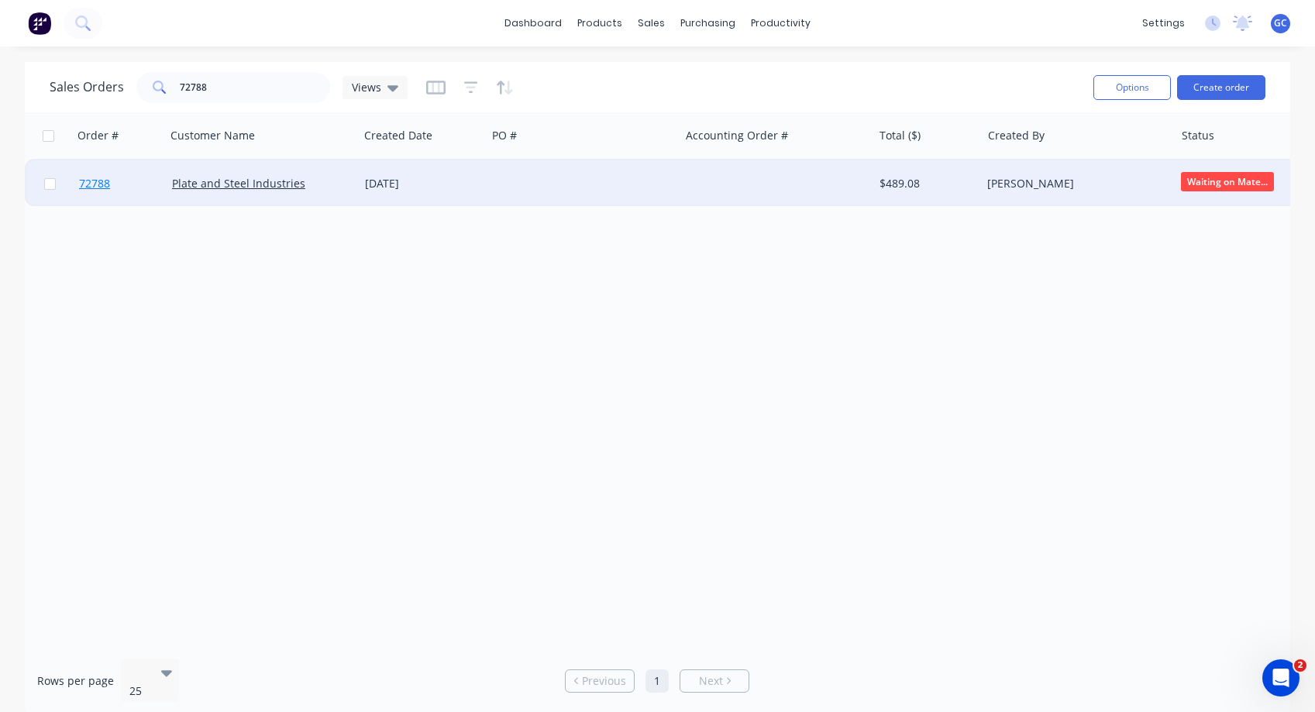
click at [101, 184] on span "72788" at bounding box center [94, 183] width 31 height 15
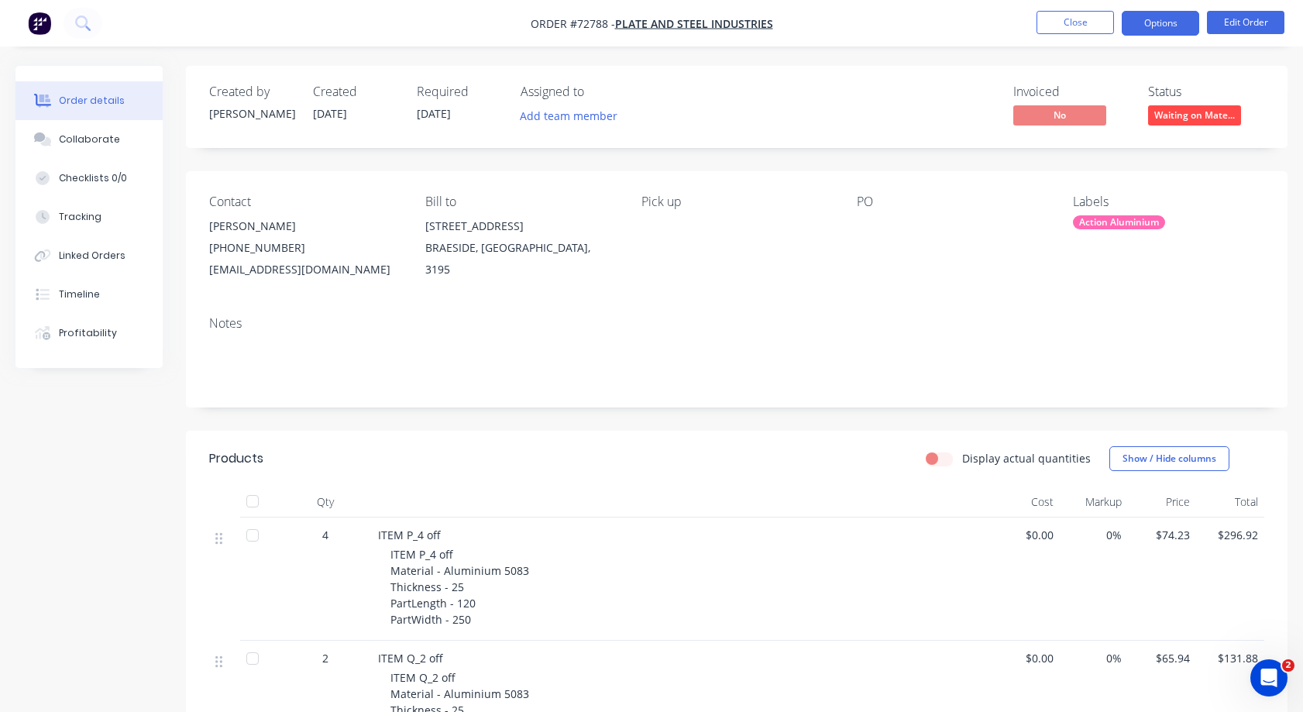
click at [1166, 23] on button "Options" at bounding box center [1160, 23] width 77 height 25
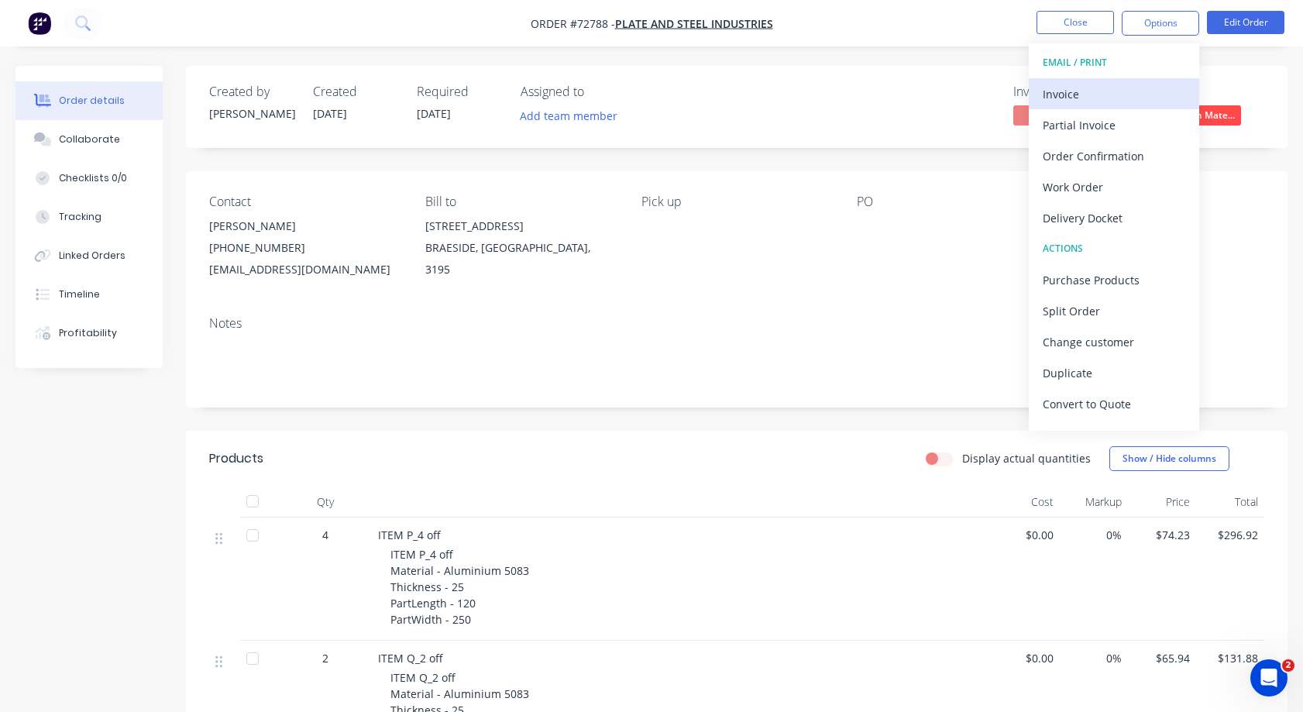
click at [1062, 91] on div "Invoice" at bounding box center [1114, 94] width 143 height 22
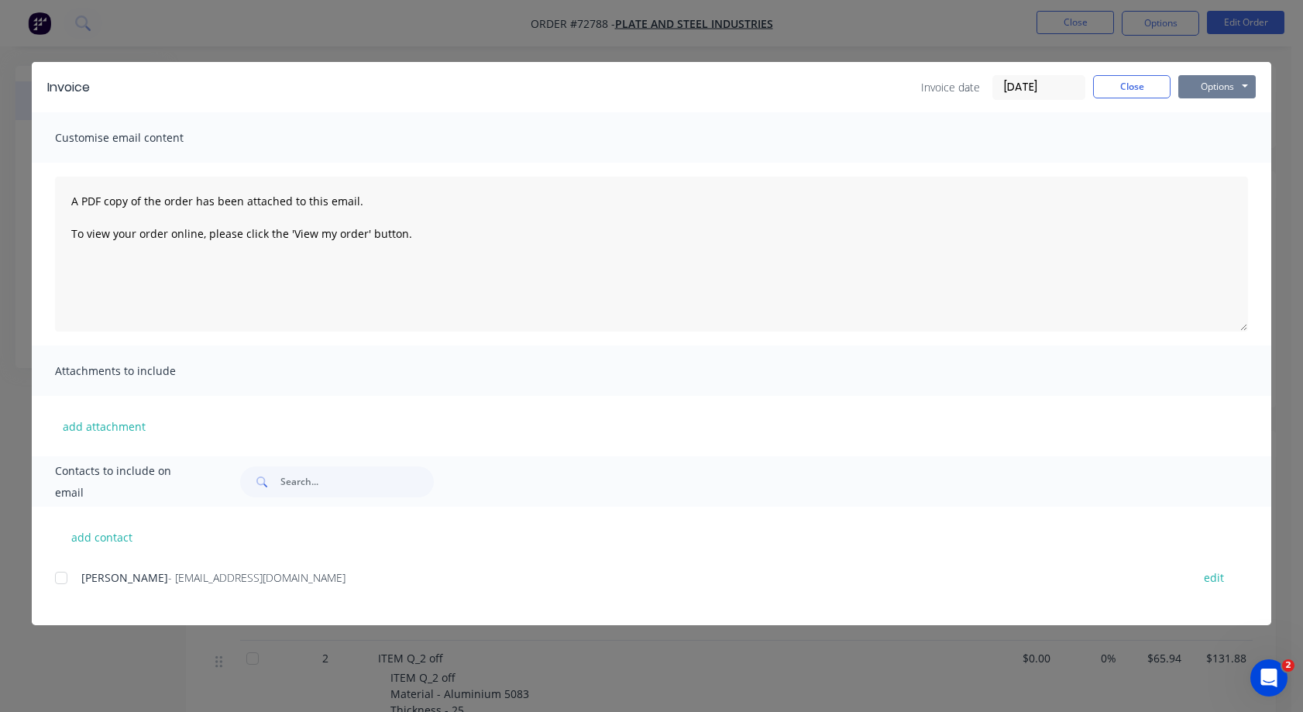
click at [1246, 85] on button "Options" at bounding box center [1217, 86] width 77 height 23
click at [1217, 138] on button "Print" at bounding box center [1228, 140] width 99 height 26
click at [1139, 84] on button "Close" at bounding box center [1131, 86] width 77 height 23
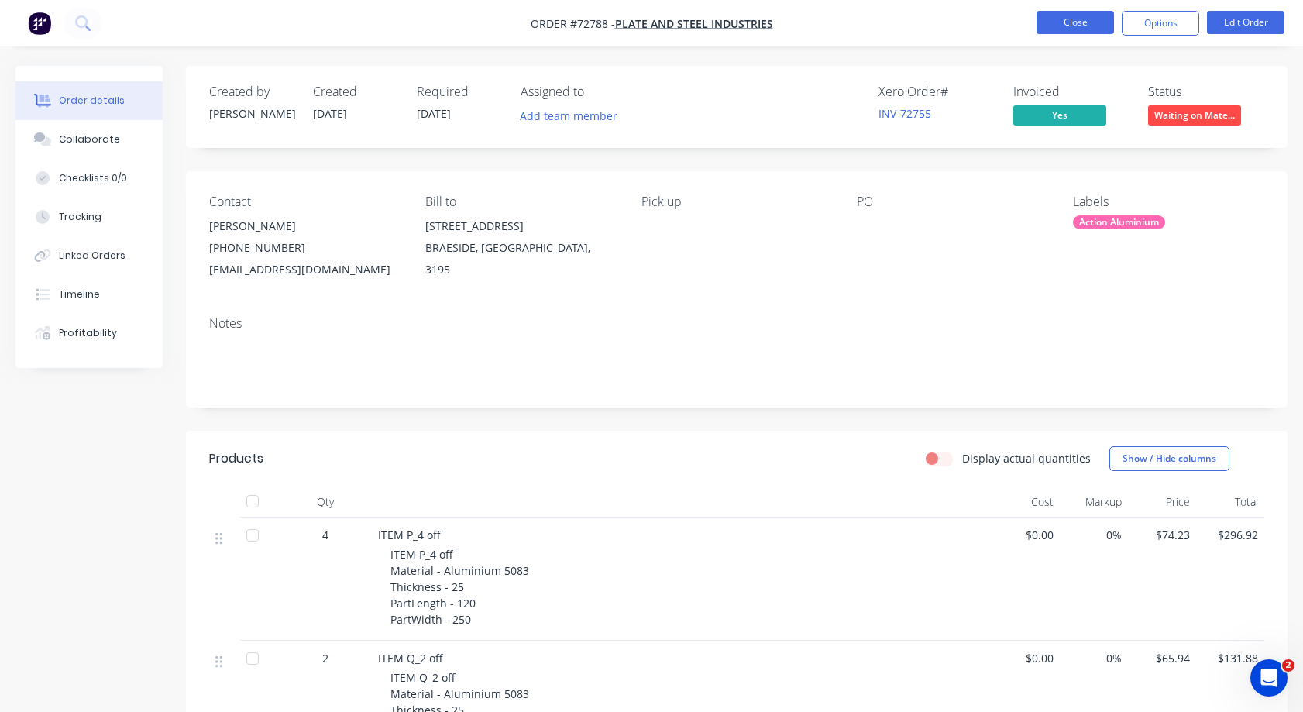
click at [1073, 26] on button "Close" at bounding box center [1075, 22] width 77 height 23
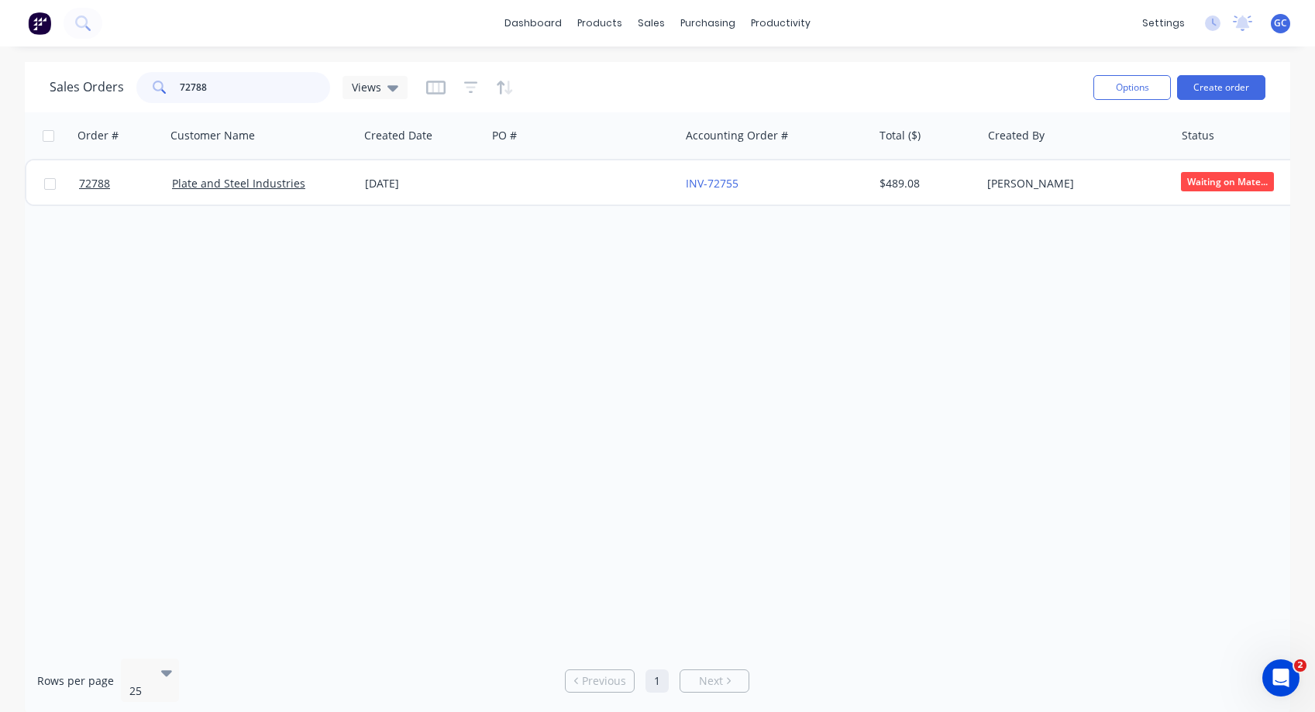
drag, startPoint x: 221, startPoint y: 85, endPoint x: 167, endPoint y: 83, distance: 53.5
click at [167, 83] on div "72788" at bounding box center [233, 87] width 194 height 31
type input "72789"
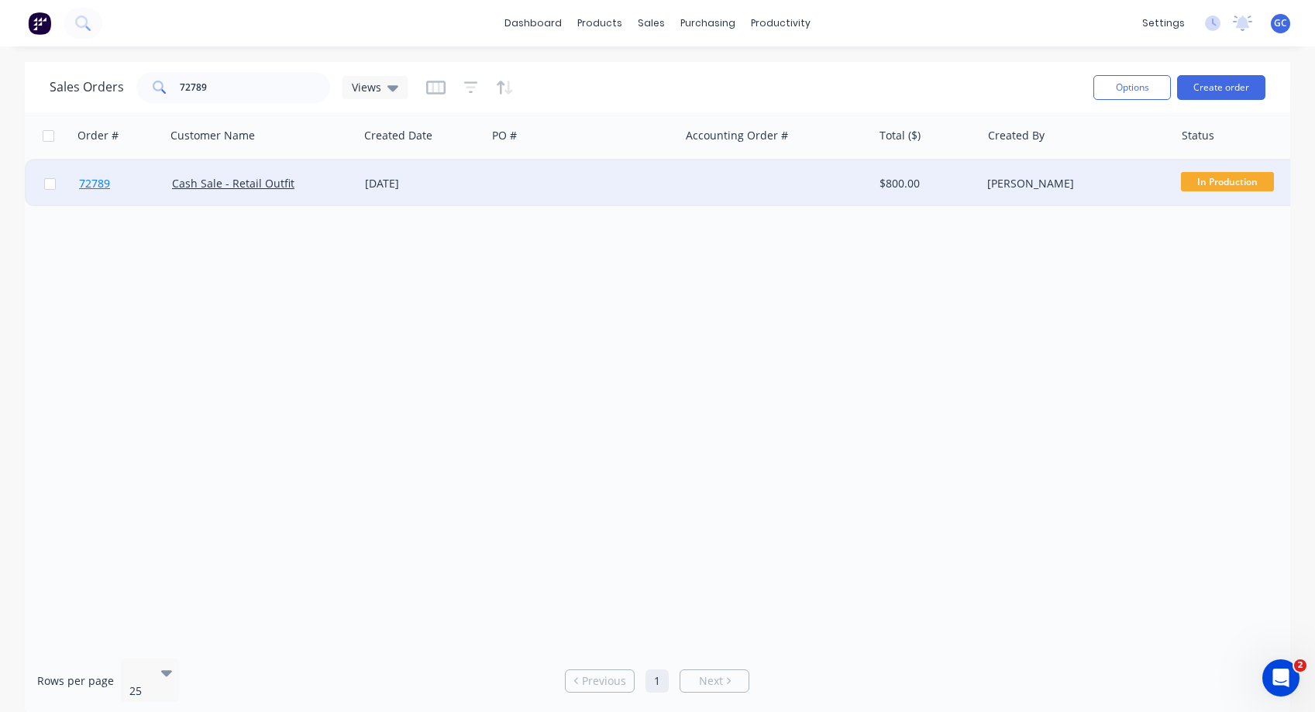
click at [95, 184] on span "72789" at bounding box center [94, 183] width 31 height 15
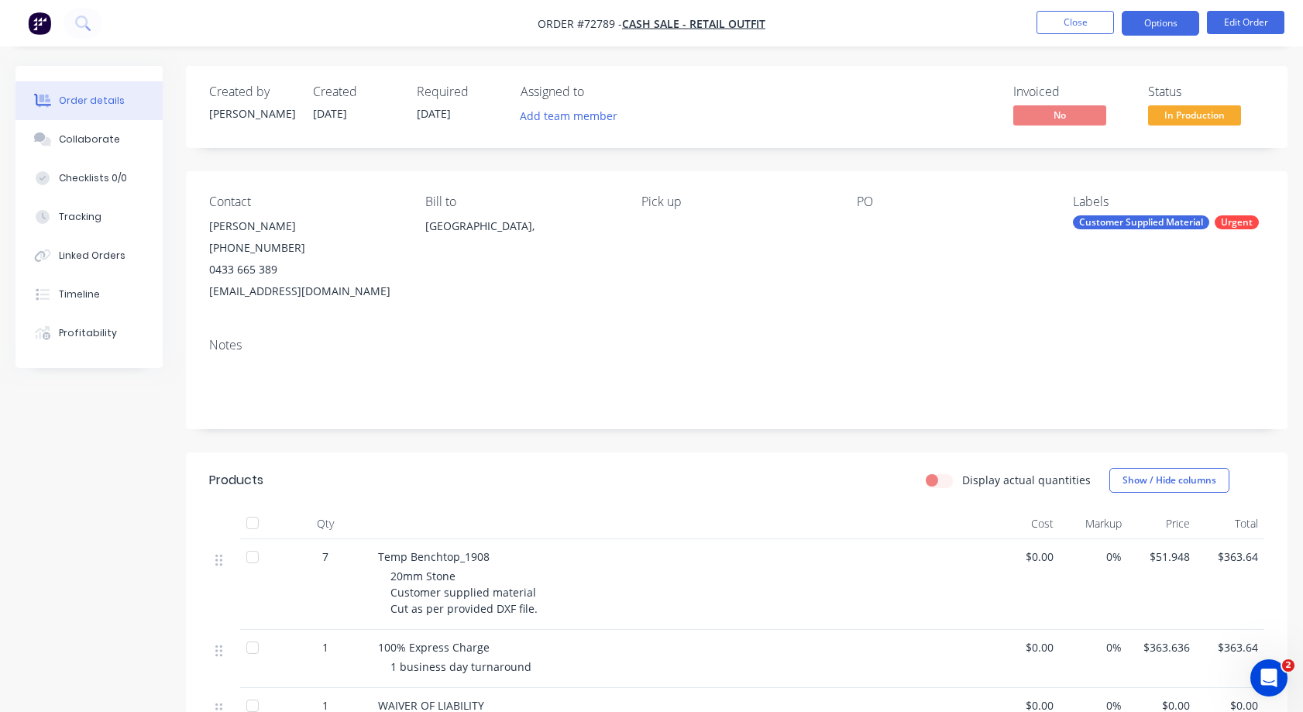
click at [1159, 22] on button "Options" at bounding box center [1160, 23] width 77 height 25
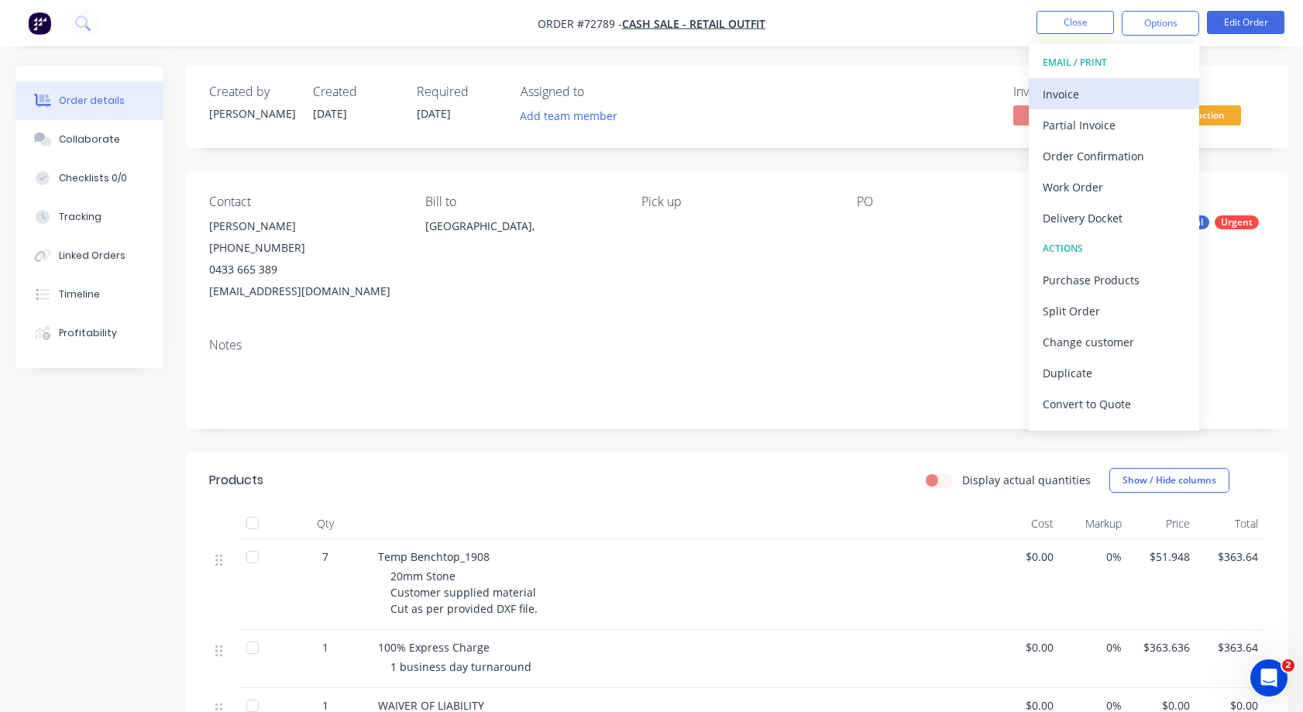
click at [1071, 92] on div "Invoice" at bounding box center [1114, 94] width 143 height 22
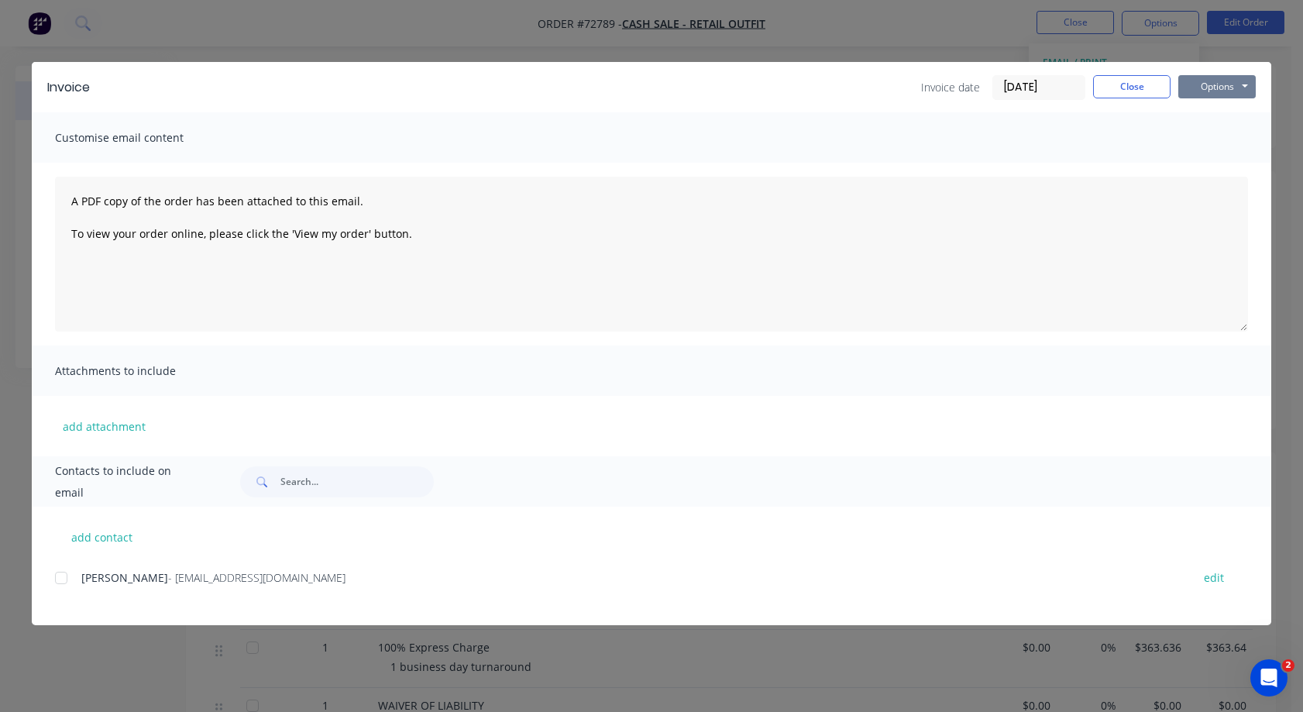
click at [1245, 85] on button "Options" at bounding box center [1217, 86] width 77 height 23
click at [1214, 139] on button "Print" at bounding box center [1228, 140] width 99 height 26
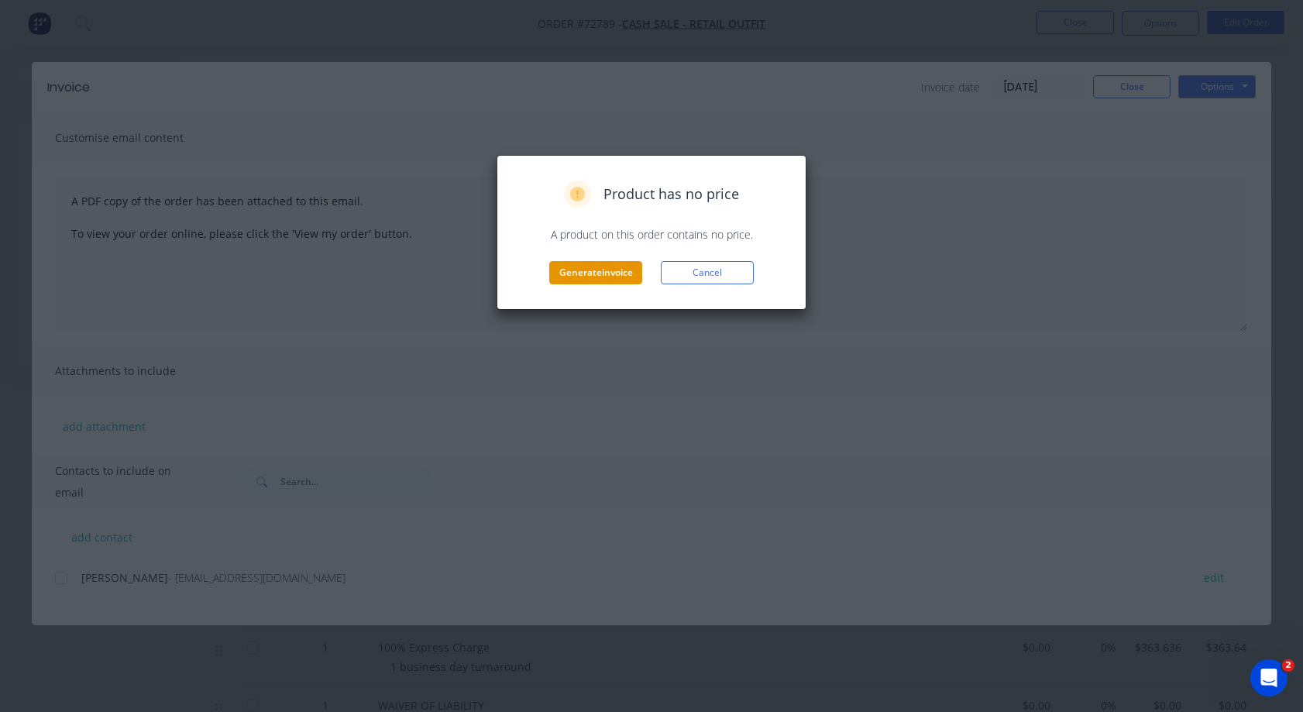
click at [591, 271] on button "Generate invoice" at bounding box center [595, 272] width 93 height 23
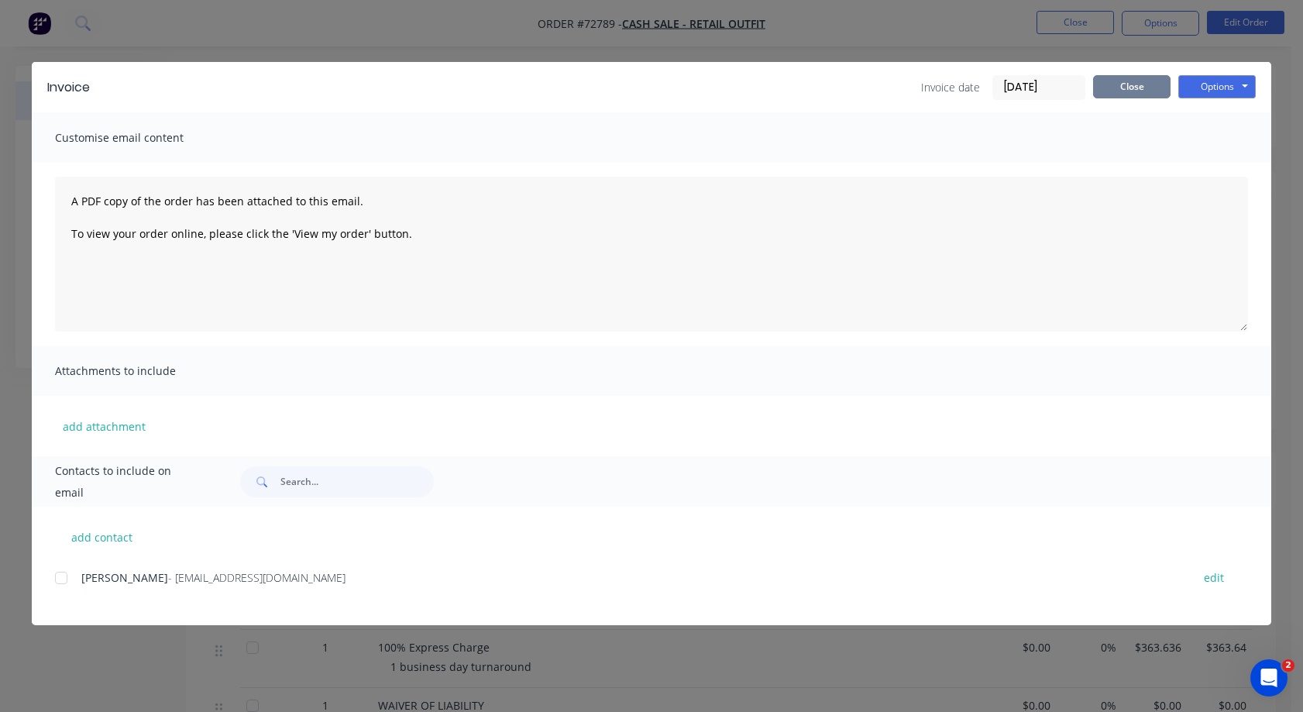
click at [1140, 89] on button "Close" at bounding box center [1131, 86] width 77 height 23
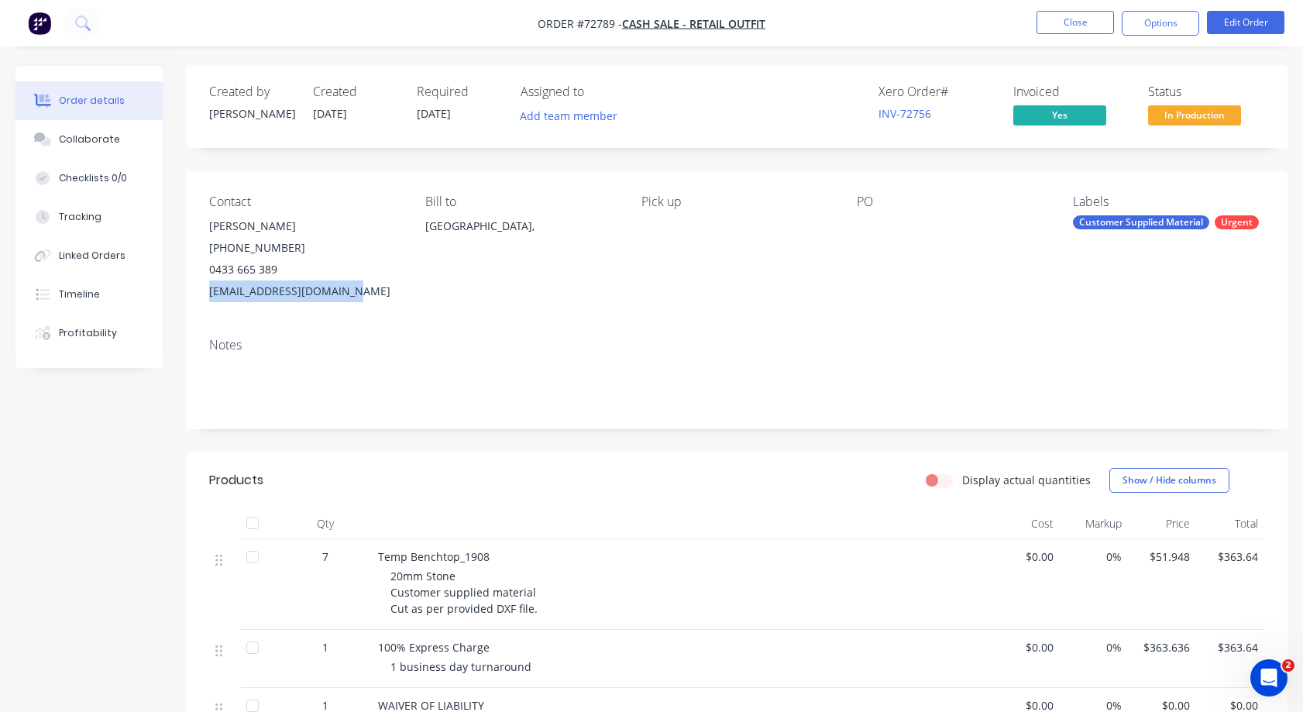
drag, startPoint x: 341, startPoint y: 293, endPoint x: 269, endPoint y: 293, distance: 72.1
click at [208, 296] on div "Contact [PERSON_NAME] [PHONE_NUMBER] [EMAIL_ADDRESS][DOMAIN_NAME] Bill to [GEOG…" at bounding box center [737, 248] width 1102 height 154
copy div "[EMAIL_ADDRESS][DOMAIN_NAME]"
click at [1080, 19] on button "Close" at bounding box center [1075, 22] width 77 height 23
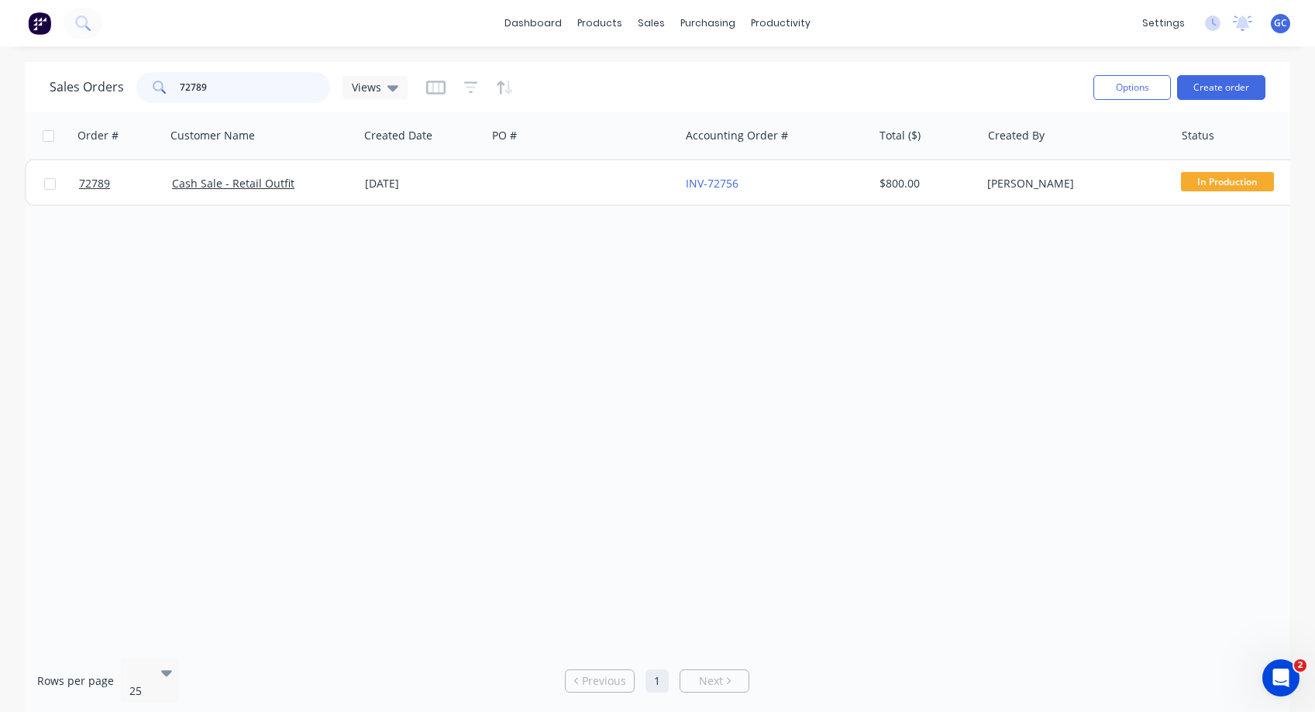
drag, startPoint x: 213, startPoint y: 84, endPoint x: 164, endPoint y: 80, distance: 49.7
click at [164, 80] on div "72789" at bounding box center [233, 87] width 194 height 31
type input "72753"
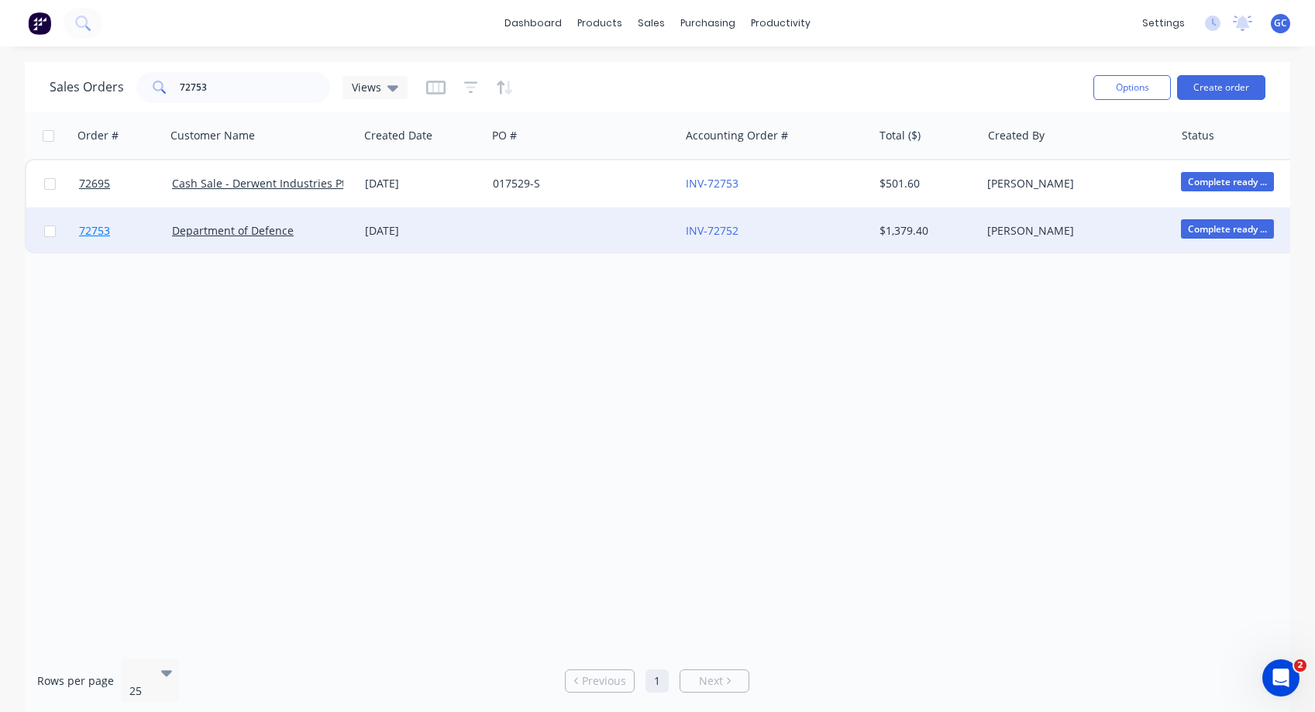
click at [99, 230] on span "72753" at bounding box center [94, 230] width 31 height 15
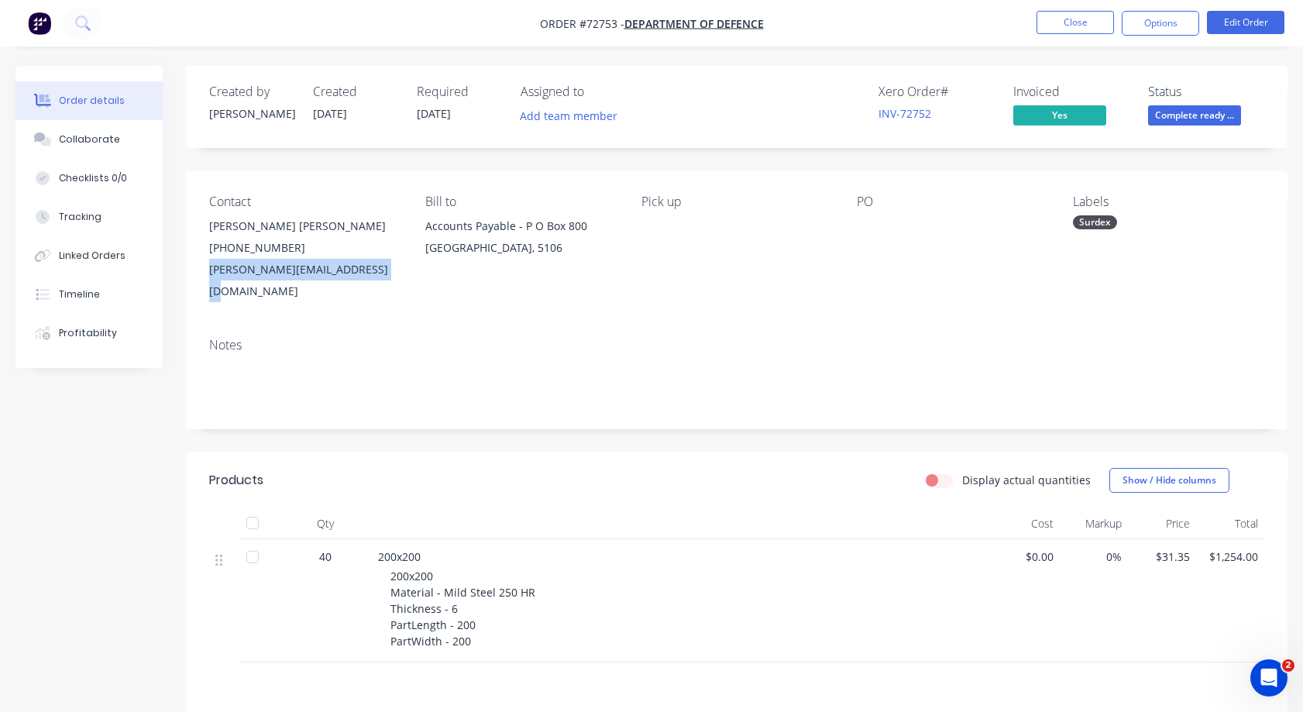
drag, startPoint x: 380, startPoint y: 268, endPoint x: 201, endPoint y: 266, distance: 179.0
click at [201, 266] on div "Contact [PERSON_NAME] [PERSON_NAME] [PHONE_NUMBER] [PERSON_NAME][EMAIL_ADDRESS]…" at bounding box center [737, 248] width 1102 height 154
copy div "[PERSON_NAME][EMAIL_ADDRESS][DOMAIN_NAME]"
click at [1081, 19] on button "Close" at bounding box center [1075, 22] width 77 height 23
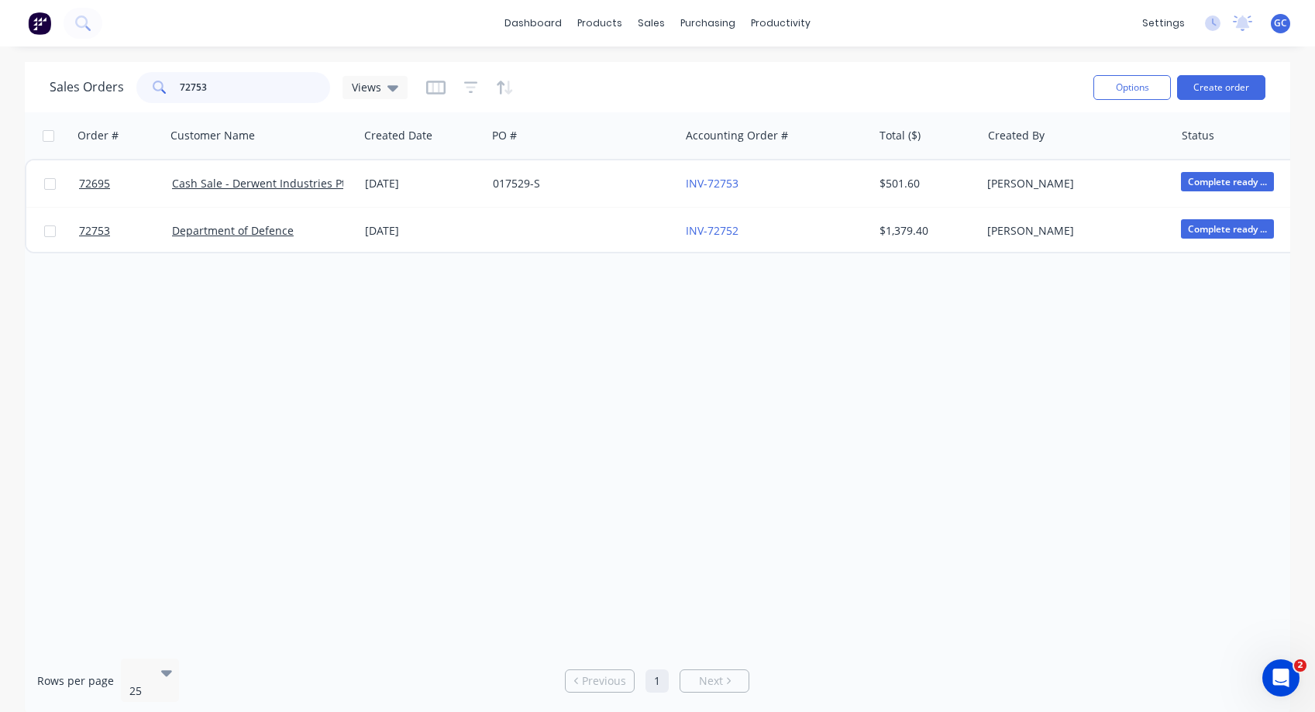
drag, startPoint x: 212, startPoint y: 84, endPoint x: 164, endPoint y: 88, distance: 47.4
click at [164, 88] on div "72753" at bounding box center [233, 87] width 194 height 31
drag, startPoint x: 219, startPoint y: 90, endPoint x: 171, endPoint y: 80, distance: 49.1
click at [171, 80] on div "72695" at bounding box center [233, 87] width 194 height 31
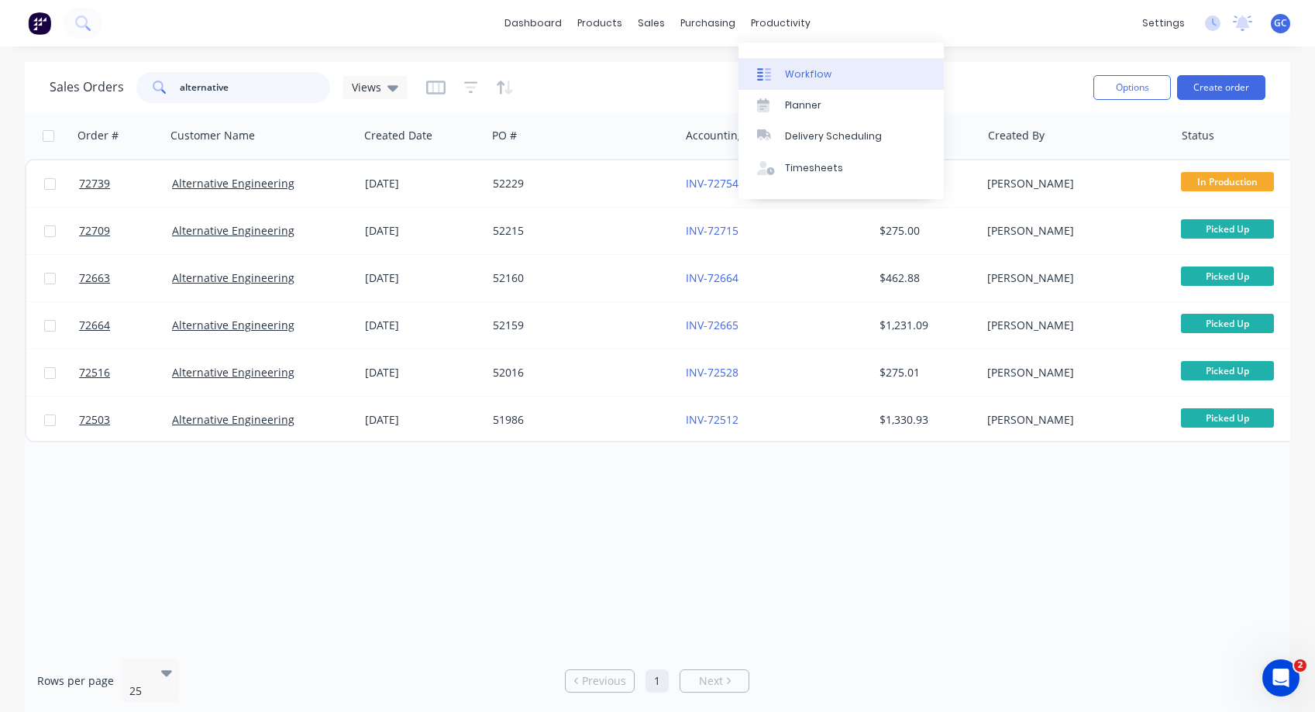
type input "alternative"
click at [798, 72] on div "Workflow" at bounding box center [808, 74] width 46 height 14
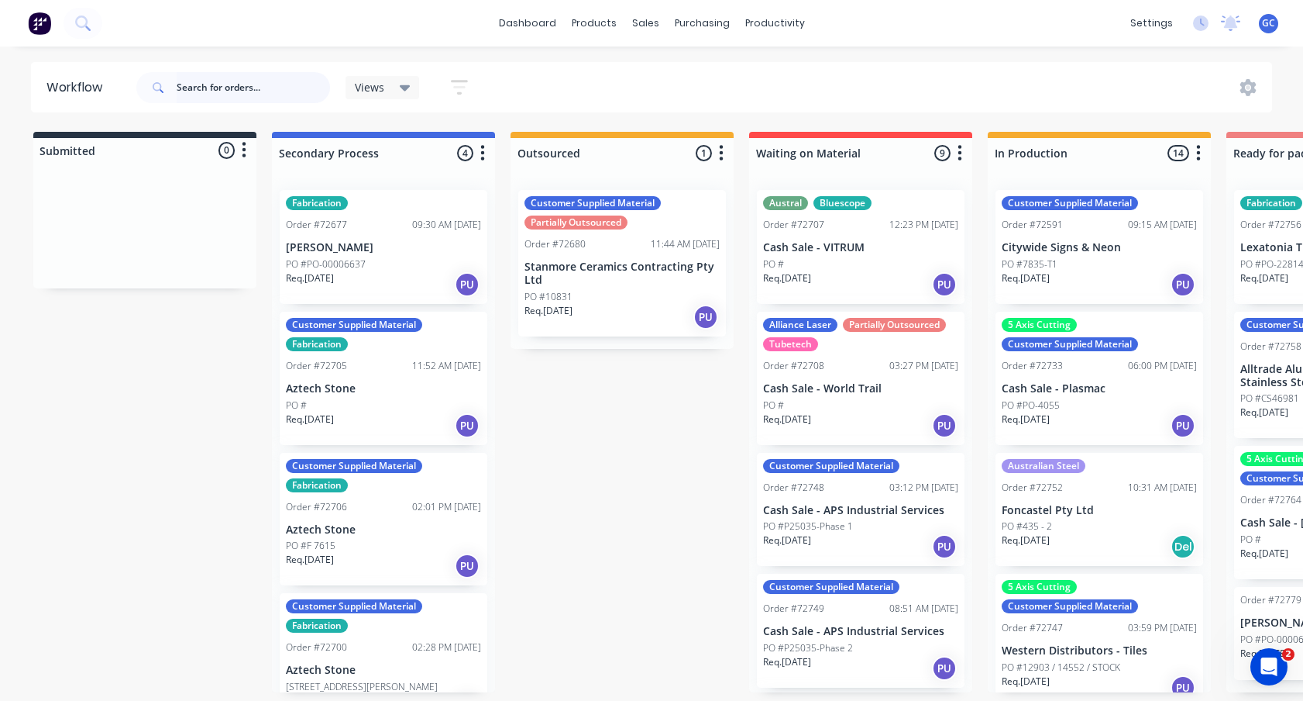
click at [183, 87] on input "text" at bounding box center [253, 87] width 153 height 31
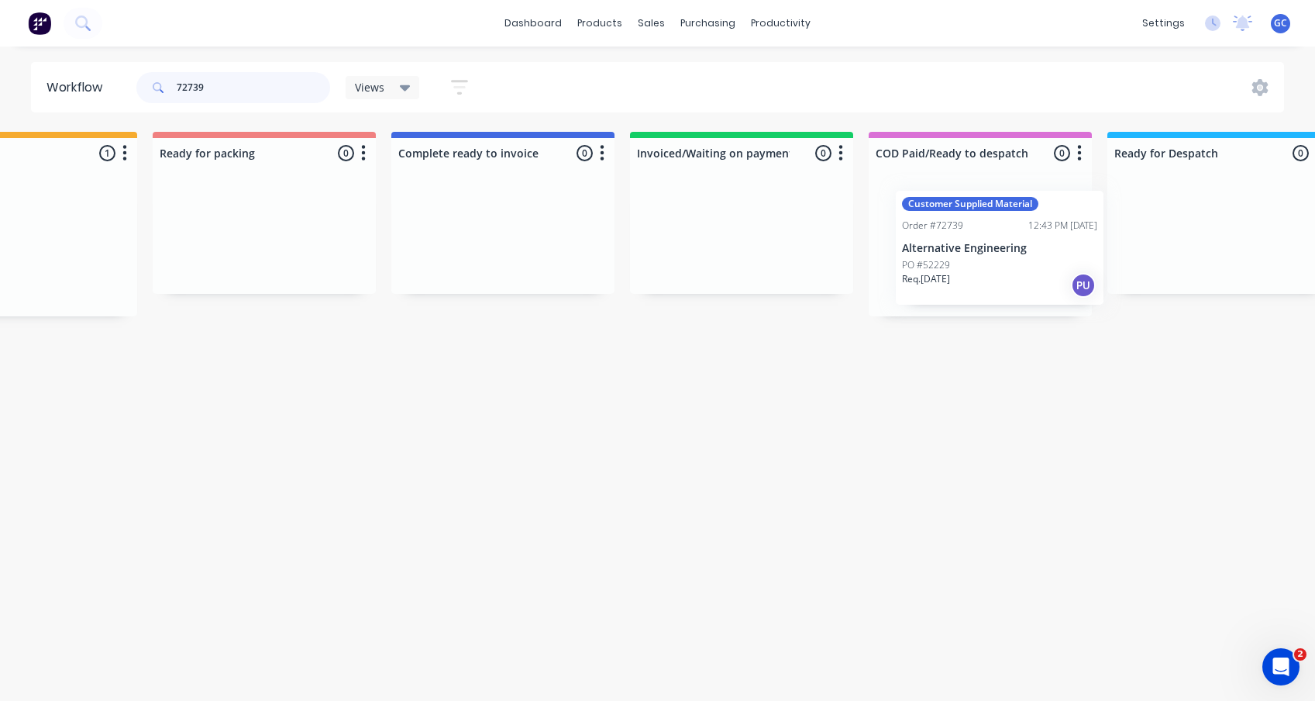
scroll to position [0, 1079]
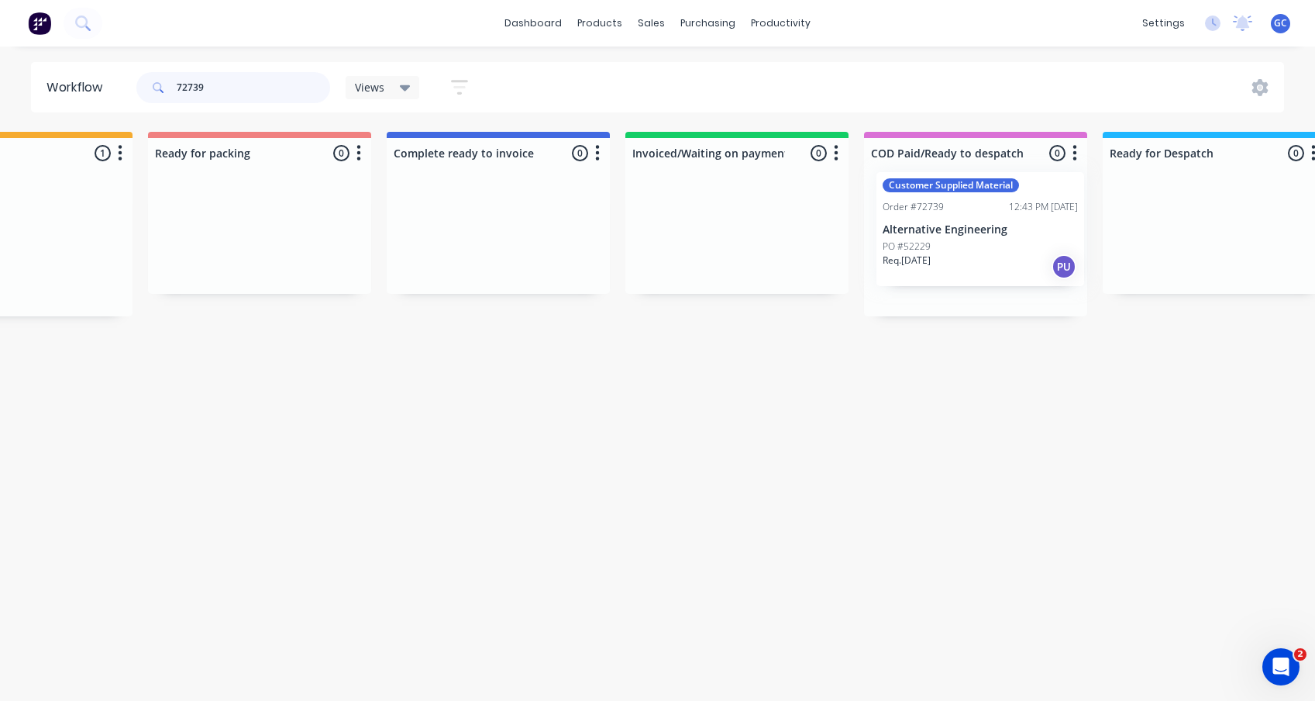
drag, startPoint x: 120, startPoint y: 230, endPoint x: 950, endPoint y: 212, distance: 830.2
click at [950, 212] on div "Submitted 0 Status colour #273444 hex #273444 Save Cancel Summaries Total order…" at bounding box center [314, 224] width 2809 height 184
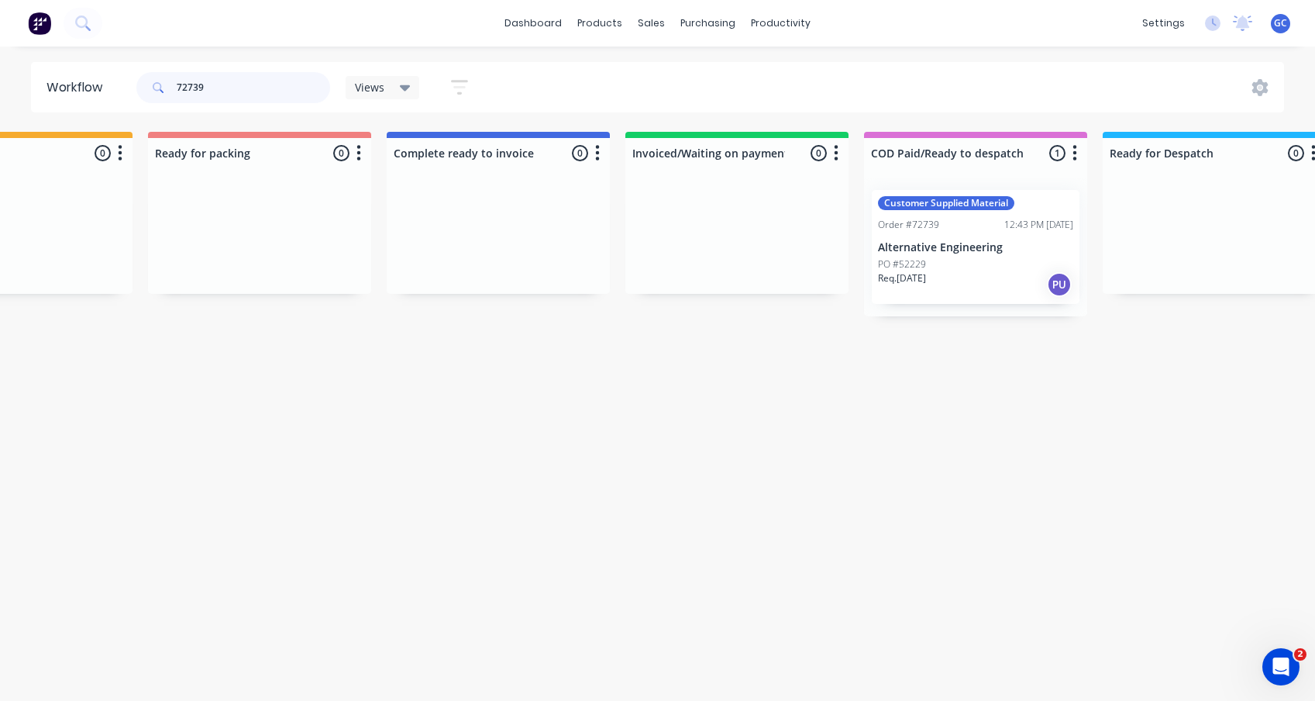
type input "72739"
drag, startPoint x: 212, startPoint y: 85, endPoint x: 174, endPoint y: 83, distance: 38.8
click at [174, 83] on div "72739" at bounding box center [233, 87] width 194 height 31
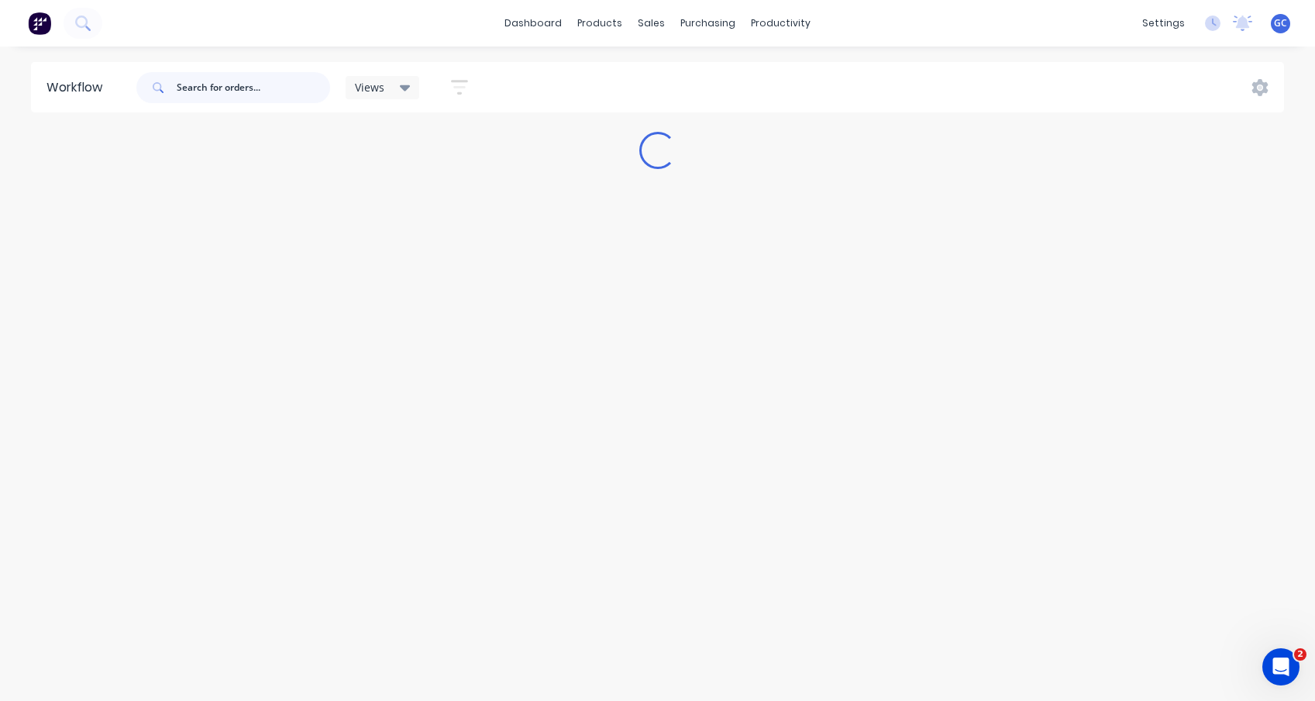
scroll to position [0, 0]
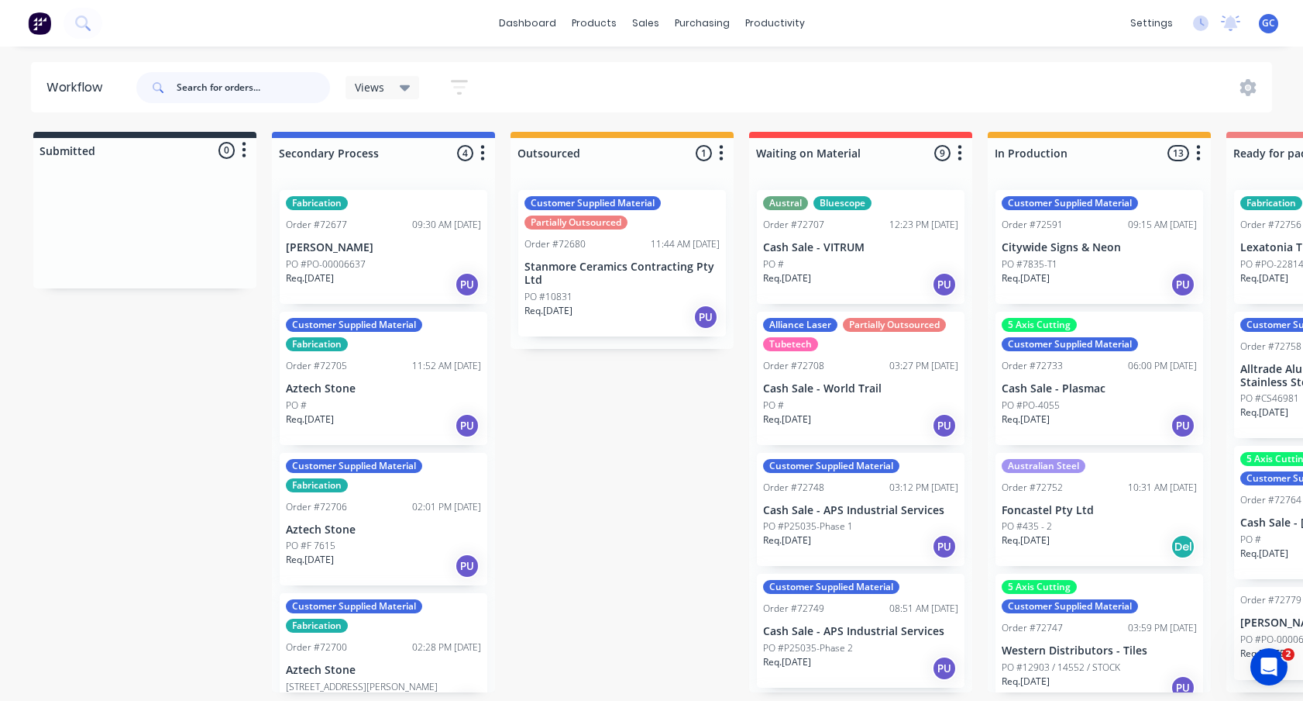
click at [179, 84] on input "text" at bounding box center [253, 87] width 153 height 31
type input "72695"
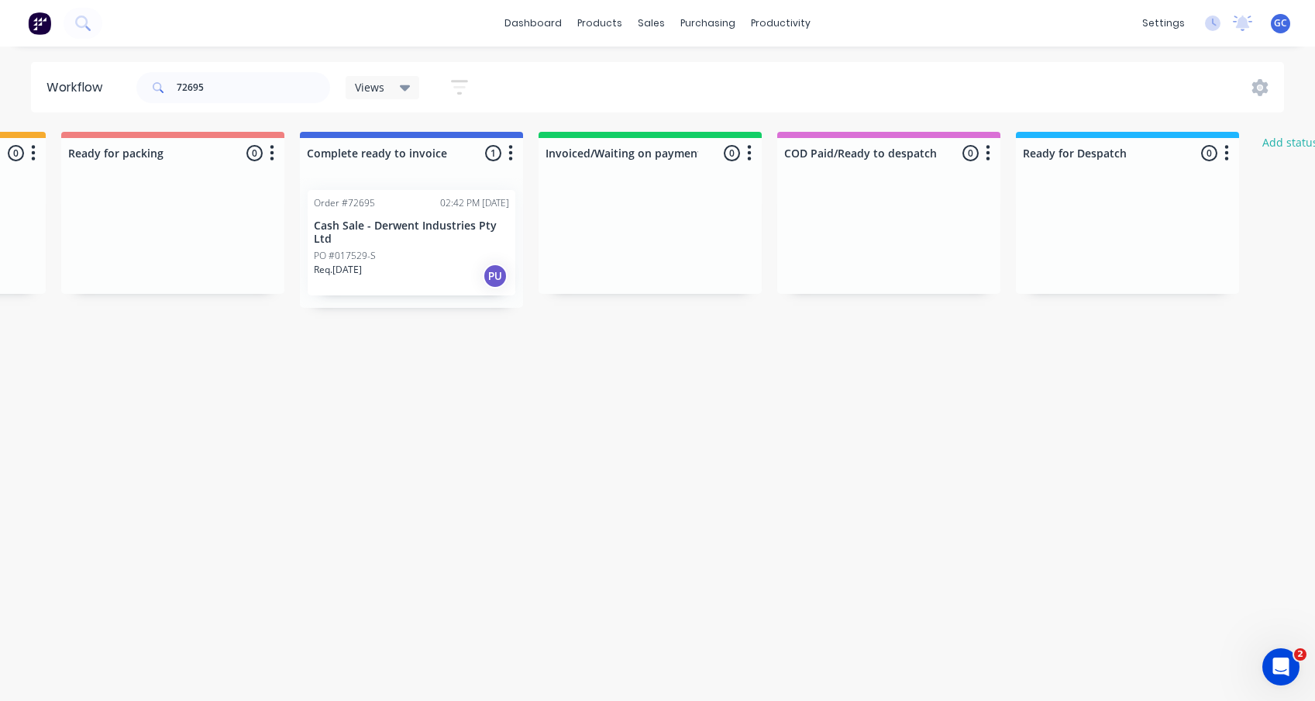
scroll to position [0, 1171]
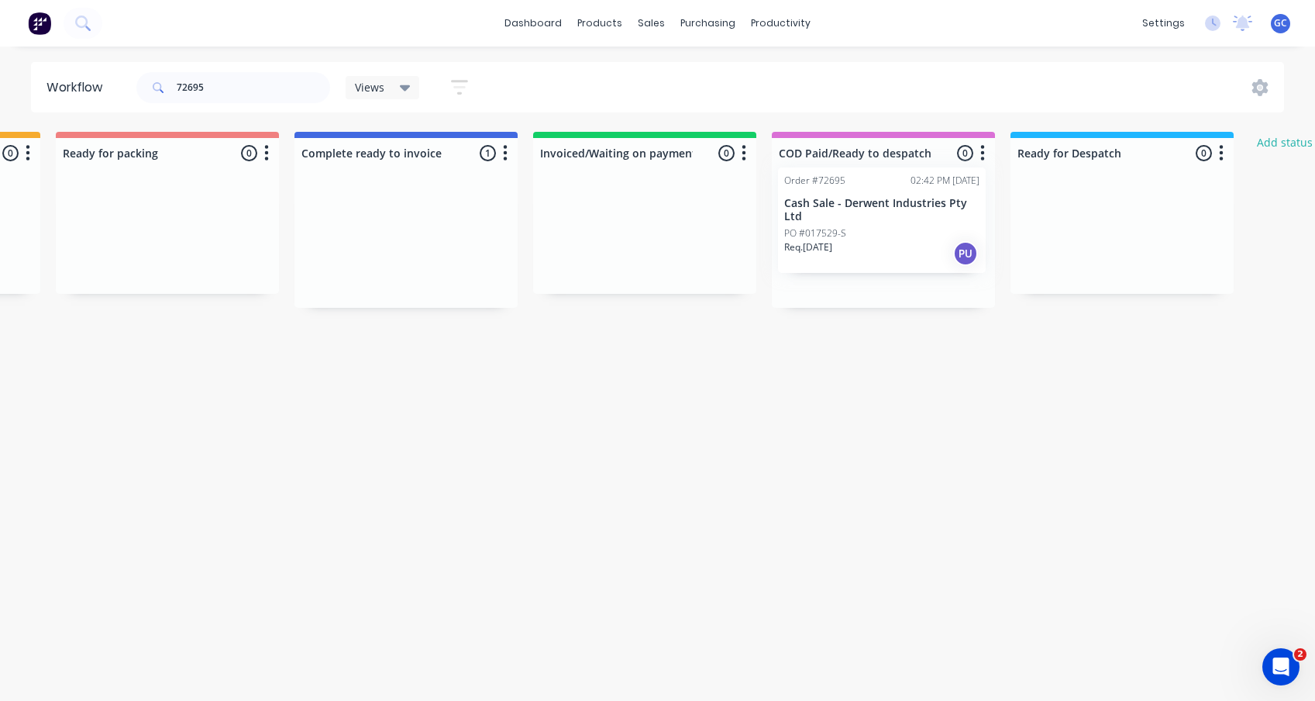
drag, startPoint x: 370, startPoint y: 229, endPoint x: 850, endPoint y: 209, distance: 480.9
click at [850, 209] on div "Submitted 0 Status colour #273444 hex #273444 Save Cancel Summaries Total order…" at bounding box center [221, 224] width 2809 height 184
drag, startPoint x: 189, startPoint y: 83, endPoint x: 170, endPoint y: 81, distance: 19.4
click at [170, 81] on div "72695" at bounding box center [233, 87] width 194 height 31
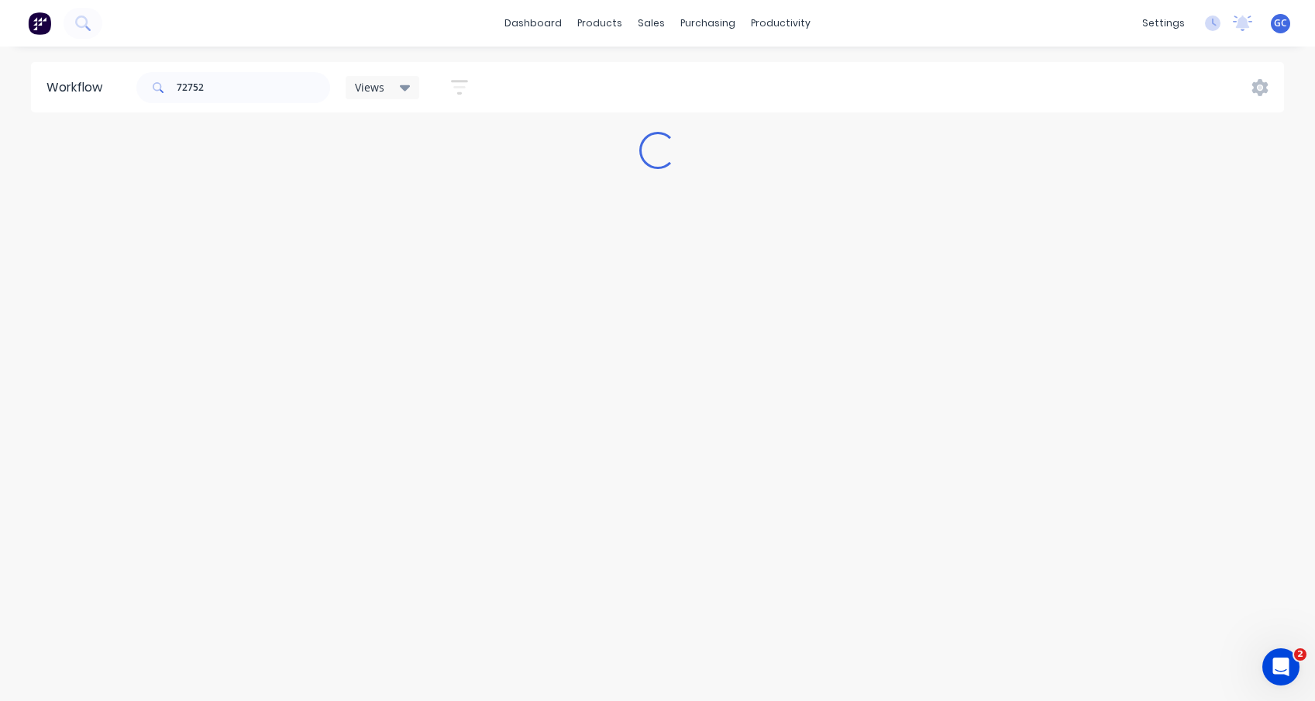
scroll to position [0, 0]
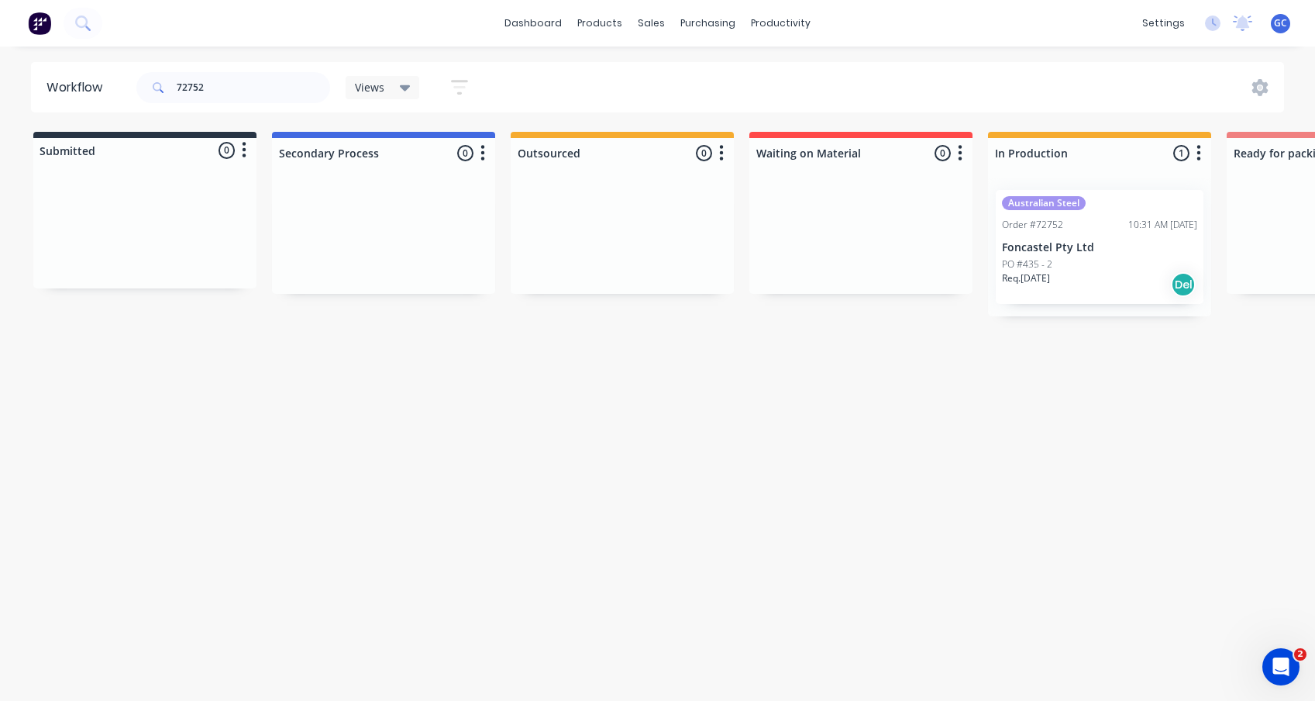
drag, startPoint x: 601, startPoint y: 700, endPoint x: 839, endPoint y: 676, distance: 239.1
click at [889, 608] on html "dashboard products sales purchasing productivity dashboard products Product Cat…" at bounding box center [657, 304] width 1315 height 608
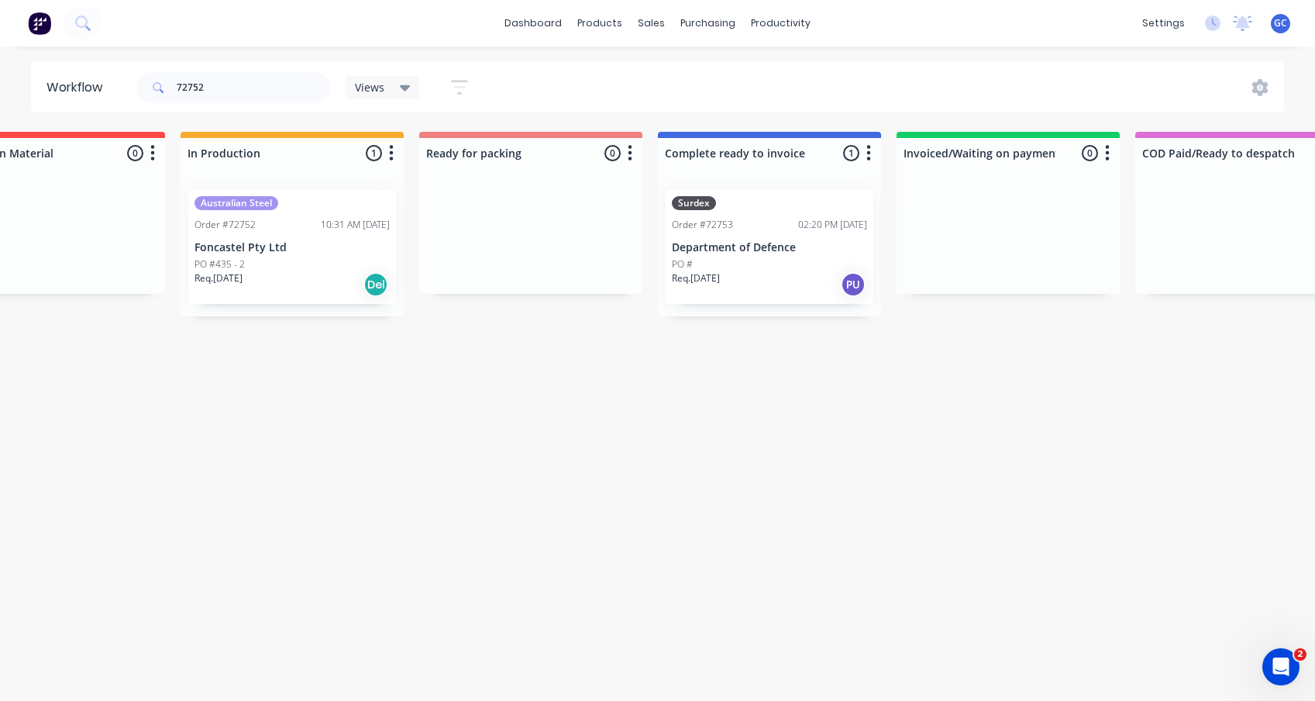
scroll to position [0, 801]
drag, startPoint x: 215, startPoint y: 84, endPoint x: 162, endPoint y: 81, distance: 52.7
click at [162, 81] on div "72752" at bounding box center [233, 87] width 194 height 31
type input "72753"
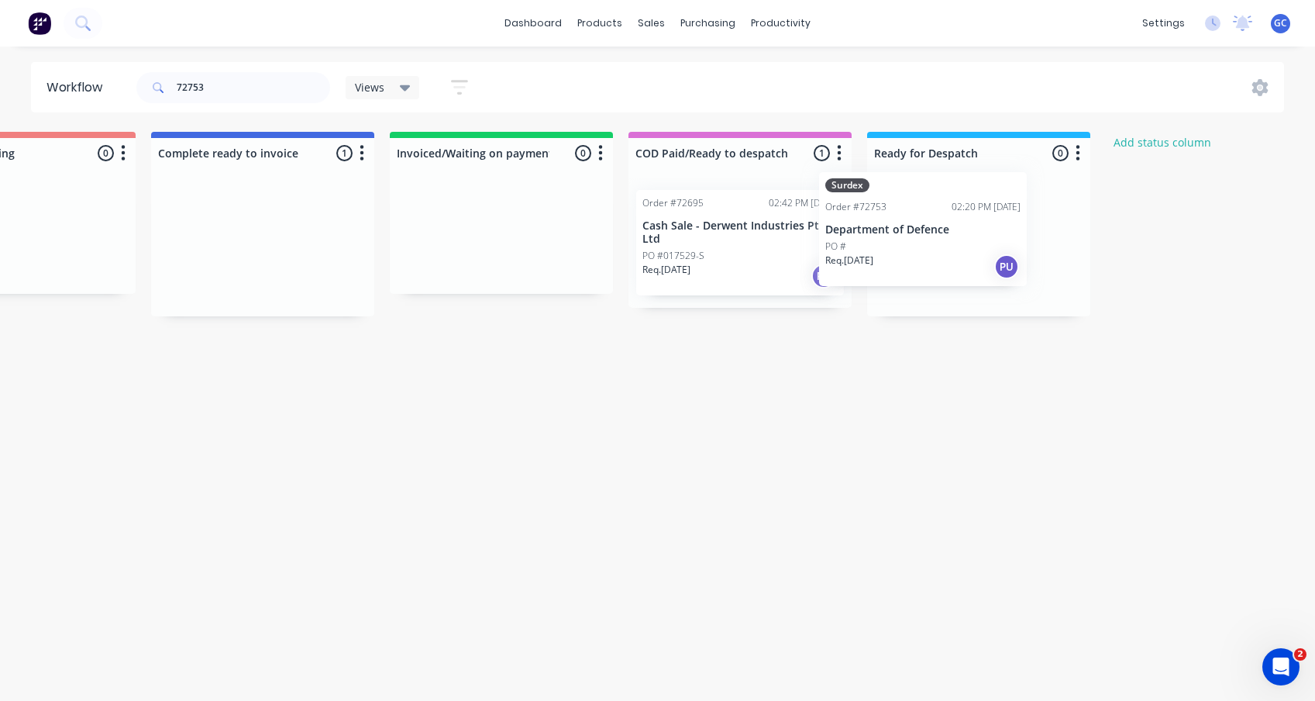
scroll to position [0, 1320]
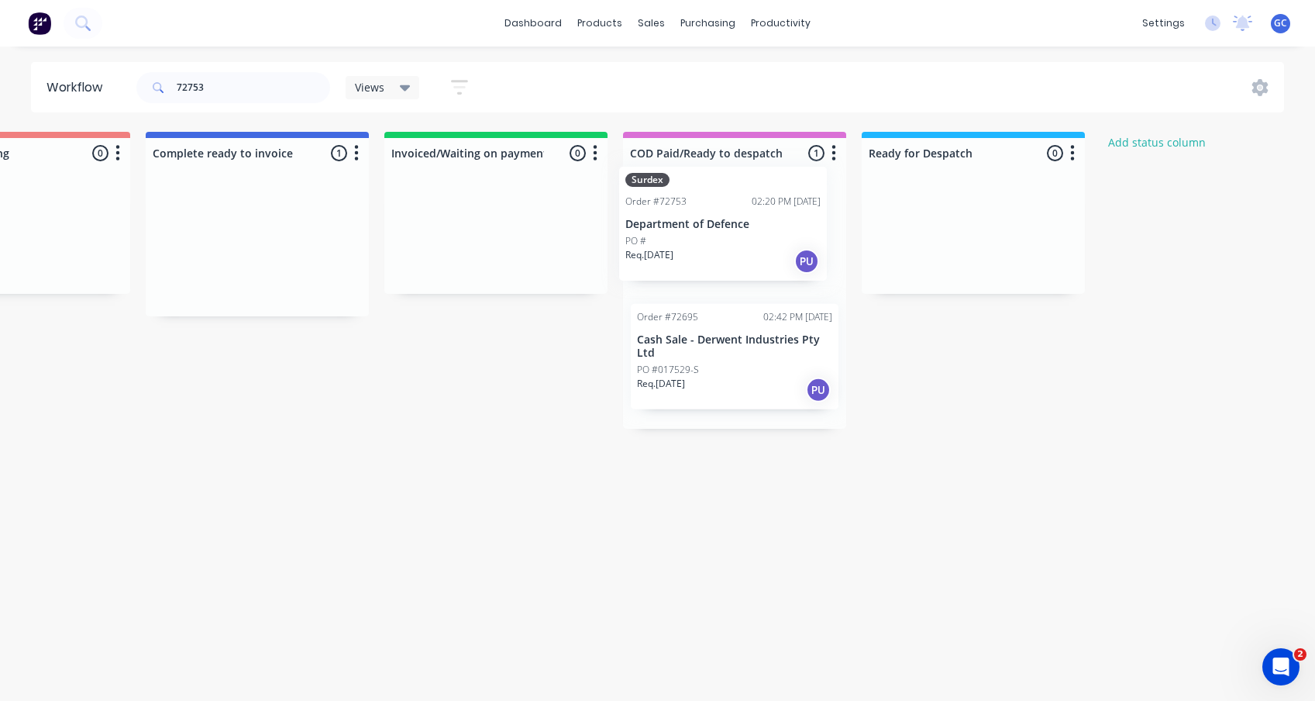
drag, startPoint x: 374, startPoint y: 238, endPoint x: 702, endPoint y: 219, distance: 329.2
click at [702, 219] on div "Submitted 0 Status colour #273444 hex #273444 Save Cancel Summaries Total order…" at bounding box center [73, 280] width 2809 height 297
